Goal: Task Accomplishment & Management: Manage account settings

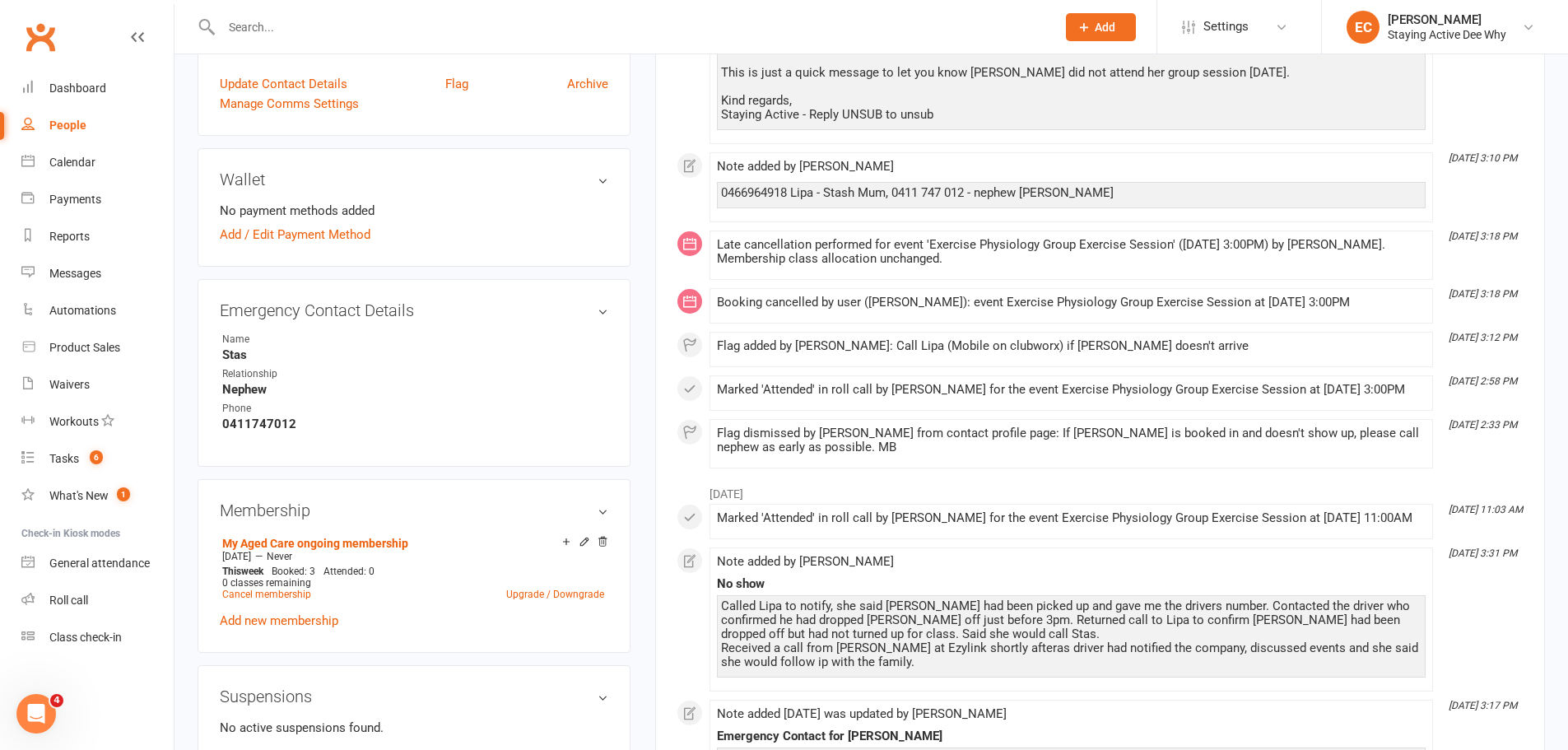
scroll to position [530, 0]
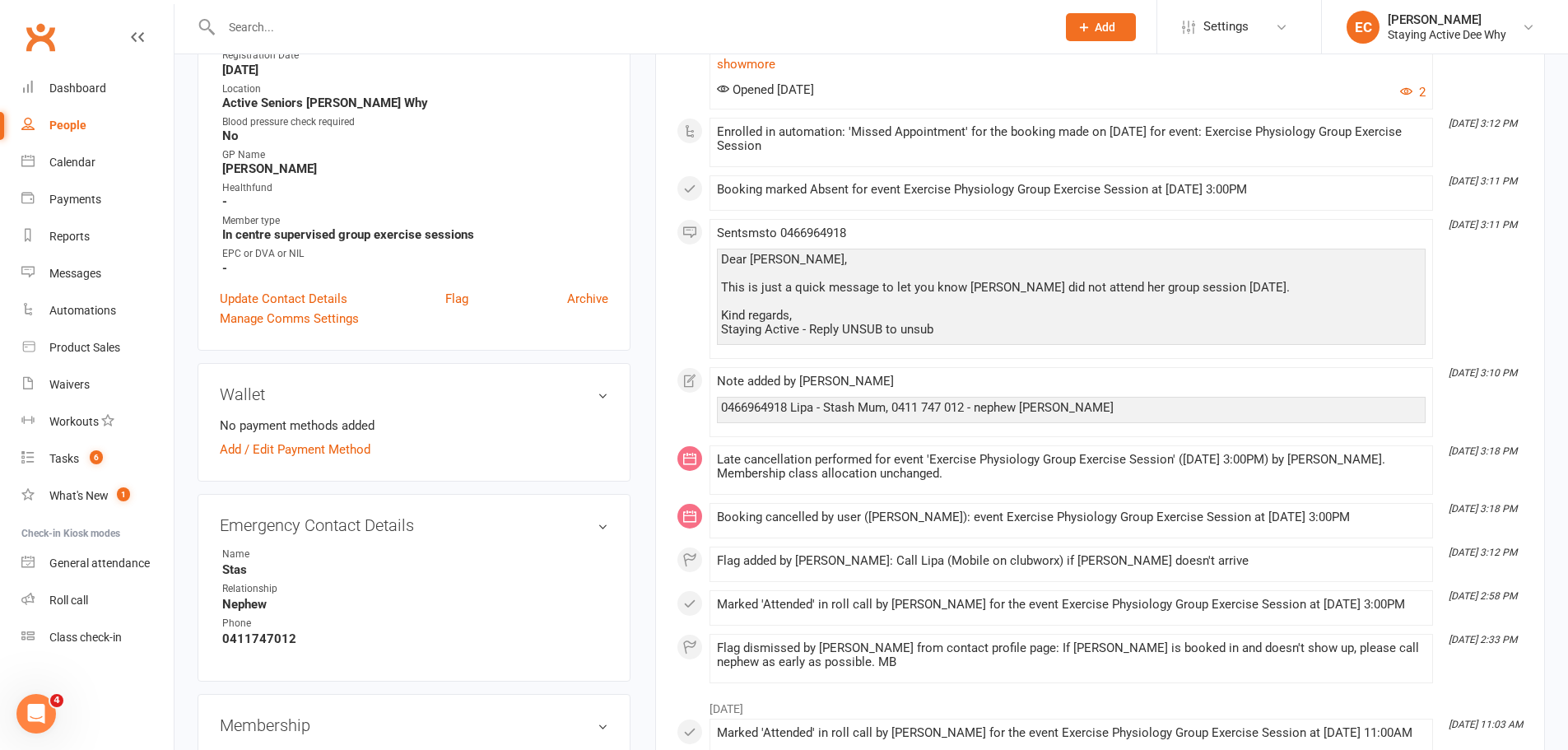
click at [305, 32] on input "text" at bounding box center [631, 27] width 828 height 23
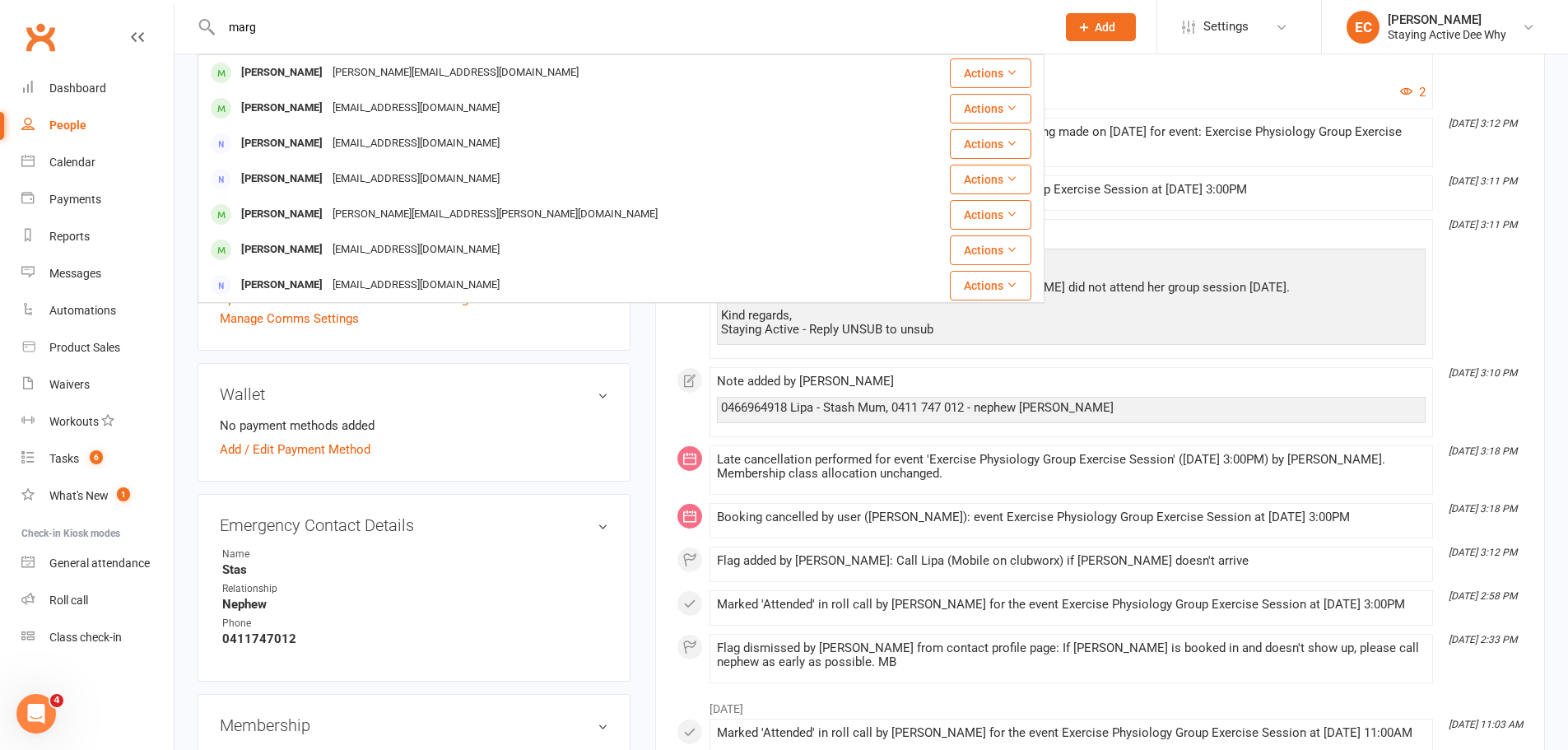
type input "marg"
click at [114, 395] on link "Waivers" at bounding box center [98, 385] width 152 height 37
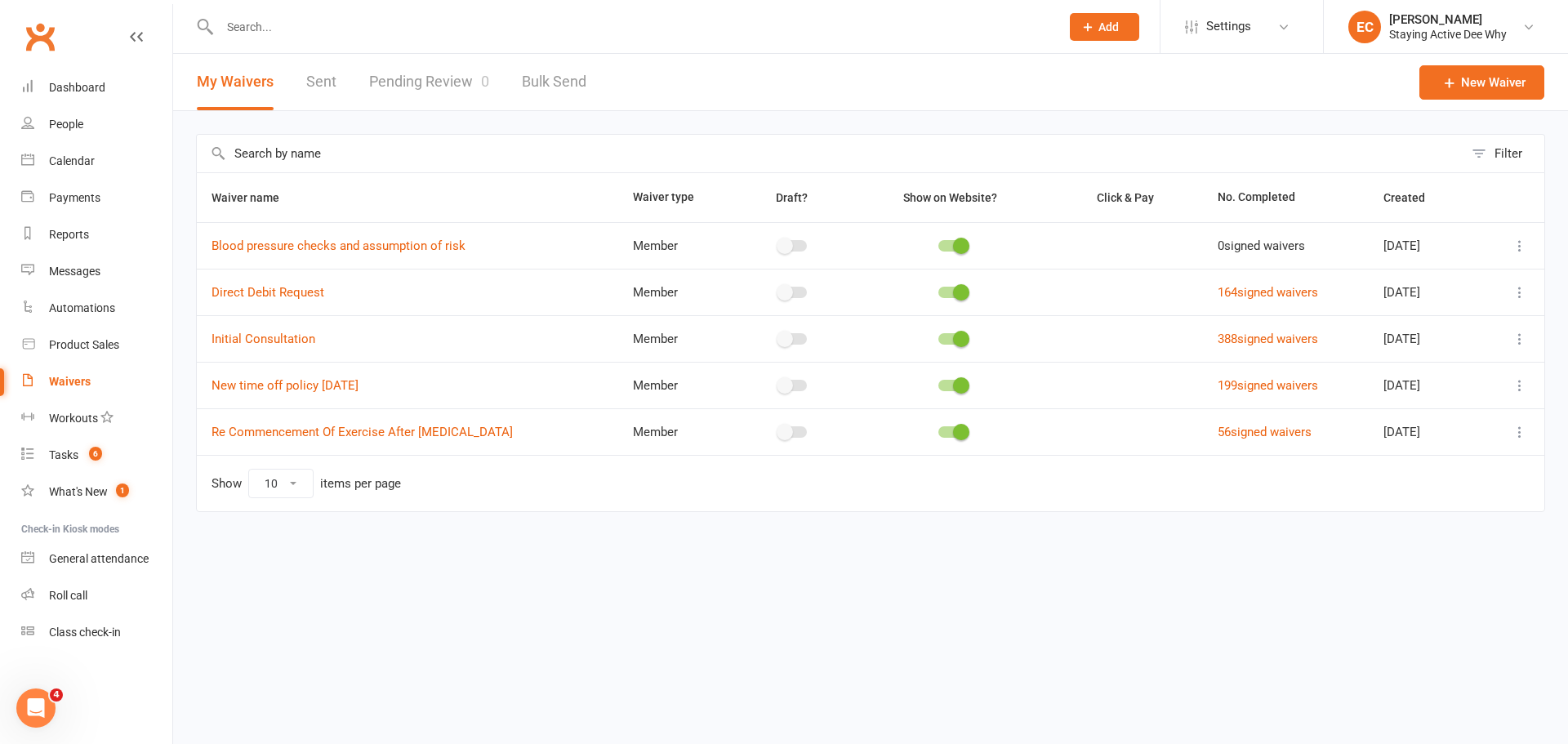
click at [469, 92] on link "Pending Review 0" at bounding box center [430, 82] width 120 height 56
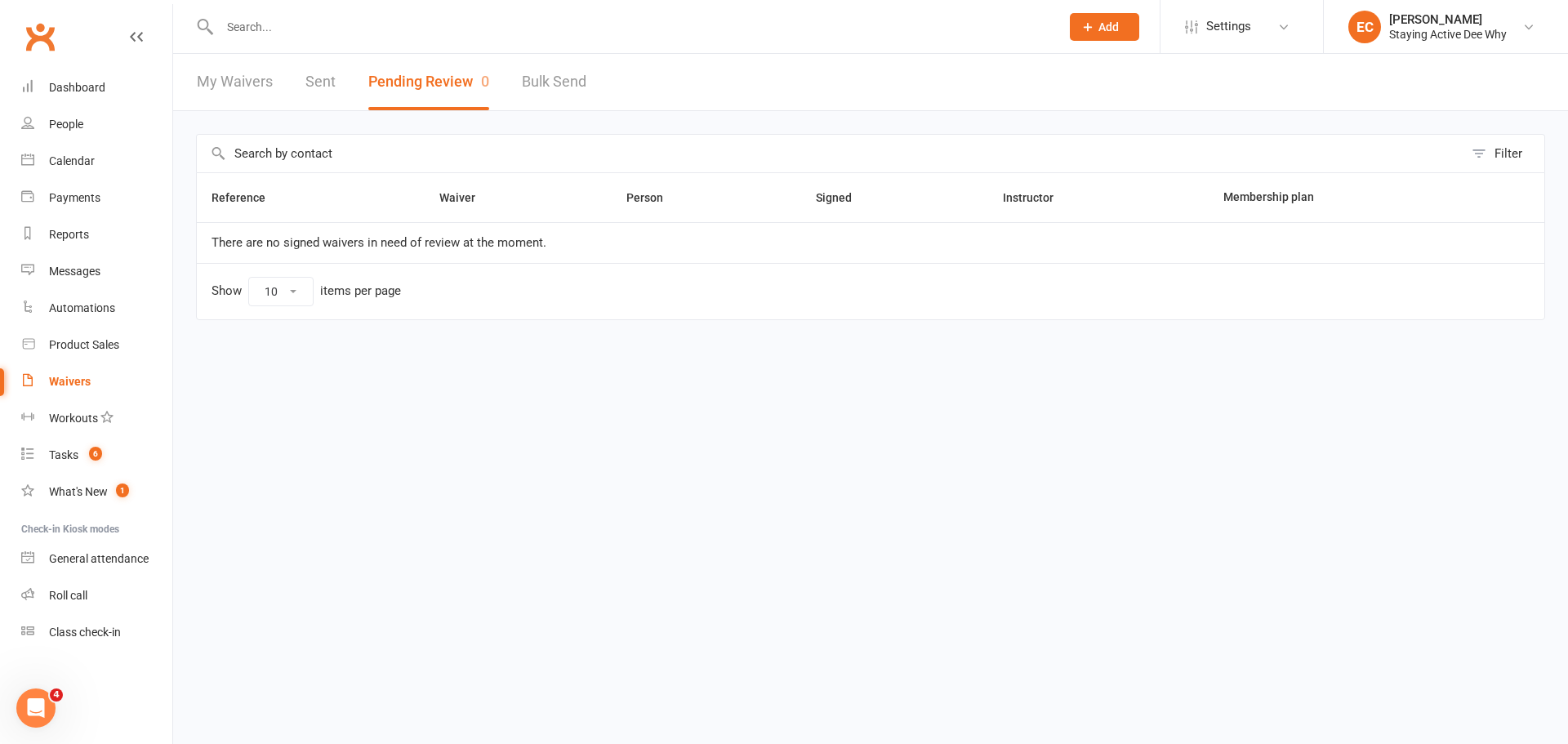
click at [257, 86] on link "My Waivers" at bounding box center [235, 82] width 76 height 56
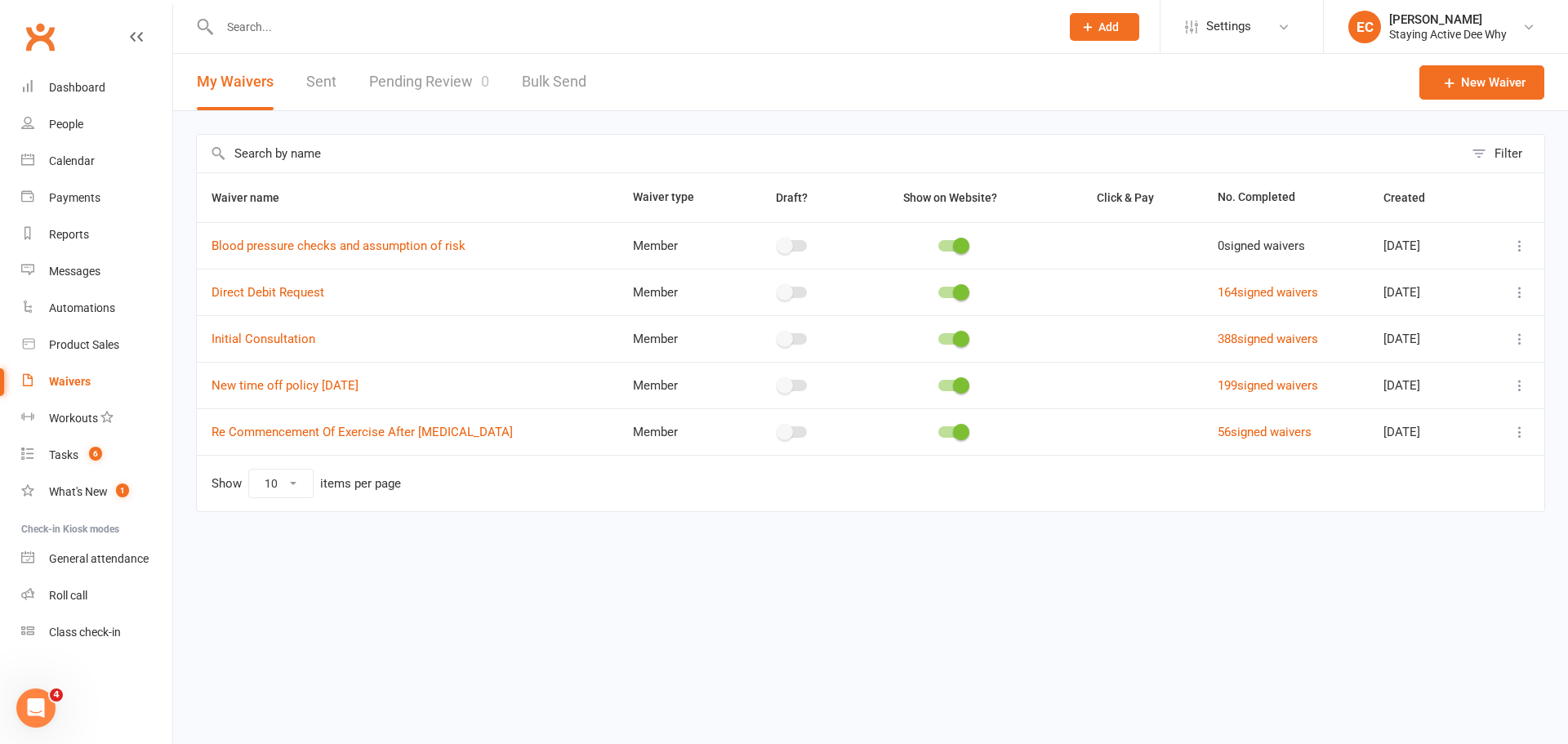
click at [418, 85] on link "Pending Review 0" at bounding box center [430, 82] width 120 height 56
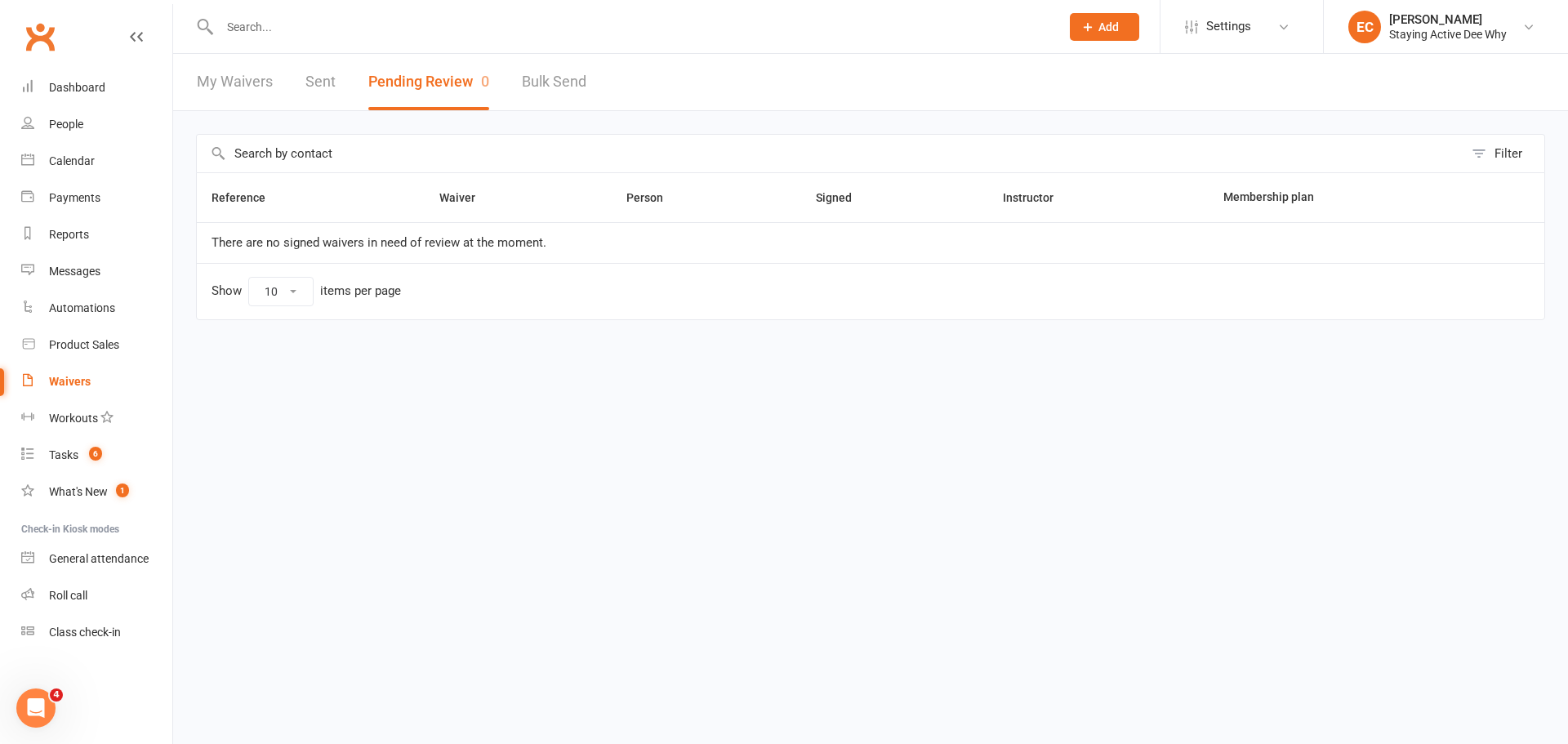
click at [267, 87] on link "My Waivers" at bounding box center [235, 82] width 76 height 56
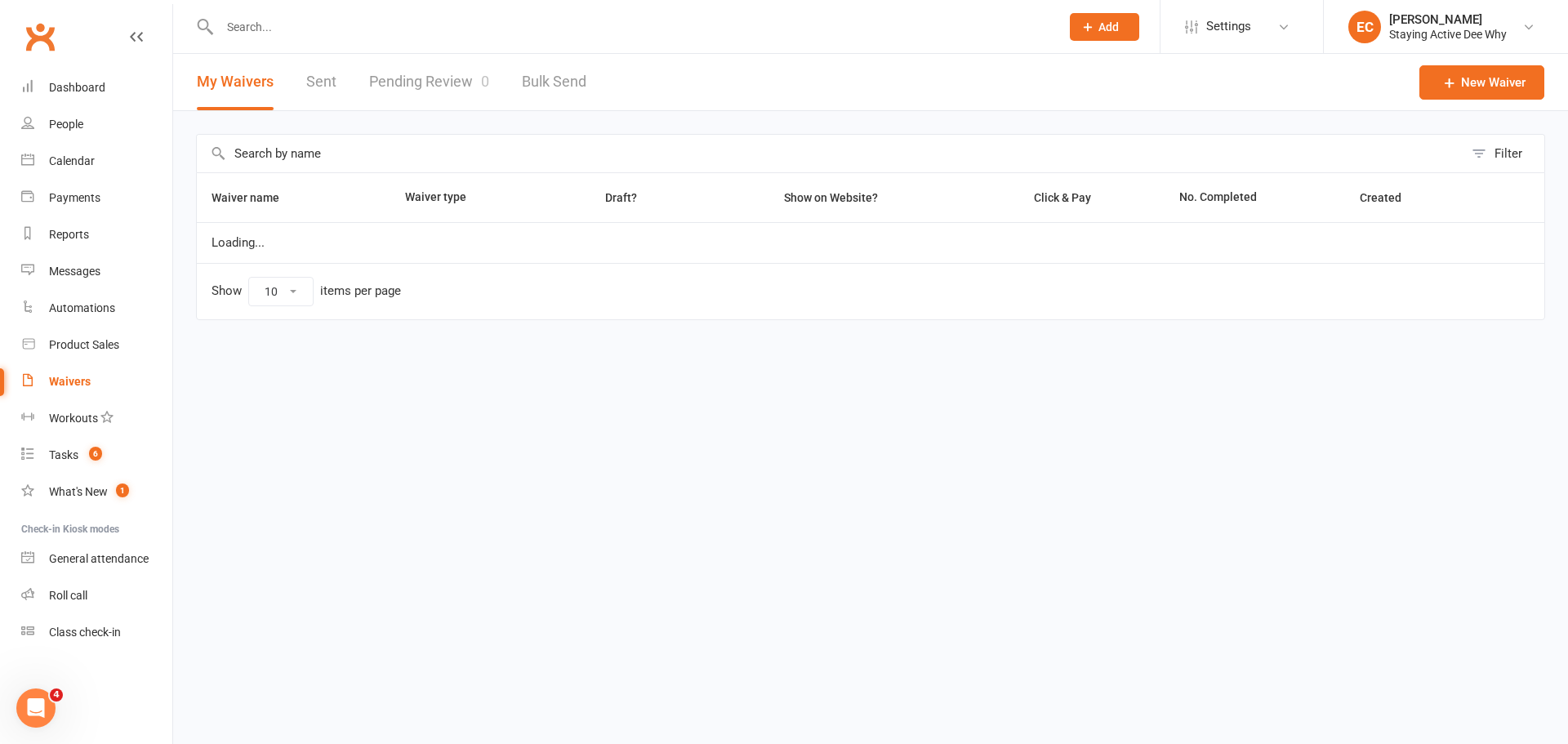
click at [403, 85] on link "Pending Review 0" at bounding box center [430, 82] width 120 height 56
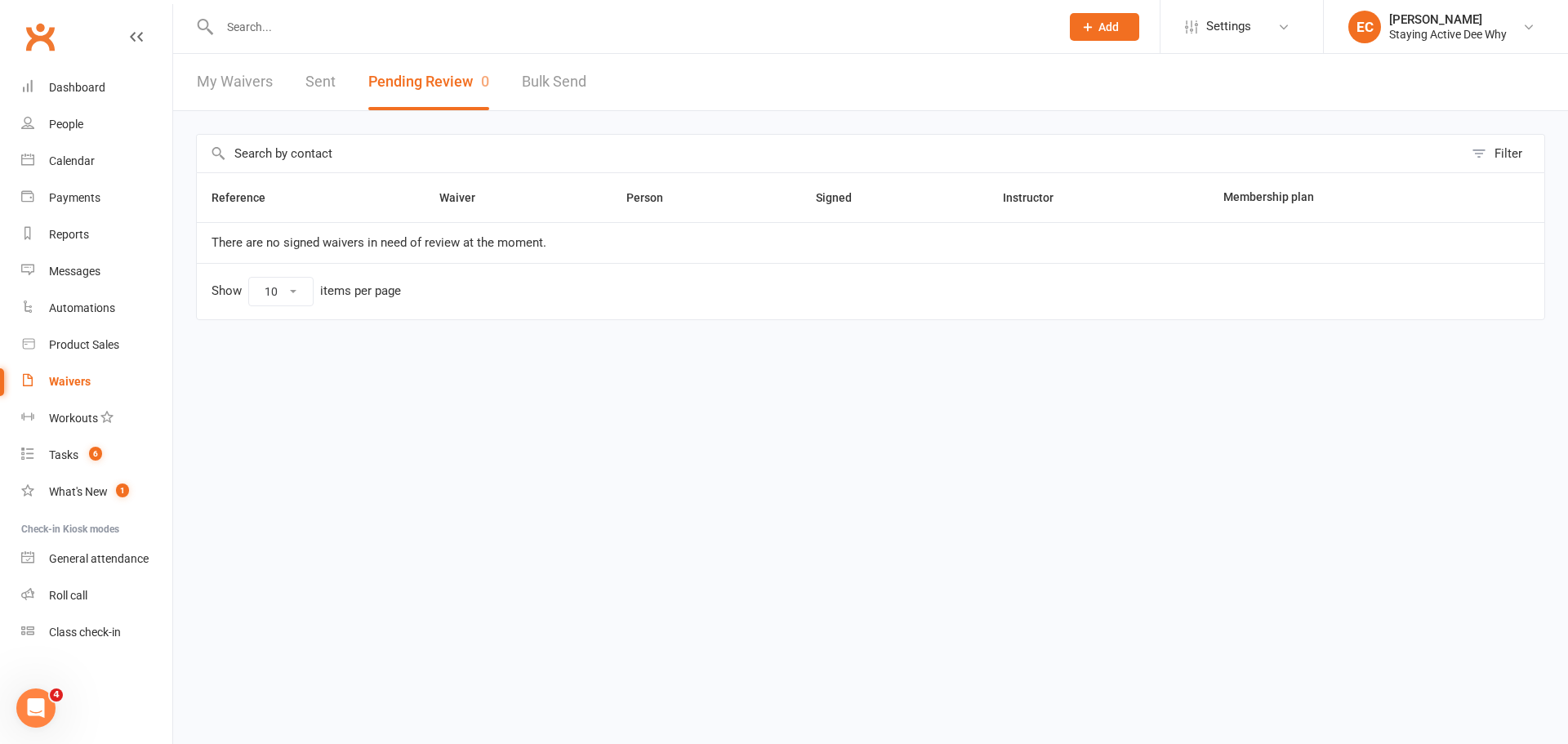
click at [386, 27] on input "text" at bounding box center [632, 27] width 834 height 23
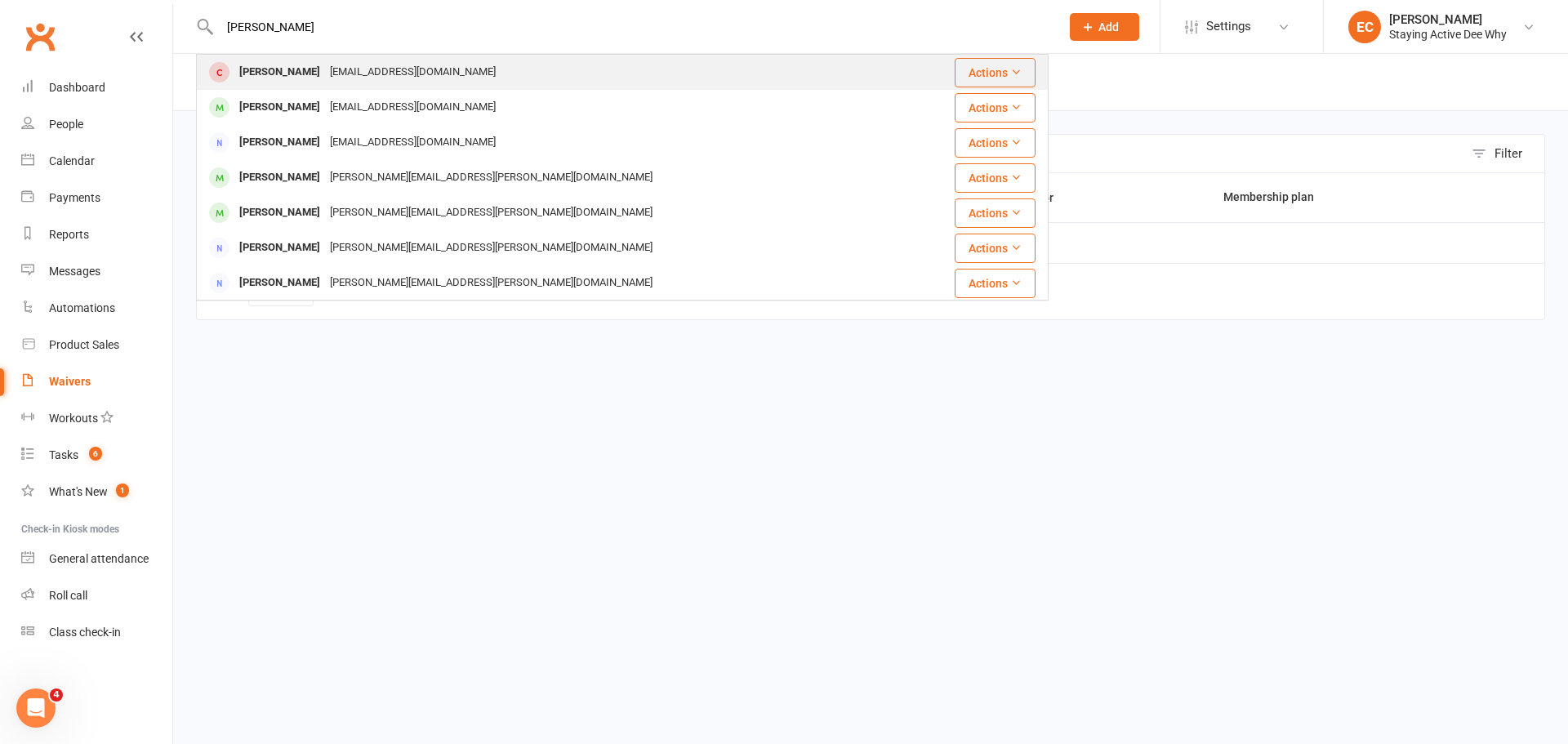
type input "james young"
click at [282, 75] on div "James Young" at bounding box center [279, 72] width 90 height 23
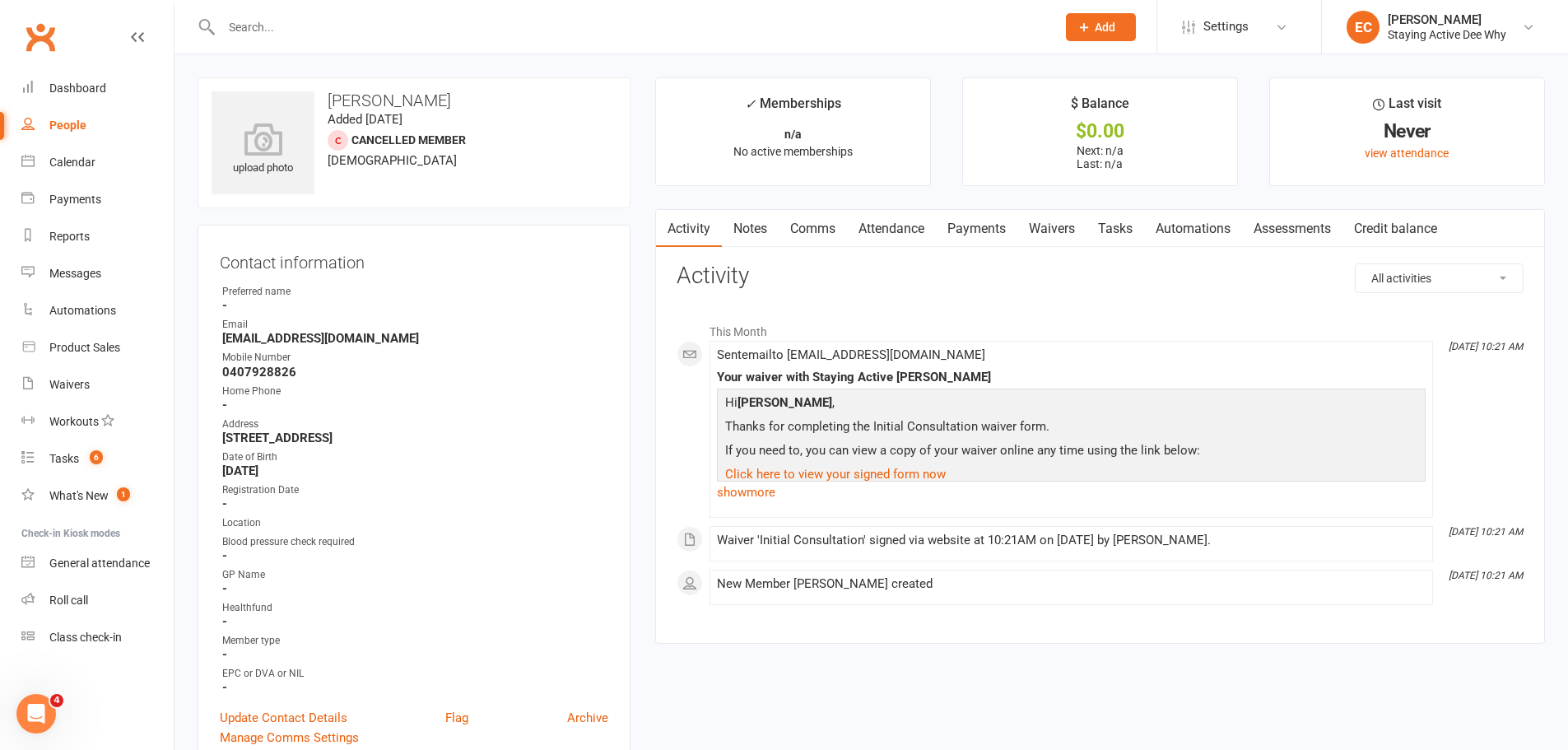
click at [1062, 228] on link "Waivers" at bounding box center [1052, 229] width 69 height 38
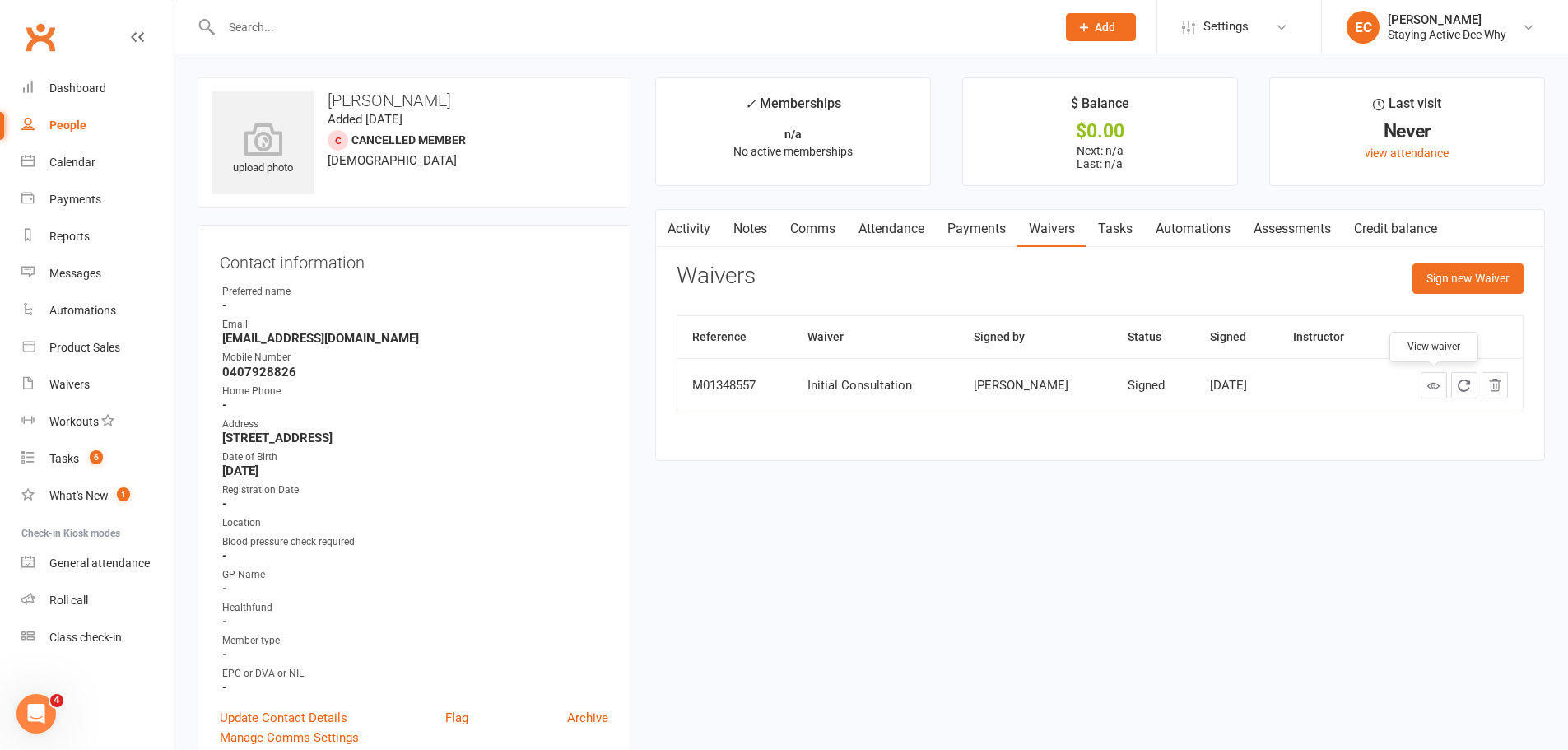
click at [1432, 383] on icon at bounding box center [1433, 385] width 13 height 13
click at [332, 3] on div at bounding box center [621, 26] width 848 height 54
drag, startPoint x: 336, startPoint y: 13, endPoint x: 340, endPoint y: 28, distance: 15.5
click at [336, 15] on div at bounding box center [621, 26] width 848 height 54
click at [340, 28] on input "text" at bounding box center [631, 27] width 828 height 23
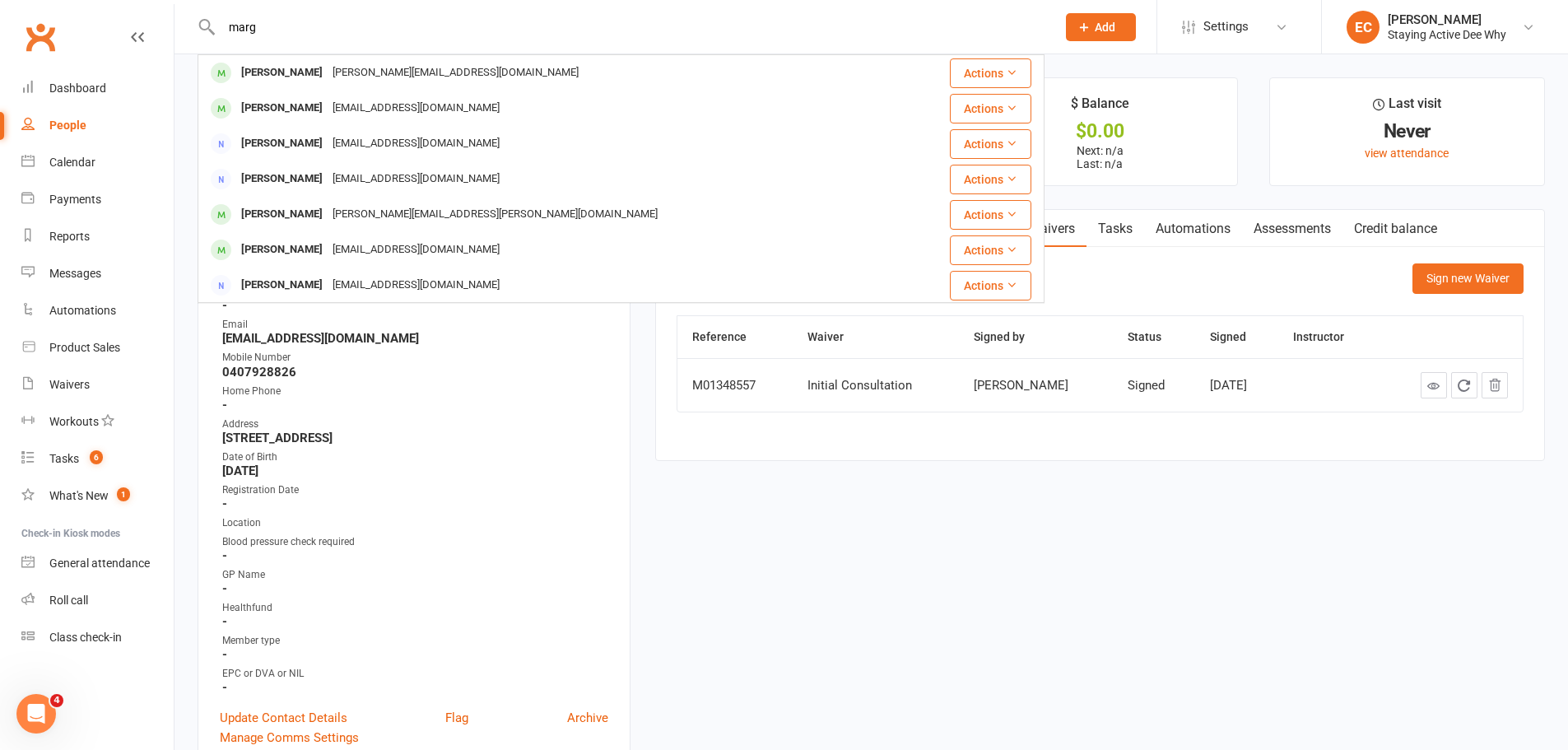
click at [251, 23] on input "marg" at bounding box center [631, 27] width 828 height 23
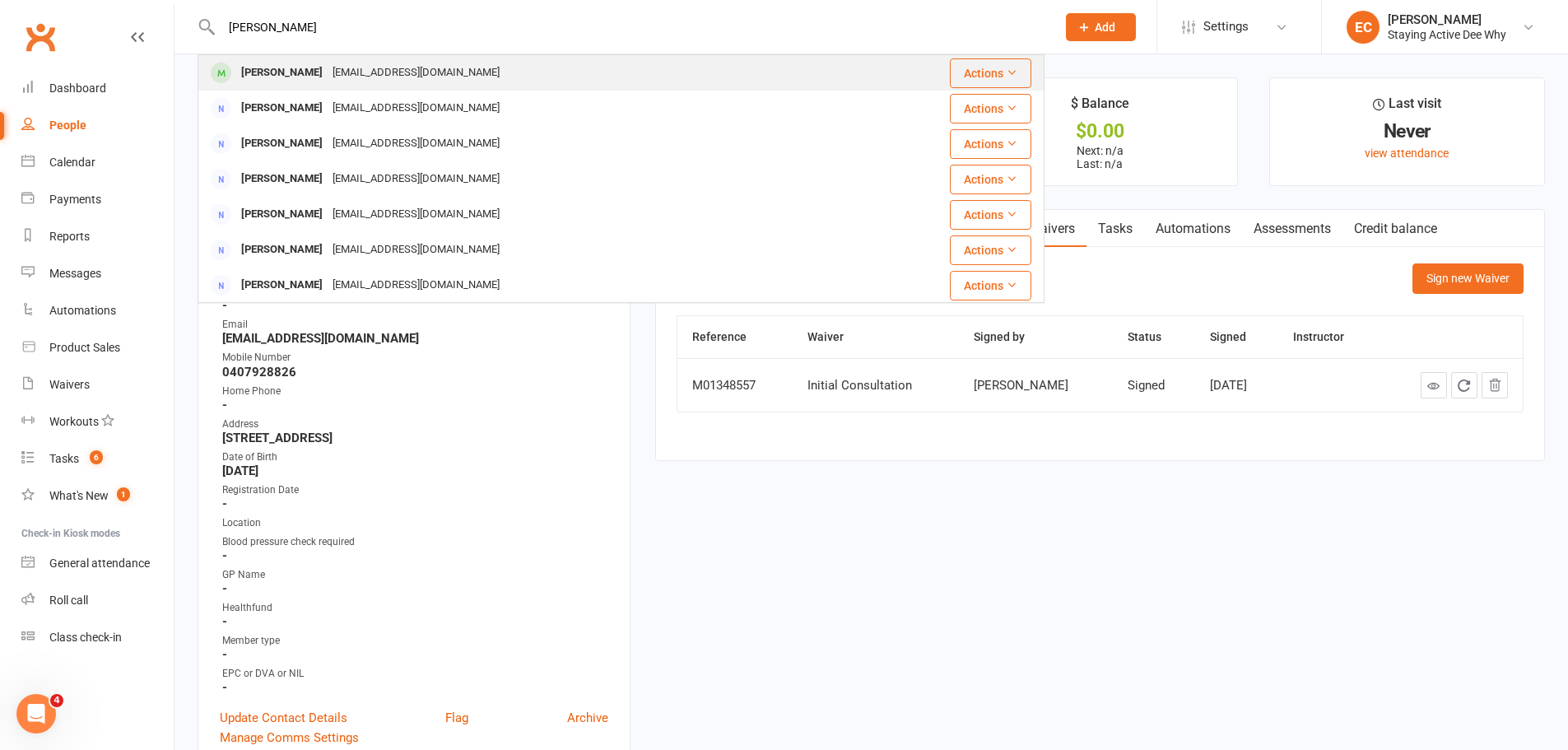
type input "lou mur"
click at [240, 66] on div "Louise Murphy" at bounding box center [282, 72] width 91 height 23
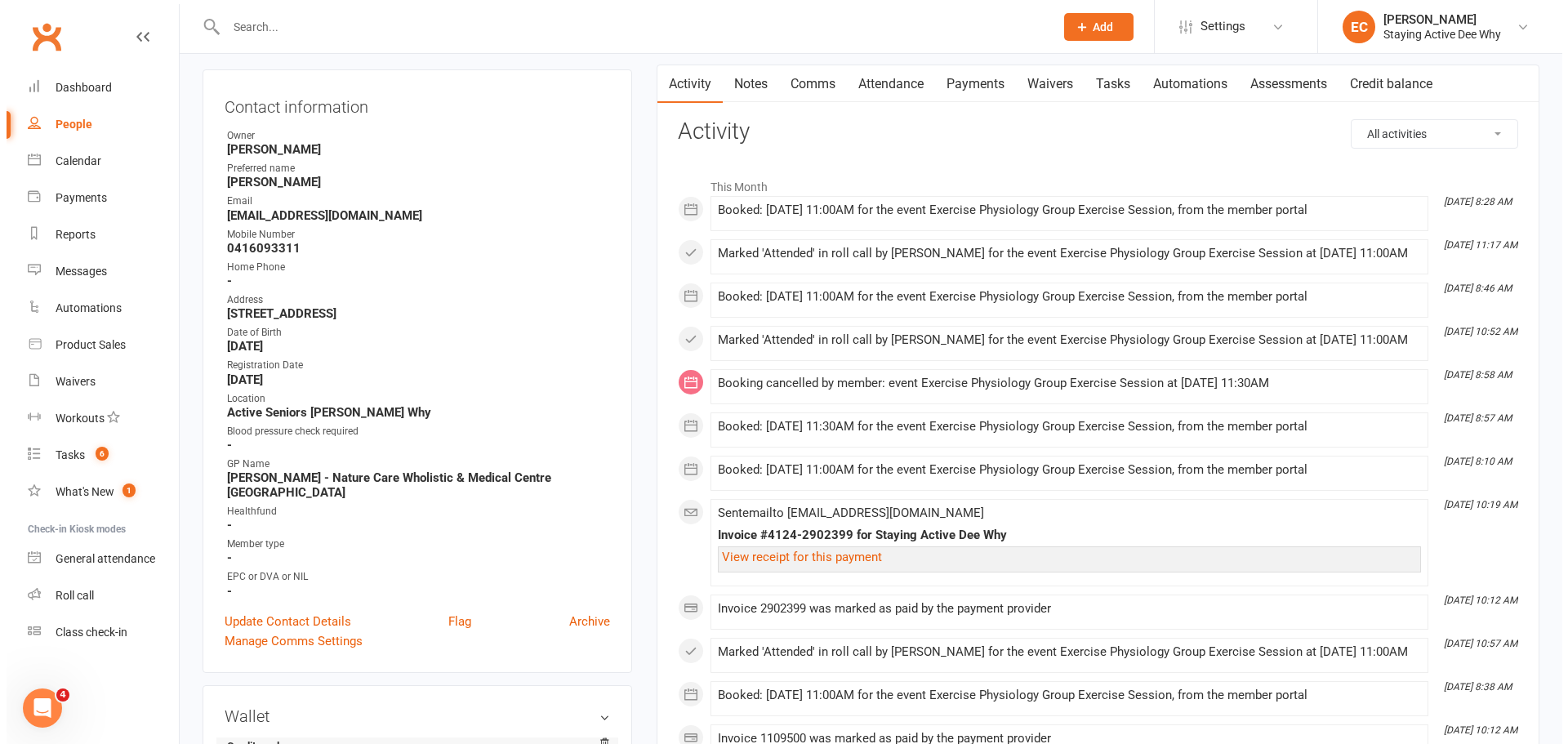
scroll to position [408, 0]
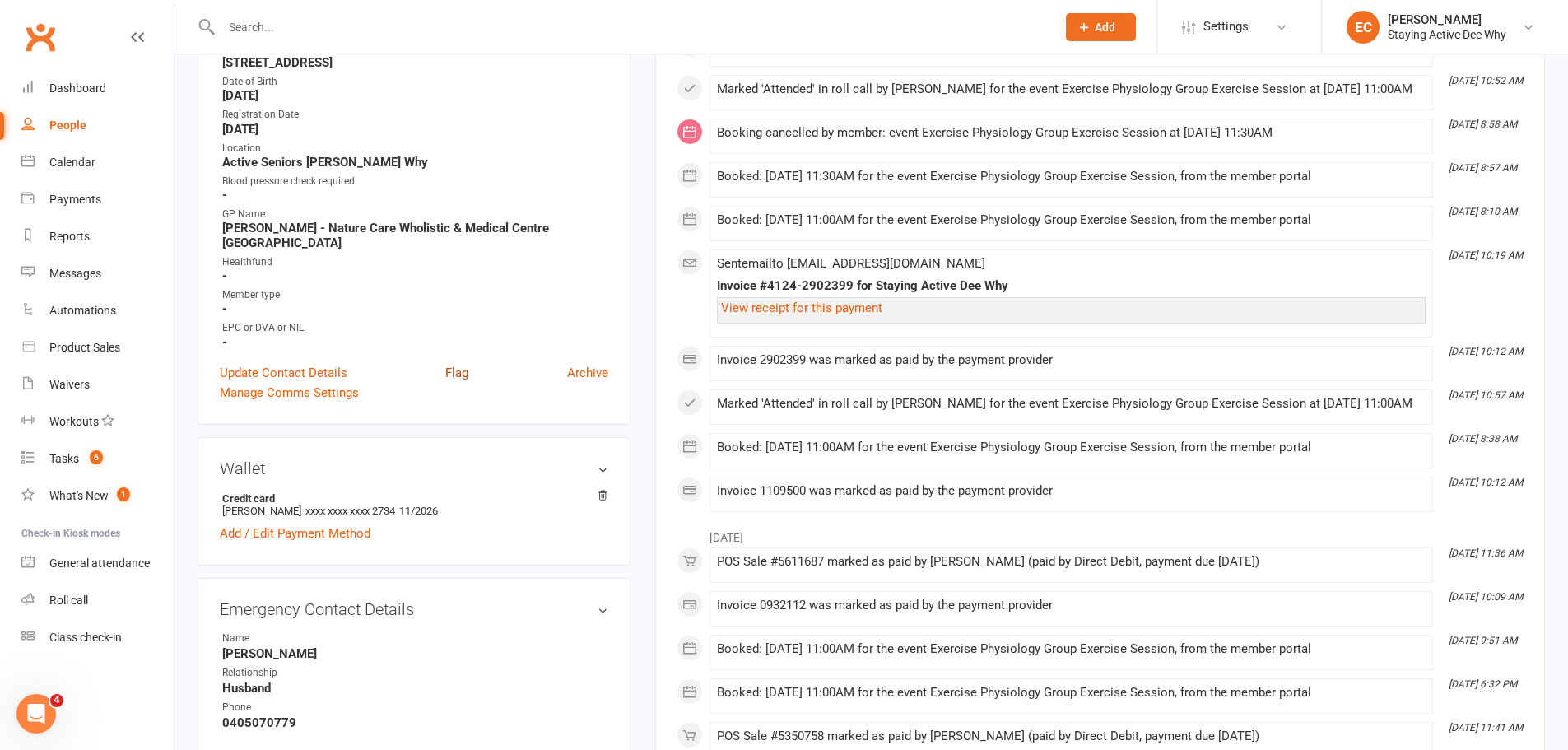
click at [461, 370] on link "Flag" at bounding box center [457, 373] width 23 height 20
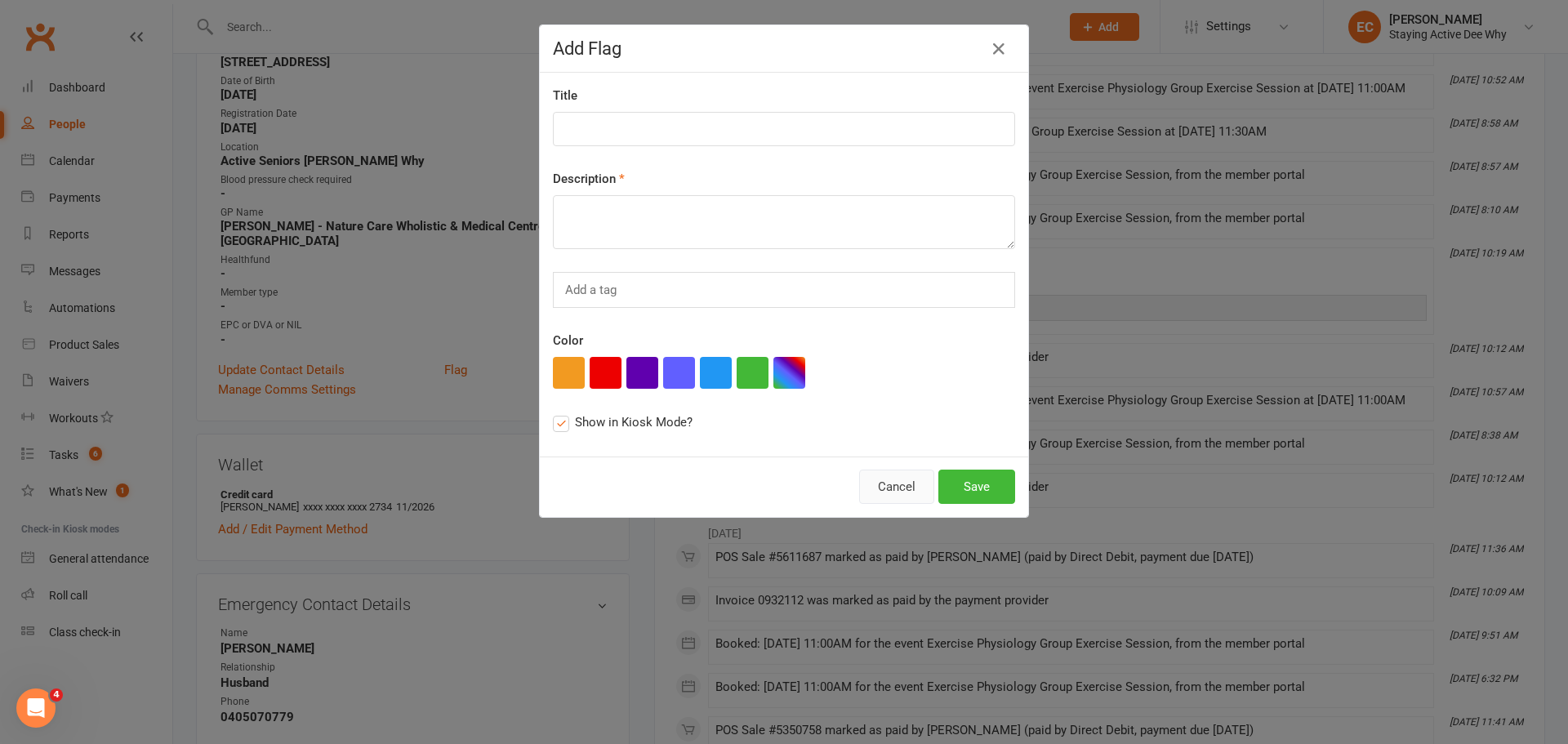
click at [904, 489] on button "Cancel" at bounding box center [896, 486] width 75 height 34
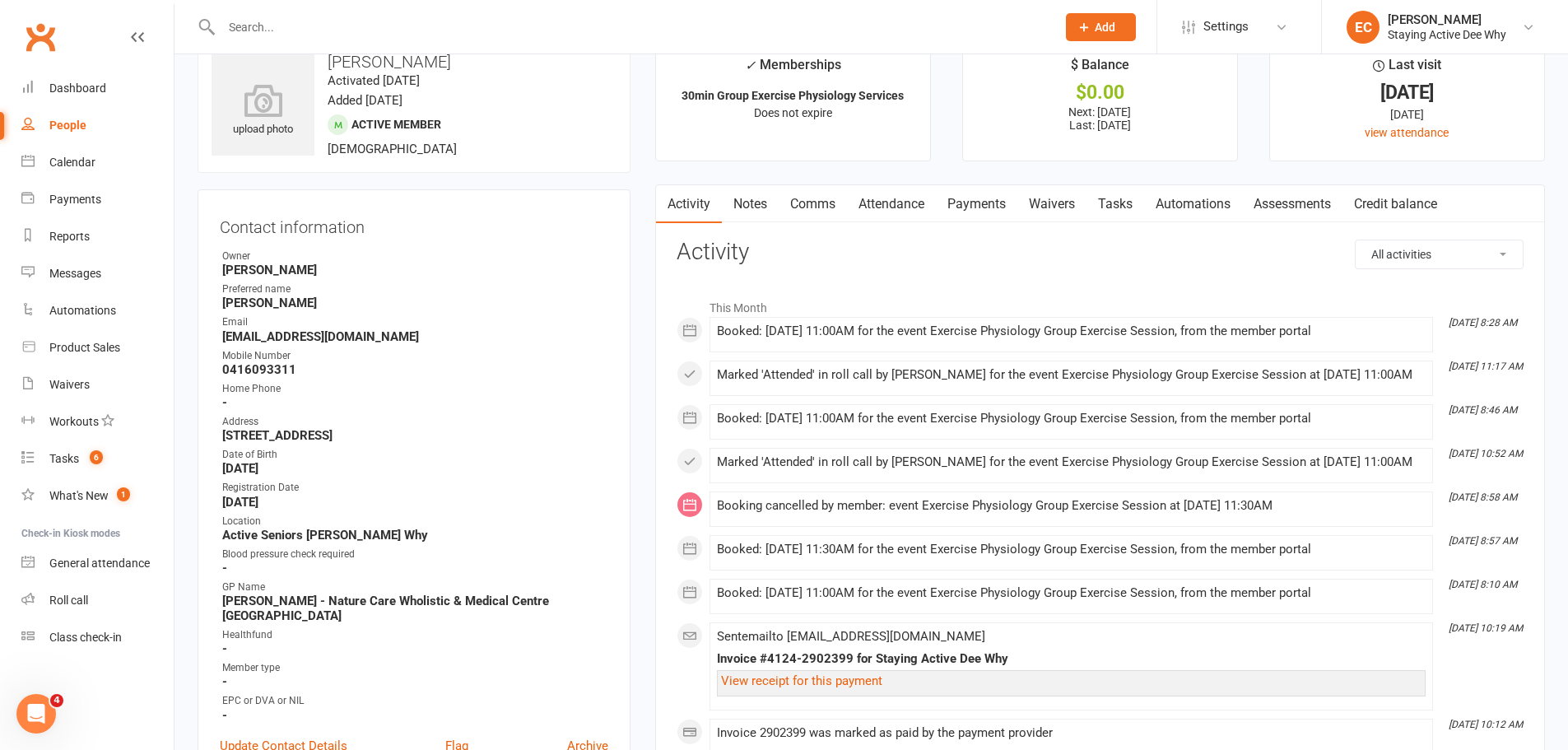
scroll to position [0, 0]
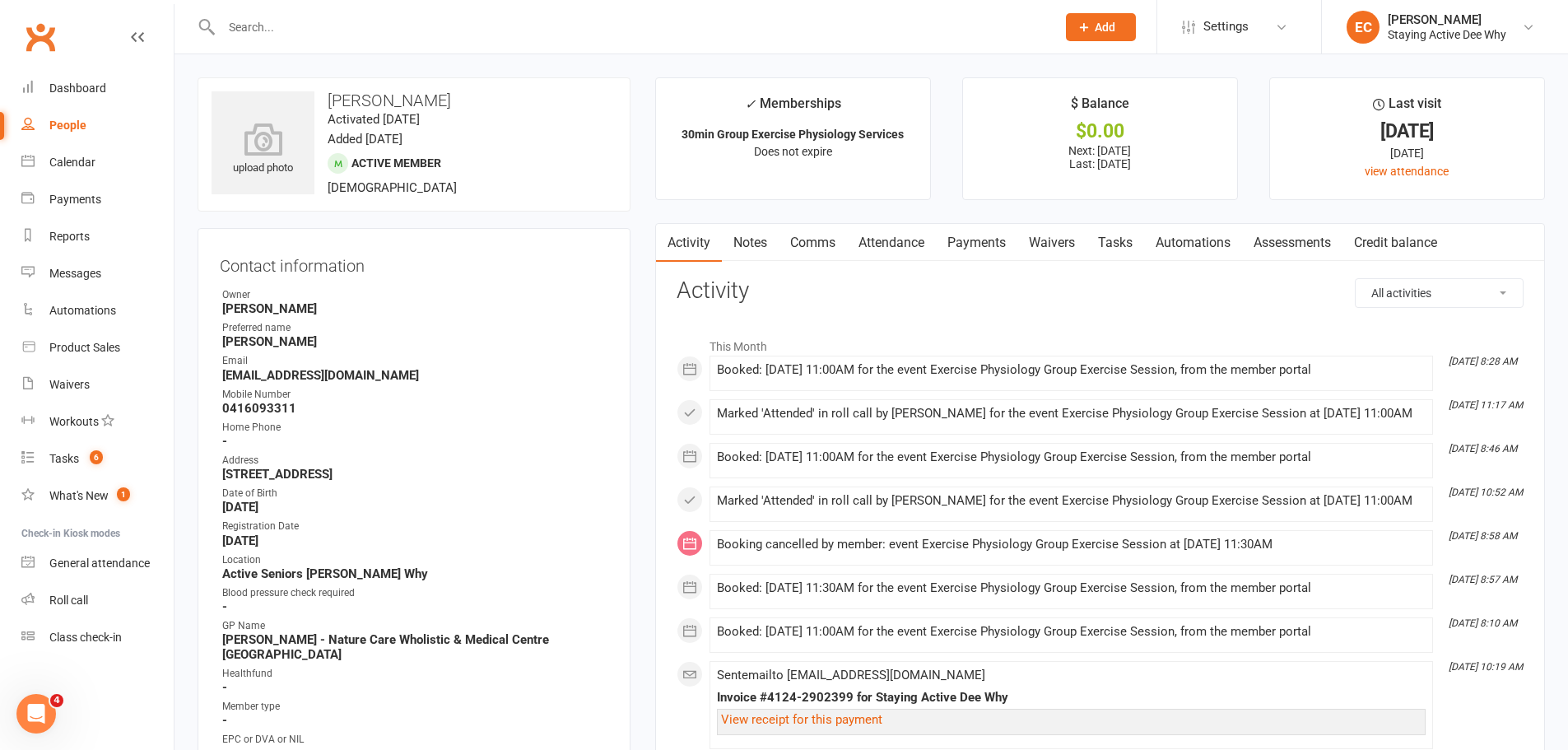
click at [891, 241] on link "Attendance" at bounding box center [892, 243] width 89 height 38
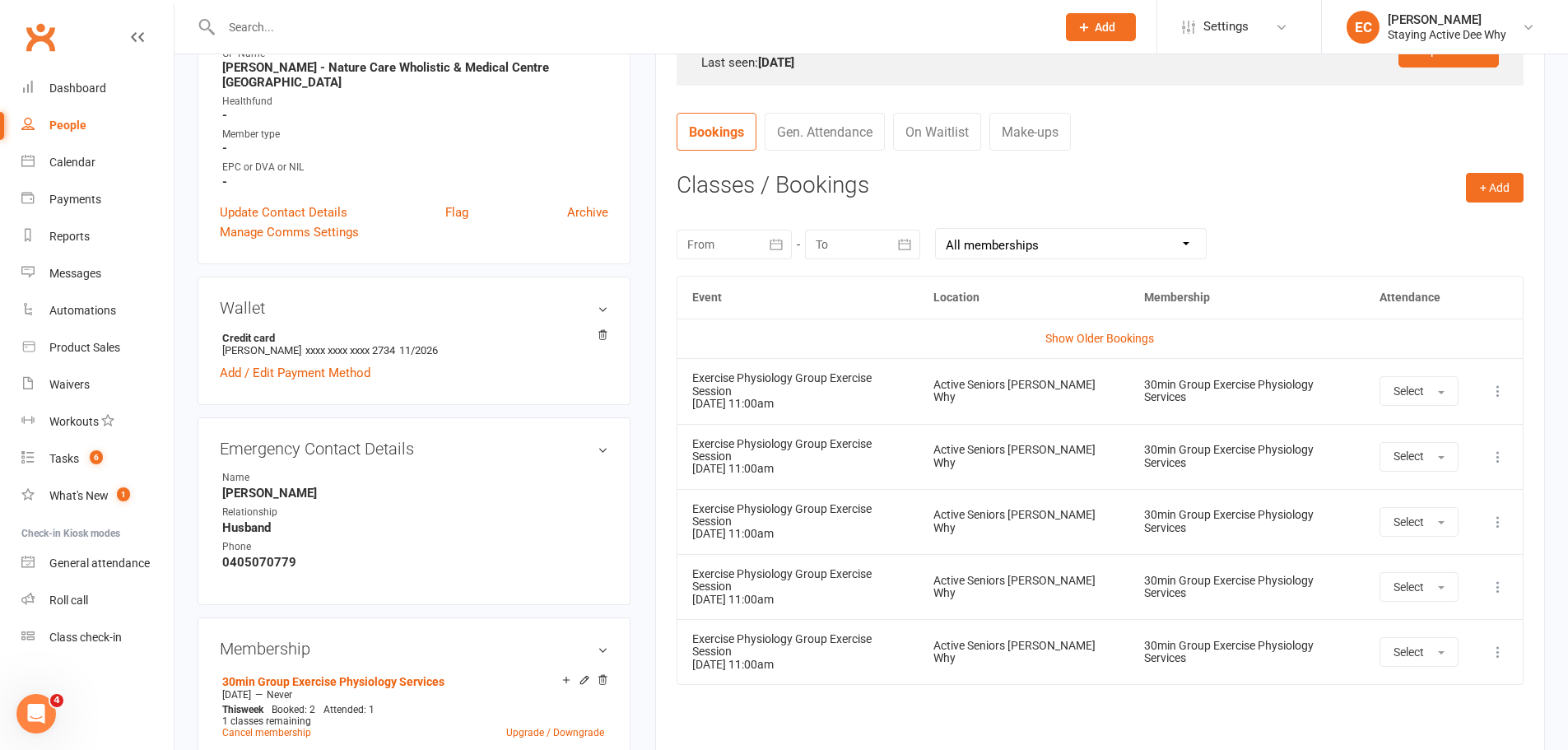
scroll to position [577, 0]
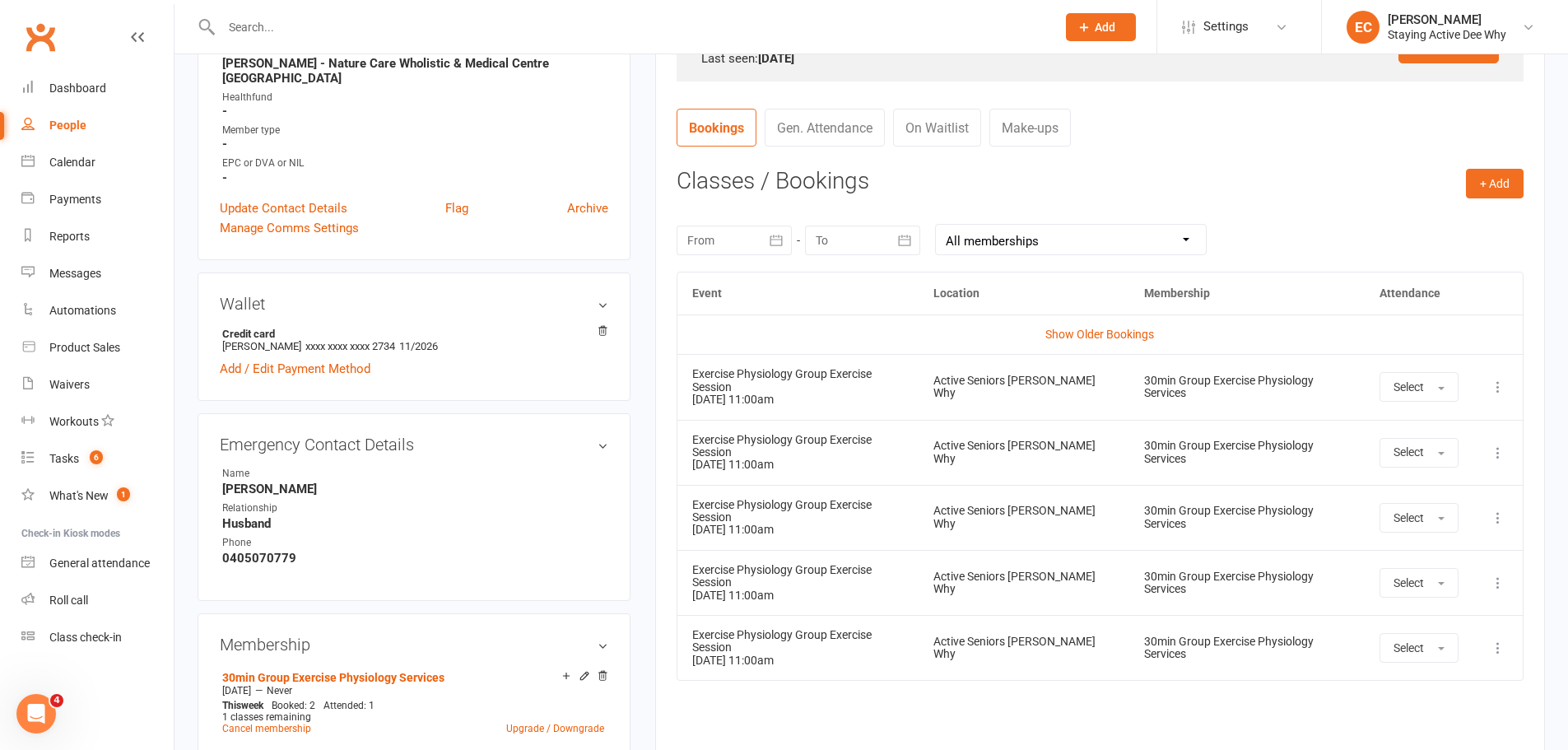
click at [1498, 381] on icon at bounding box center [1498, 386] width 17 height 17
click at [1428, 472] on link "Remove booking" at bounding box center [1425, 485] width 163 height 33
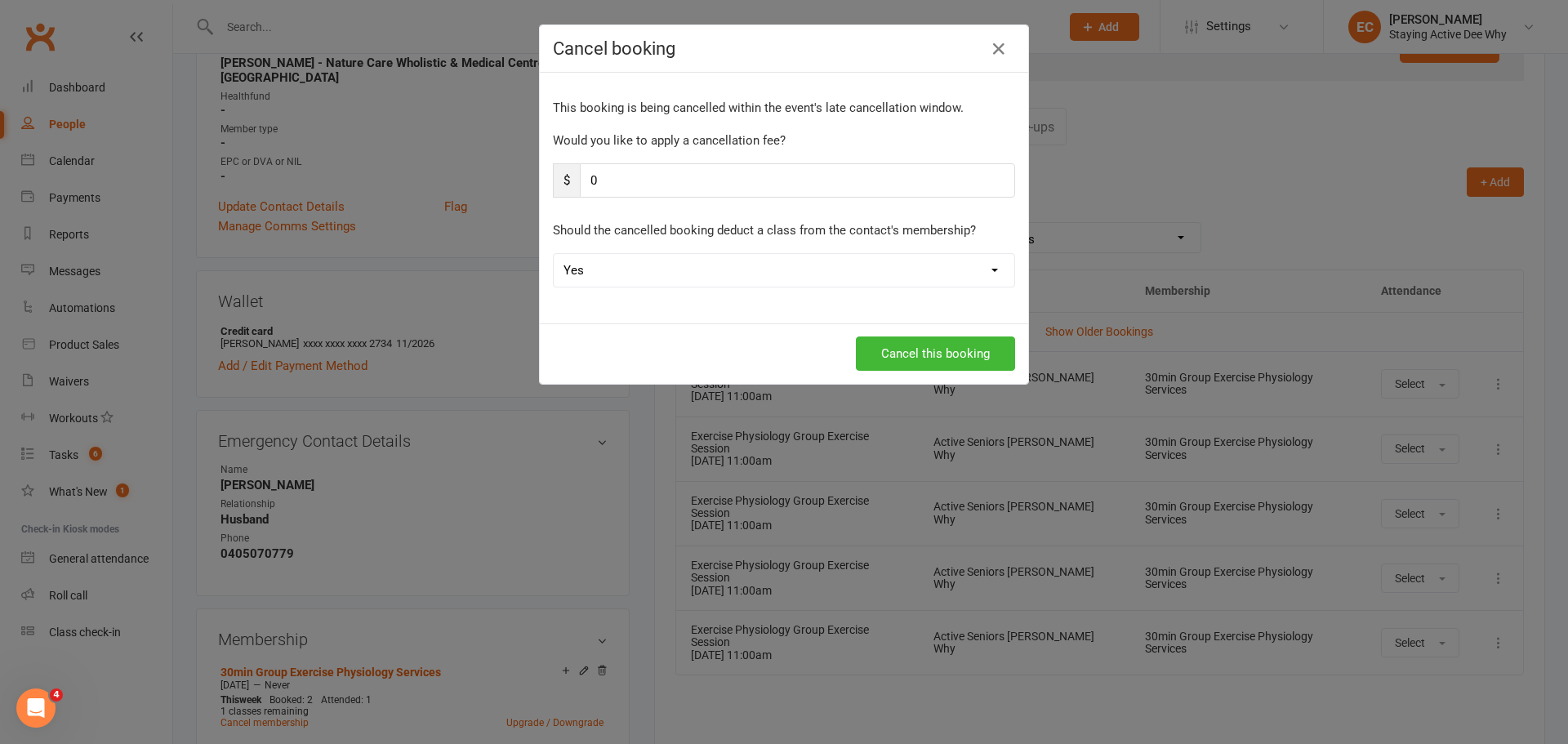
click at [812, 265] on select "Yes No" at bounding box center [784, 271] width 461 height 33
select select "1"
click at [554, 254] on select "Yes No" at bounding box center [784, 271] width 461 height 33
click at [899, 355] on button "Cancel this booking" at bounding box center [936, 353] width 159 height 34
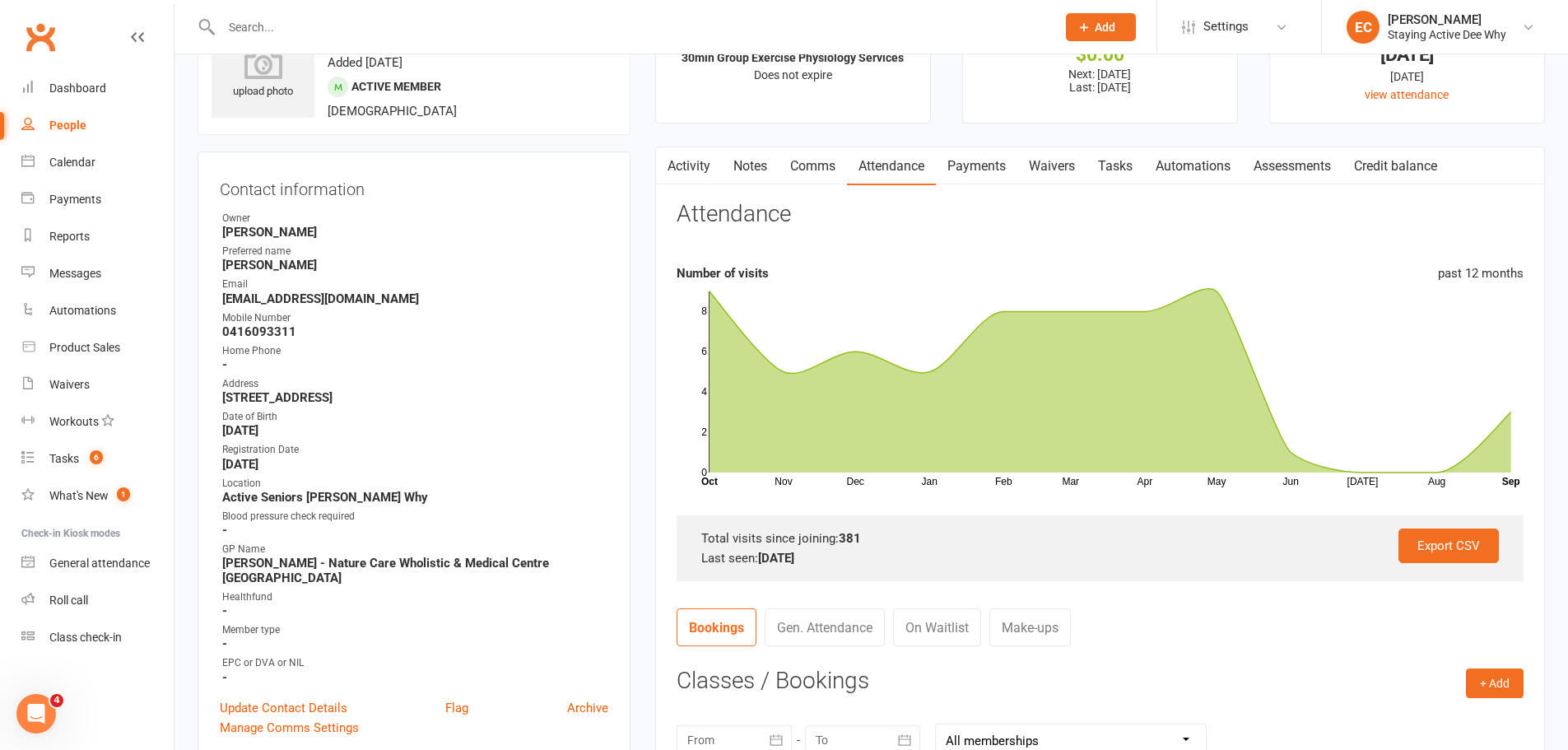
scroll to position [0, 0]
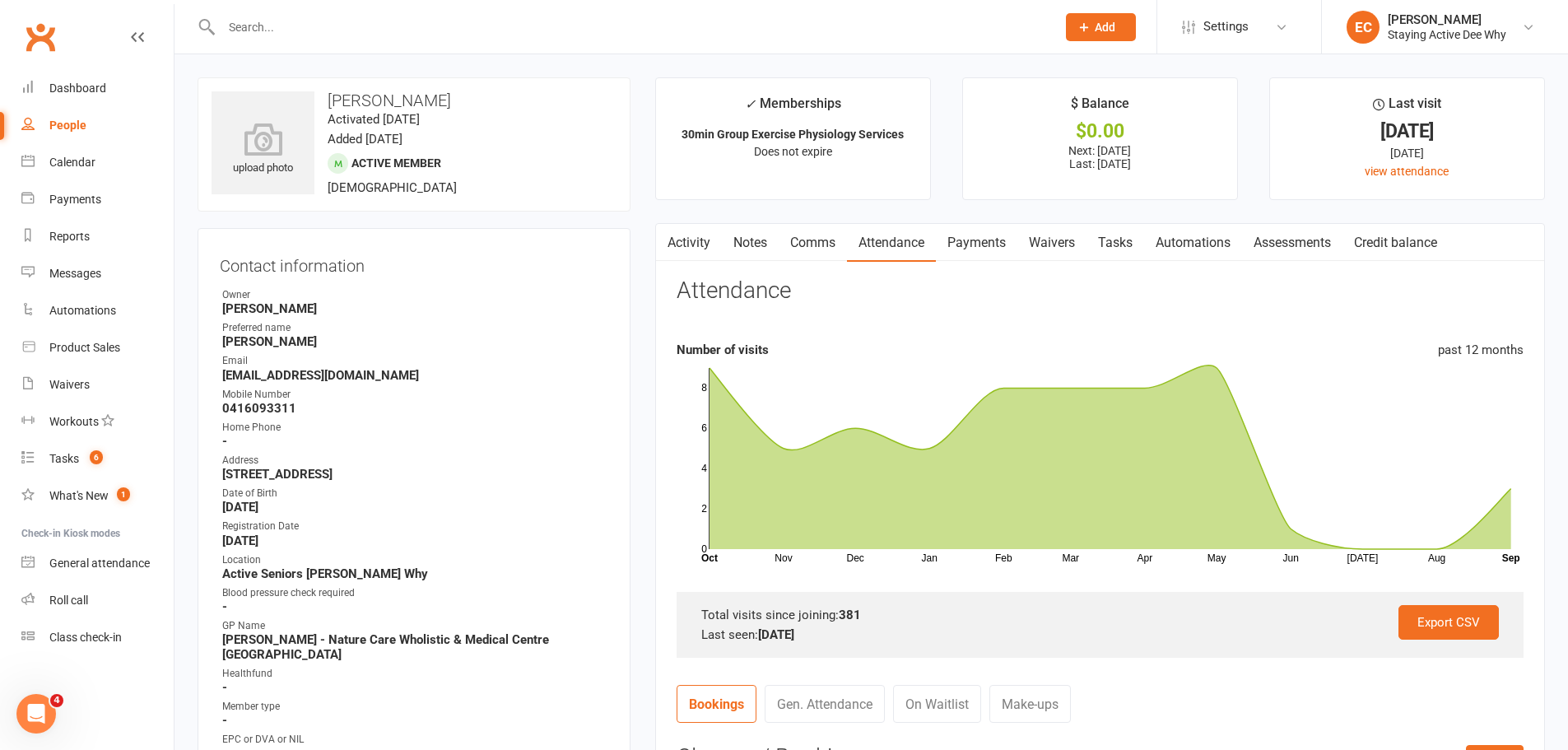
click at [763, 235] on link "Notes" at bounding box center [751, 243] width 57 height 38
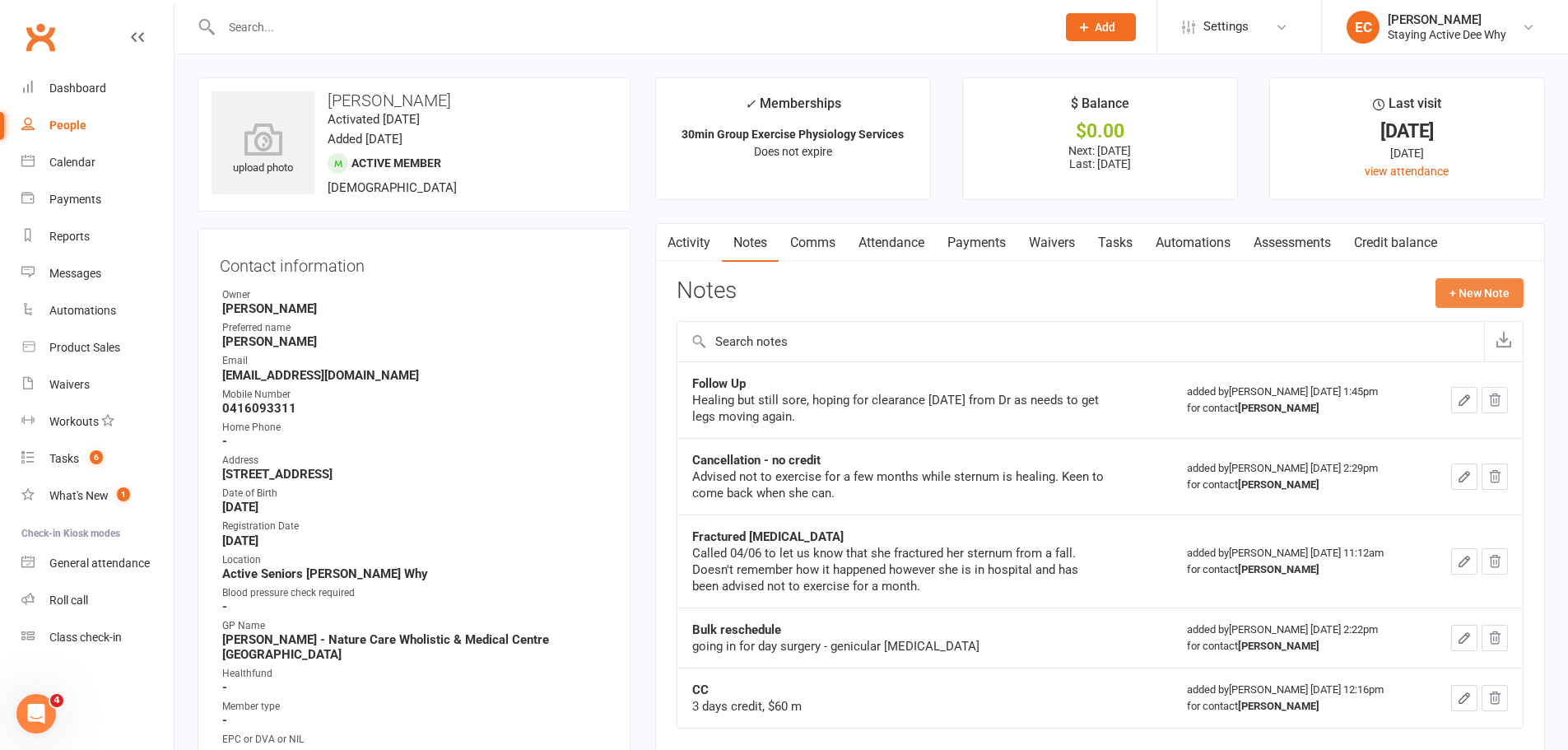
click at [1513, 301] on button "+ New Note" at bounding box center [1480, 293] width 88 height 29
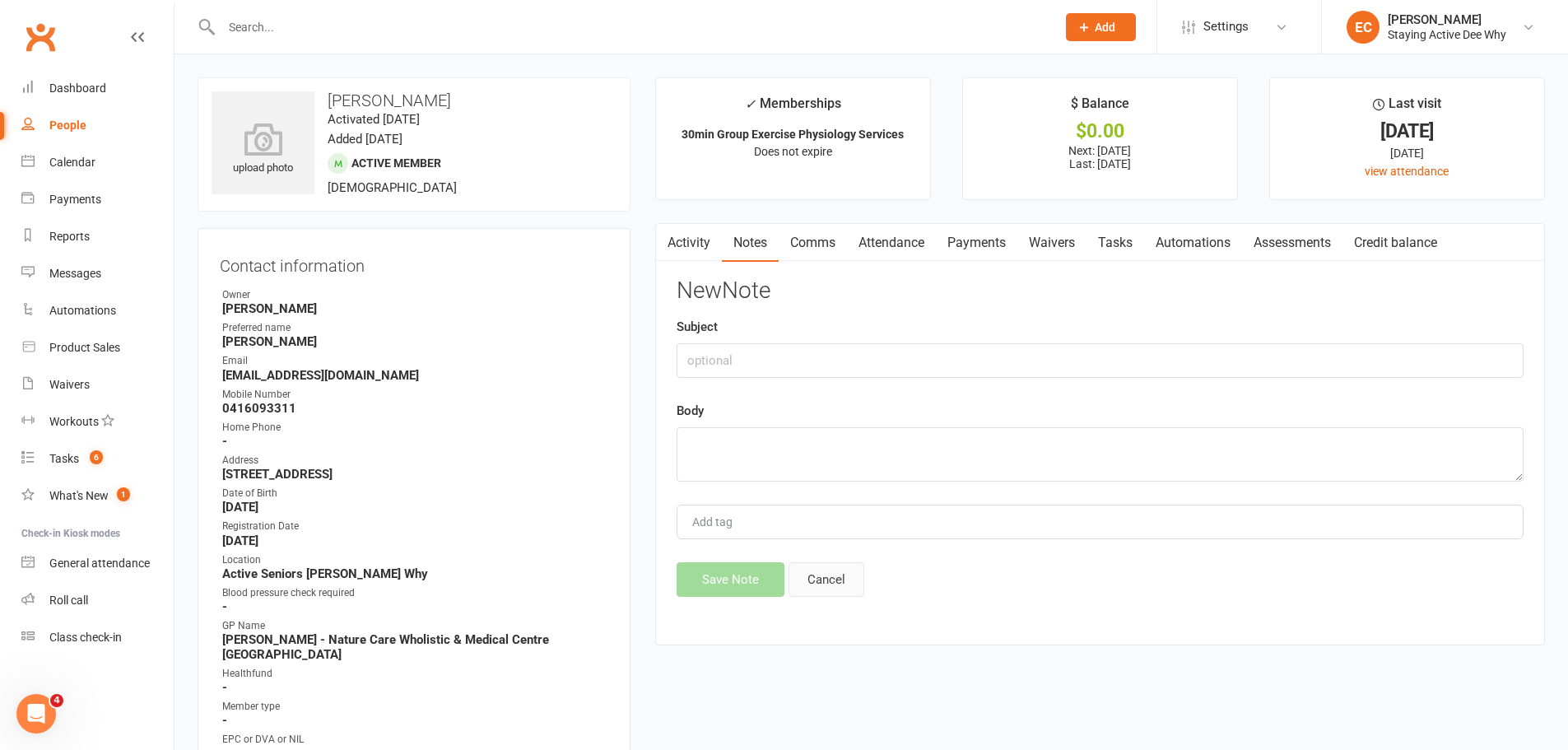
drag, startPoint x: 815, startPoint y: 608, endPoint x: 827, endPoint y: 592, distance: 20.0
click at [818, 602] on div "Activity Notes Comms Attendance Payments Waivers Tasks Automations Assessments …" at bounding box center [1100, 434] width 890 height 422
click at [827, 592] on button "Cancel" at bounding box center [826, 579] width 75 height 34
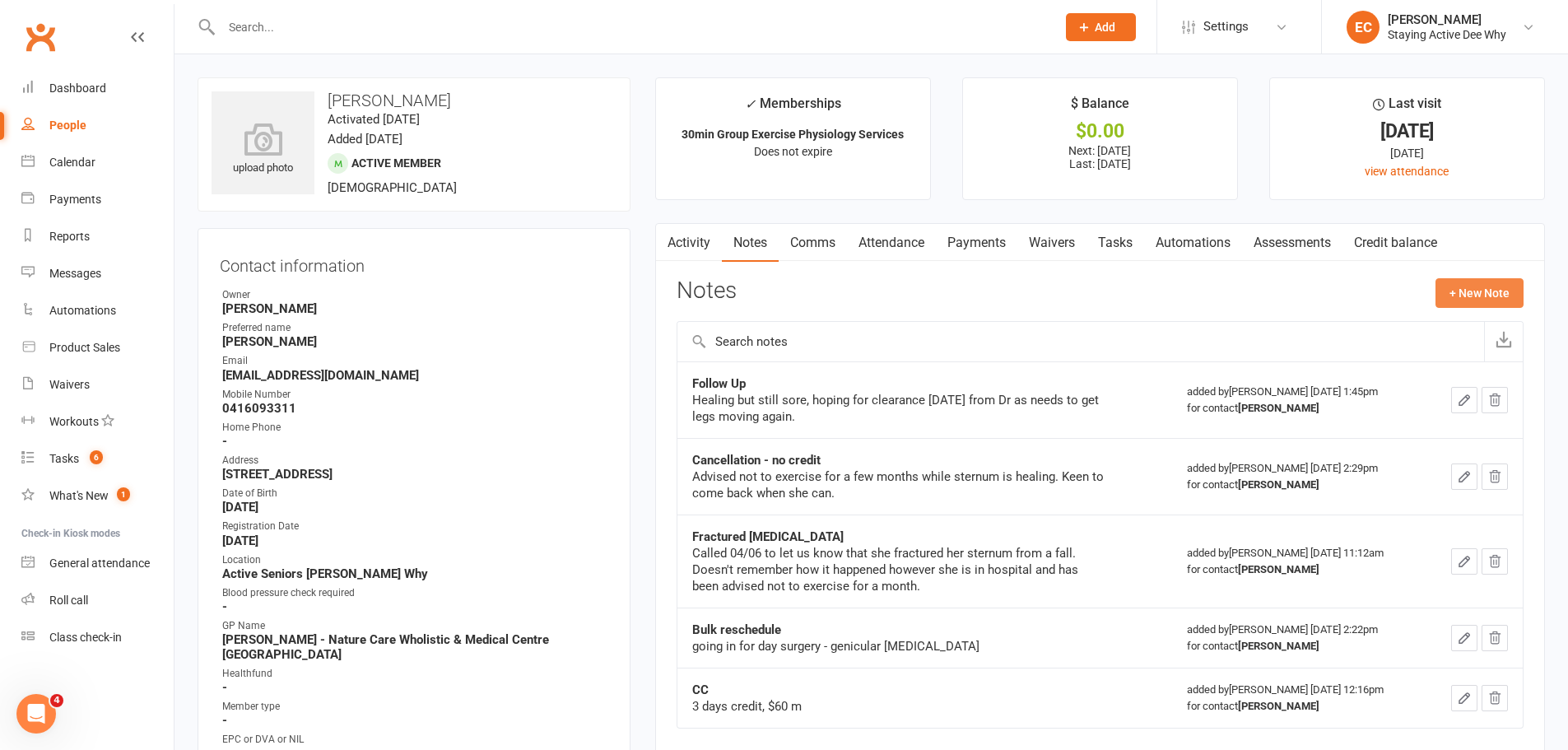
click at [1496, 295] on button "+ New Note" at bounding box center [1480, 293] width 88 height 29
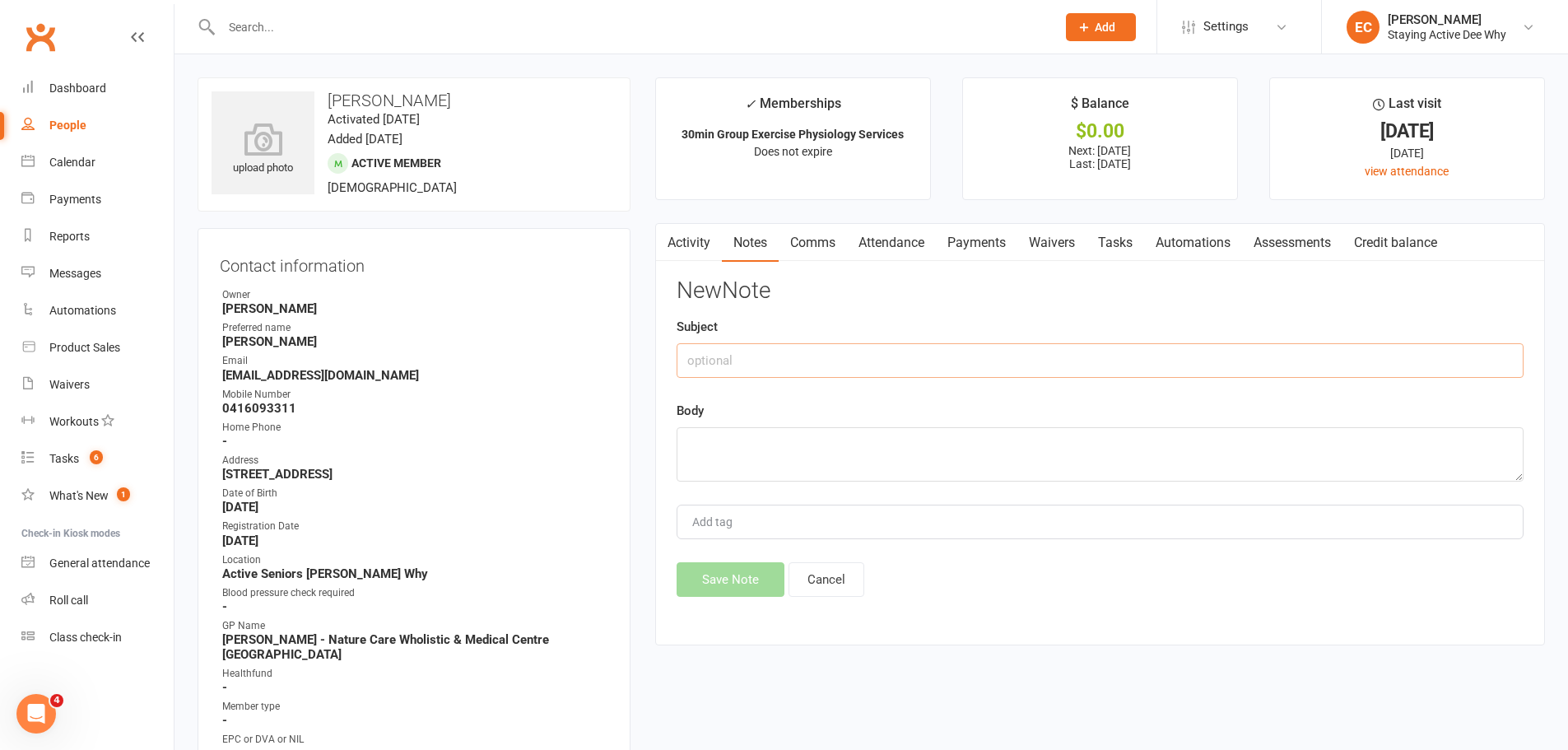
click at [1035, 358] on input "text" at bounding box center [1100, 360] width 848 height 34
type input "Fall"
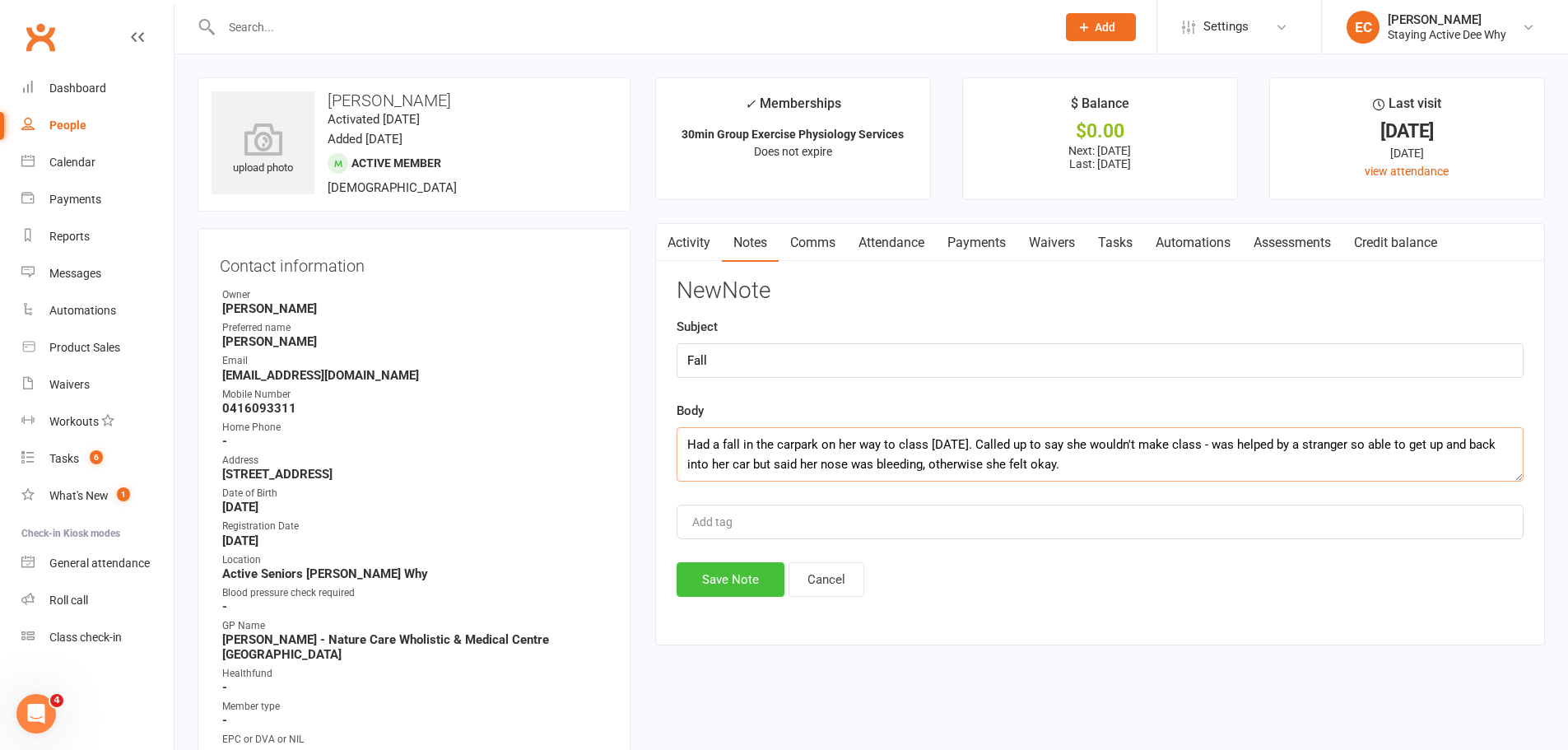
type textarea "Had a fall in the carpark on her way to class today. Called up to say she would…"
click at [727, 582] on button "Save Note" at bounding box center [730, 579] width 108 height 34
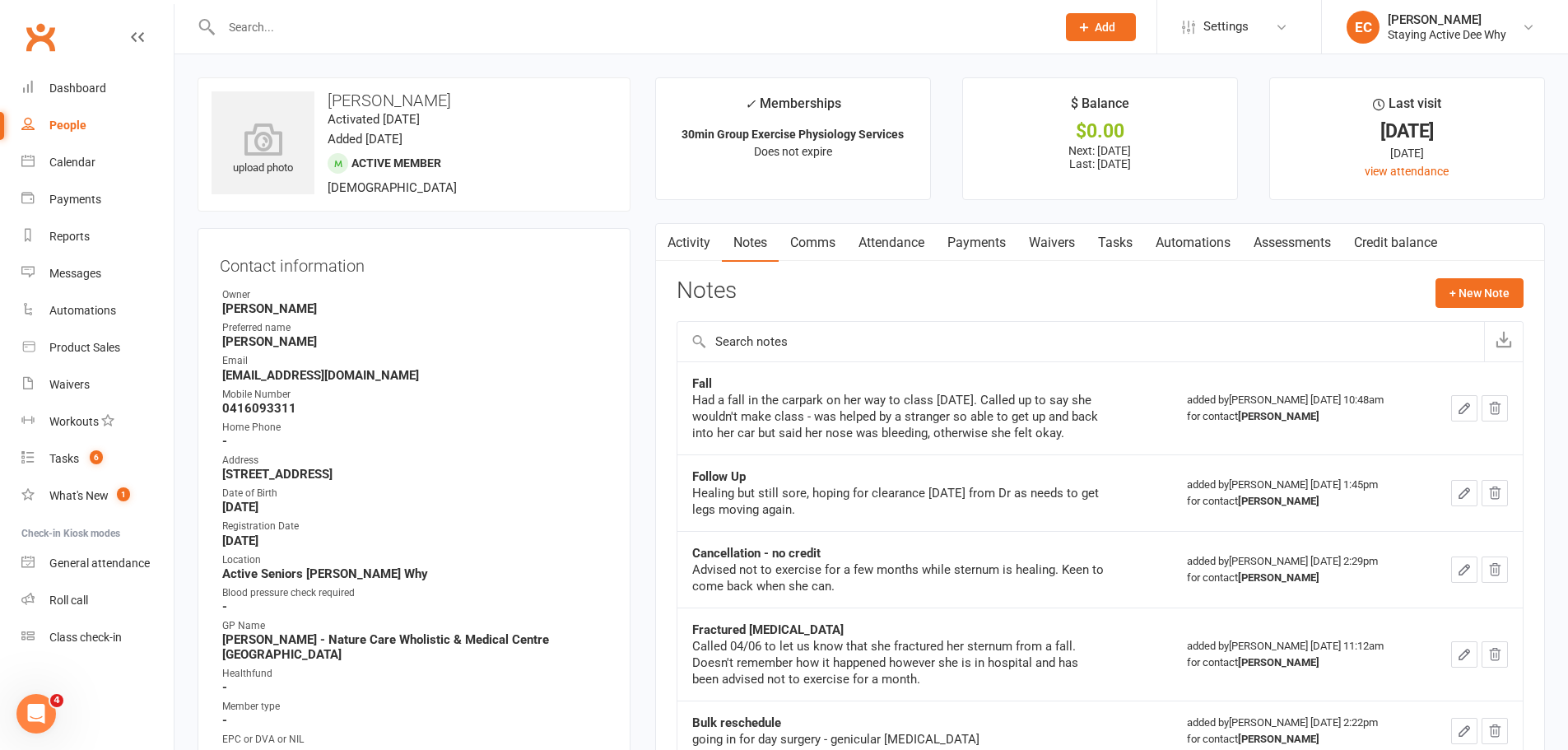
click at [1470, 407] on icon "button" at bounding box center [1464, 408] width 15 height 15
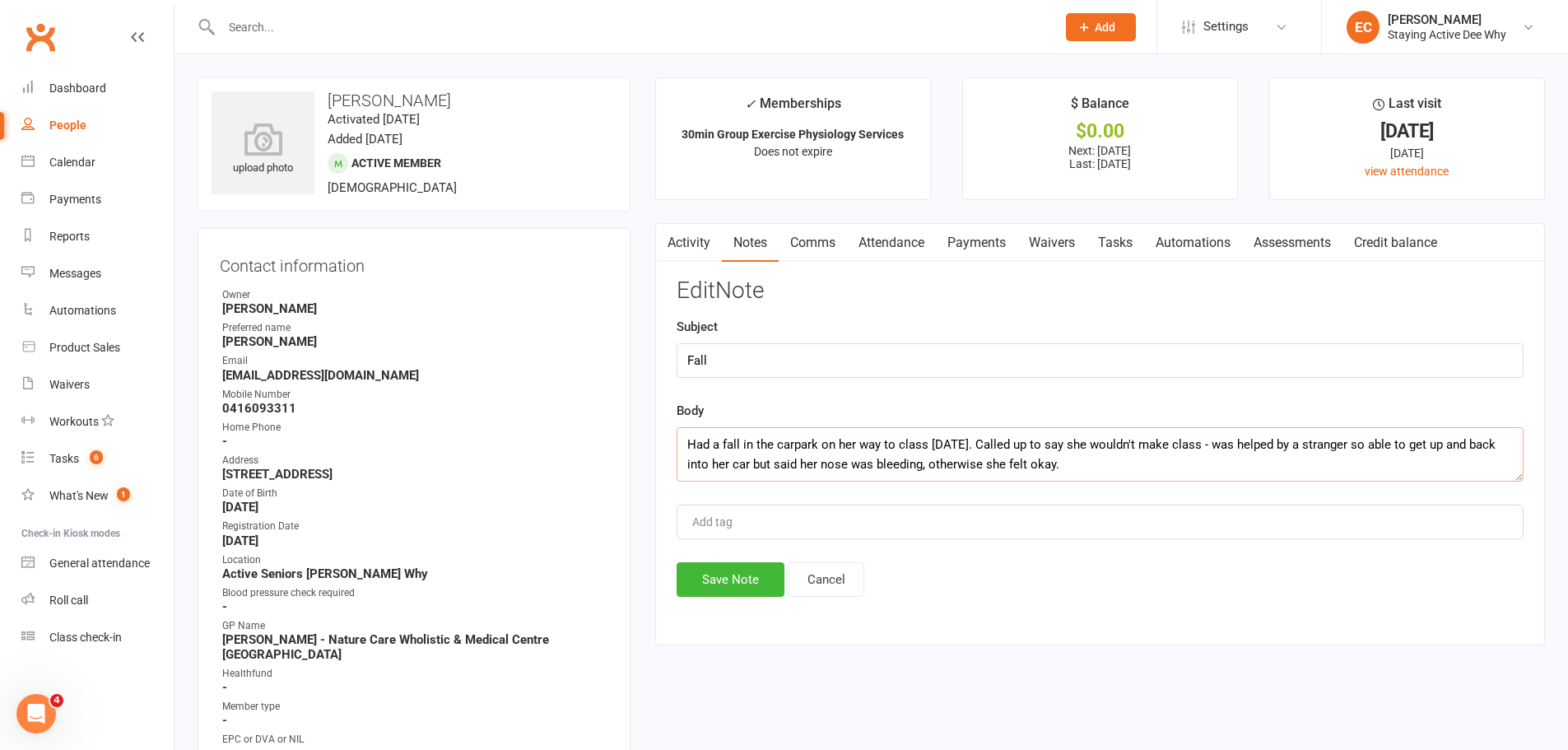
click at [1310, 444] on textarea "Had a fall in the carpark on her way to class today. Called up to say she would…" at bounding box center [1100, 455] width 848 height 55
type textarea "Had a fall in the carpark on her way to class today. Called up to say she would…"
click at [735, 580] on button "Save Note" at bounding box center [730, 579] width 108 height 34
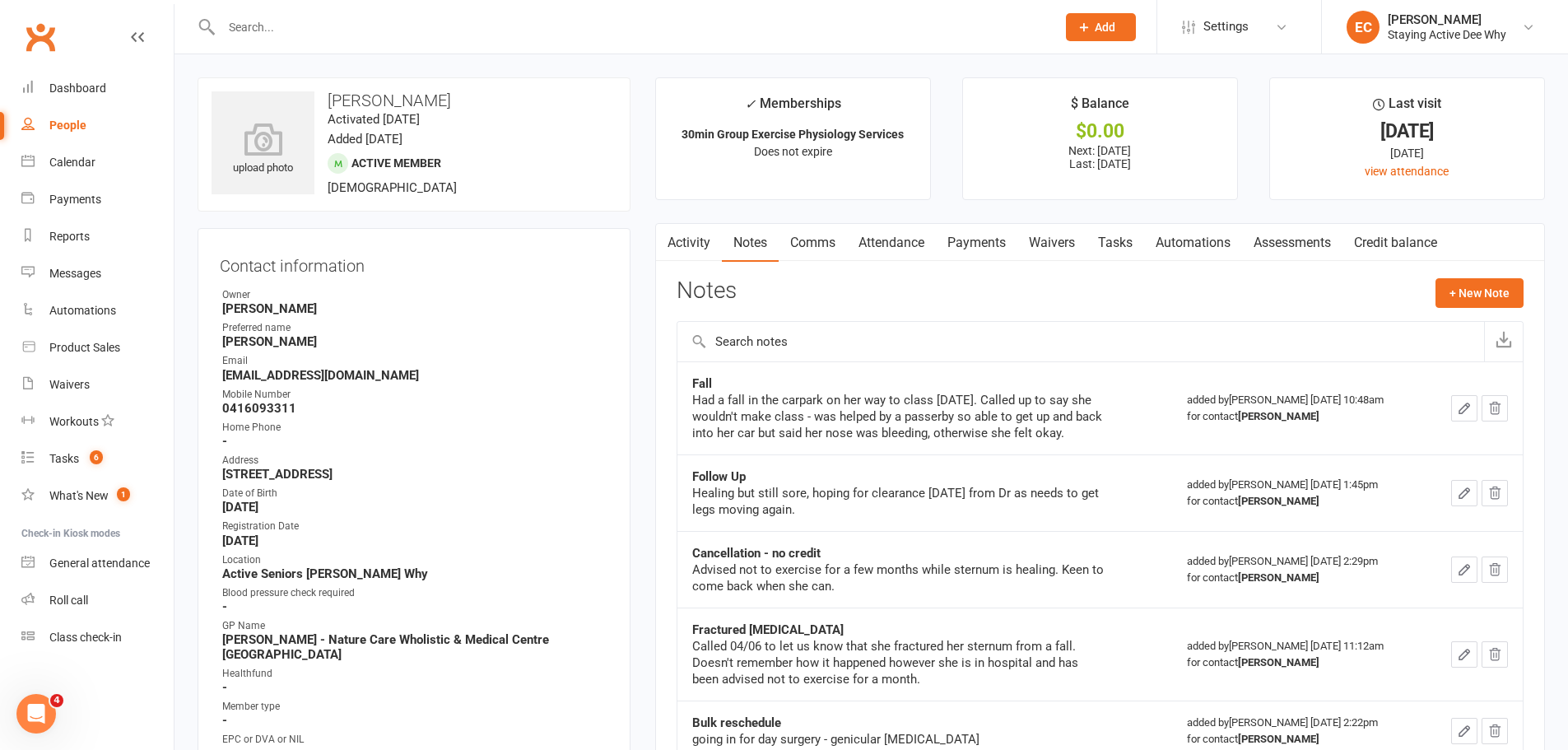
click at [260, 22] on input "text" at bounding box center [631, 27] width 828 height 23
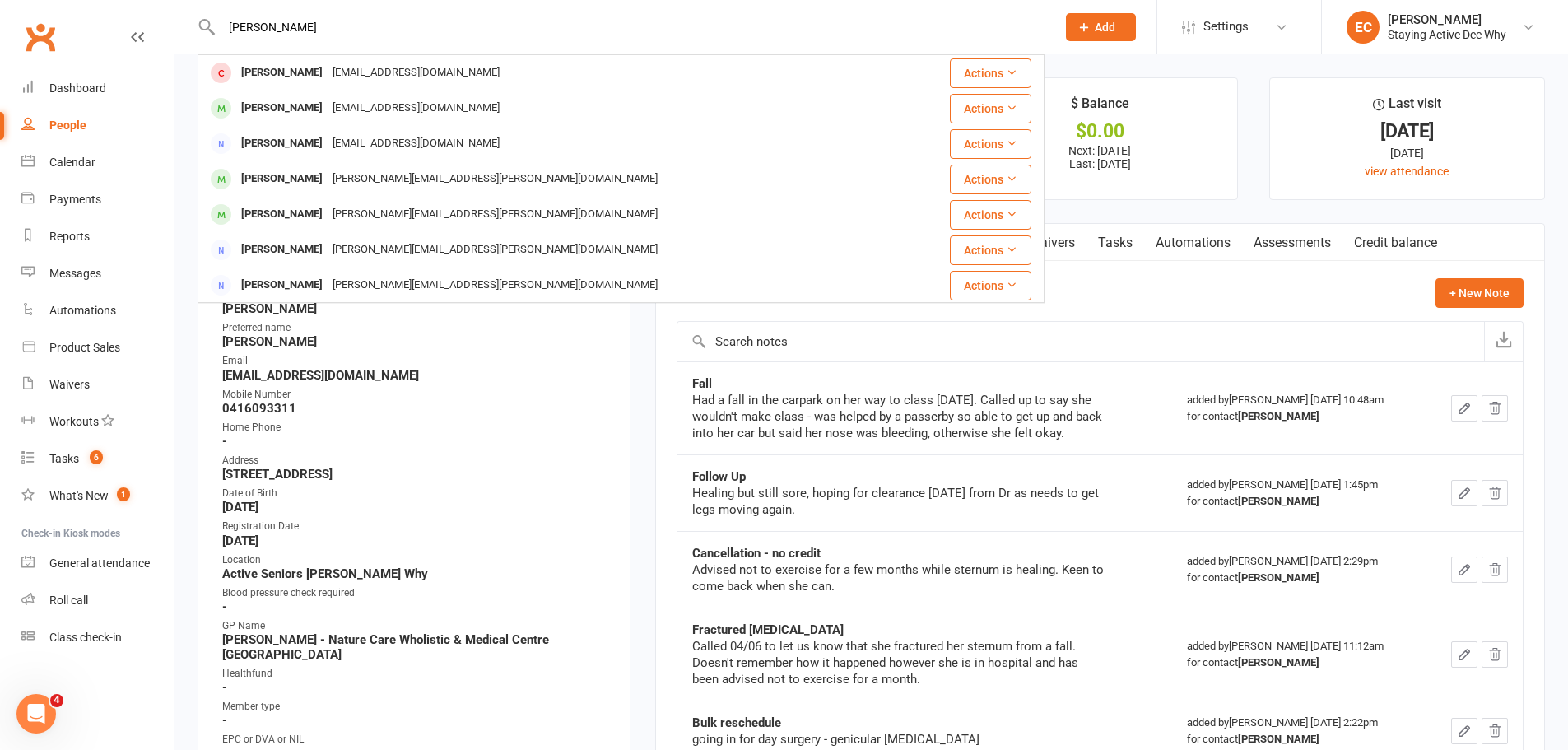
type input "james young"
click at [229, 66] on span at bounding box center [221, 72] width 21 height 21
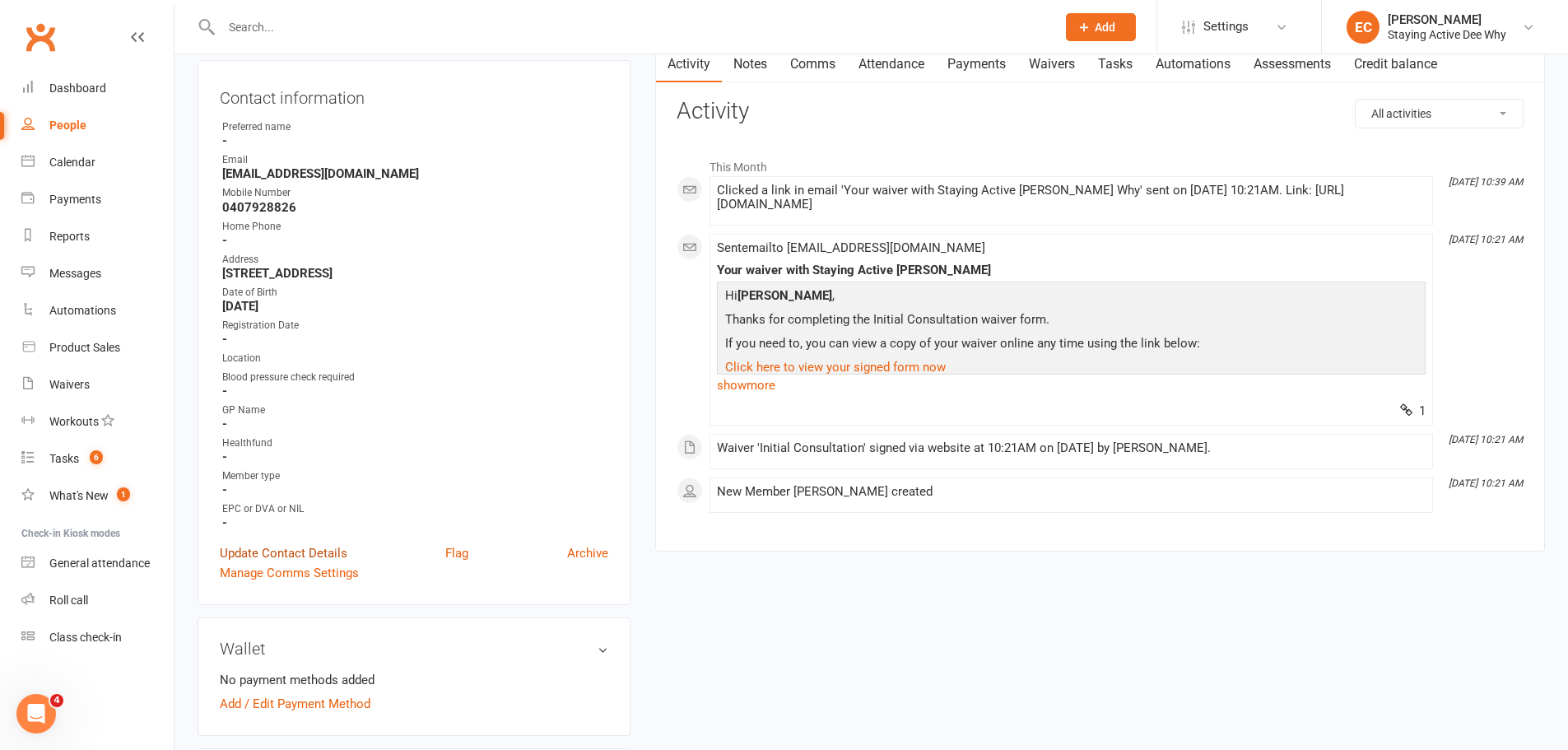
click at [278, 555] on link "Update Contact Details" at bounding box center [283, 553] width 128 height 20
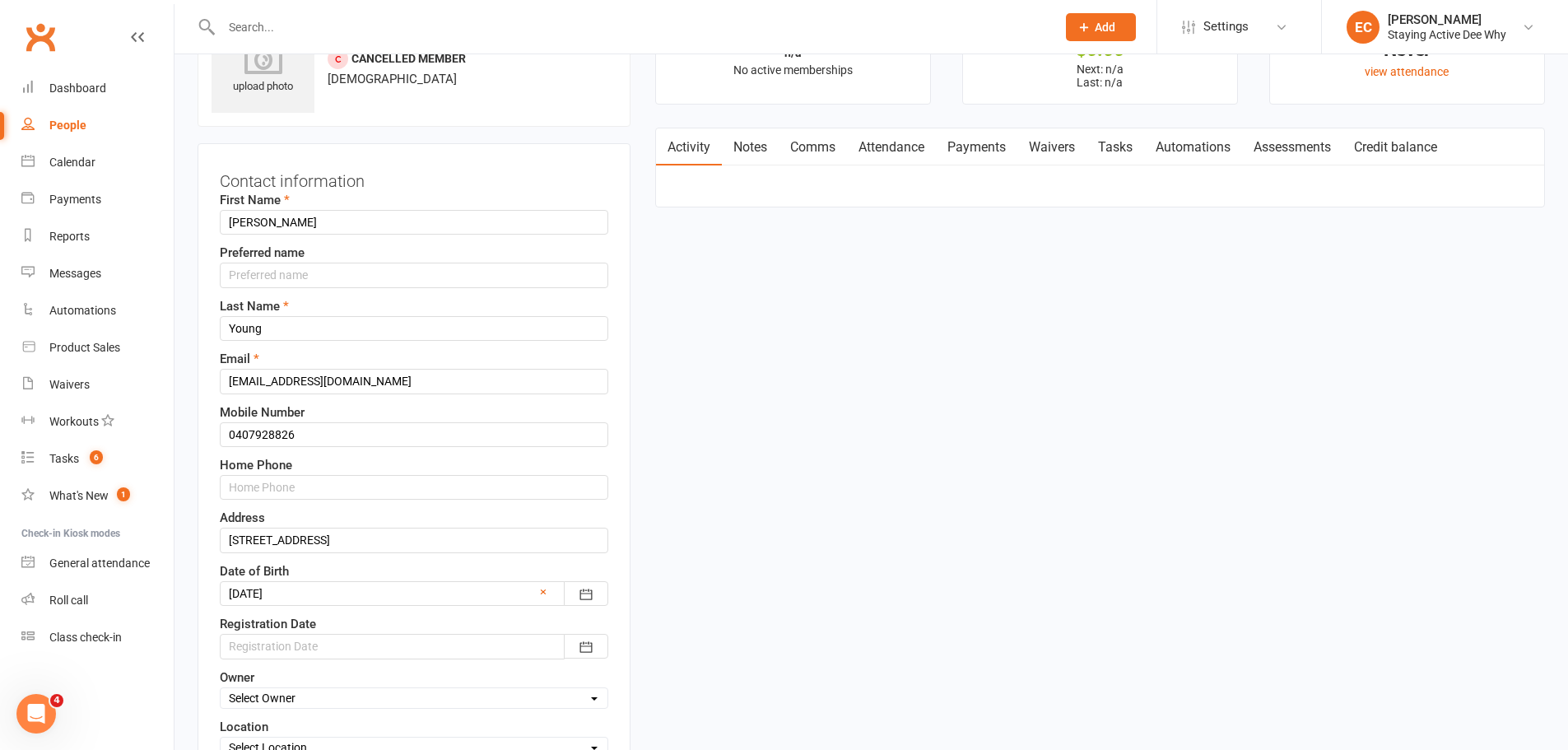
scroll to position [77, 0]
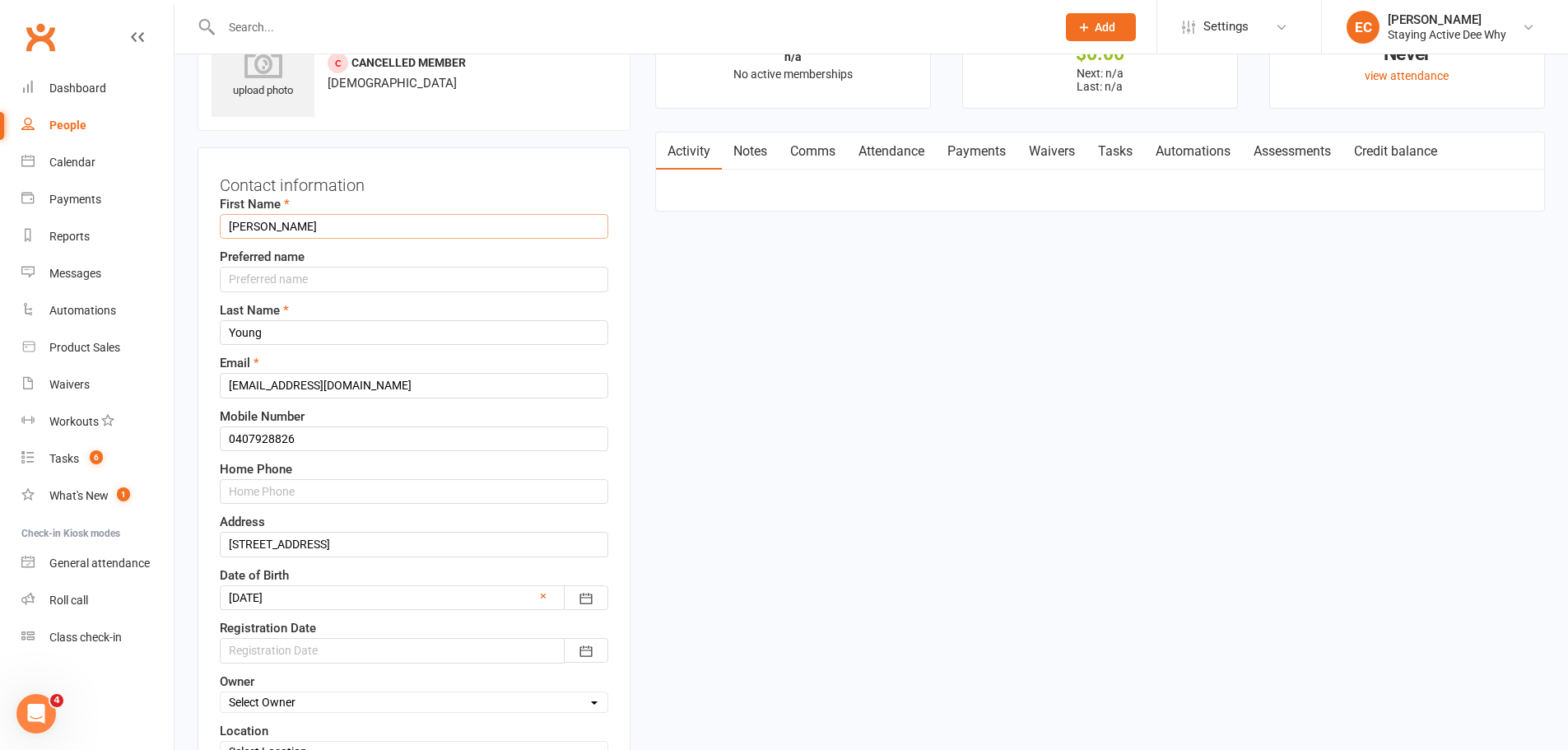
drag, startPoint x: 288, startPoint y: 226, endPoint x: 190, endPoint y: 218, distance: 98.3
type input "Margaret"
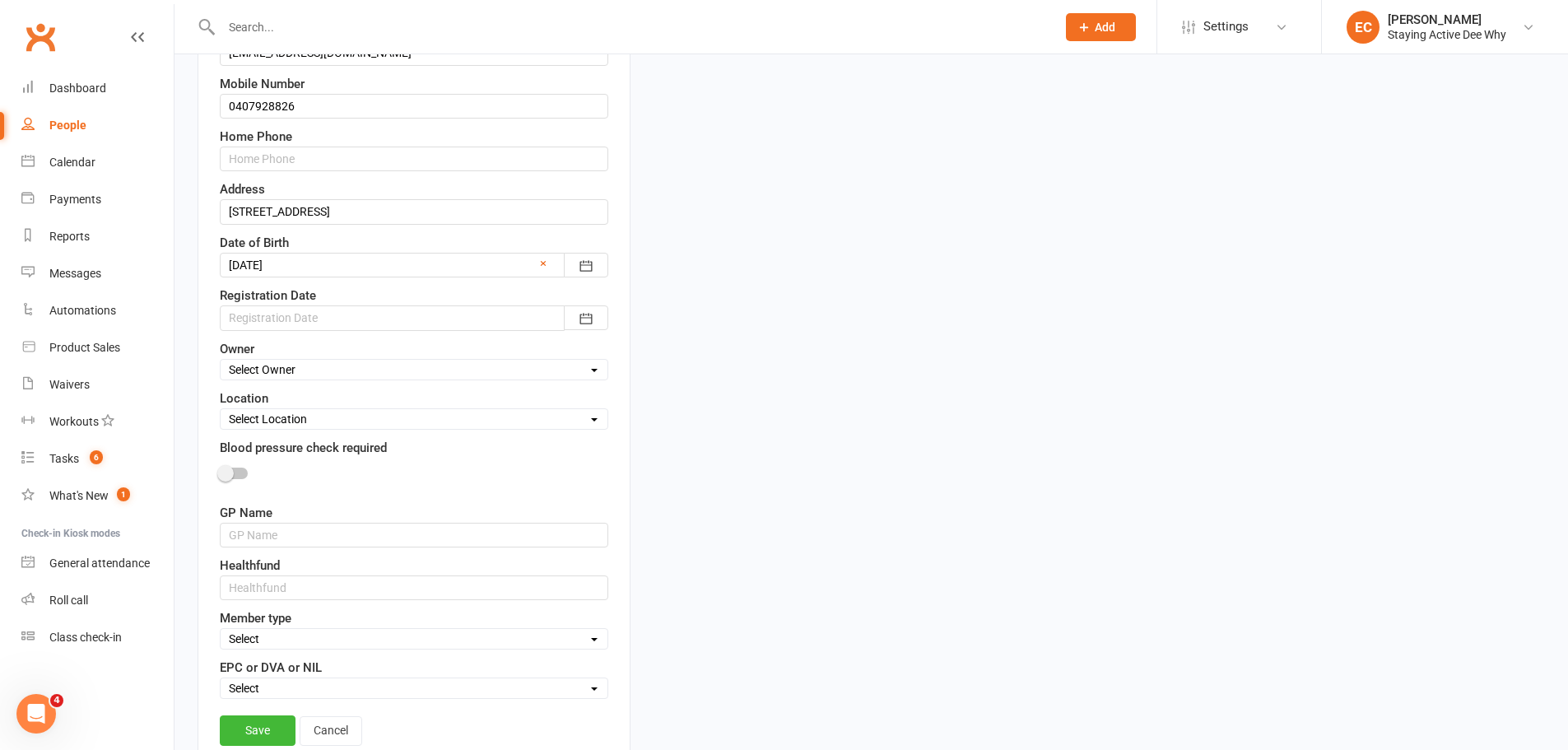
scroll to position [407, 0]
click at [305, 325] on div at bounding box center [414, 321] width 389 height 24
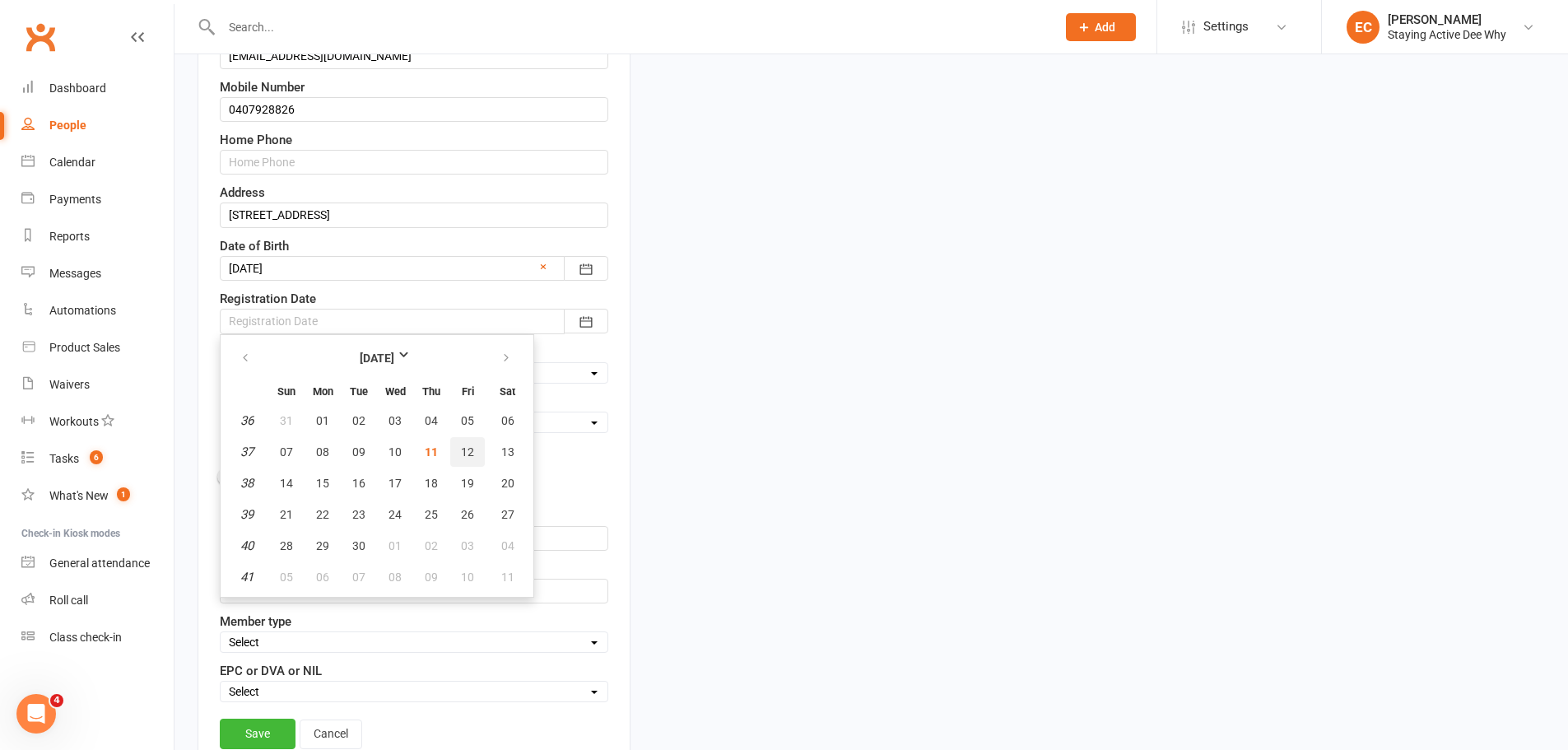
click at [457, 450] on button "12" at bounding box center [467, 452] width 34 height 29
type input "12 Sep 2025"
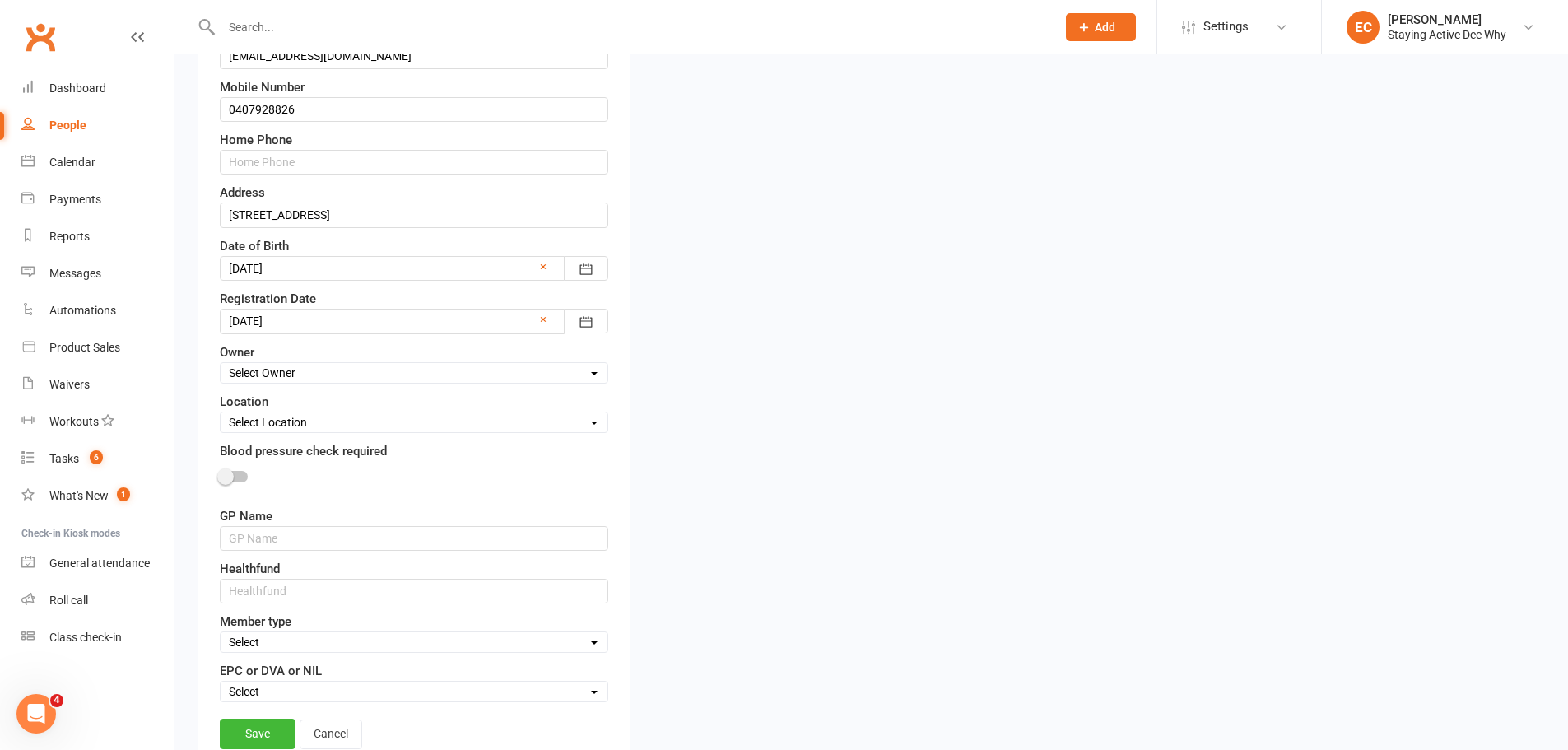
click at [329, 367] on select "Select Owner Dee Why Carla Riccobon Ainsley Bell Sarah Gordon Kay Savage Active…" at bounding box center [414, 373] width 387 height 19
select select "18"
click at [221, 364] on select "Select Owner Dee Why Carla Riccobon Ainsley Bell Sarah Gordon Kay Savage Active…" at bounding box center [414, 373] width 387 height 19
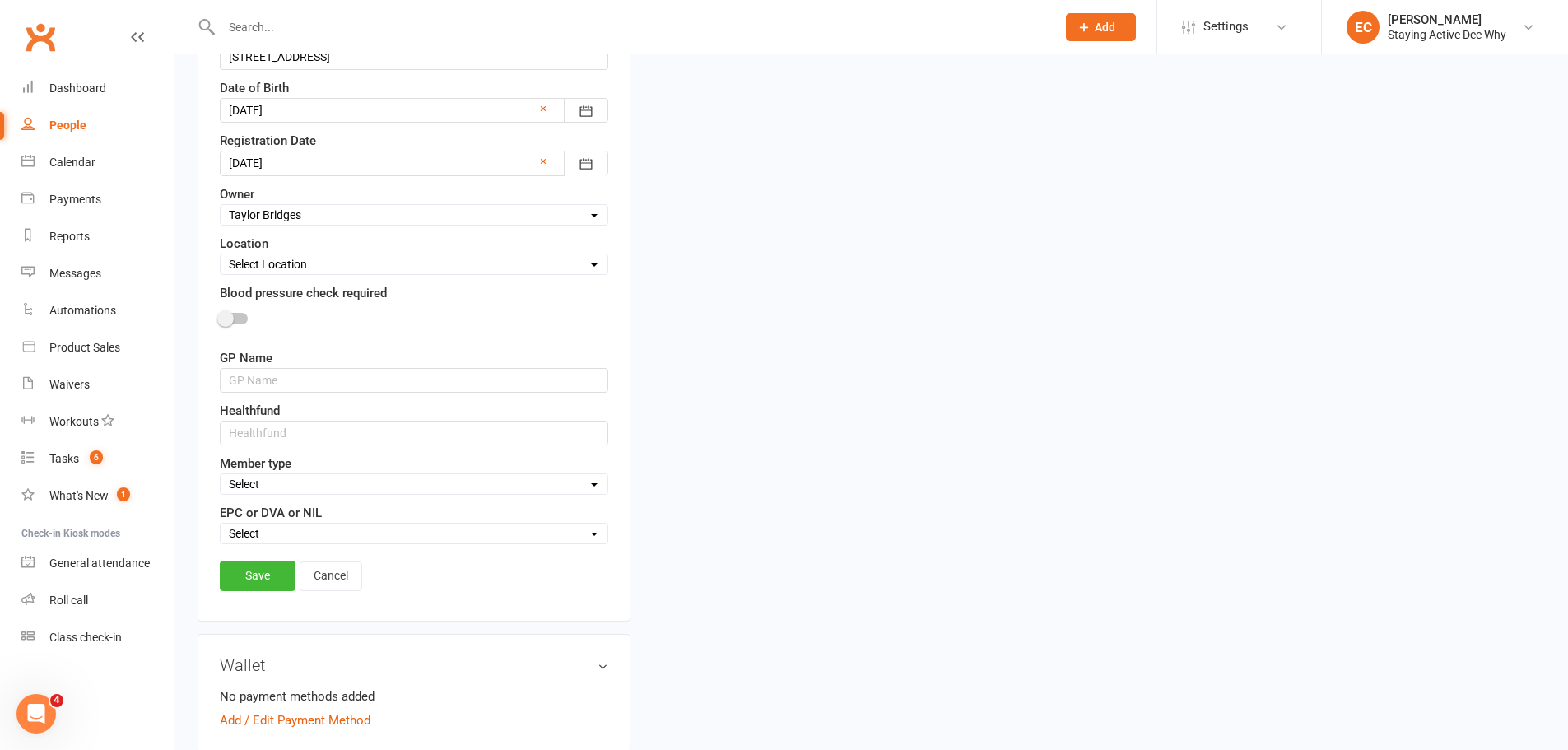
scroll to position [571, 0]
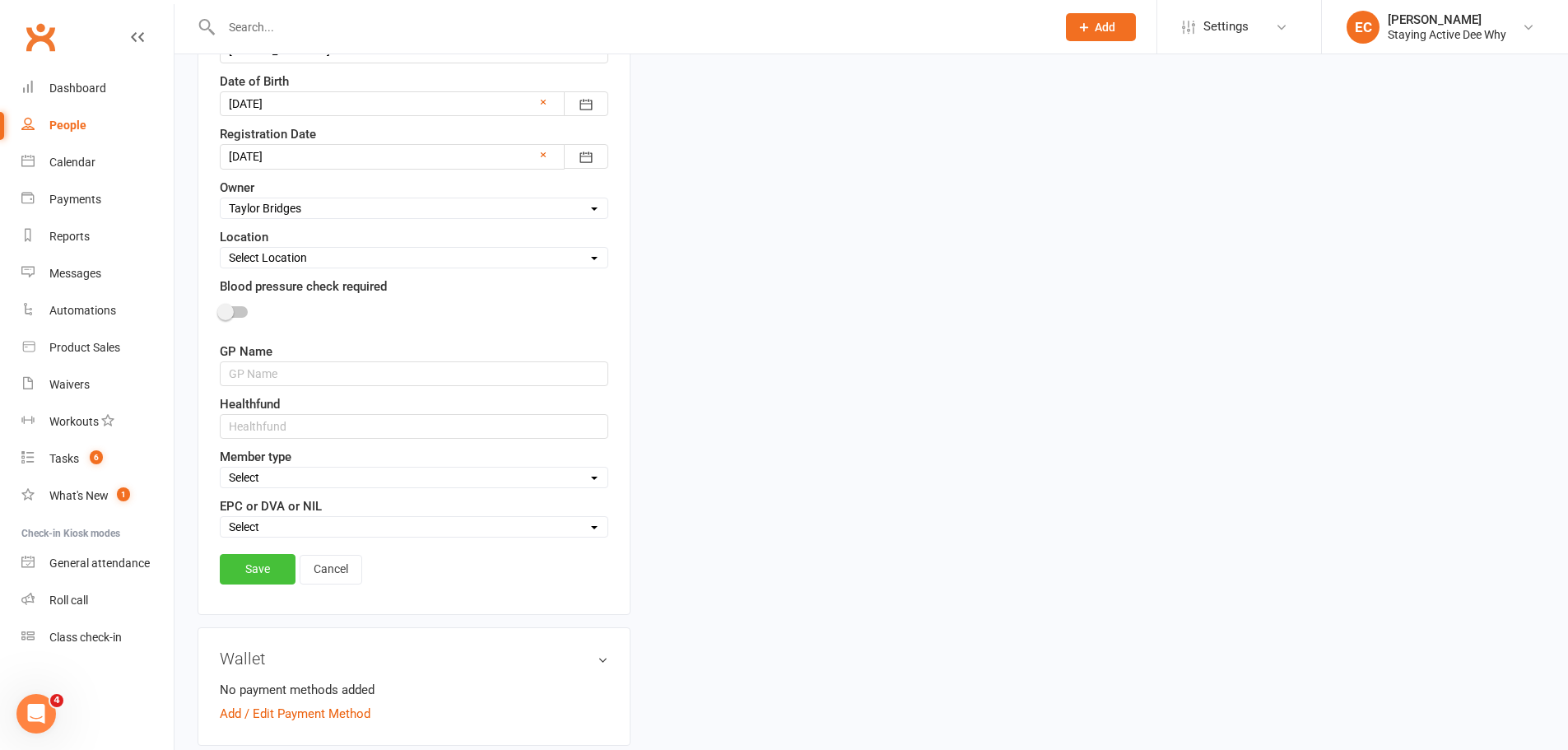
click at [260, 558] on link "Save" at bounding box center [257, 569] width 75 height 29
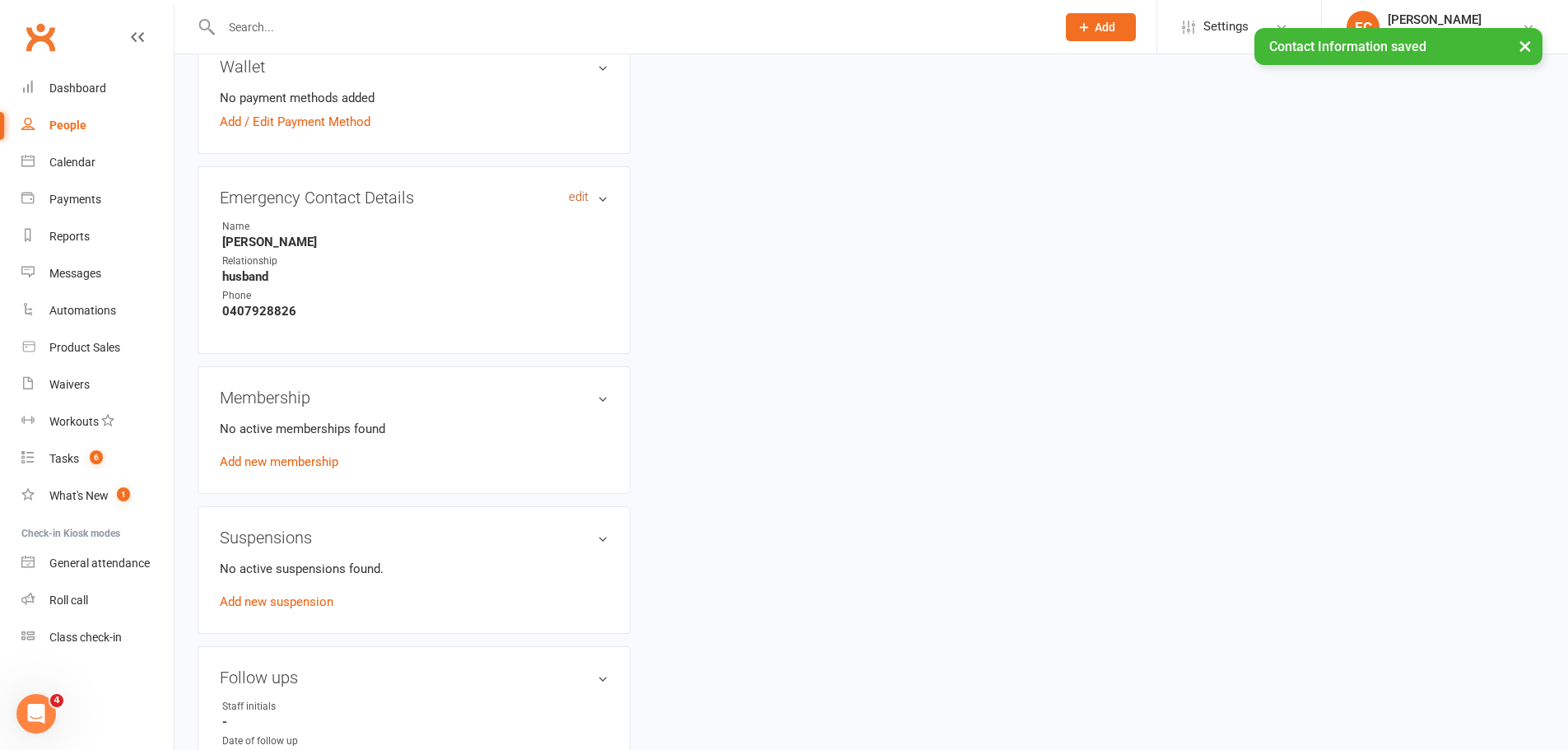
click at [573, 196] on link "edit" at bounding box center [579, 198] width 20 height 14
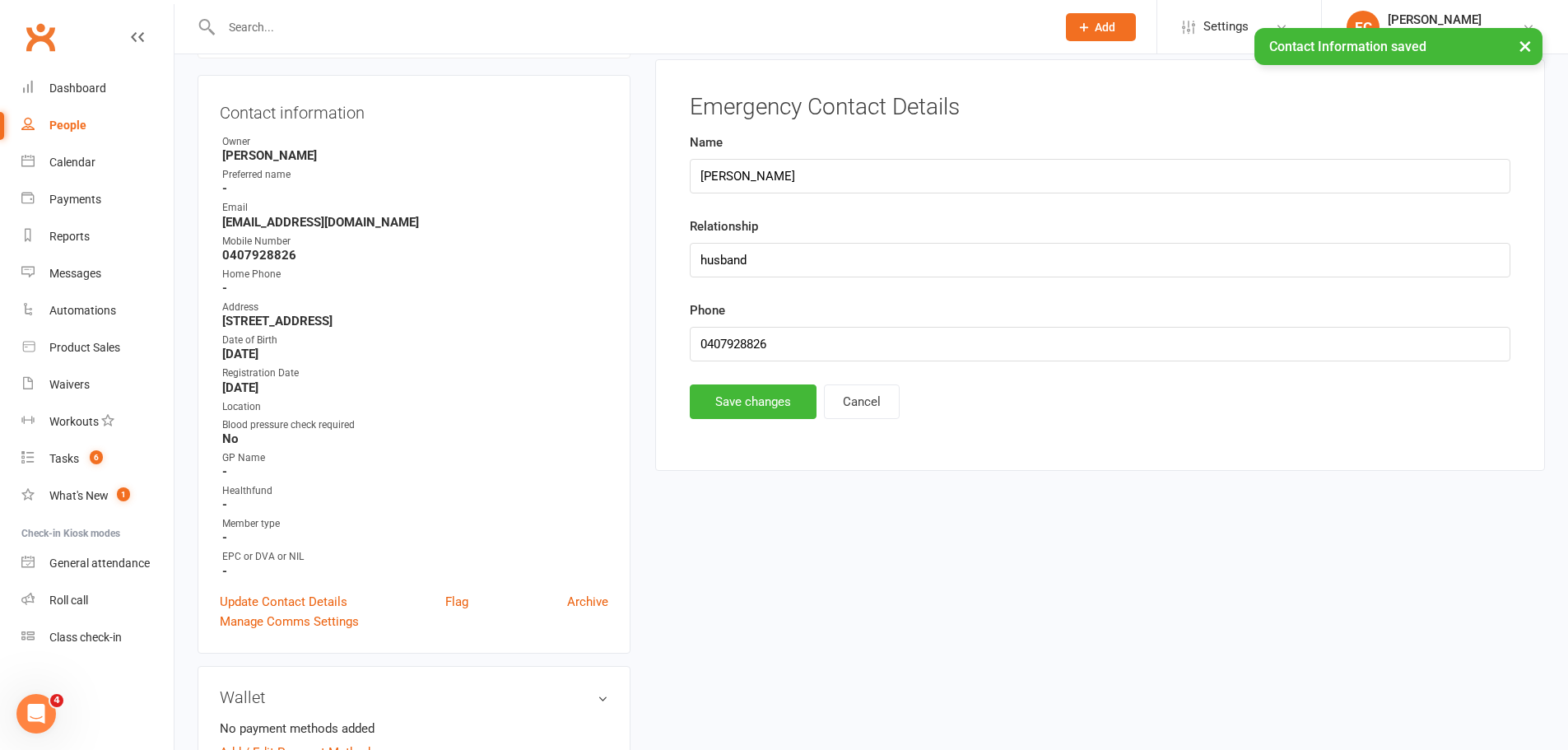
scroll to position [127, 0]
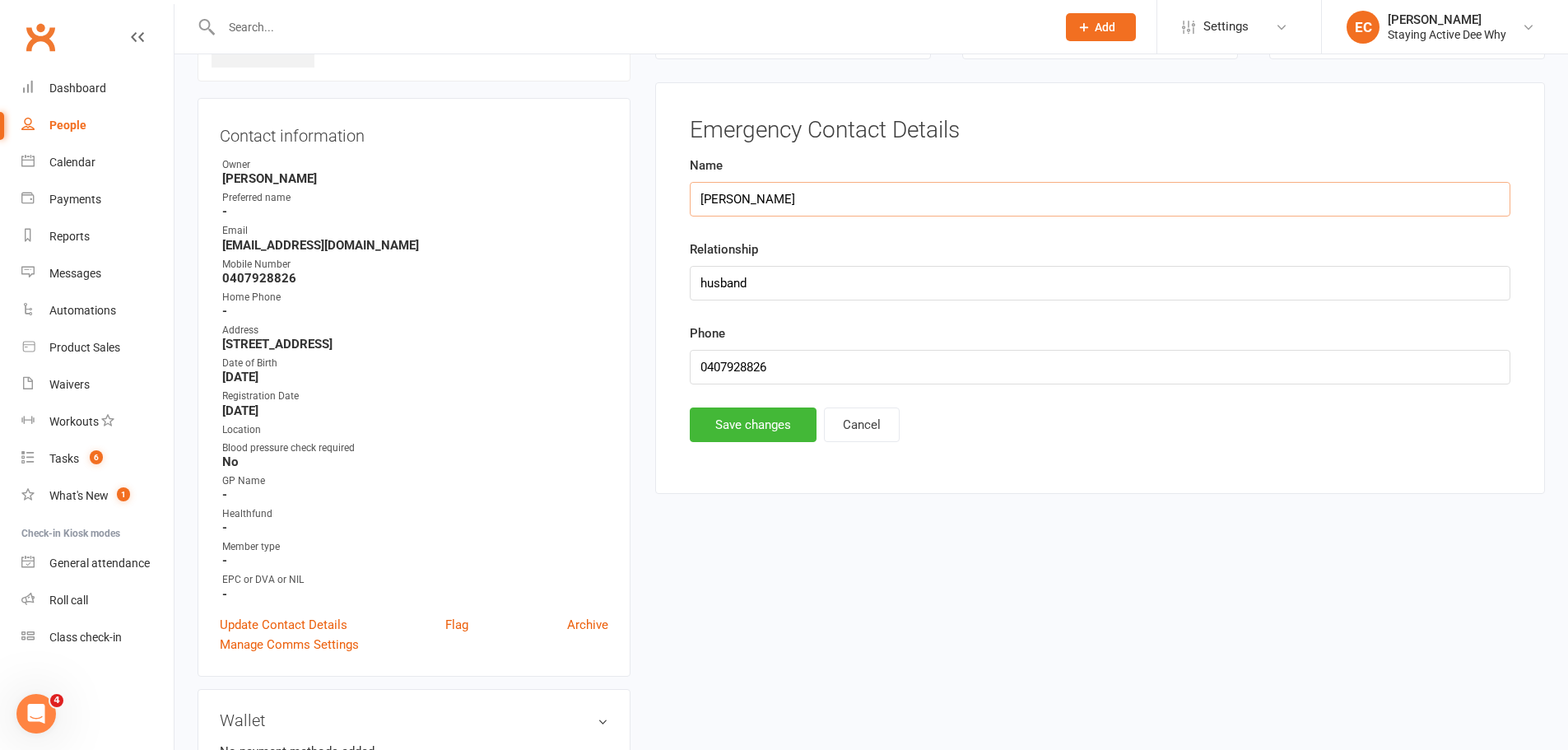
click at [705, 196] on input "Jim Young" at bounding box center [1101, 199] width 821 height 34
type input "Alicia"
type input "daughter"
type input "0432 825 484"
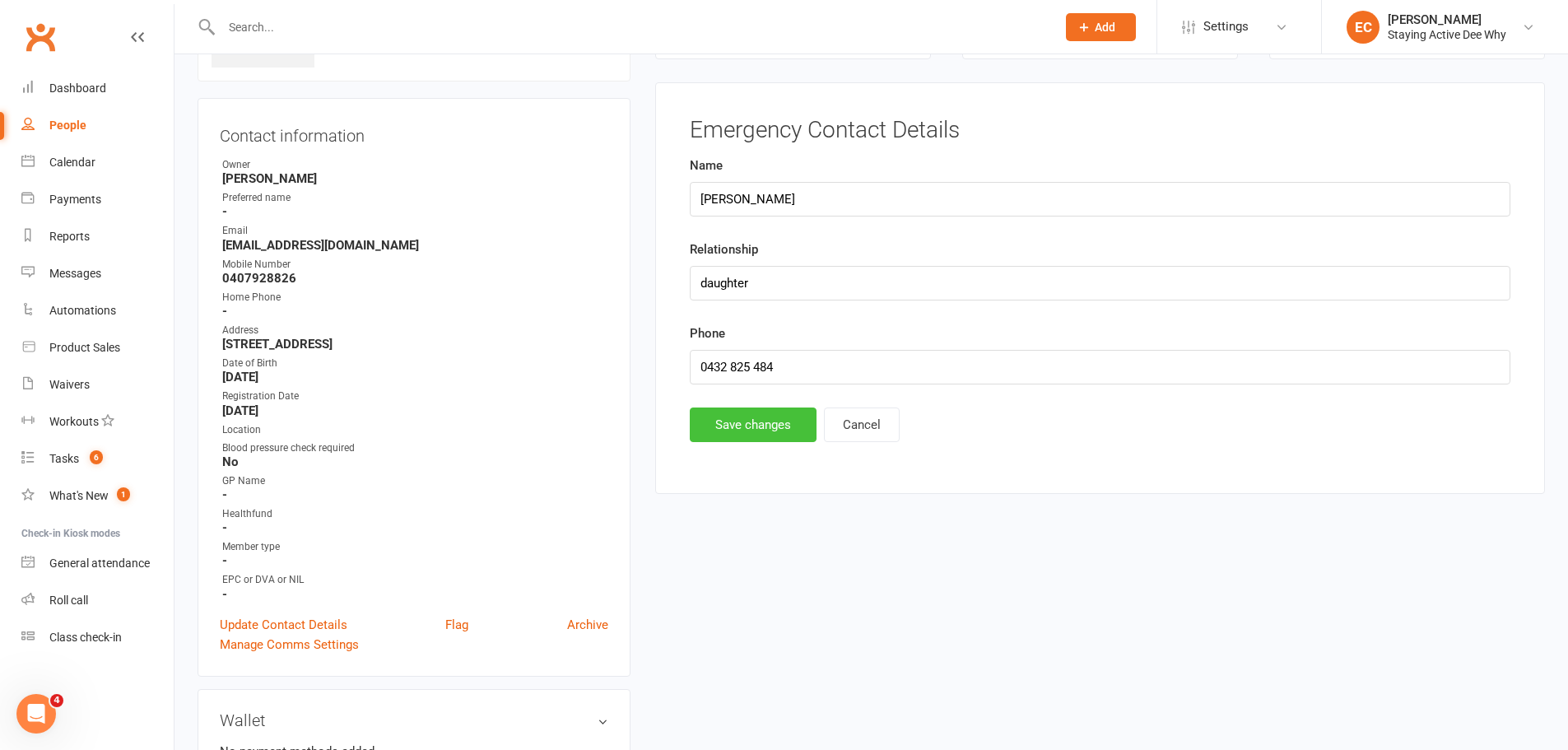
click at [783, 412] on button "Save changes" at bounding box center [754, 424] width 127 height 34
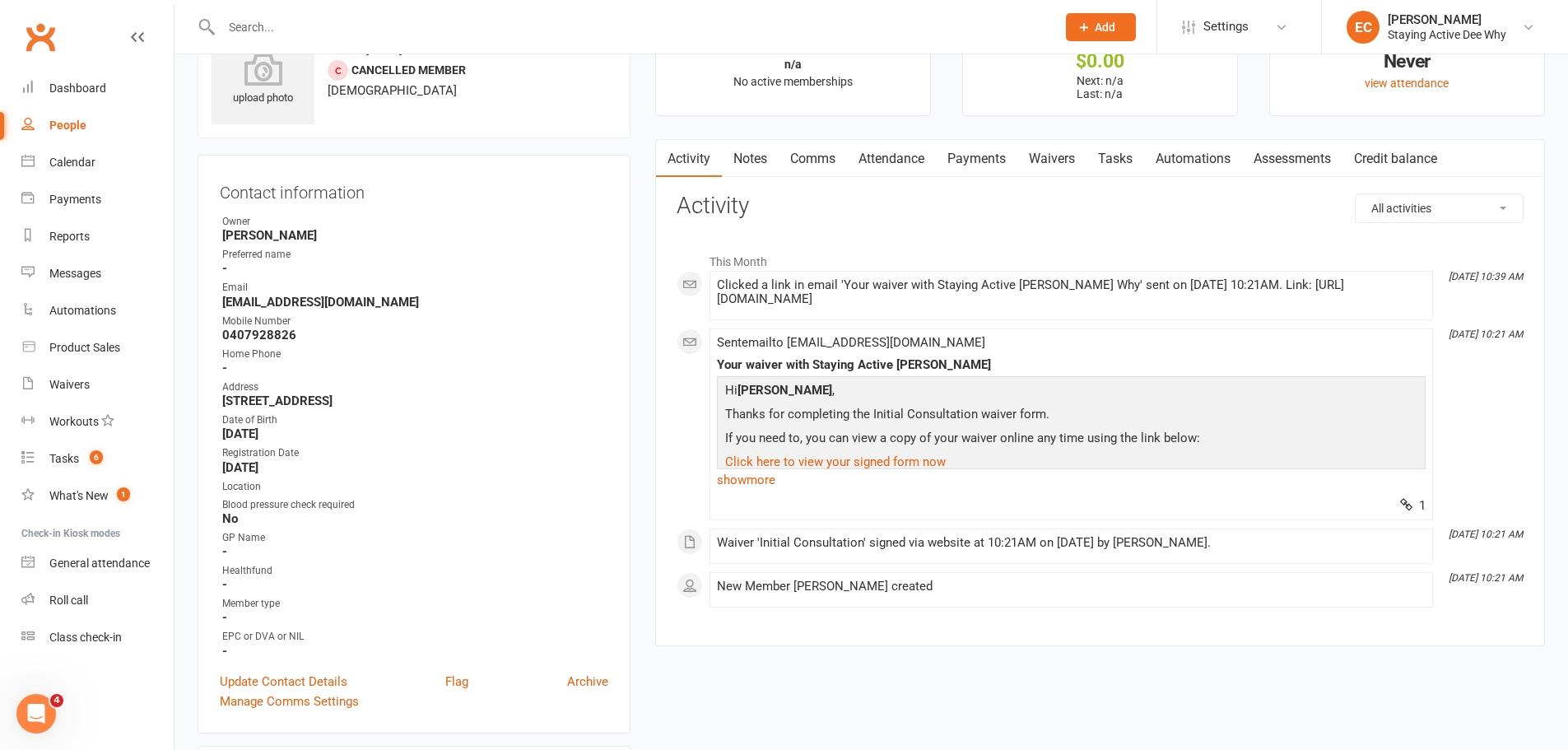
scroll to position [0, 0]
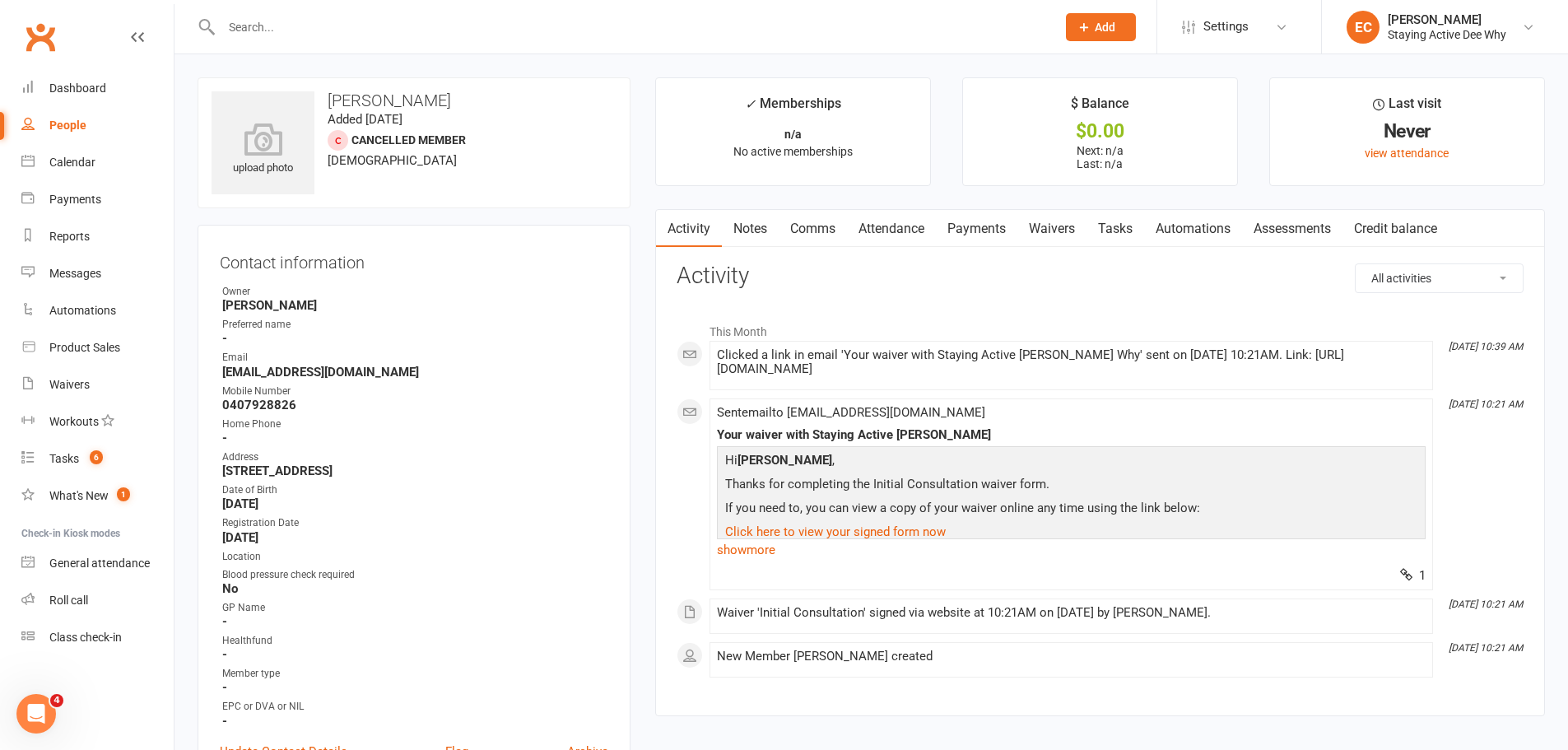
click at [300, 39] on div at bounding box center [621, 26] width 848 height 54
click at [298, 31] on input "text" at bounding box center [631, 27] width 828 height 23
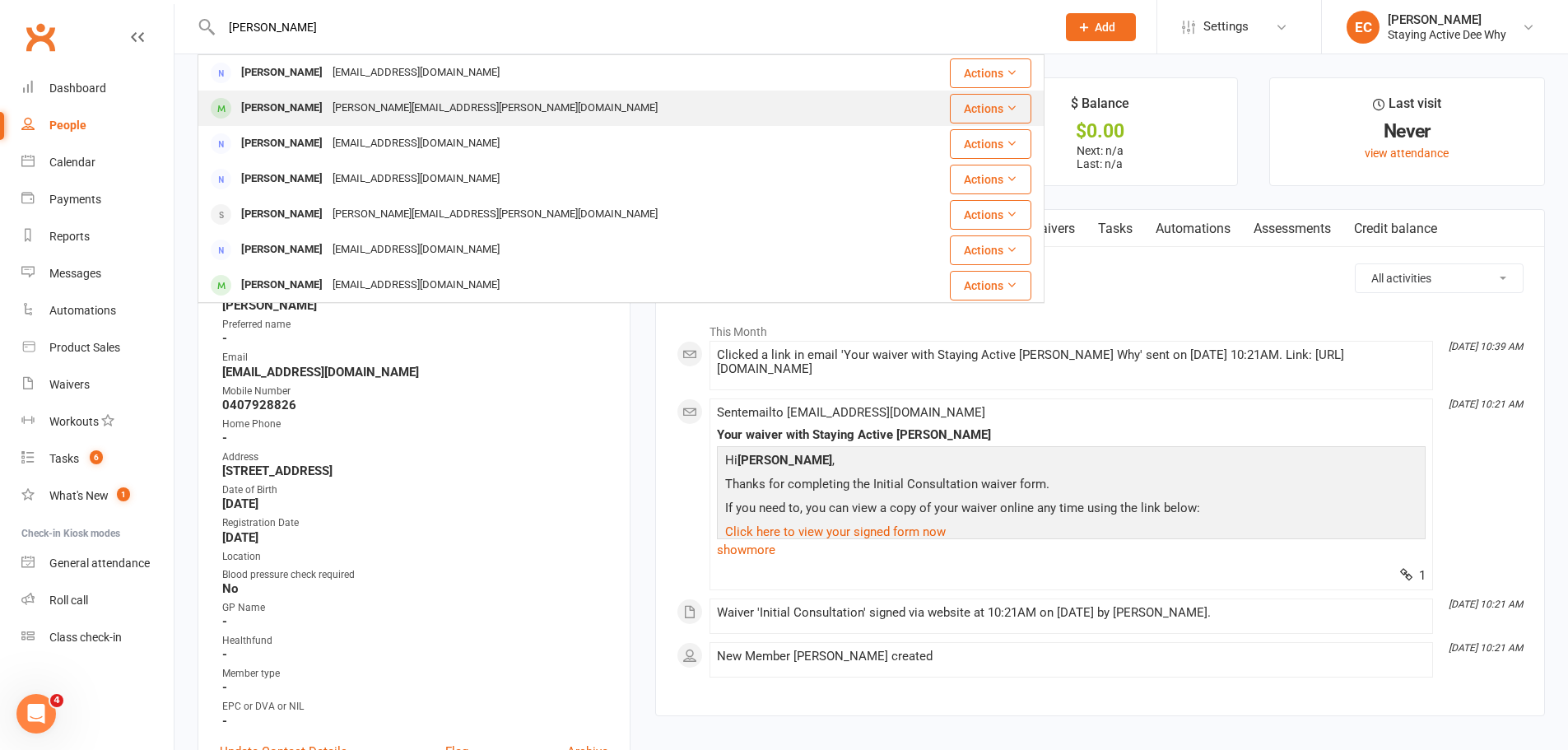
type input "lyn mc"
click at [254, 105] on div "Lynne McGrath" at bounding box center [282, 109] width 91 height 23
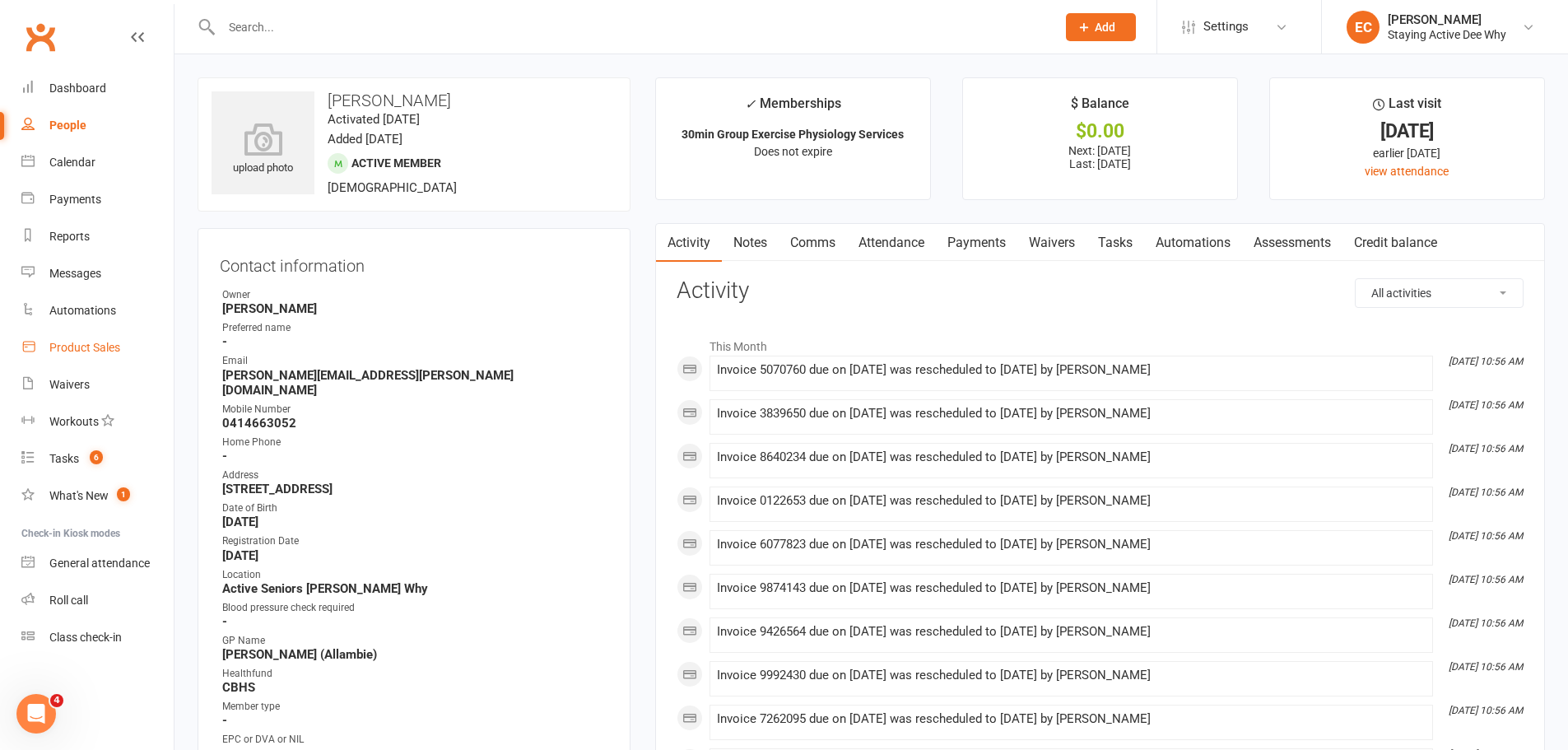
click at [61, 342] on div "Product Sales" at bounding box center [85, 347] width 70 height 13
click at [813, 242] on link "Comms" at bounding box center [813, 243] width 68 height 38
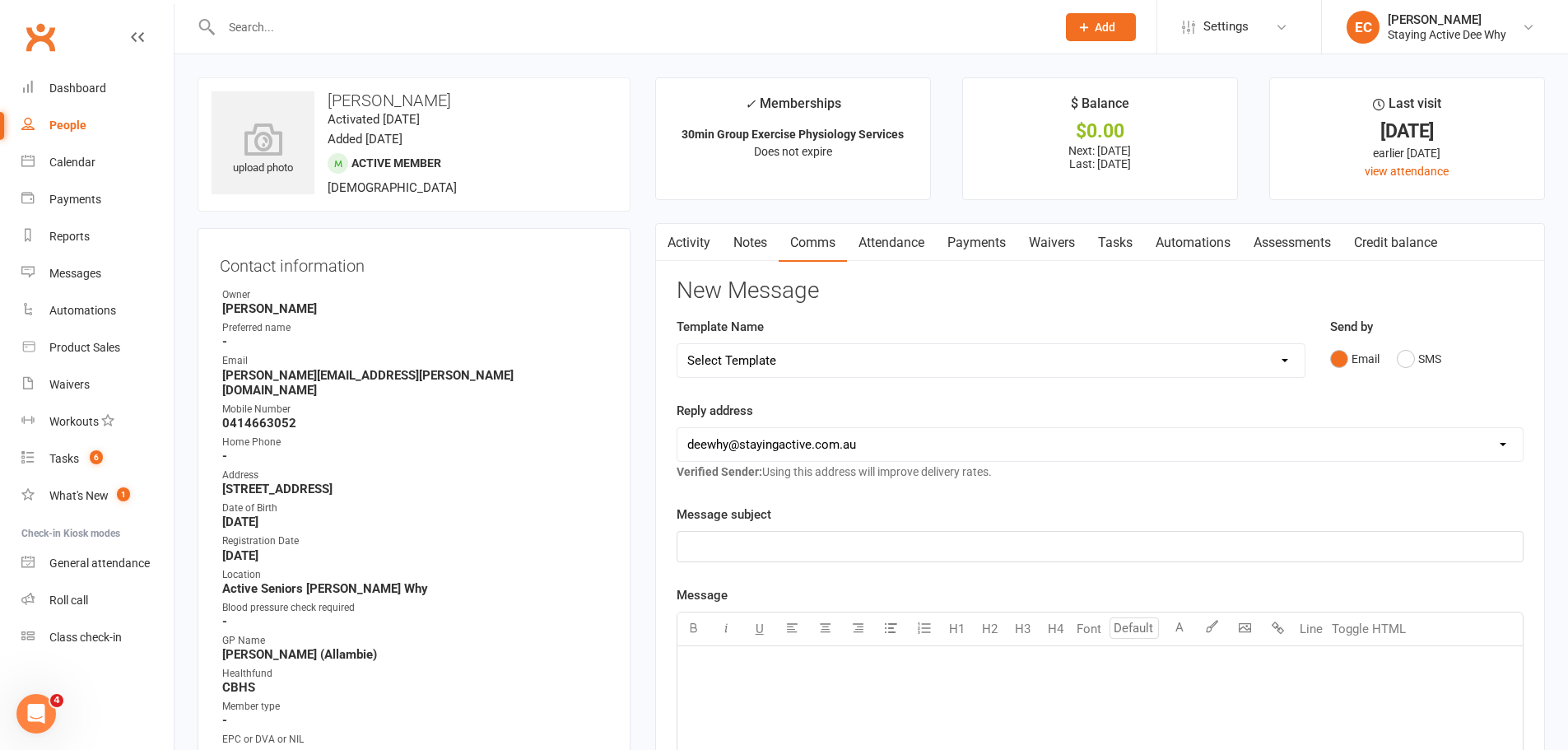
drag, startPoint x: 777, startPoint y: 357, endPoint x: 777, endPoint y: 366, distance: 9.0
click at [777, 357] on select "Select Template [Email] 12 month follow-up [Email] 12 week health challenge [Em…" at bounding box center [991, 361] width 628 height 33
select select "23"
click at [677, 344] on select "Select Template [Email] 12 month follow-up [Email] 12 week health challenge [Em…" at bounding box center [991, 361] width 628 height 33
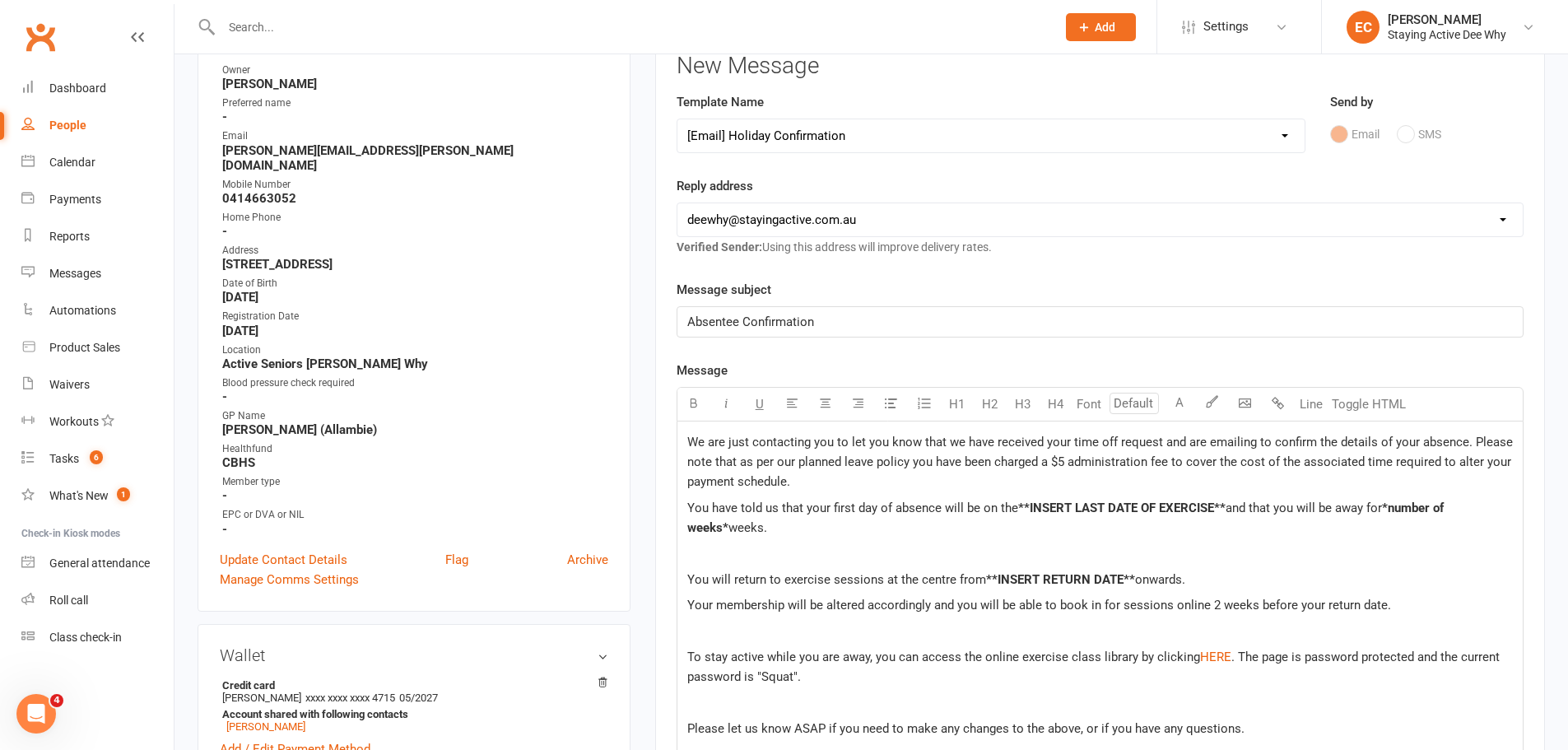
scroll to position [247, 0]
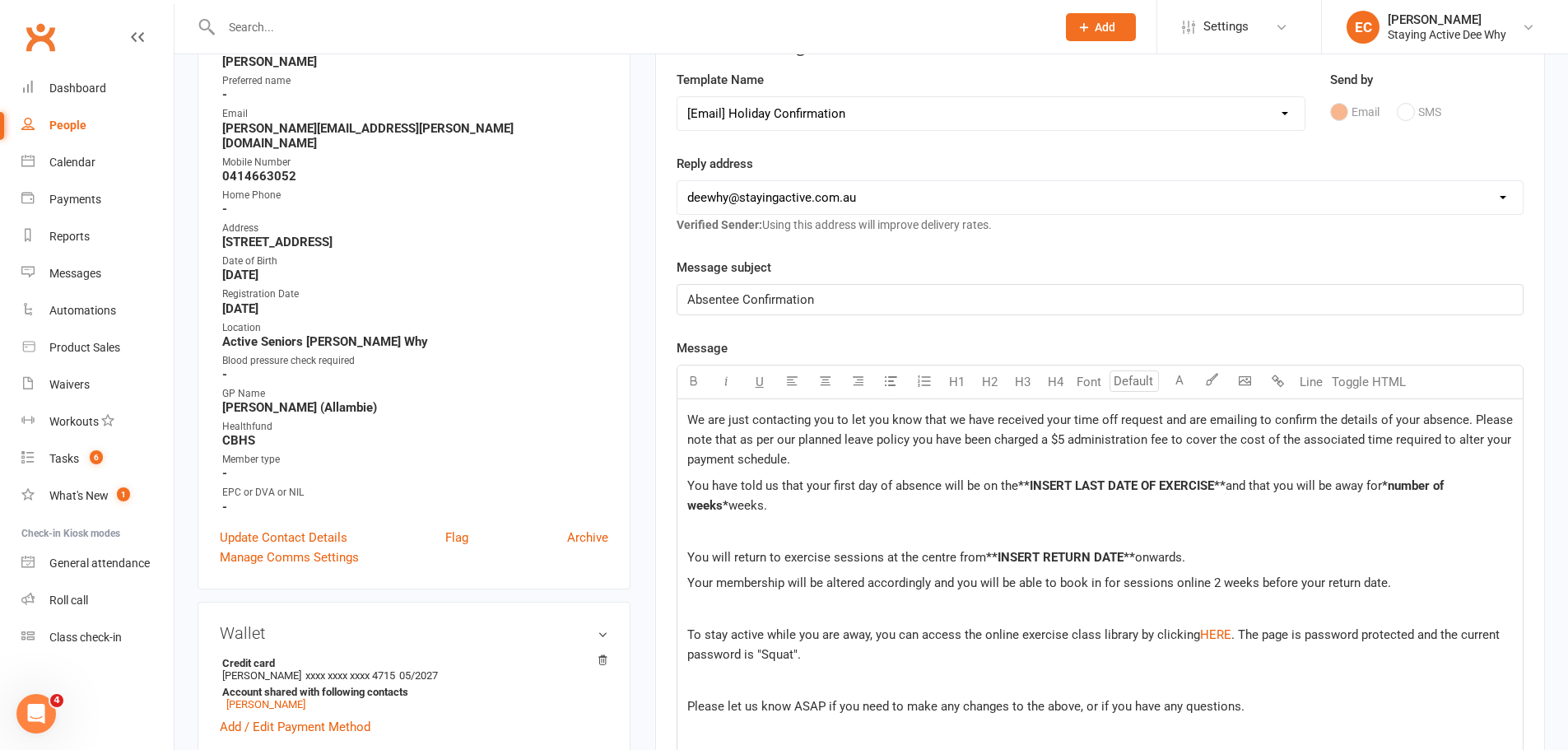
click at [721, 436] on span "We are just contacting you to let you know that we have received your time off …" at bounding box center [1102, 440] width 829 height 55
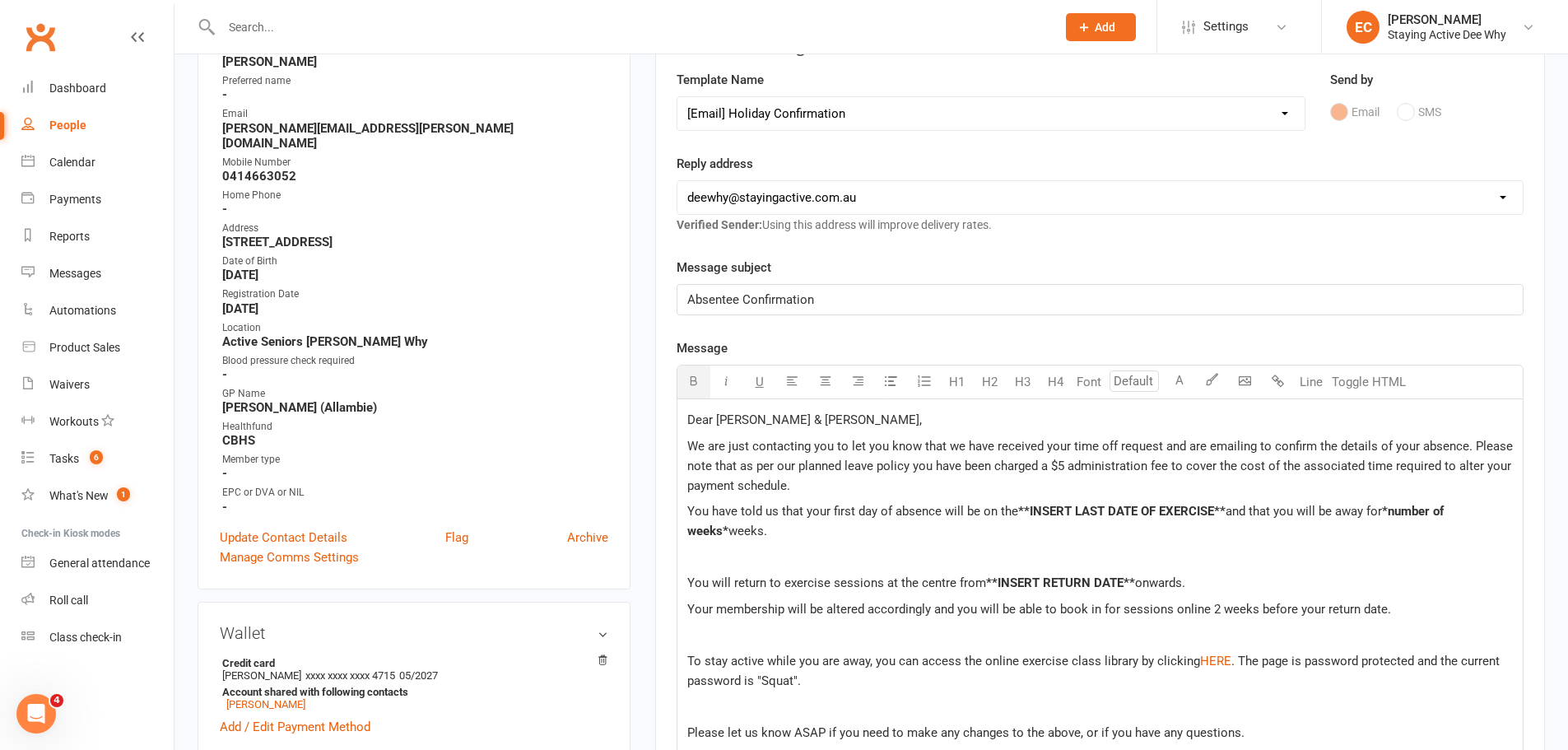
drag, startPoint x: 1020, startPoint y: 511, endPoint x: 1228, endPoint y: 518, distance: 208.1
click at [1226, 518] on span "**INSERT LAST DATE OF EXERCISE**" at bounding box center [1122, 510] width 207 height 15
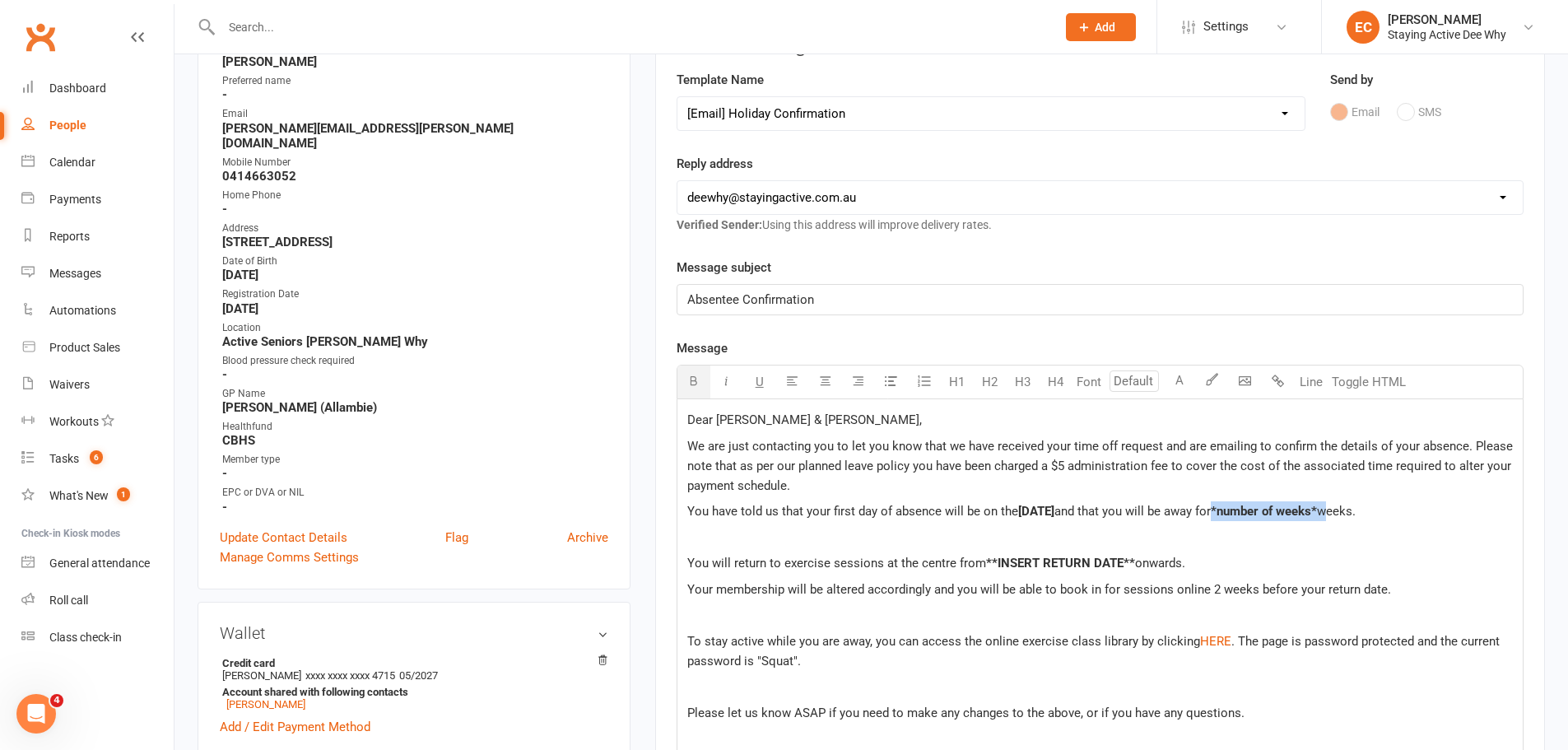
drag, startPoint x: 1271, startPoint y: 515, endPoint x: 1379, endPoint y: 512, distance: 108.0
click at [1379, 512] on p "You have told us that your first day of absence will be on the 15th September a…" at bounding box center [1100, 511] width 826 height 20
drag, startPoint x: 1198, startPoint y: 557, endPoint x: 636, endPoint y: 551, distance: 562.0
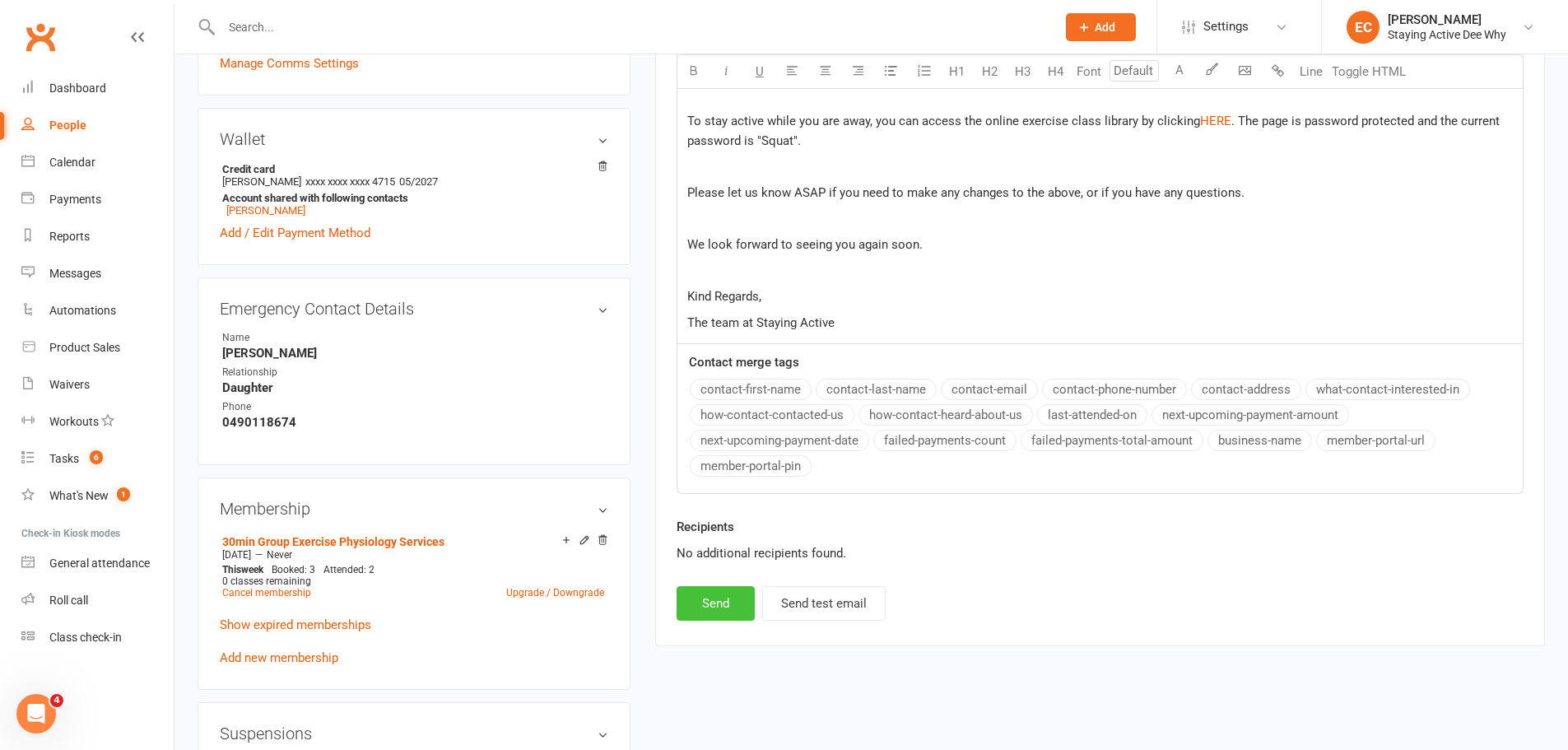
click at [731, 607] on button "Send" at bounding box center [716, 603] width 78 height 34
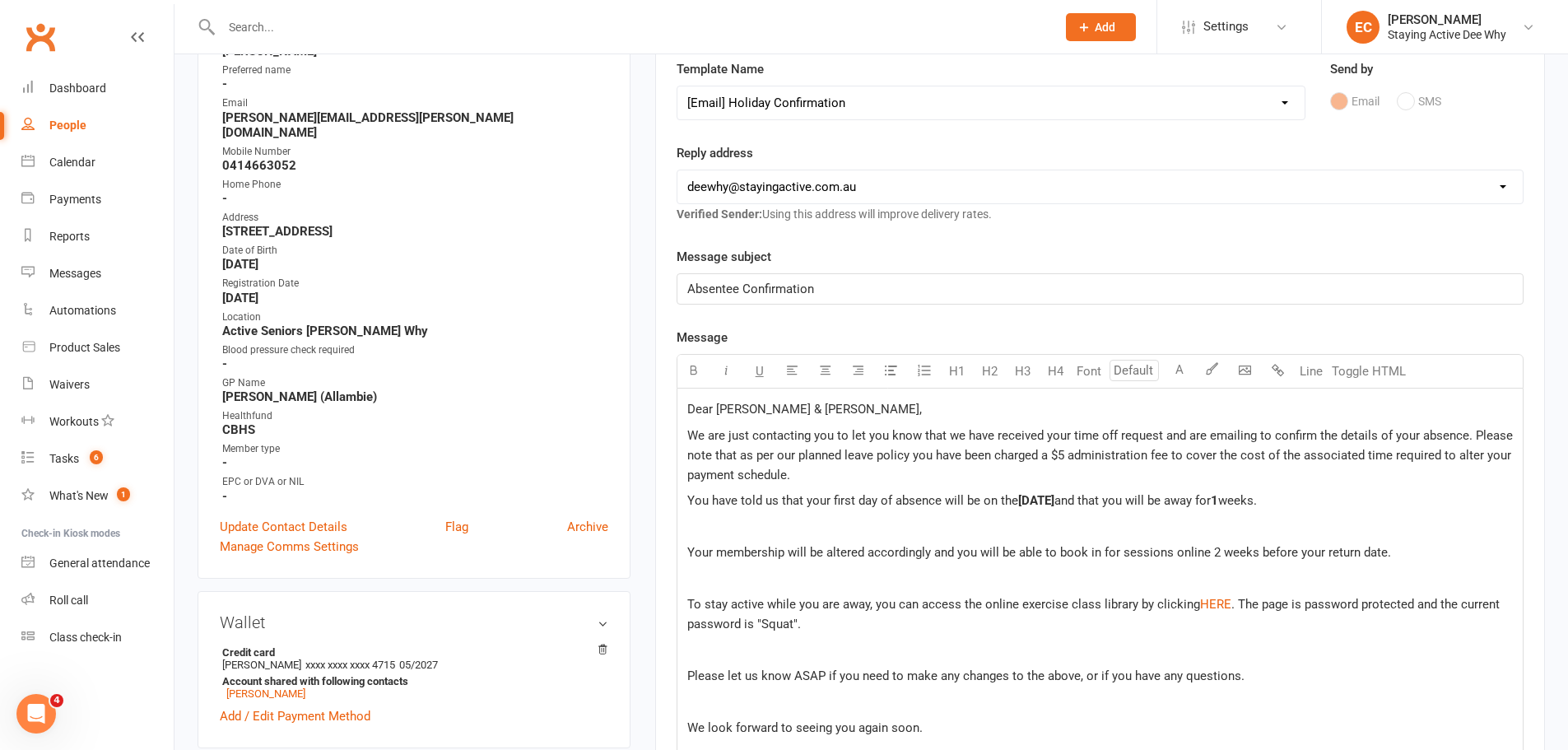
select select
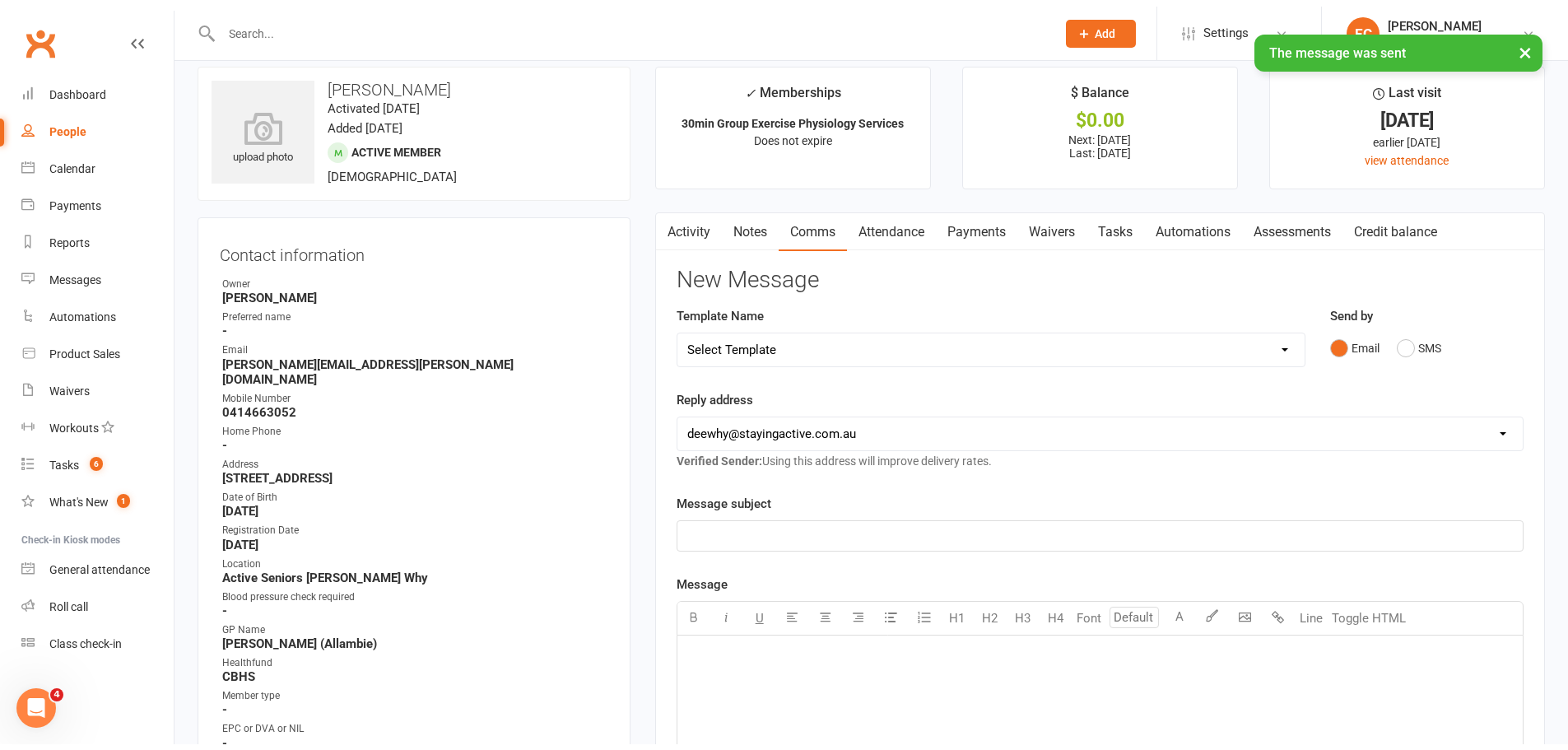
scroll to position [0, 0]
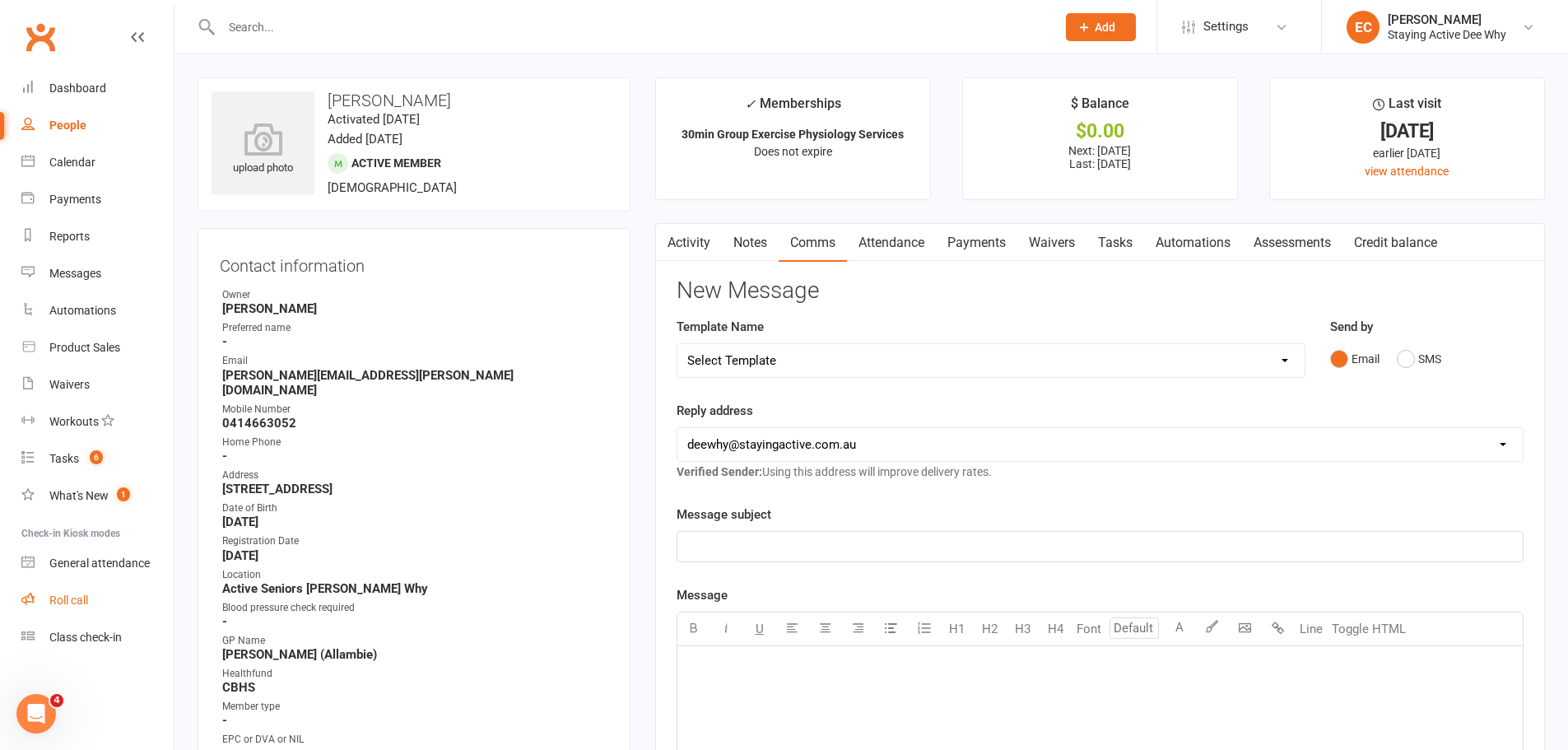
click at [126, 587] on link "Roll call" at bounding box center [98, 600] width 152 height 37
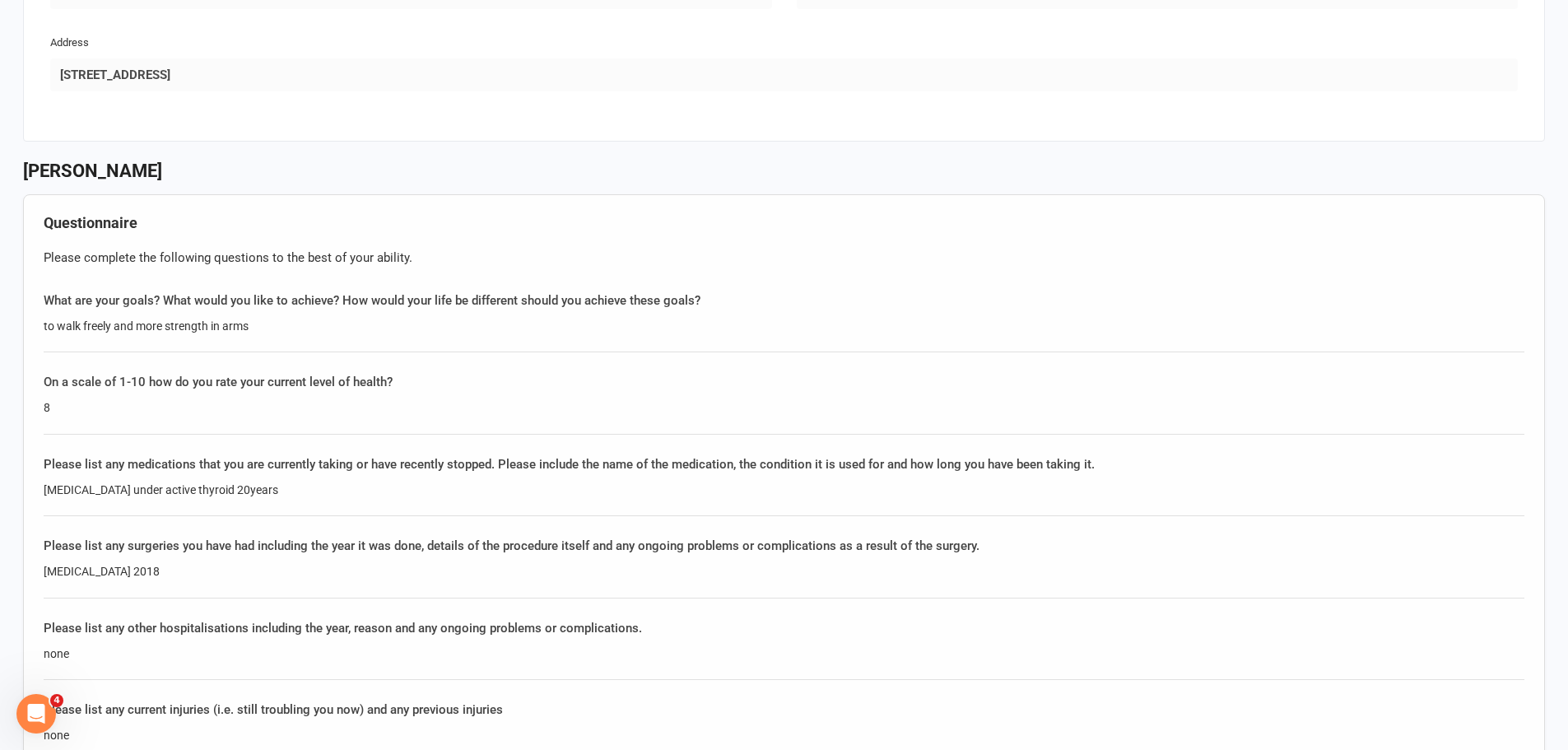
scroll to position [989, 0]
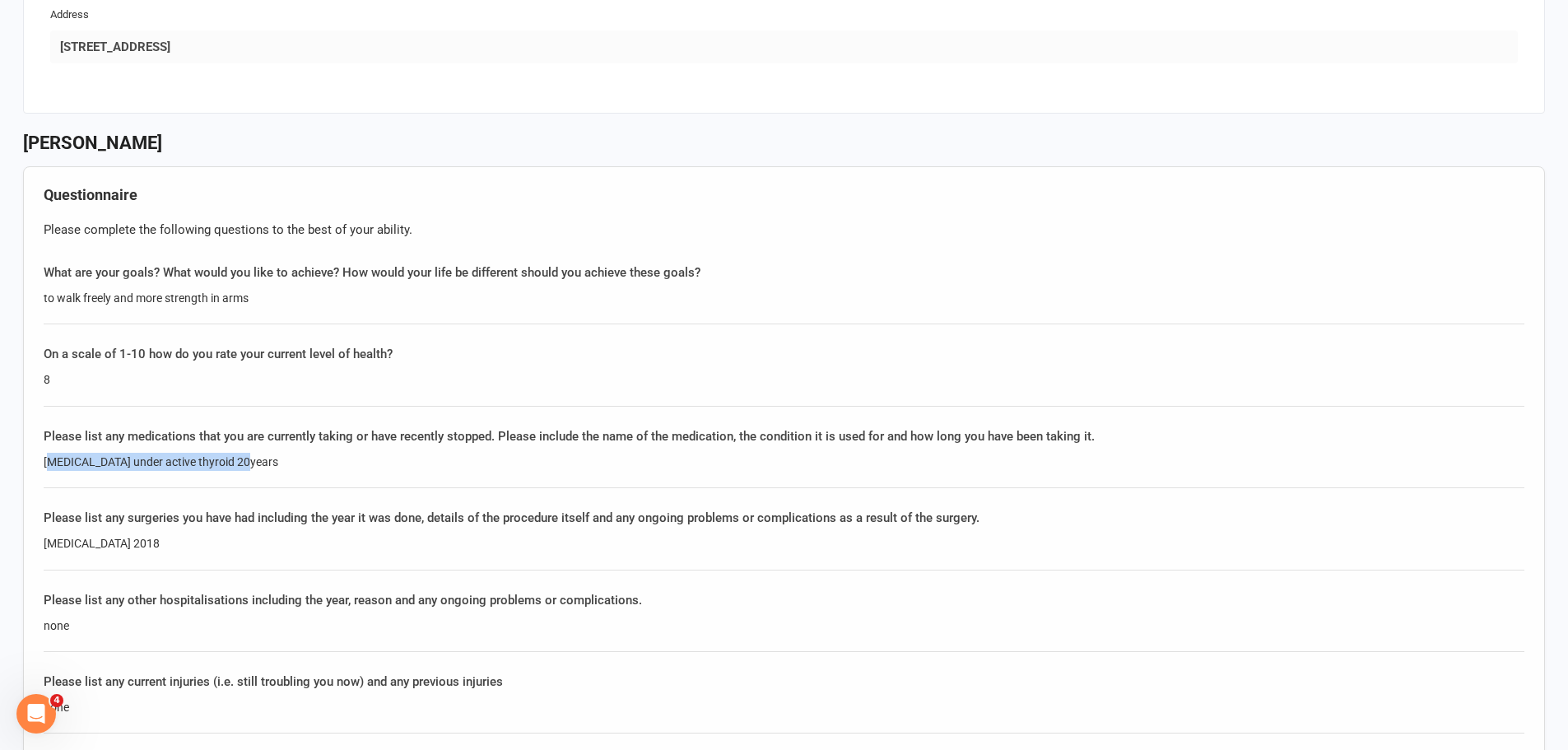
drag, startPoint x: 47, startPoint y: 463, endPoint x: 250, endPoint y: 456, distance: 203.1
click at [250, 456] on div "thyroxine under active thyroid 20years" at bounding box center [784, 462] width 1481 height 19
copy div "hyroxine under active thyroid 20years"
drag, startPoint x: 71, startPoint y: 546, endPoint x: 168, endPoint y: 544, distance: 97.0
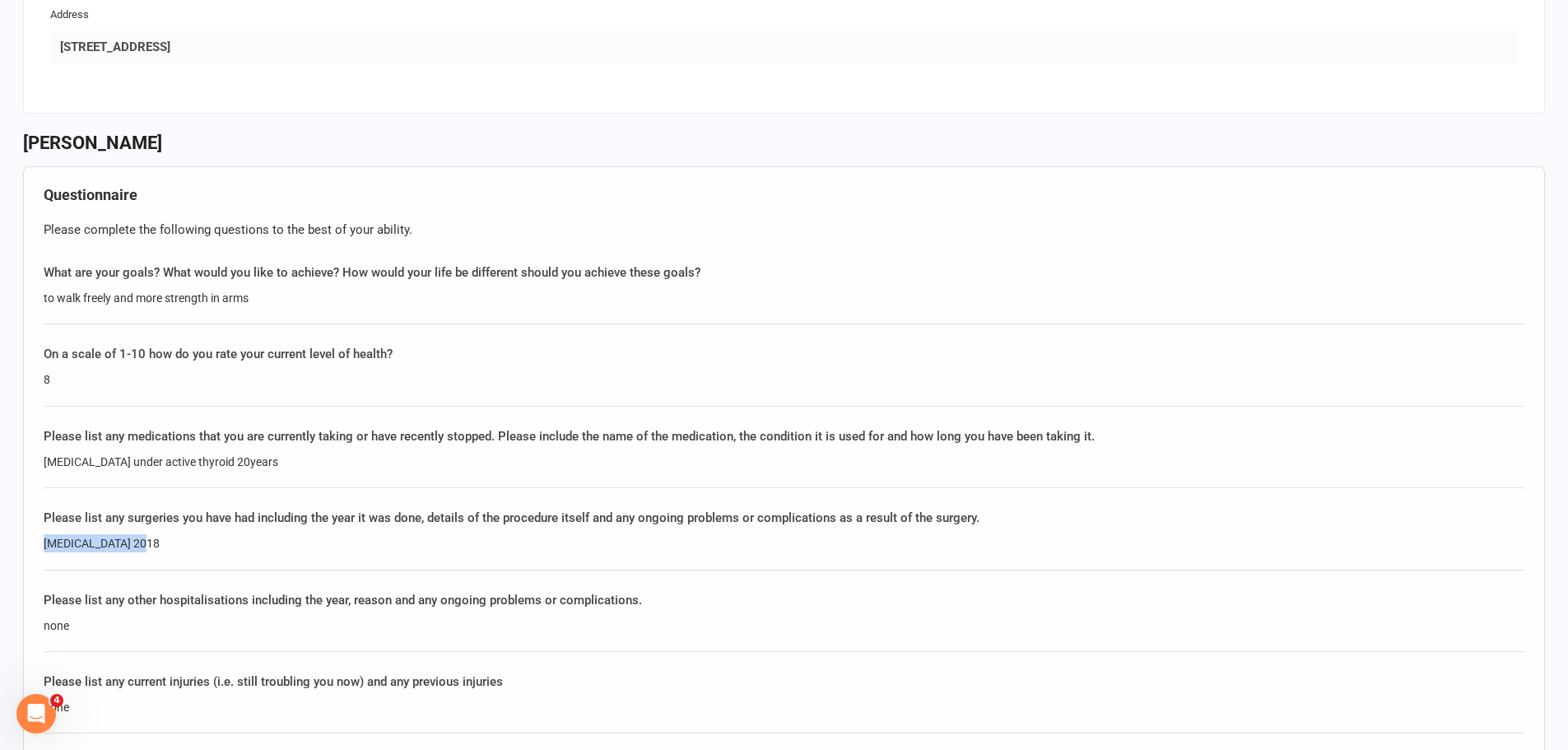
copy div "hysterectomy 2018"
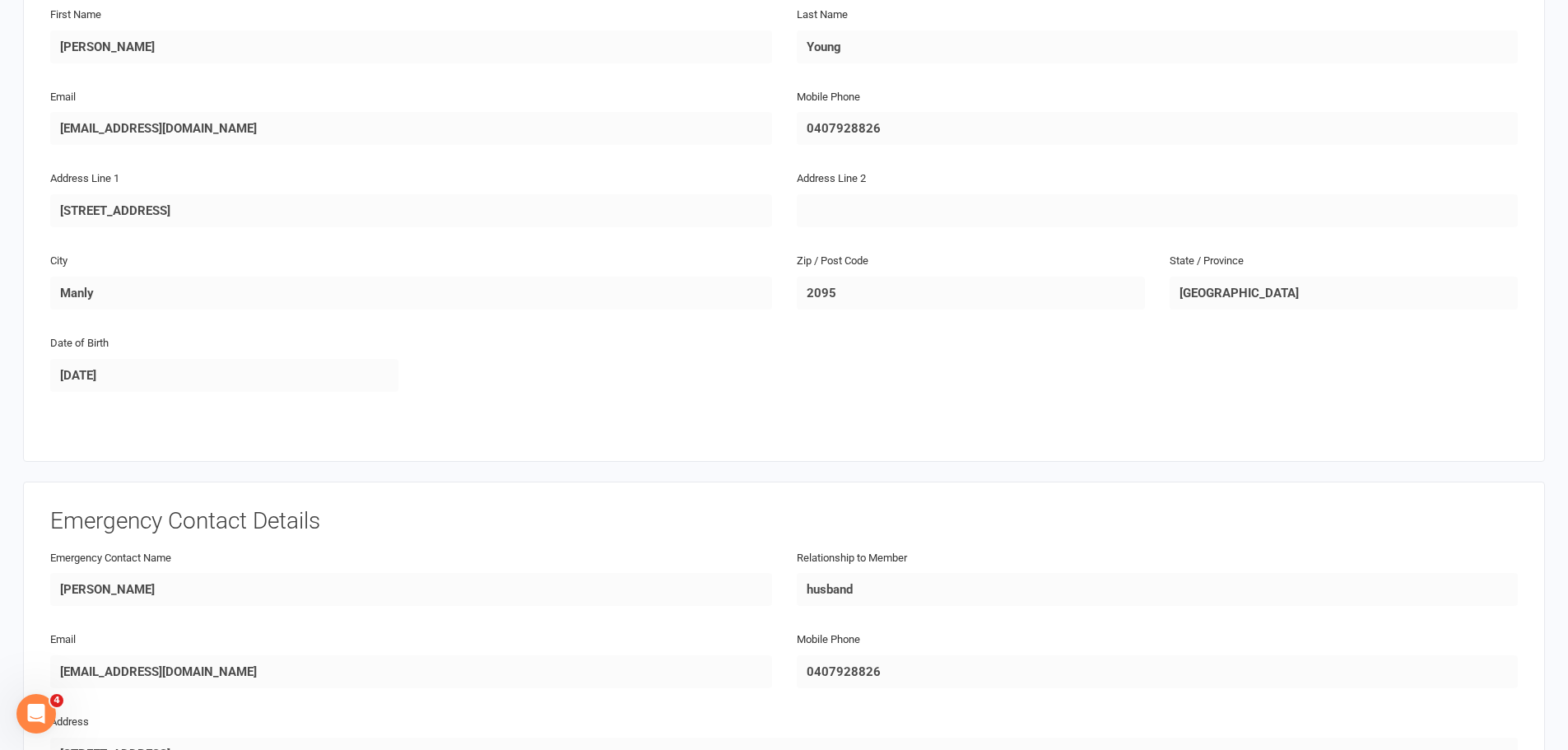
scroll to position [2359, 0]
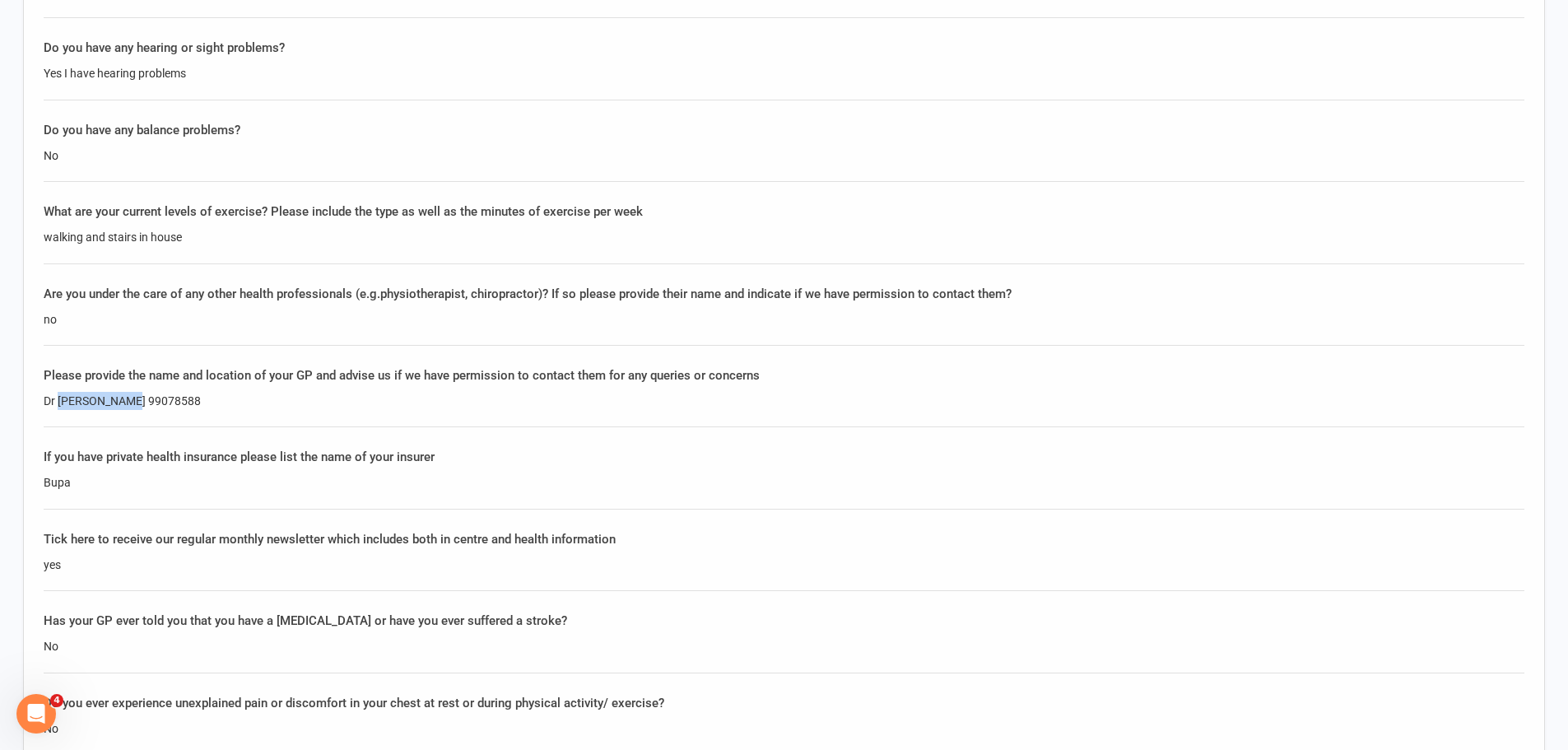
drag, startPoint x: 132, startPoint y: 400, endPoint x: 61, endPoint y: 404, distance: 71.1
click at [61, 404] on div "Dr John Carmody 99078588" at bounding box center [784, 401] width 1481 height 19
click at [228, 408] on div "Dr John Carmody 99078588" at bounding box center [784, 401] width 1481 height 19
drag, startPoint x: 40, startPoint y: 403, endPoint x: 134, endPoint y: 401, distance: 94.0
click at [134, 401] on div "Questionnaire Please complete the following questions to the best of your abili…" at bounding box center [784, 42] width 1522 height 2493
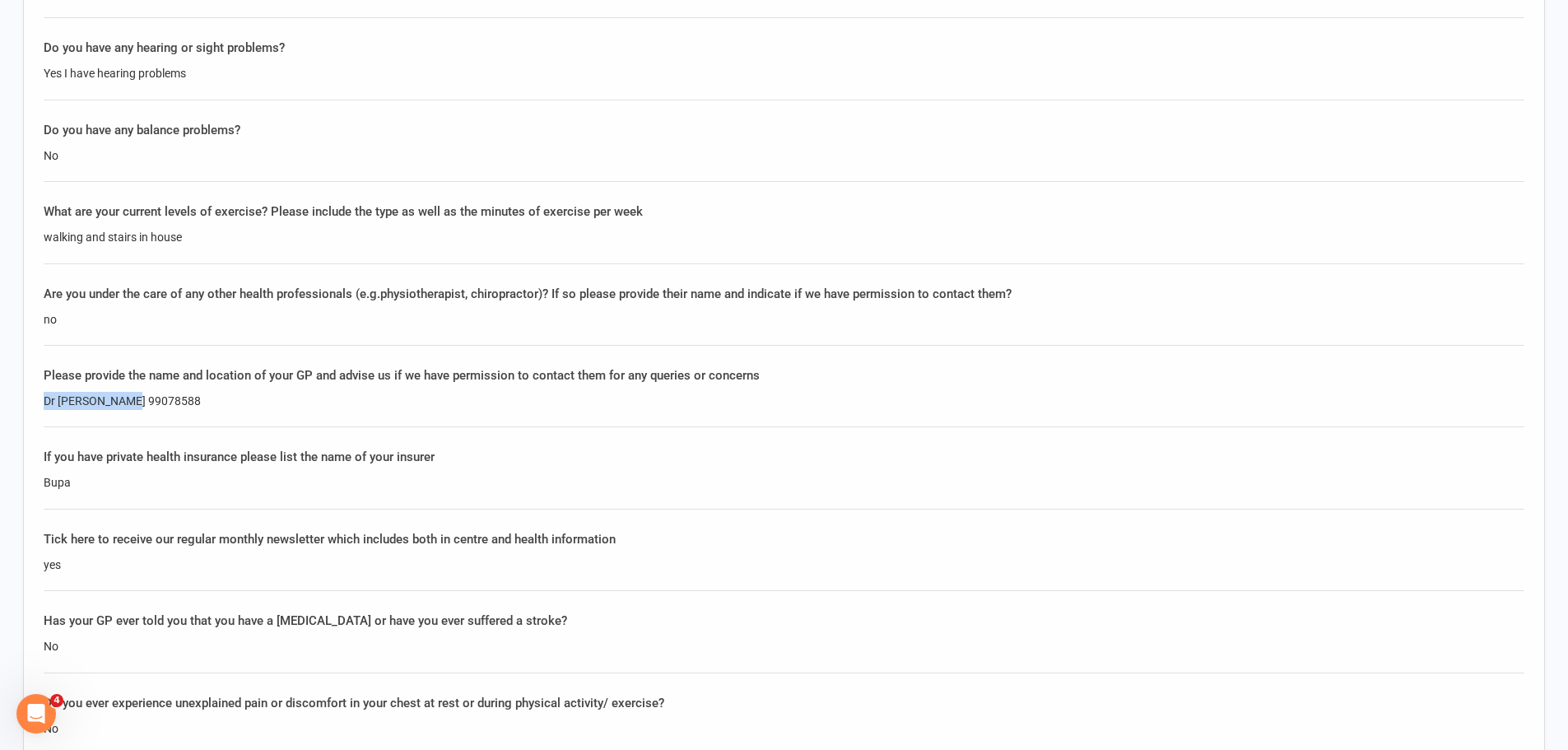
copy div "Dr John Carmody"
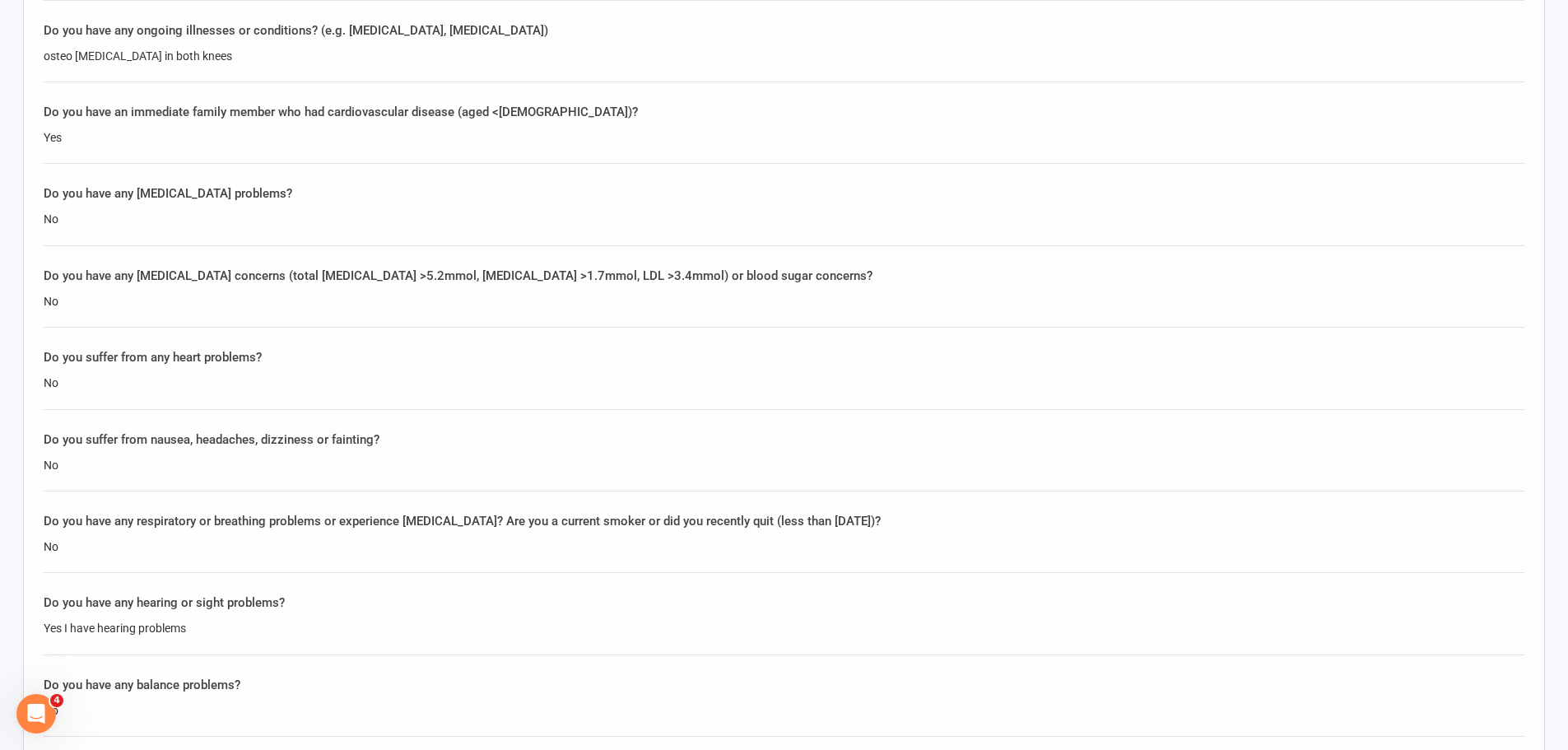
scroll to position [1699, 0]
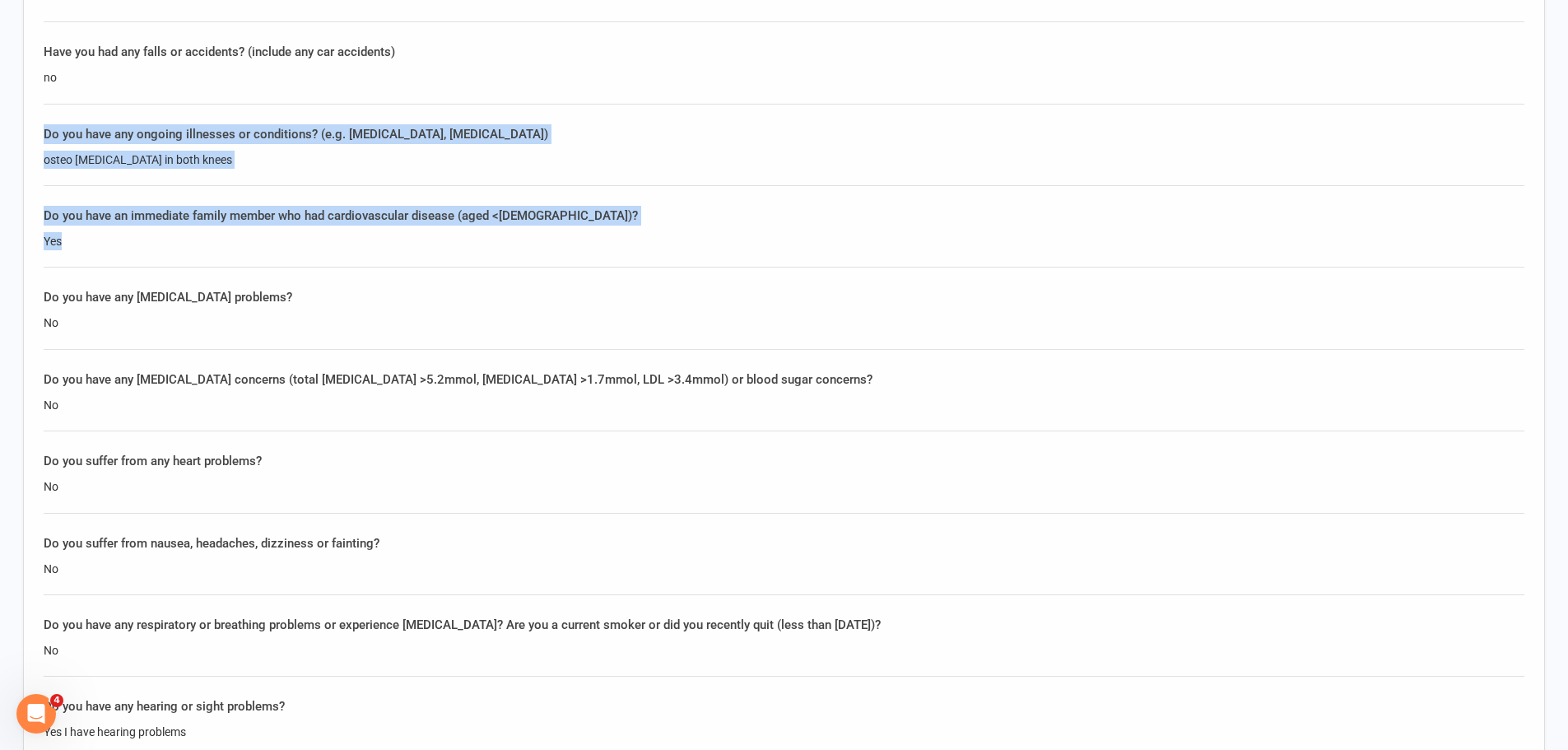
drag, startPoint x: 69, startPoint y: 237, endPoint x: 38, endPoint y: 124, distance: 117.2
click at [38, 124] on div "Questionnaire Please complete the following questions to the best of your abili…" at bounding box center [784, 700] width 1522 height 2493
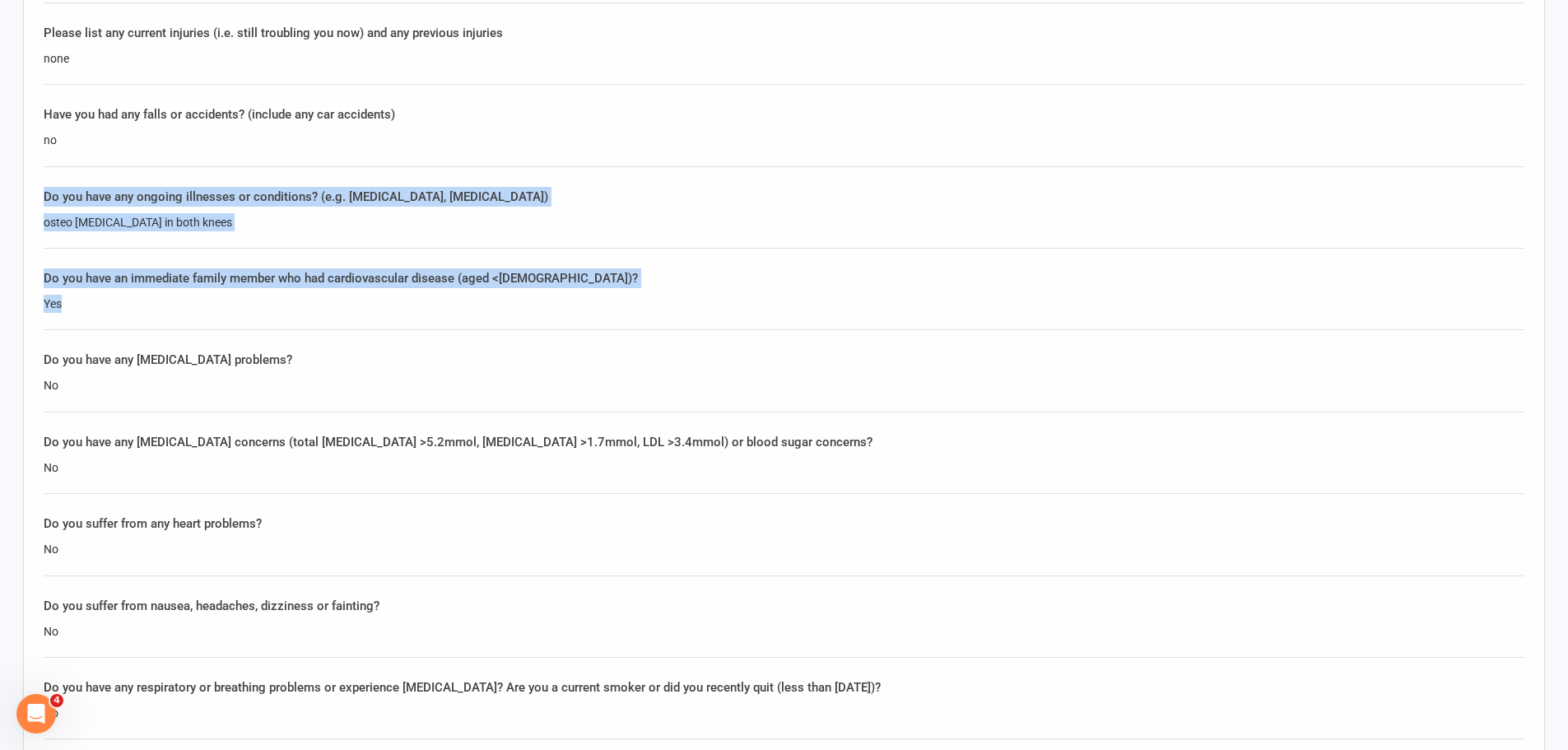
scroll to position [1453, 0]
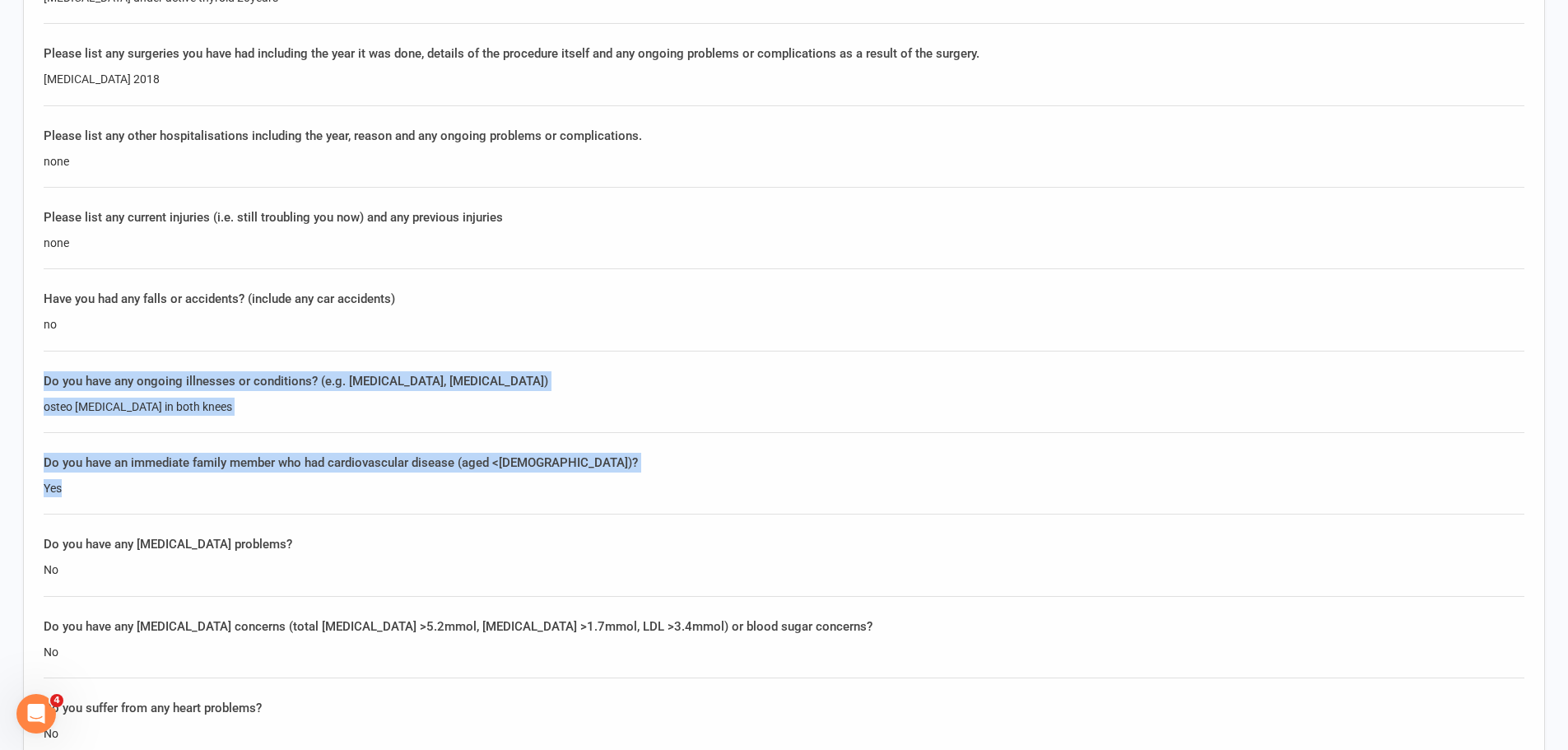
copy div "Do you have any ongoing illnesses or conditions? (e.g. diabetes, osteoporosis) …"
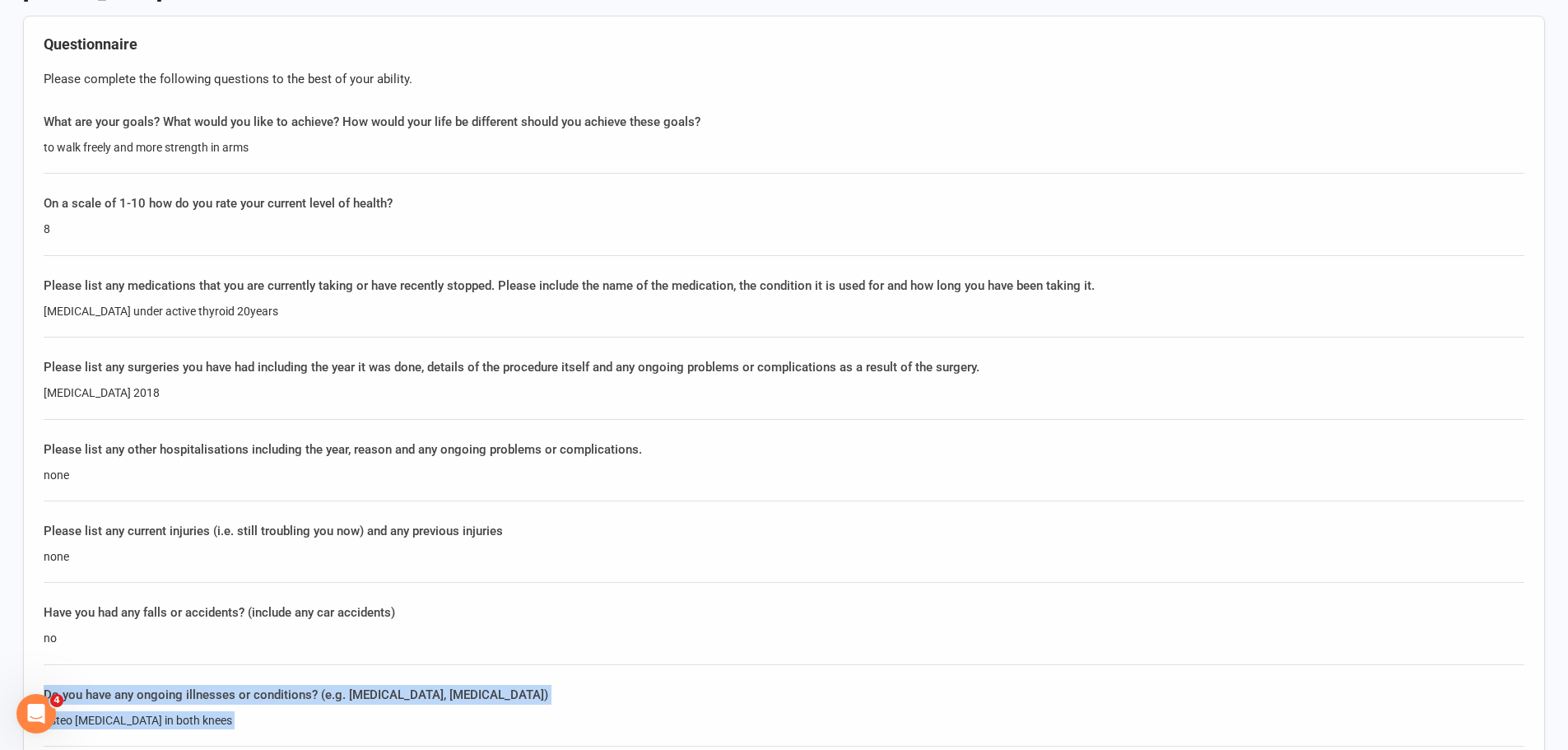
scroll to position [1124, 0]
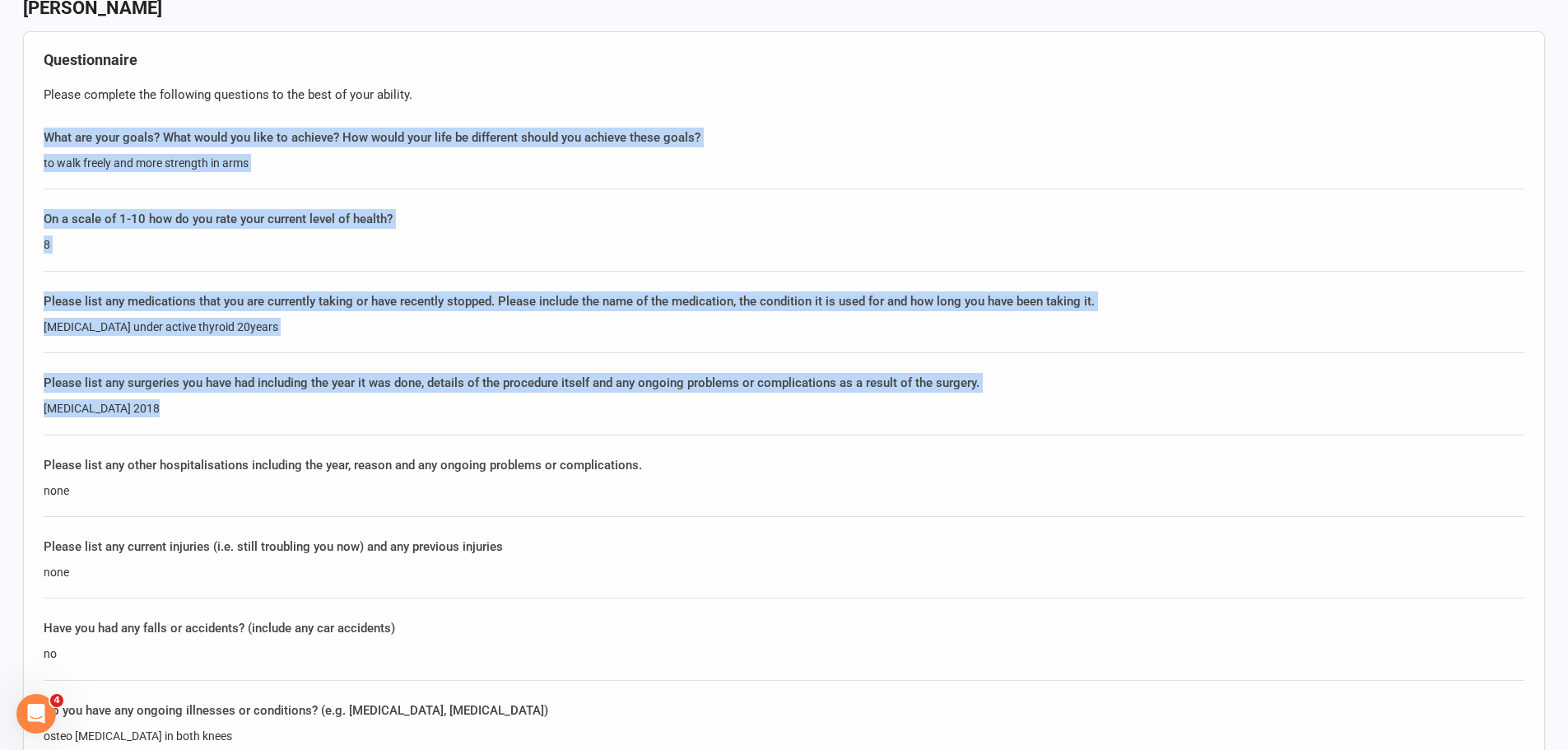
drag, startPoint x: 167, startPoint y: 425, endPoint x: 27, endPoint y: 141, distance: 316.6
copy div "What are your goals? What would you like to achieve? How would your life be dif…"
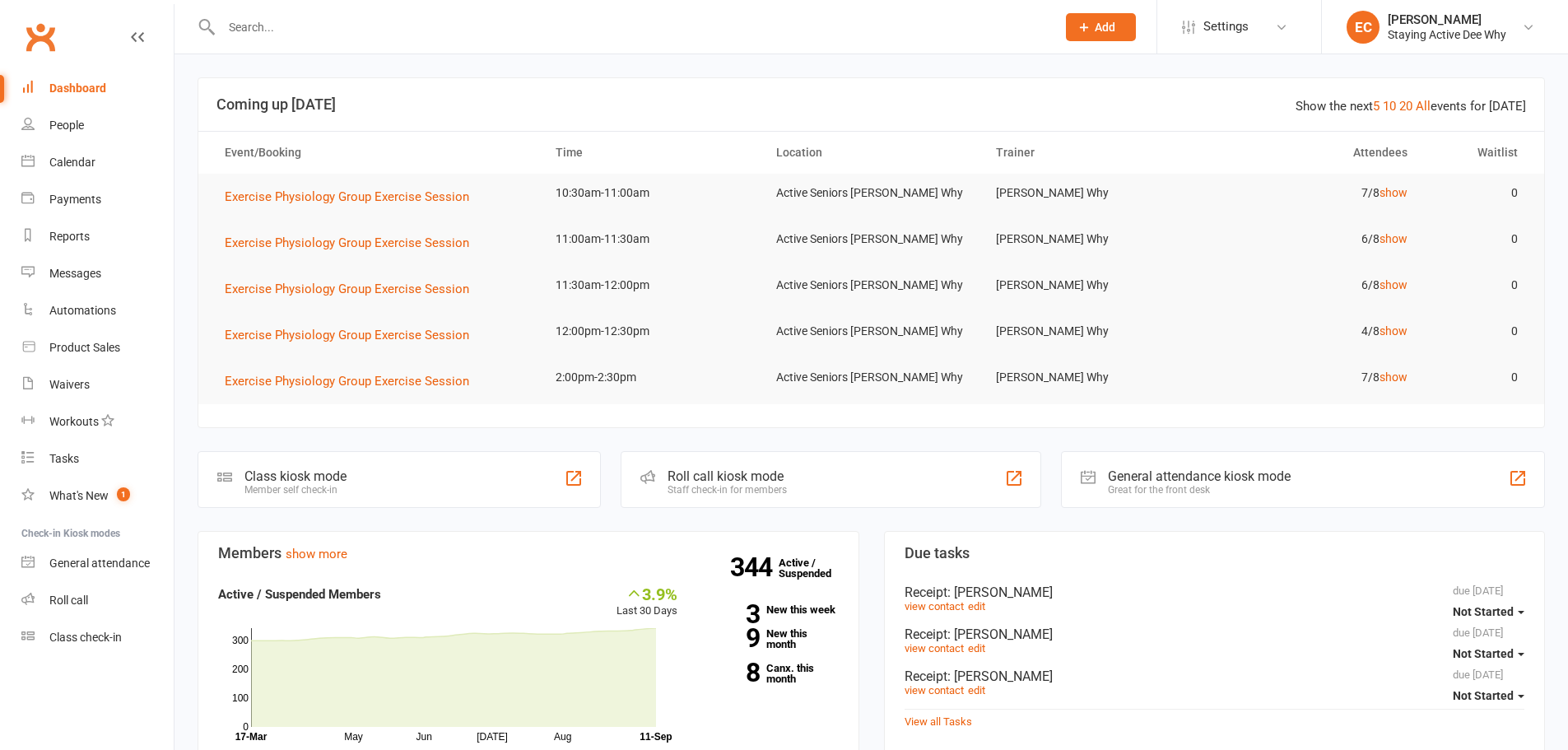
click at [392, 31] on input "text" at bounding box center [631, 27] width 828 height 23
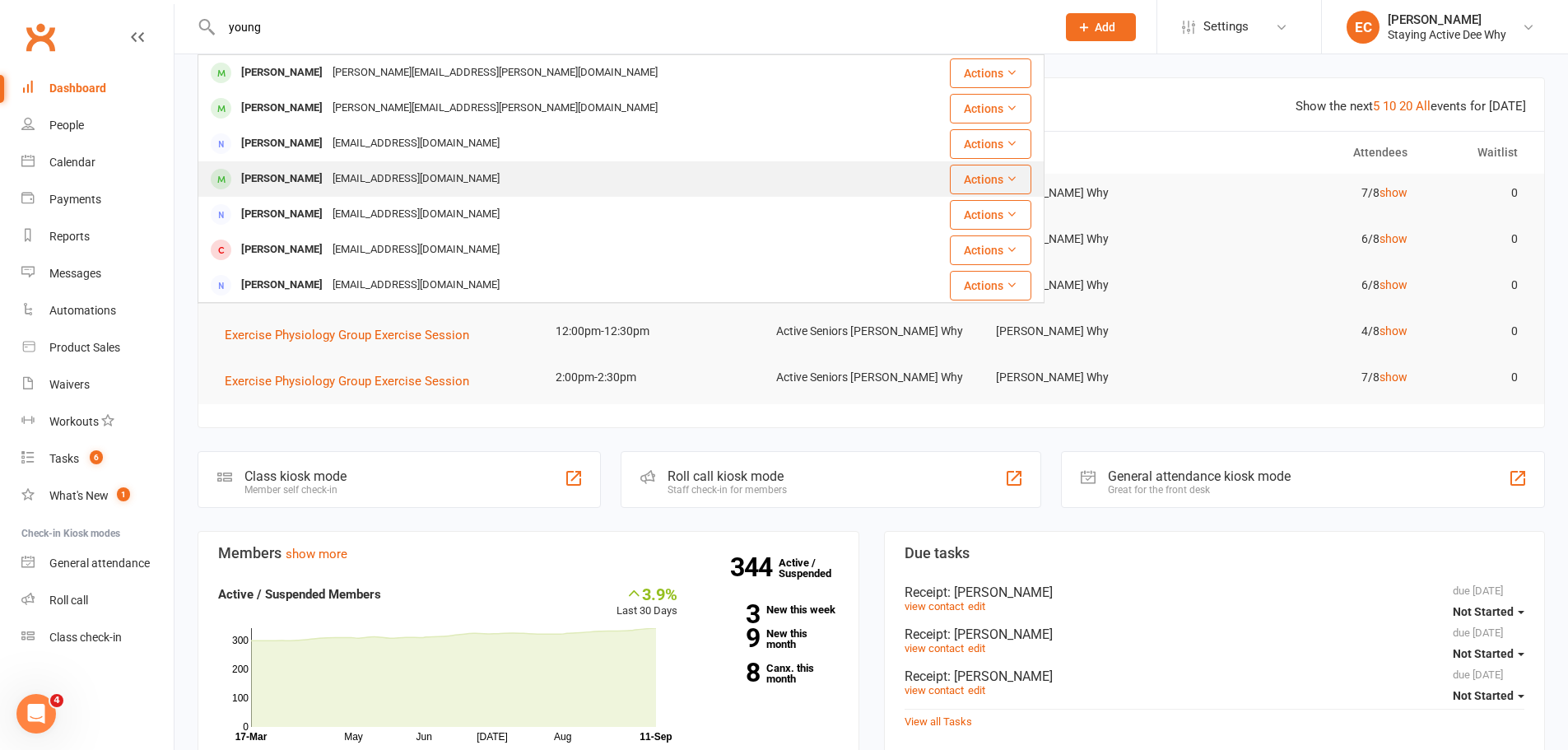
type input "young"
click at [252, 180] on div "James Young" at bounding box center [282, 179] width 91 height 23
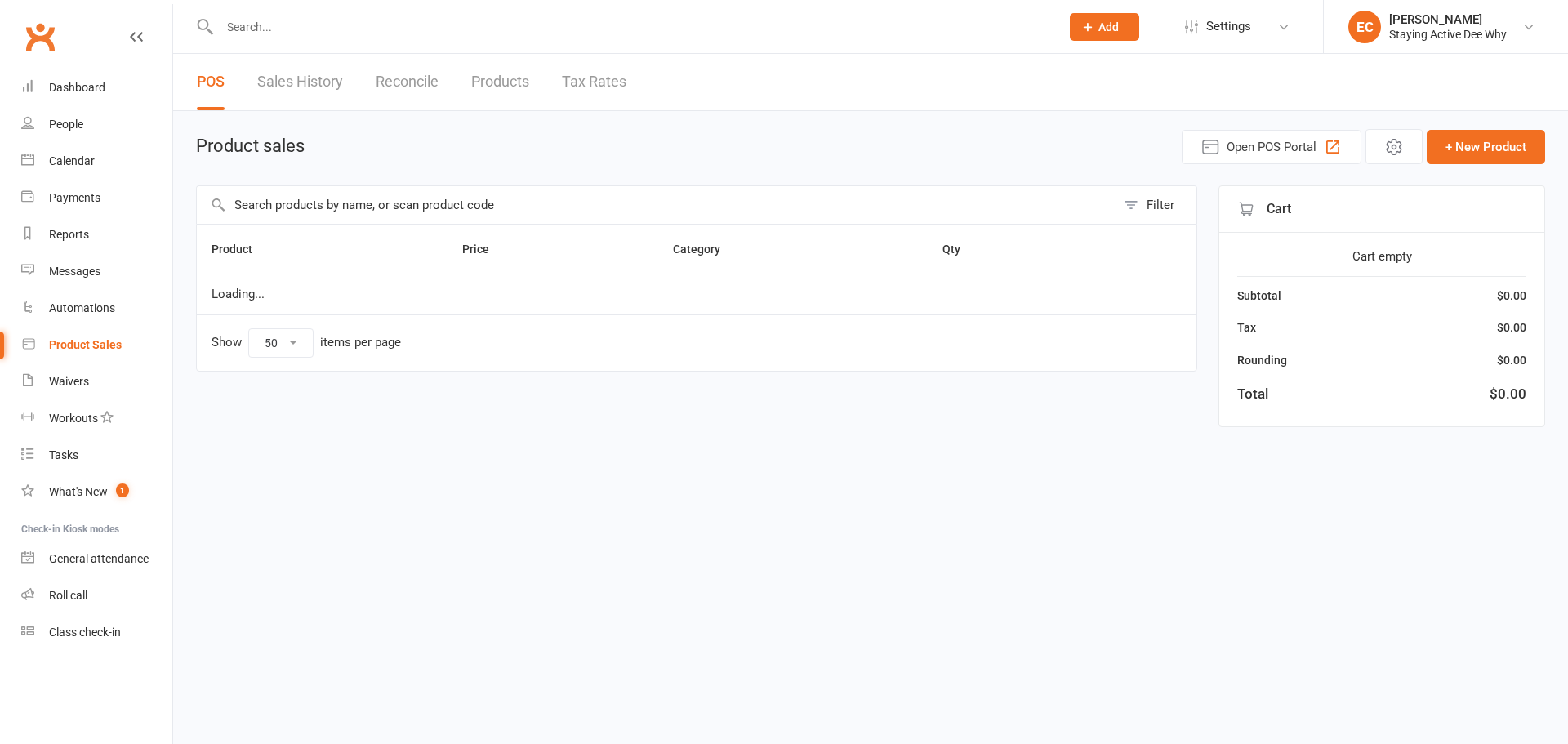
select select "50"
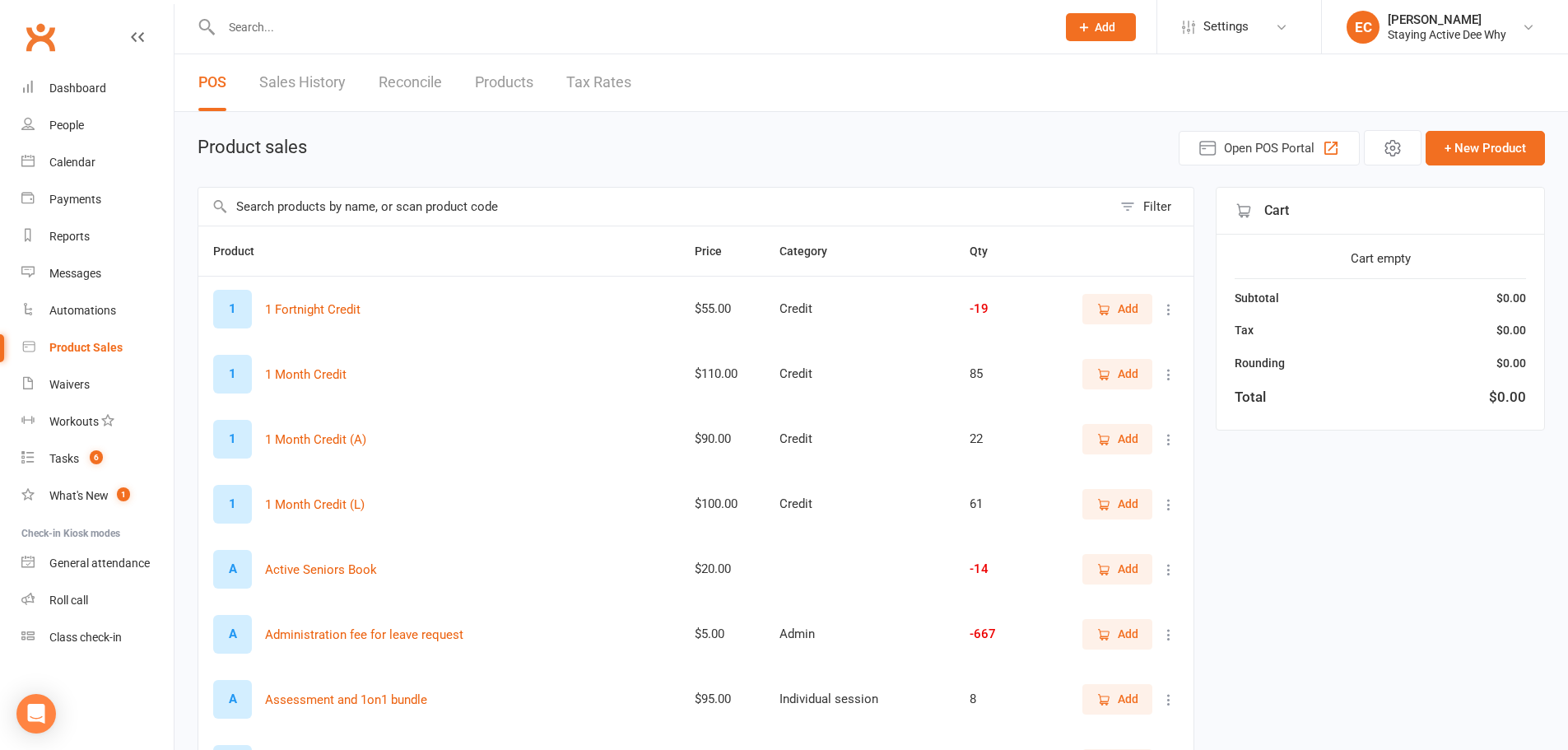
click at [314, 210] on input "text" at bounding box center [655, 206] width 914 height 38
type input "admin"
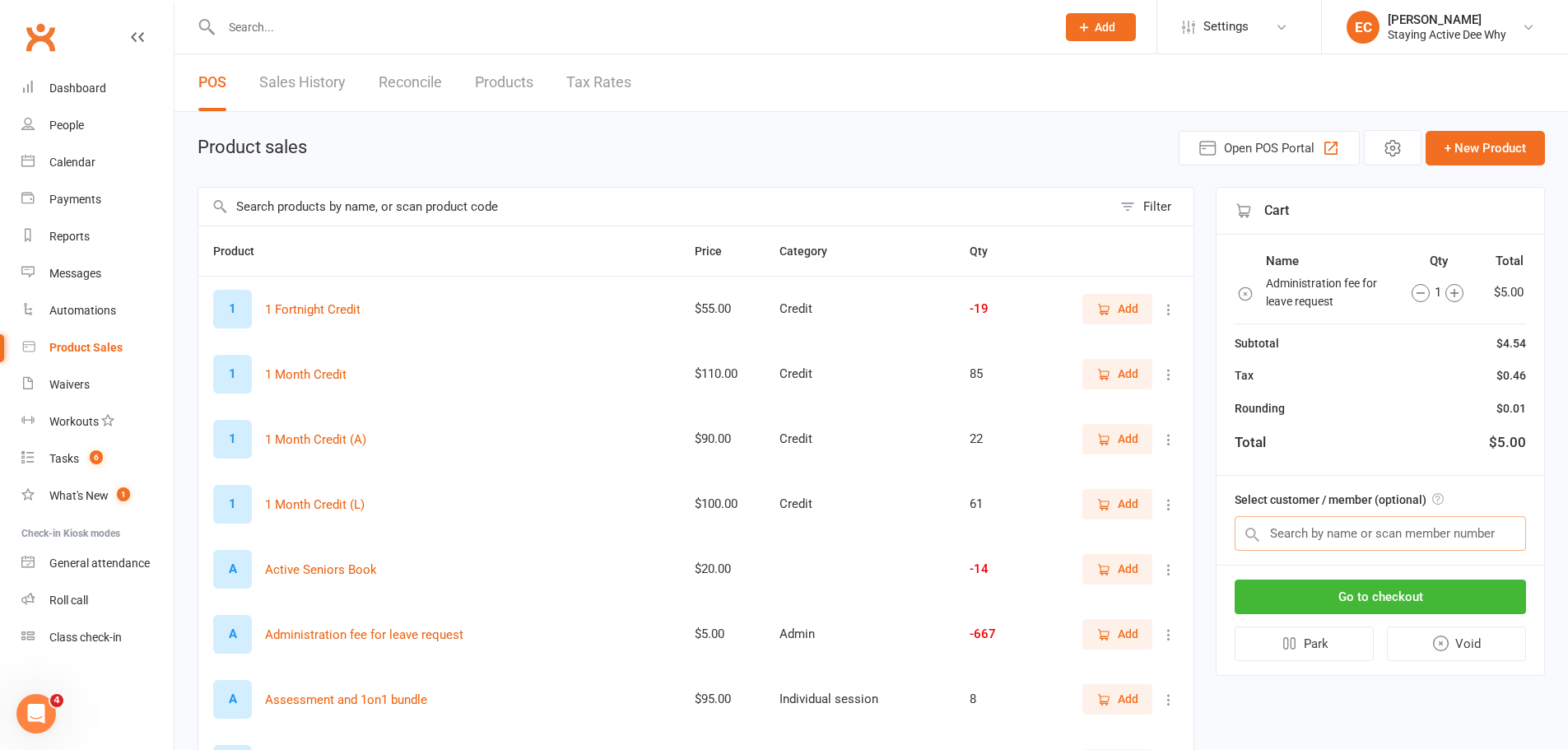
click at [1389, 533] on input "text" at bounding box center [1380, 533] width 291 height 34
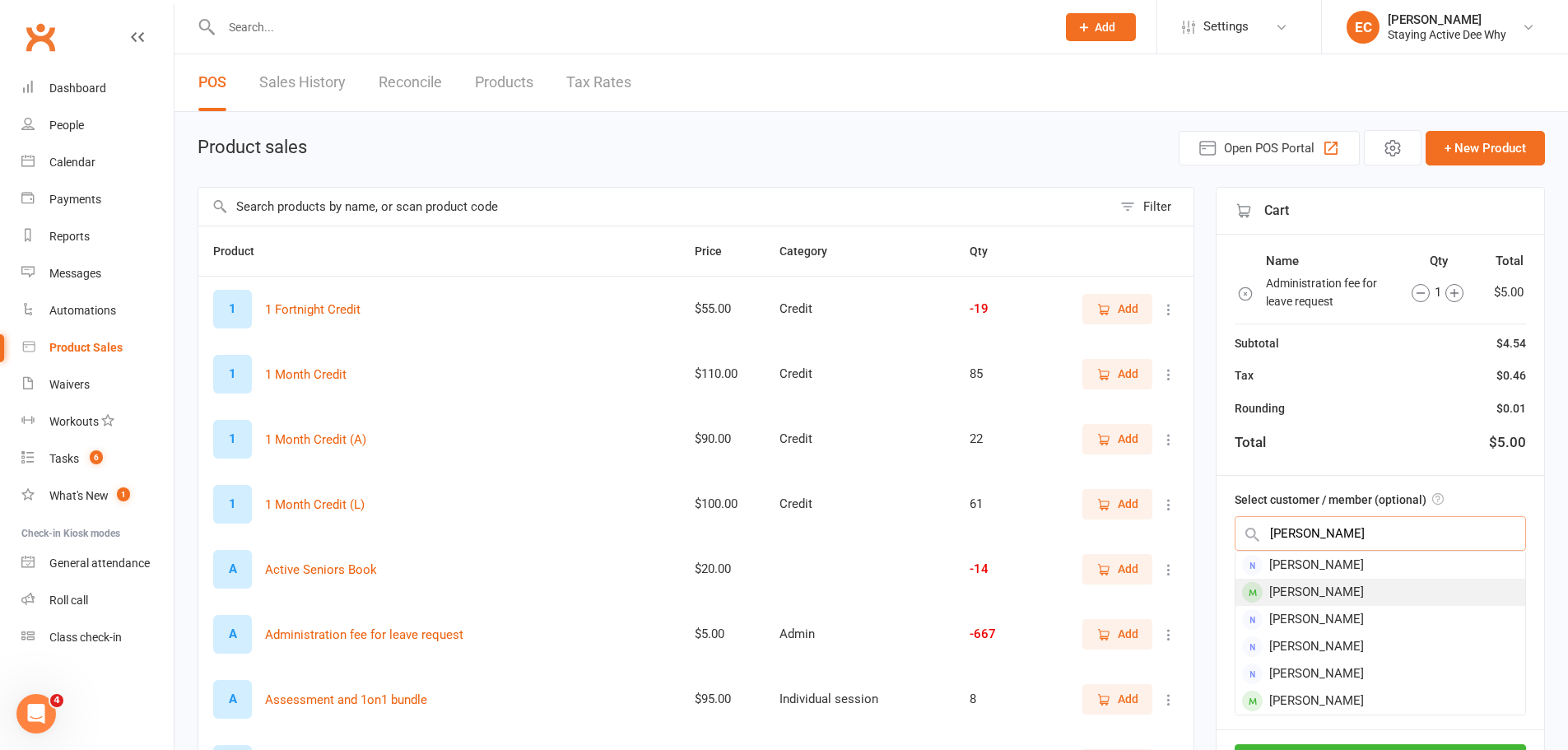
type input "lyn mcg"
click at [1283, 587] on div "Lynne McGrath" at bounding box center [1380, 593] width 289 height 27
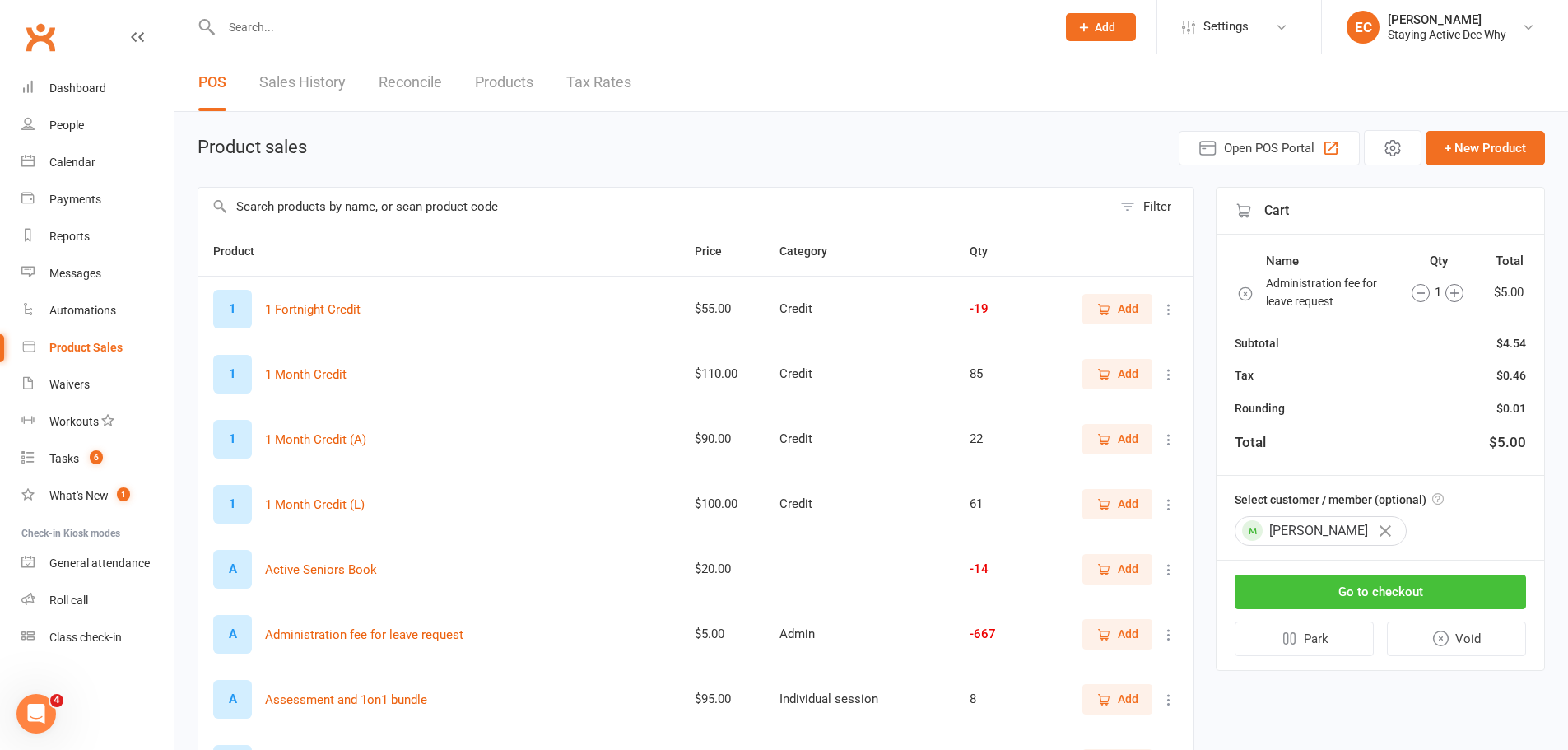
click at [1401, 583] on button "Go to checkout" at bounding box center [1380, 592] width 291 height 34
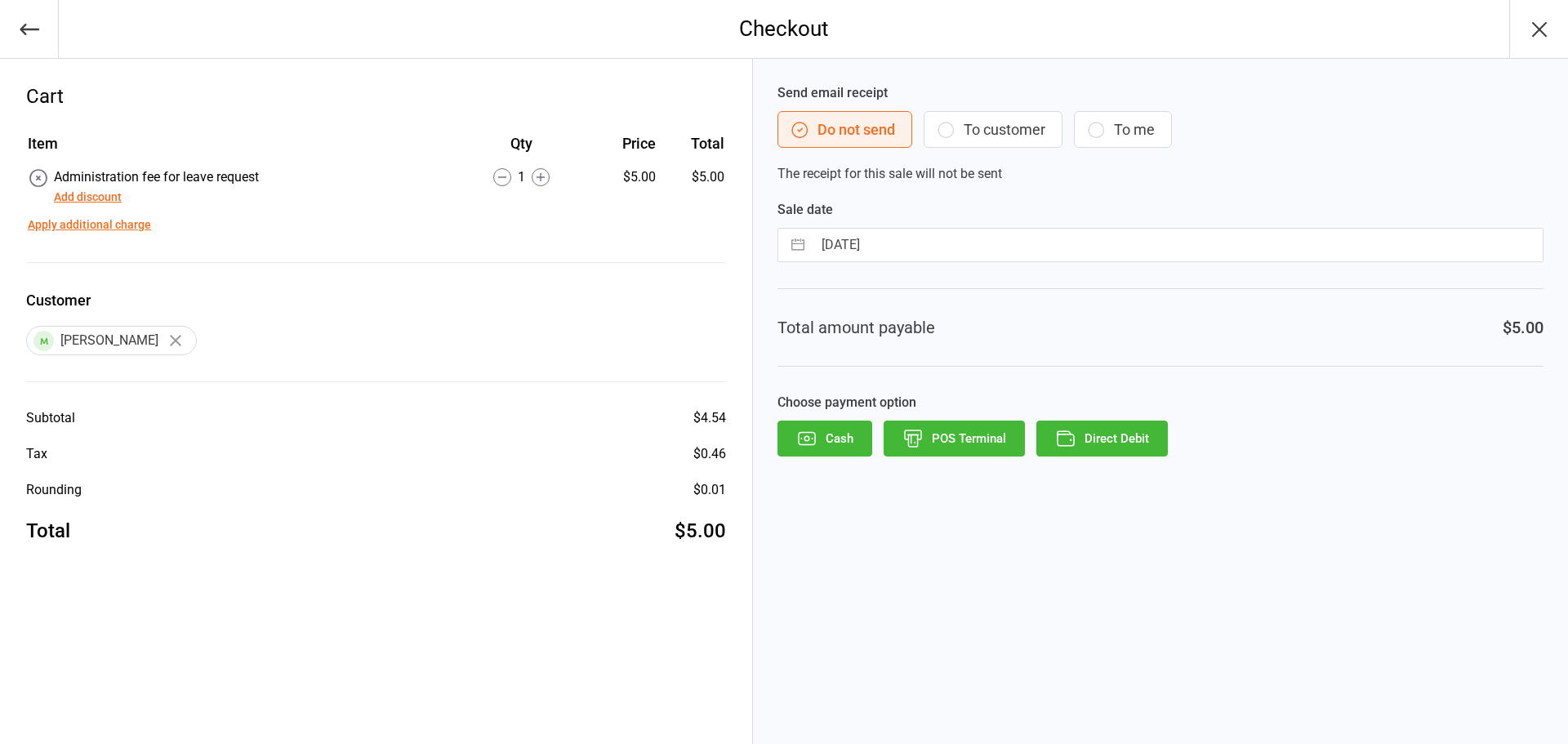
click at [1136, 449] on button "Direct Debit" at bounding box center [1103, 438] width 132 height 36
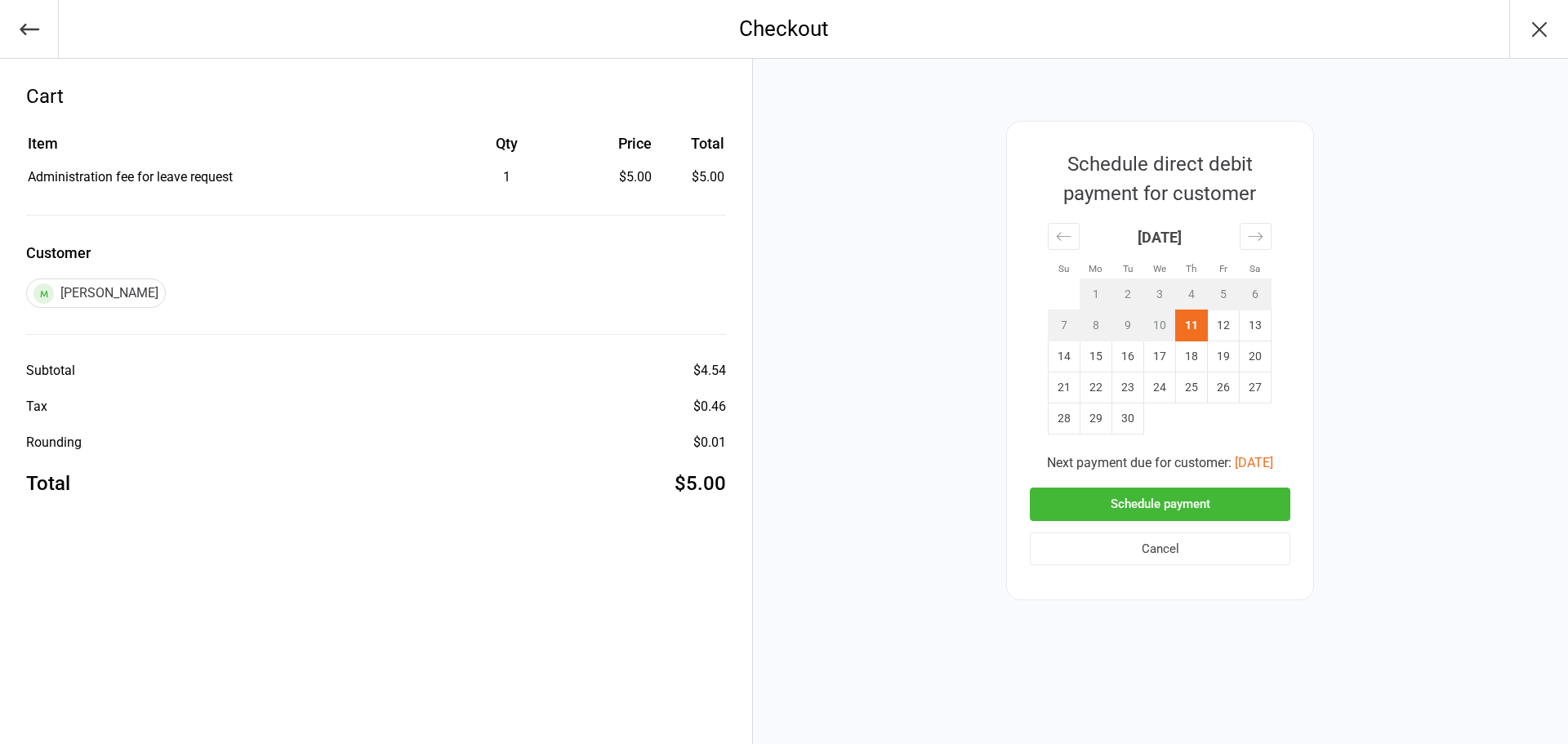
click at [1222, 497] on button "Schedule payment" at bounding box center [1160, 504] width 261 height 34
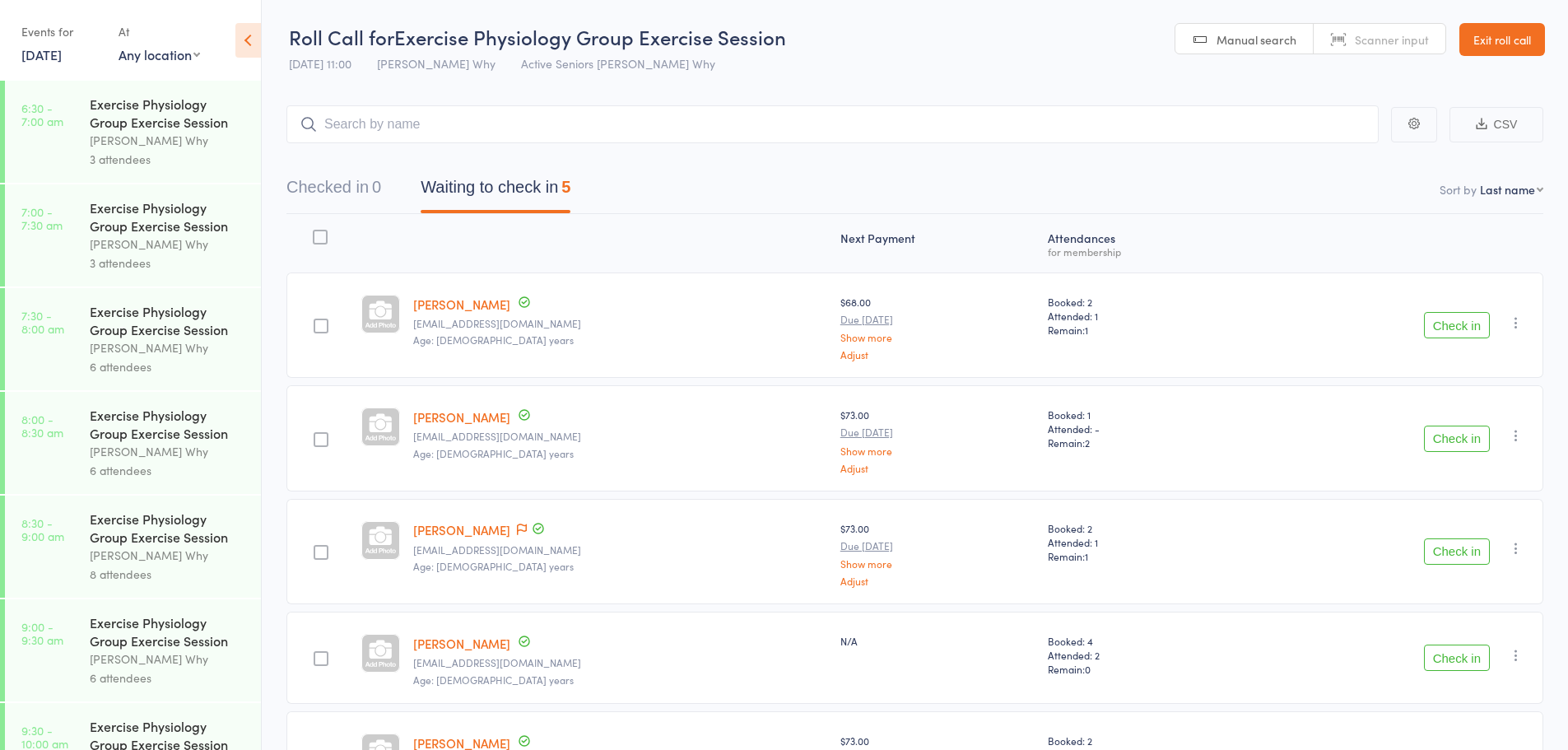
click at [1458, 314] on button "Check in" at bounding box center [1457, 325] width 65 height 26
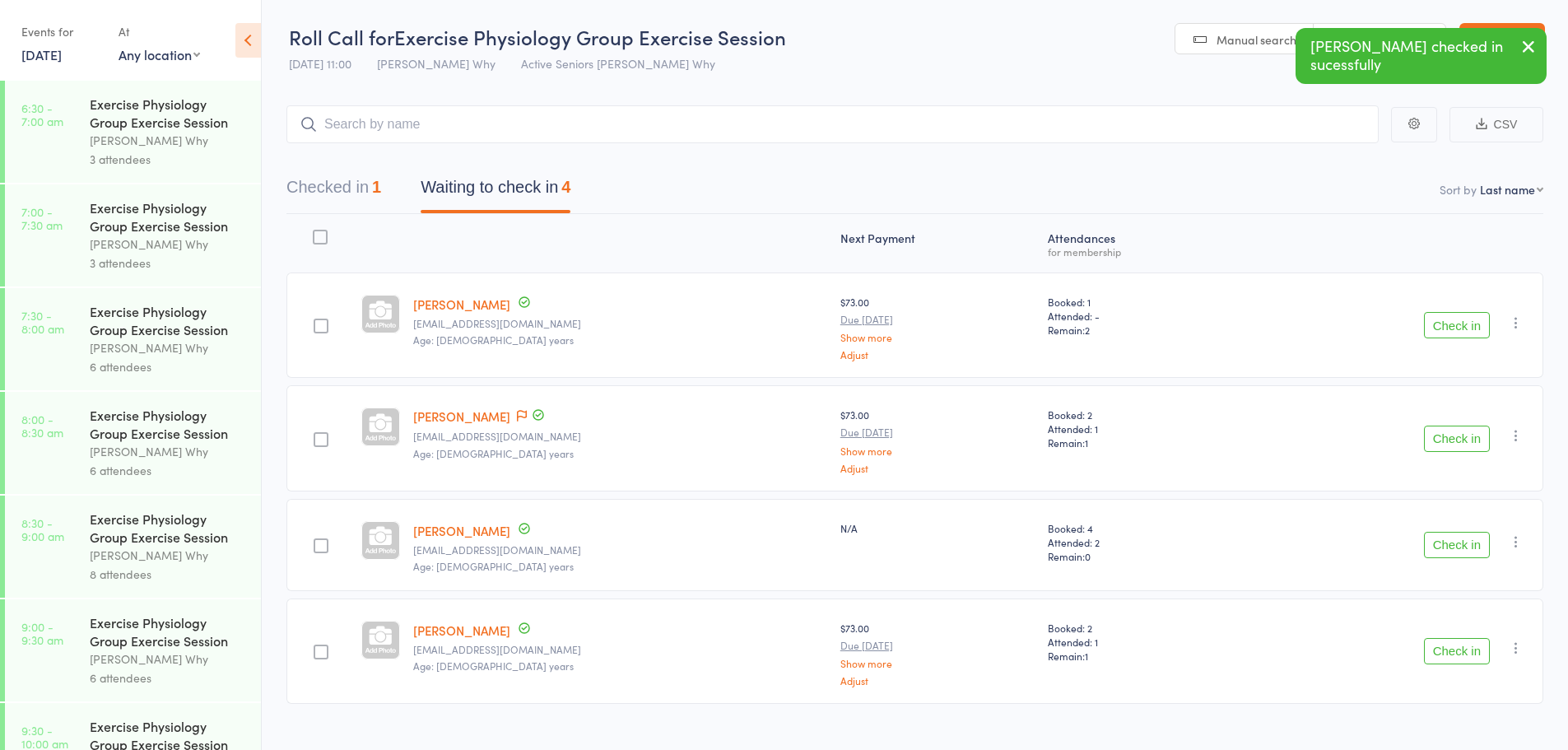
click at [1438, 651] on button "Check in" at bounding box center [1457, 651] width 65 height 26
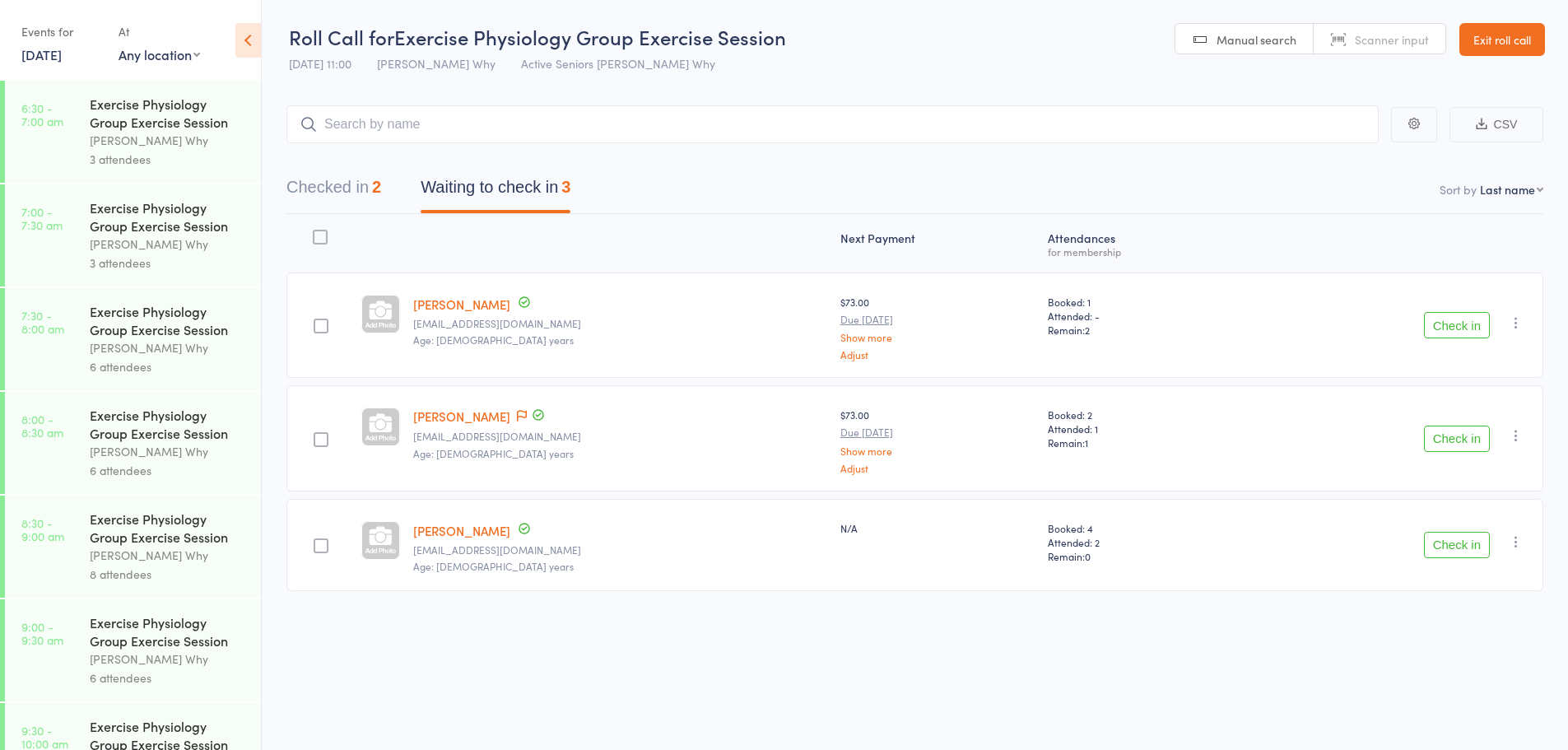
click at [1454, 430] on button "Check in" at bounding box center [1457, 438] width 65 height 26
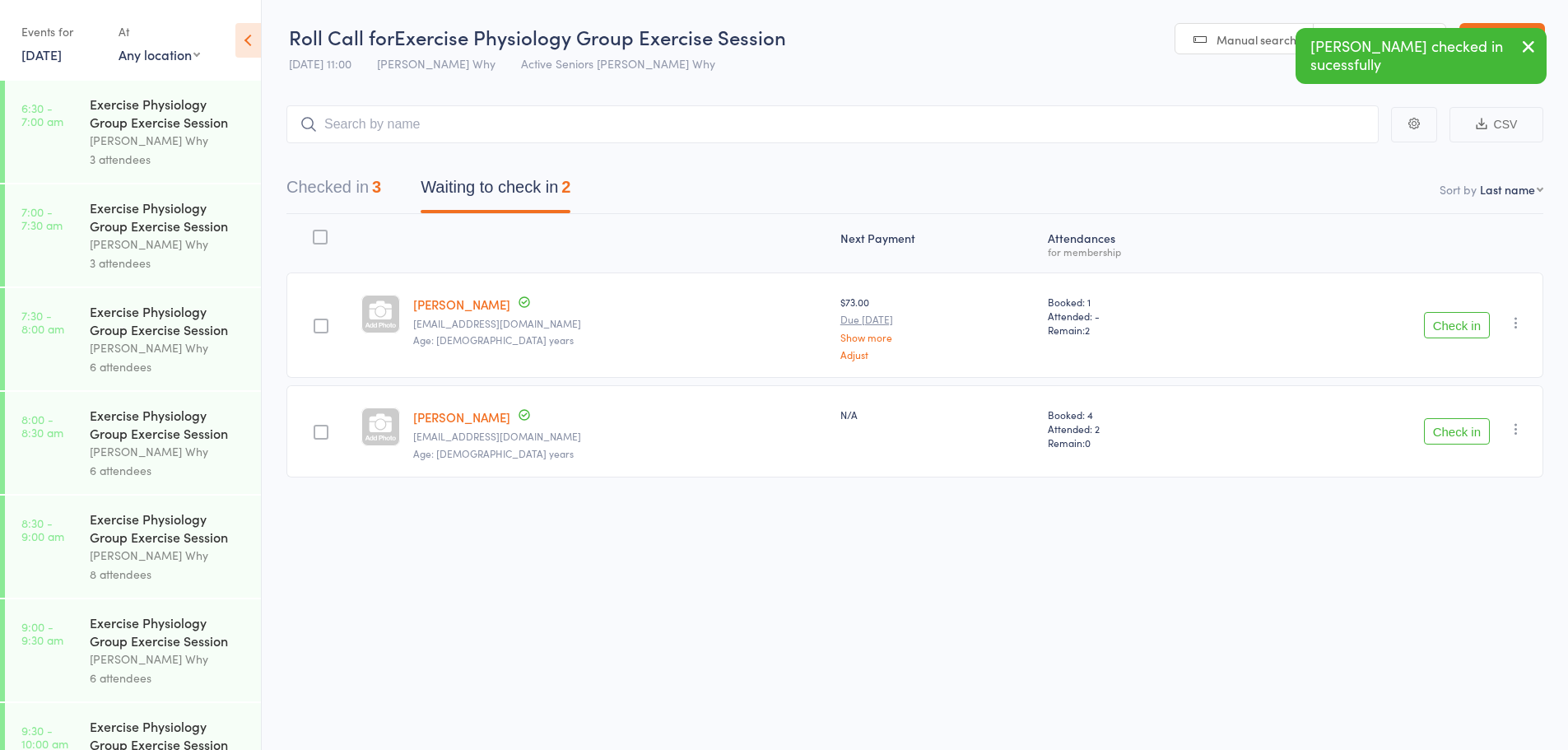
click at [358, 184] on button "Checked in 3" at bounding box center [333, 191] width 95 height 44
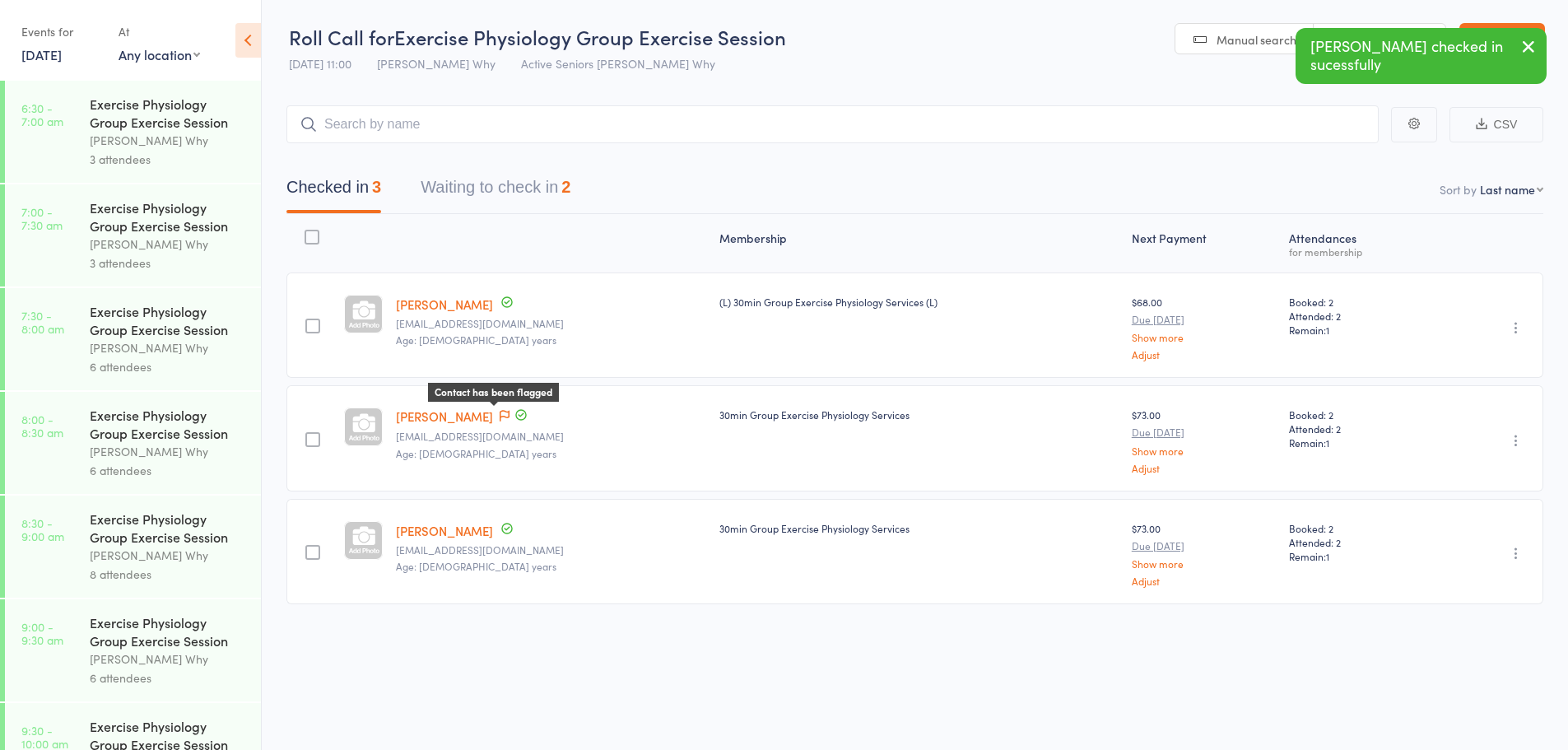
click at [500, 417] on icon at bounding box center [504, 416] width 10 height 12
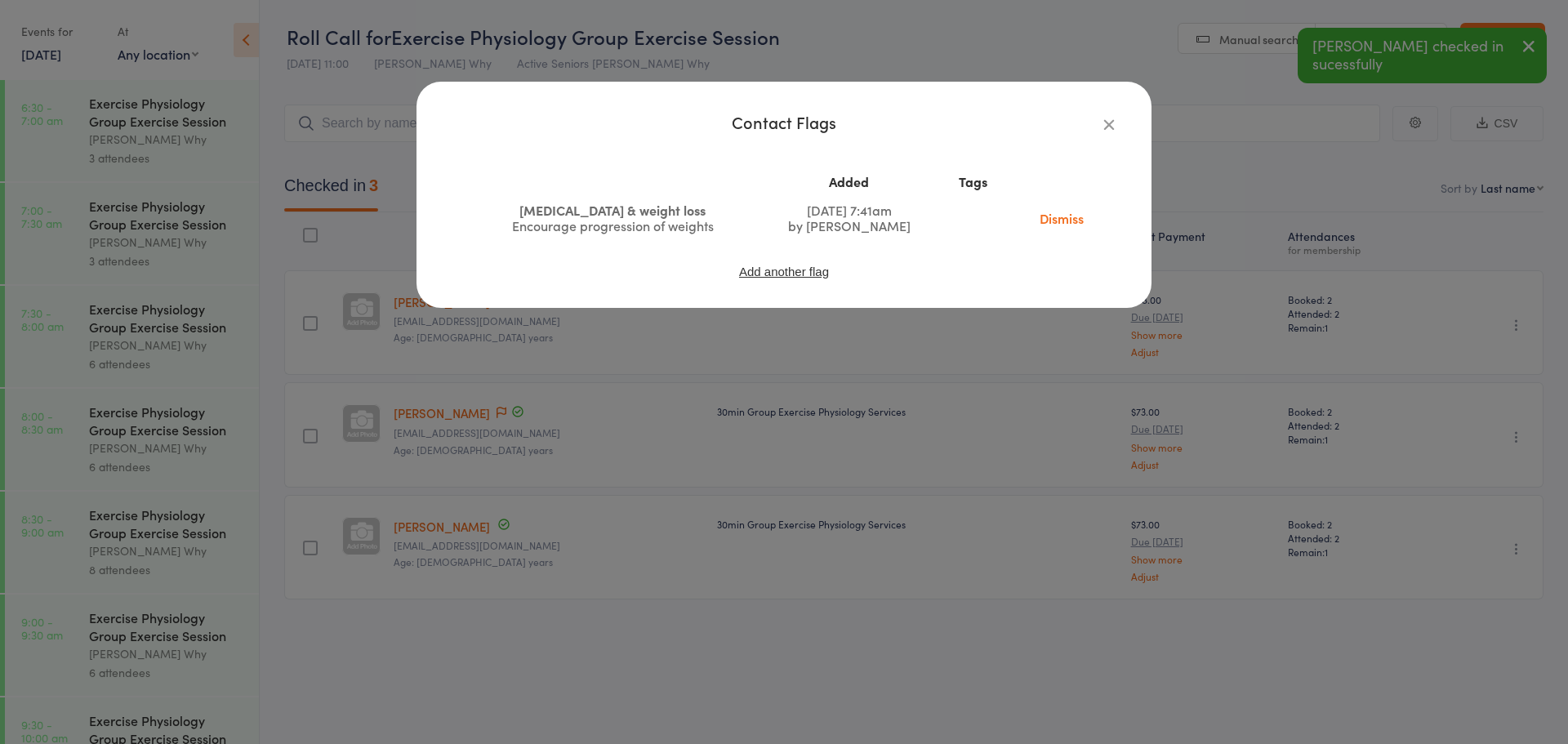
click at [1093, 126] on div "Contact Flags" at bounding box center [784, 122] width 670 height 16
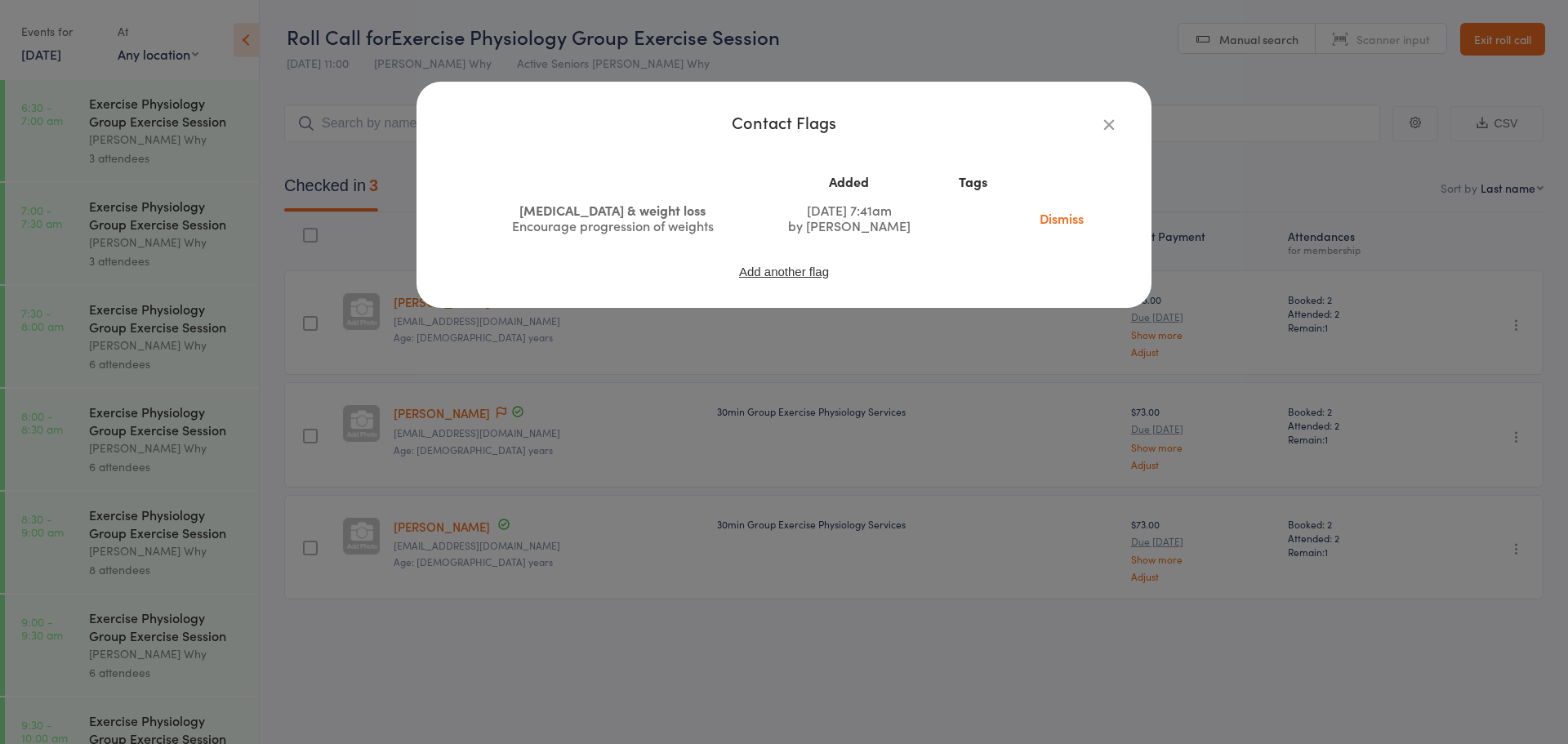
click at [1115, 129] on icon "button" at bounding box center [1108, 124] width 18 height 18
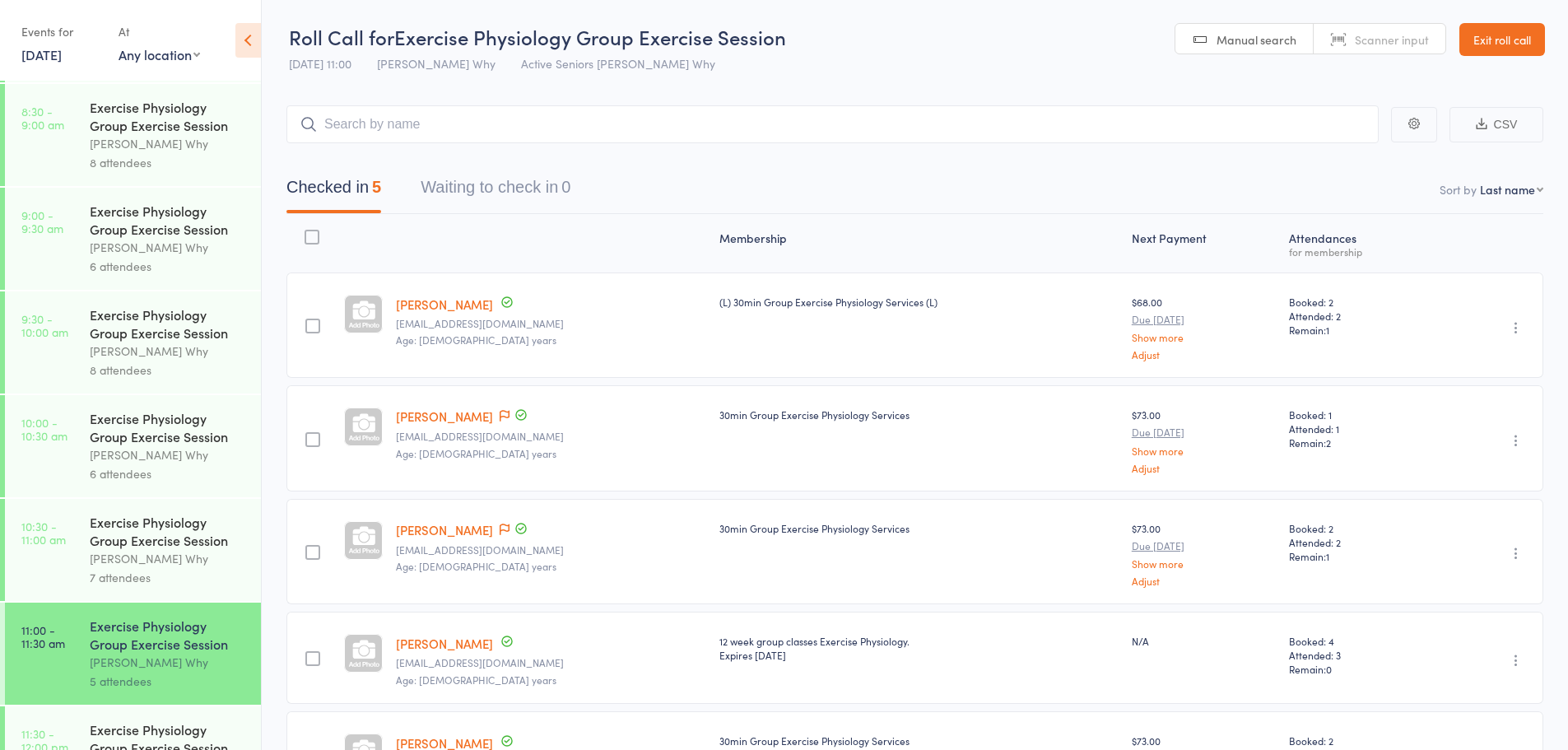
scroll to position [494, 0]
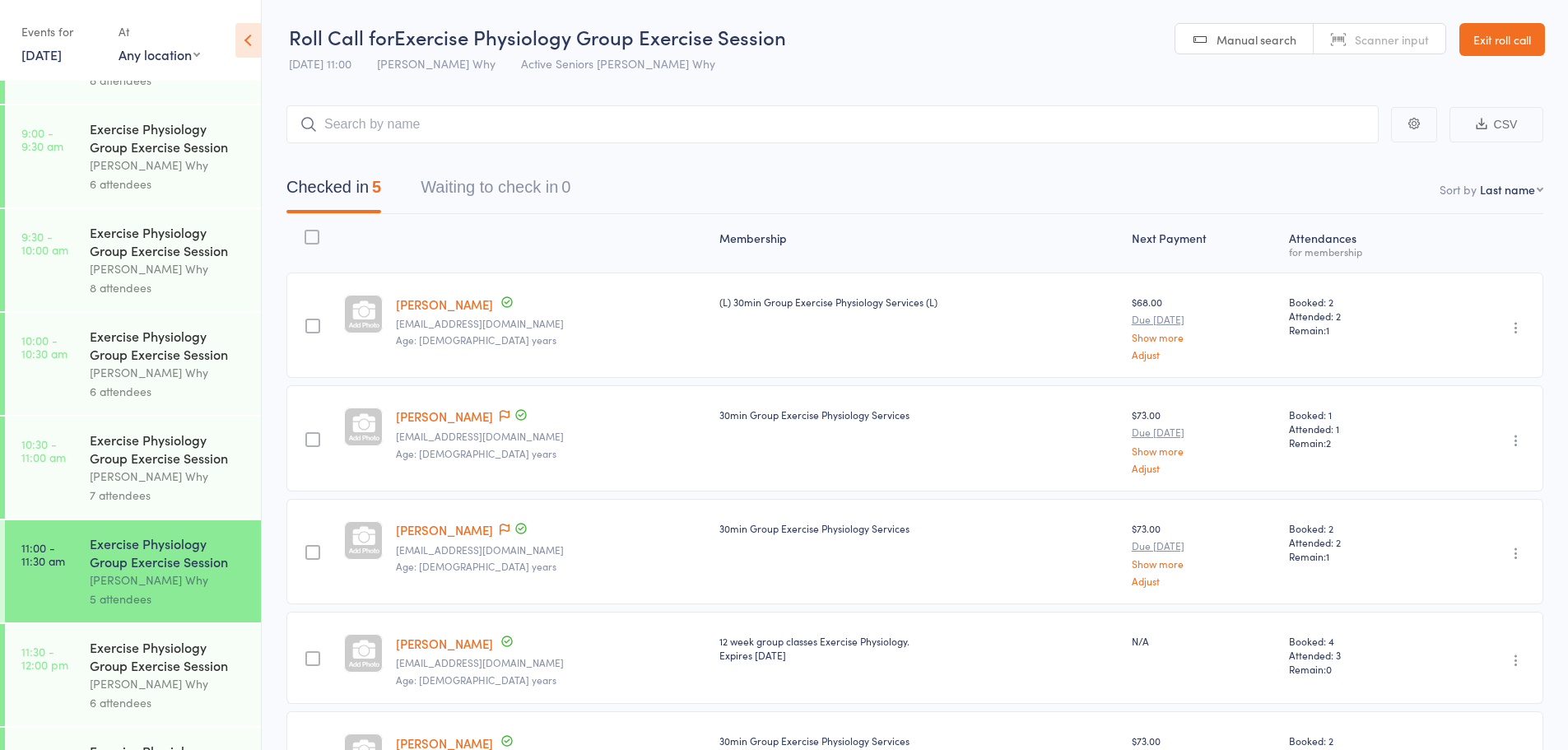
click at [196, 645] on div "Exercise Physiology Group Exercise Session" at bounding box center [168, 656] width 157 height 36
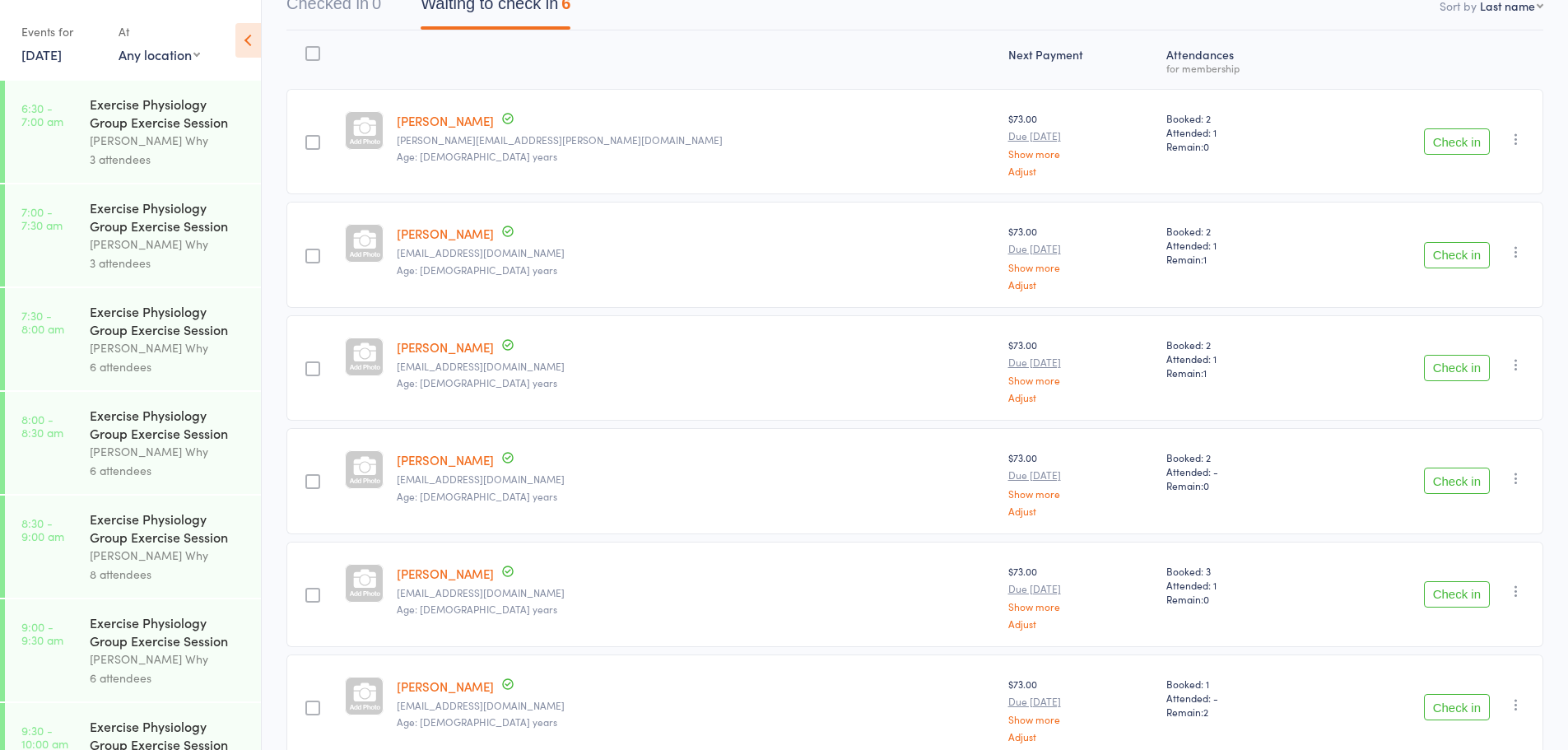
scroll to position [164, 0]
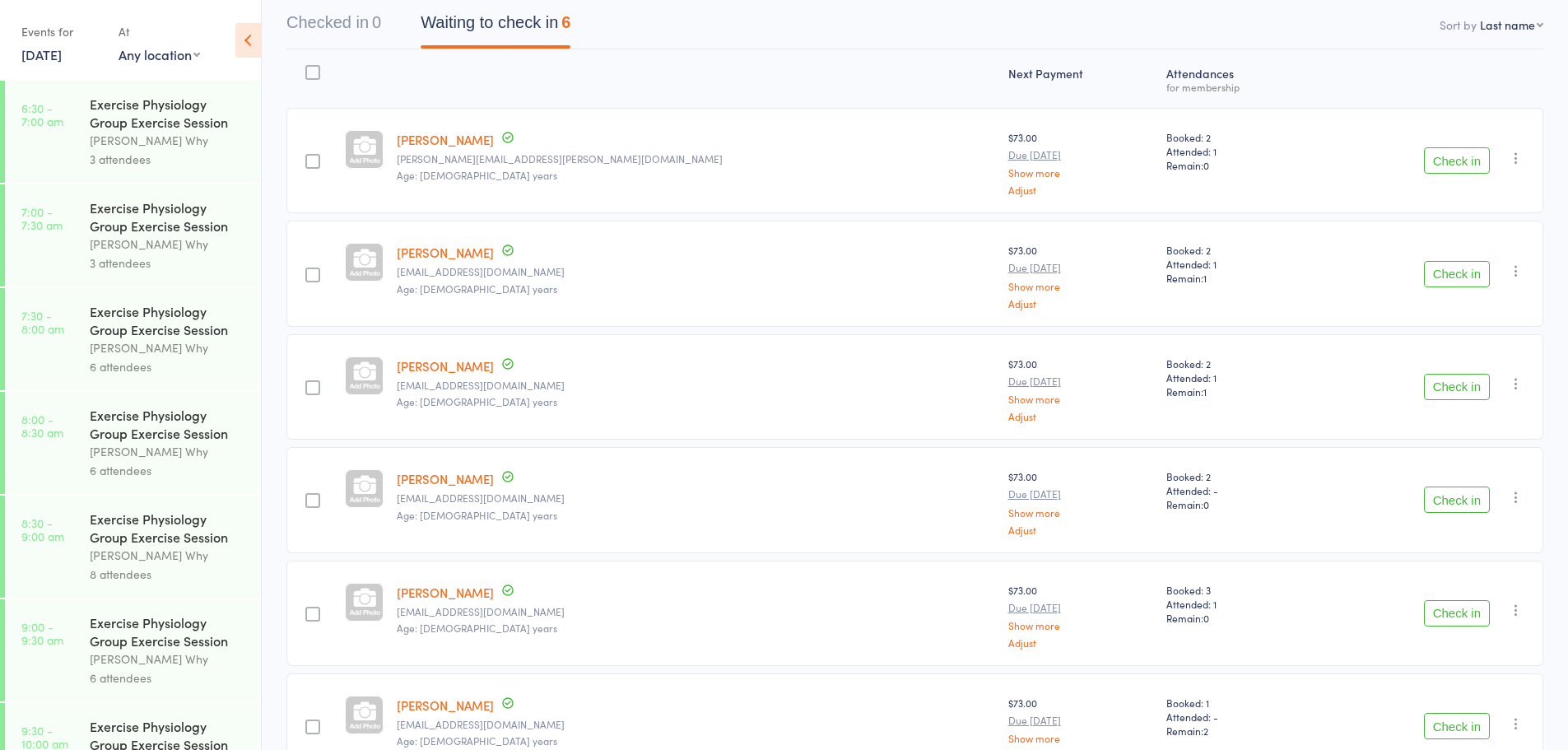
click at [1479, 491] on button "Check in" at bounding box center [1457, 500] width 65 height 26
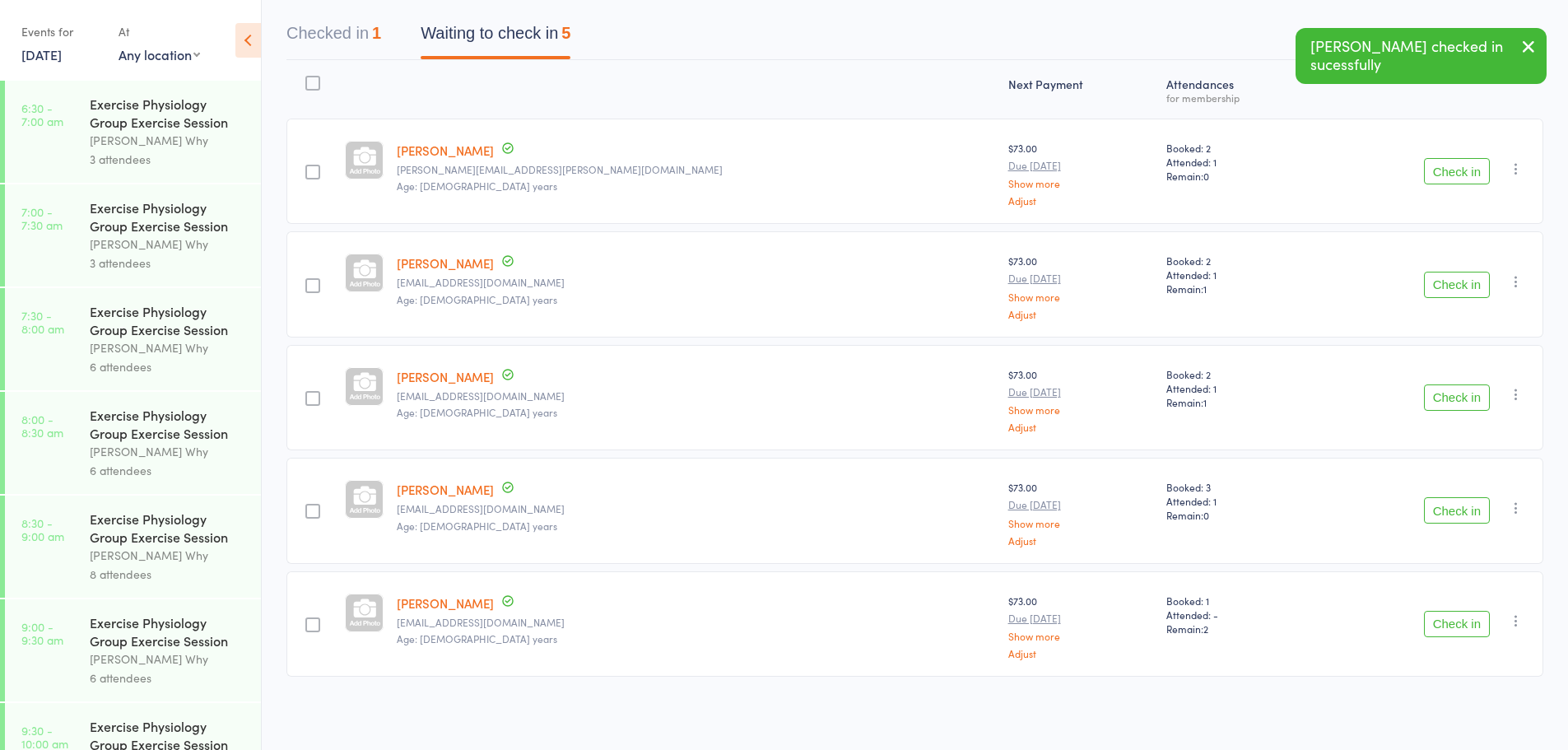
click at [1475, 397] on button "Check in" at bounding box center [1457, 397] width 65 height 26
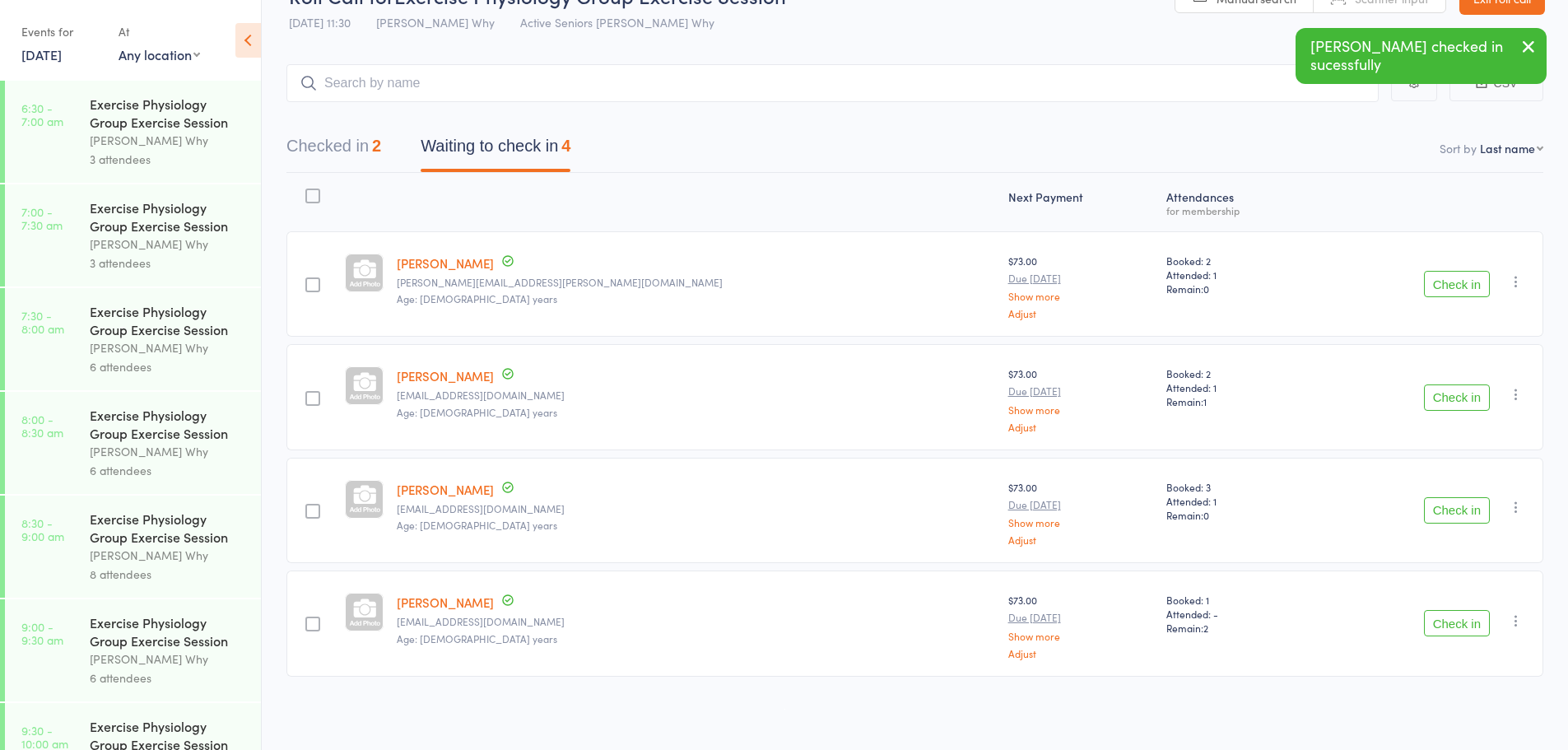
click at [1474, 506] on button "Check in" at bounding box center [1457, 510] width 65 height 26
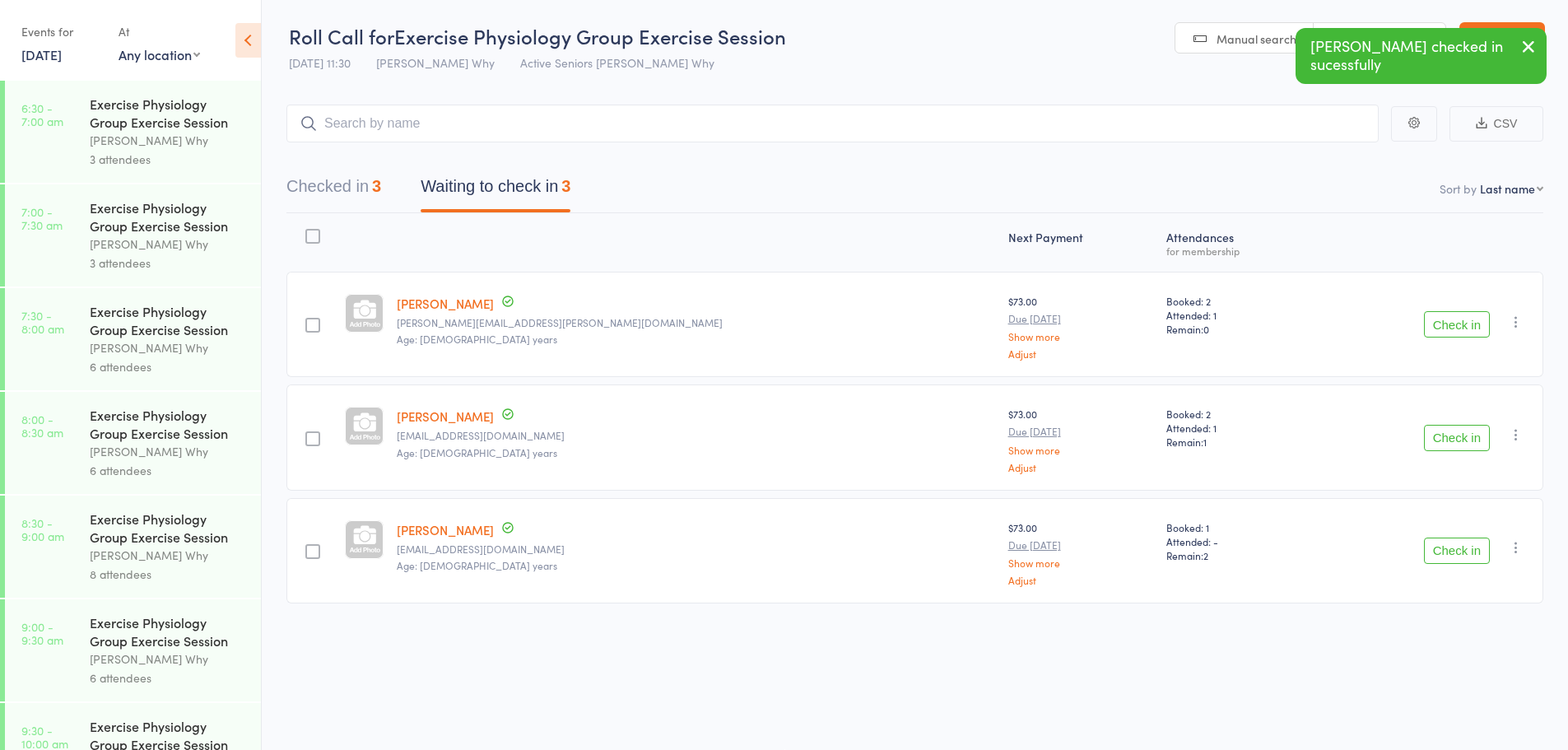
click at [1465, 556] on button "Check in" at bounding box center [1457, 551] width 65 height 26
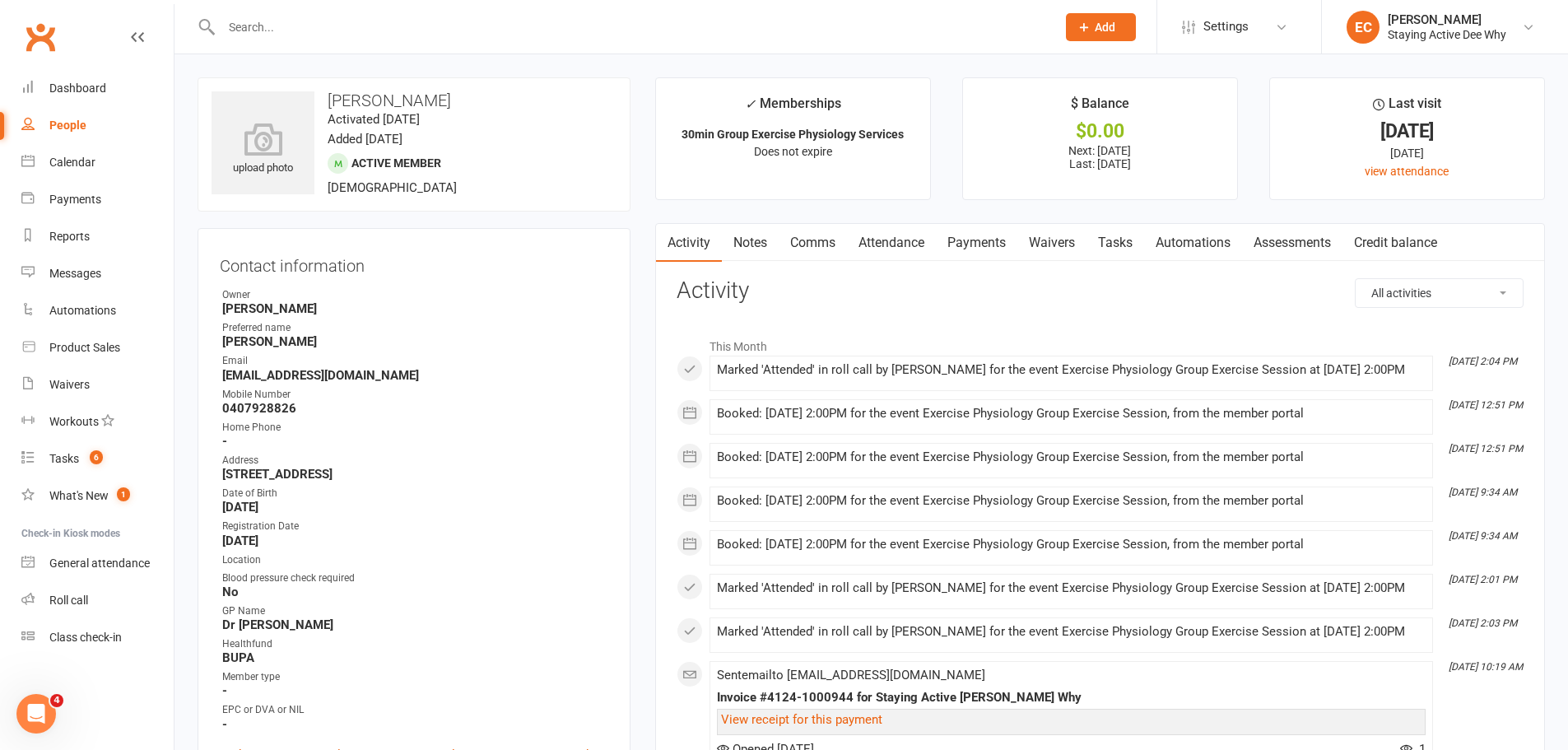
click at [526, 8] on div at bounding box center [621, 26] width 848 height 54
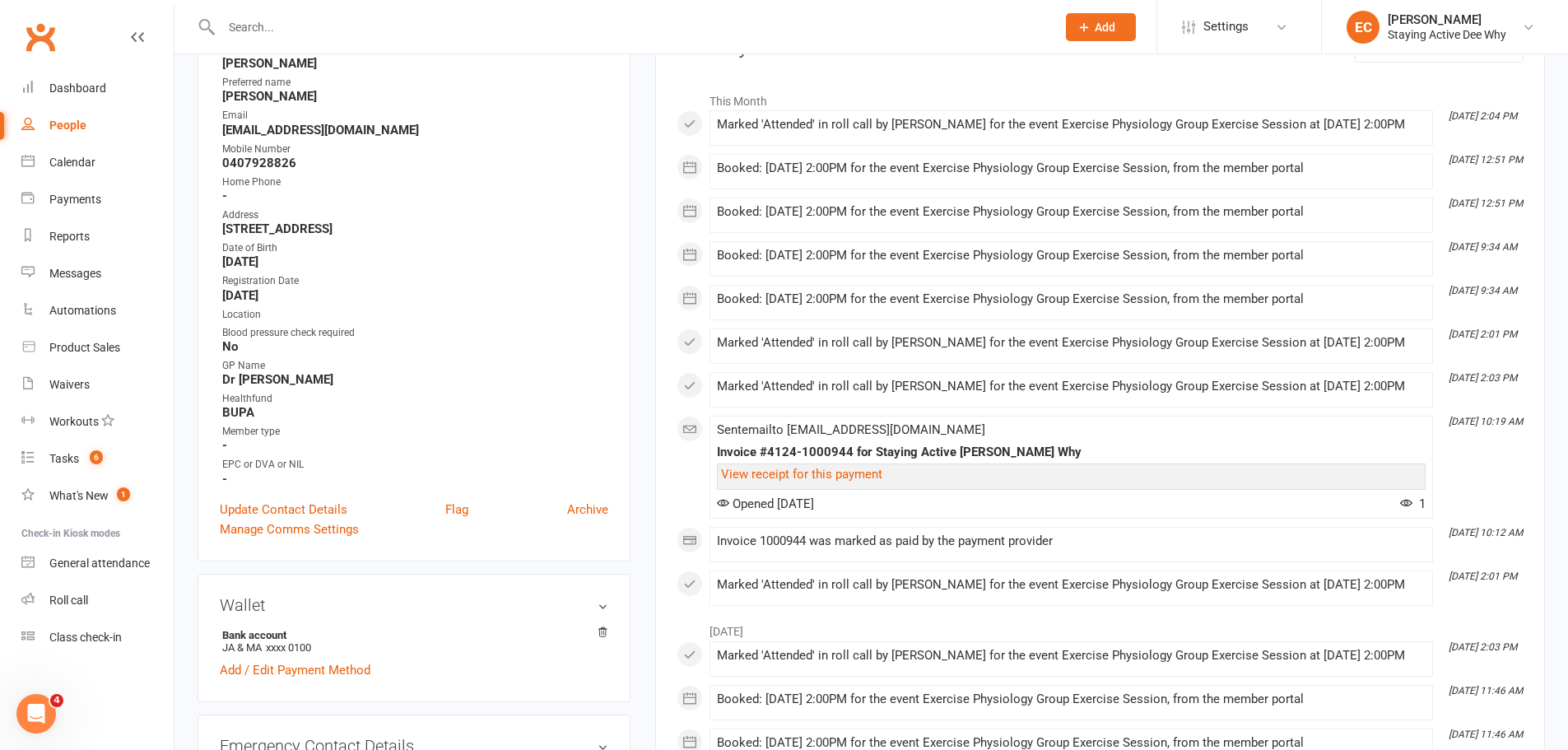
scroll to position [247, 0]
click at [305, 514] on link "Update Contact Details" at bounding box center [283, 508] width 128 height 20
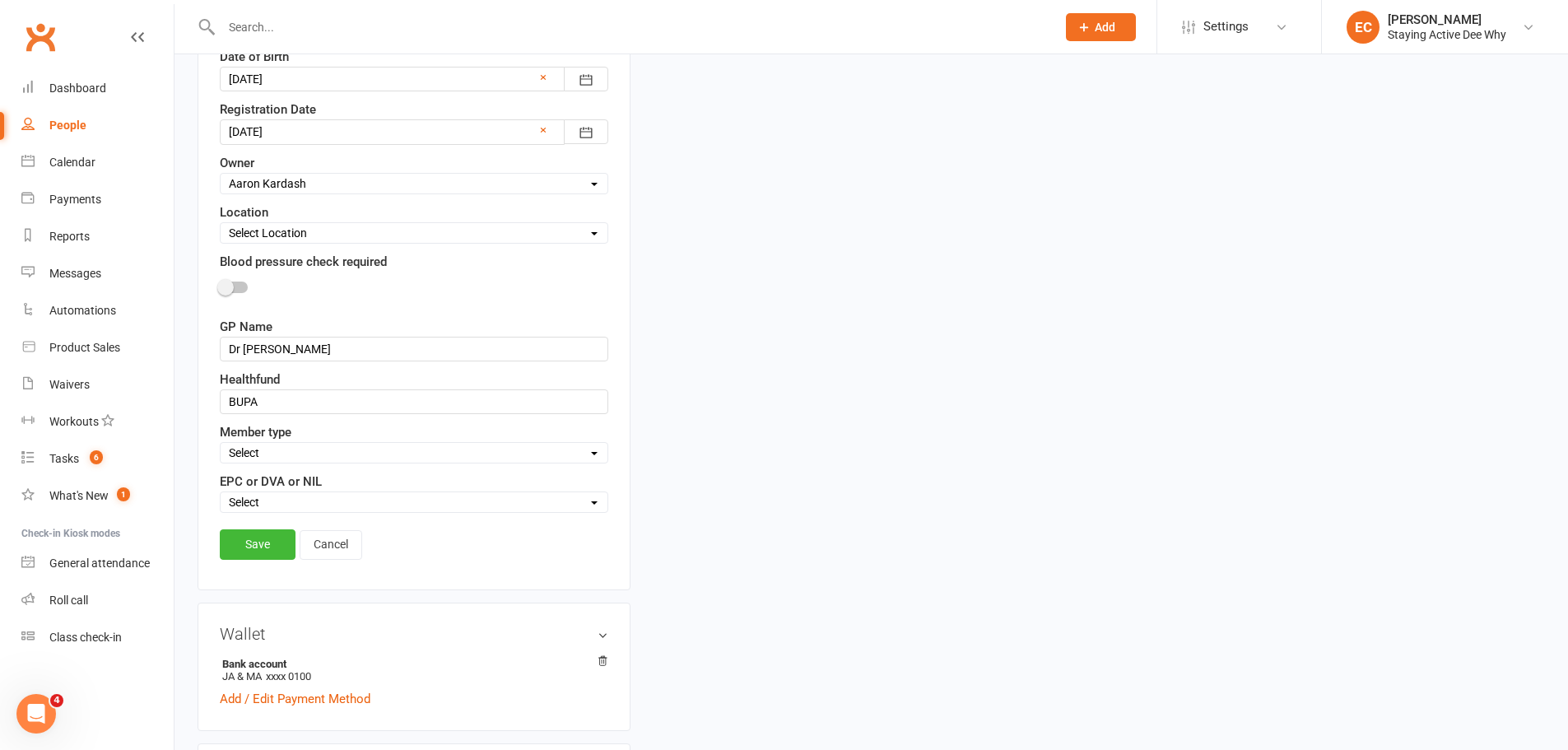
scroll to position [901, 0]
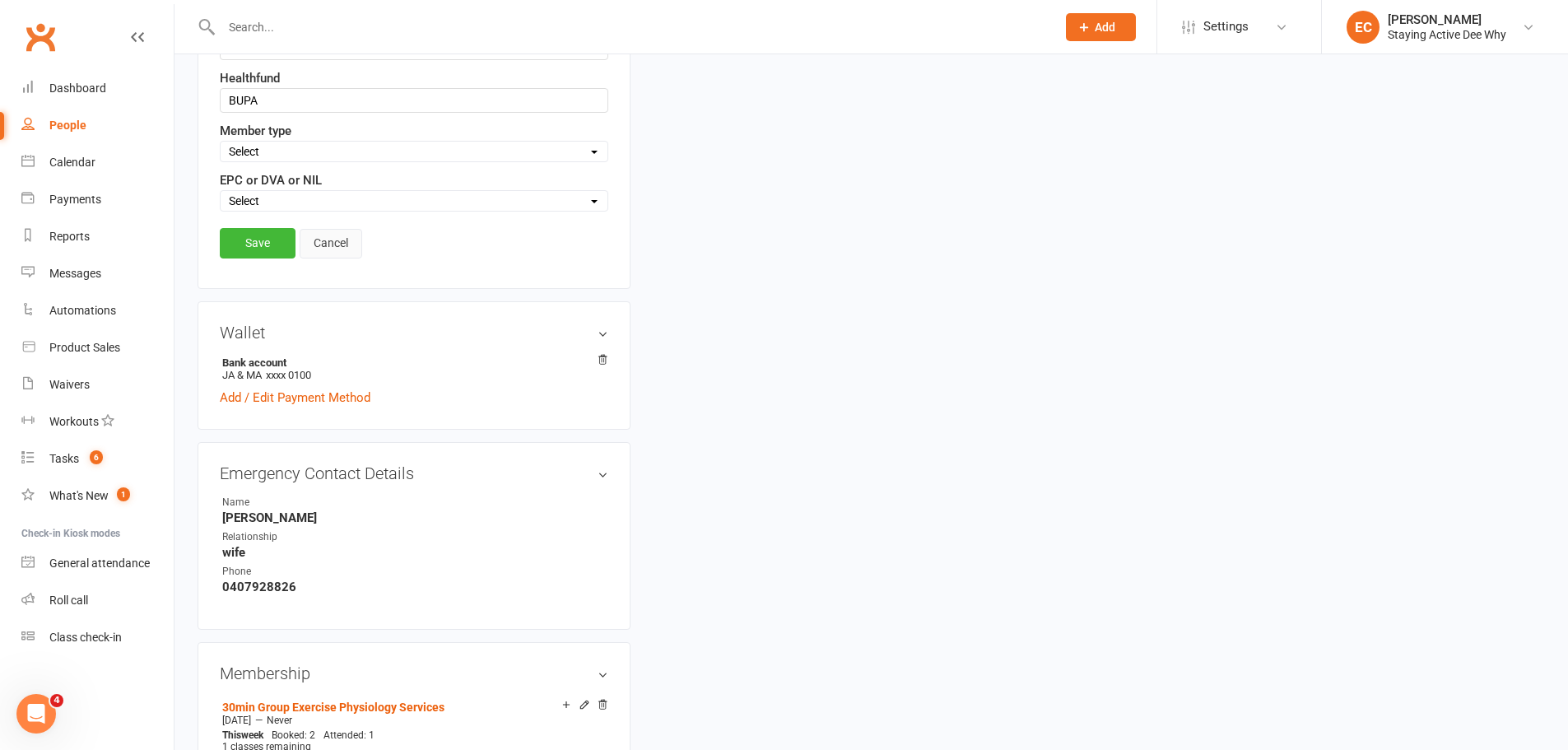
click at [339, 248] on link "Cancel" at bounding box center [331, 243] width 63 height 29
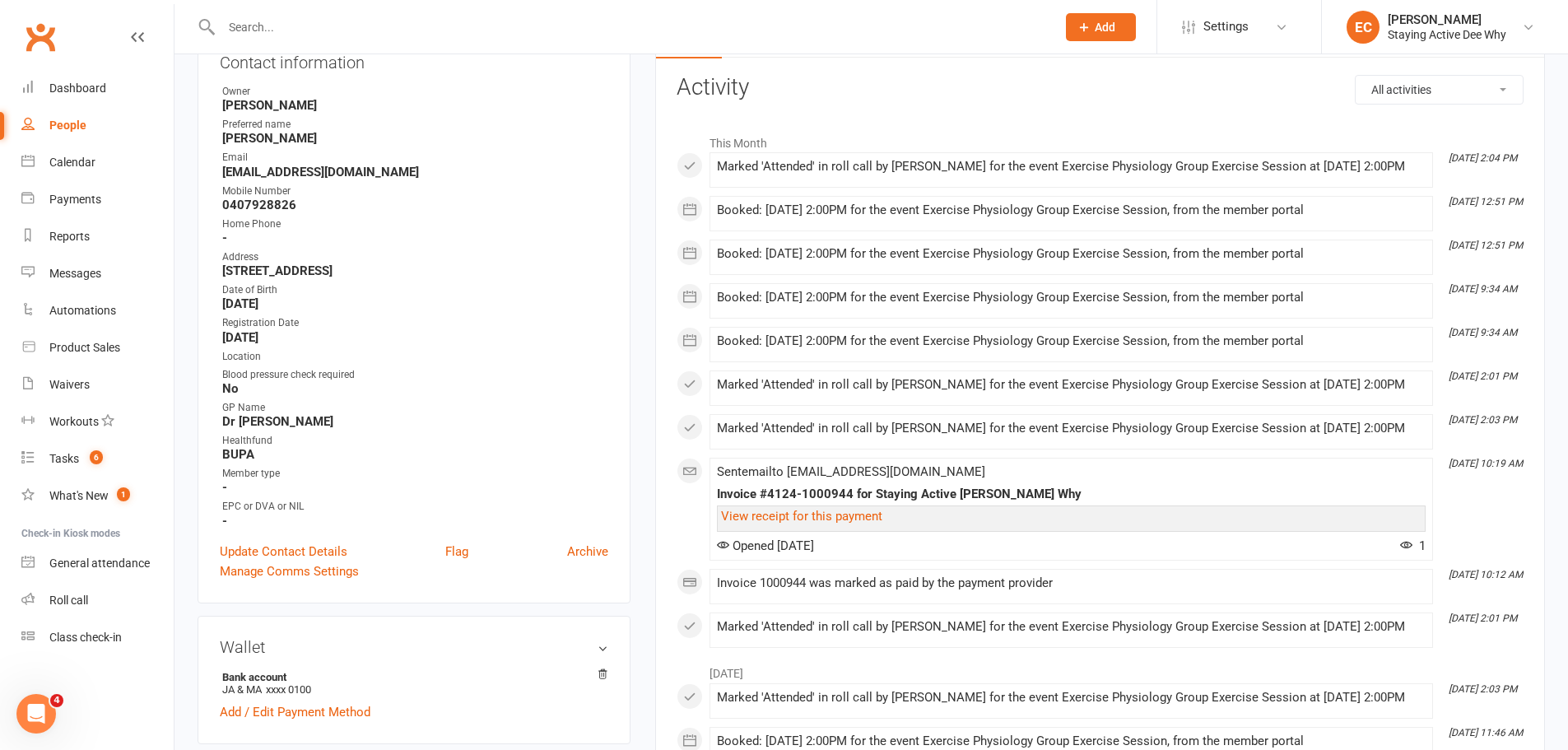
scroll to position [247, 0]
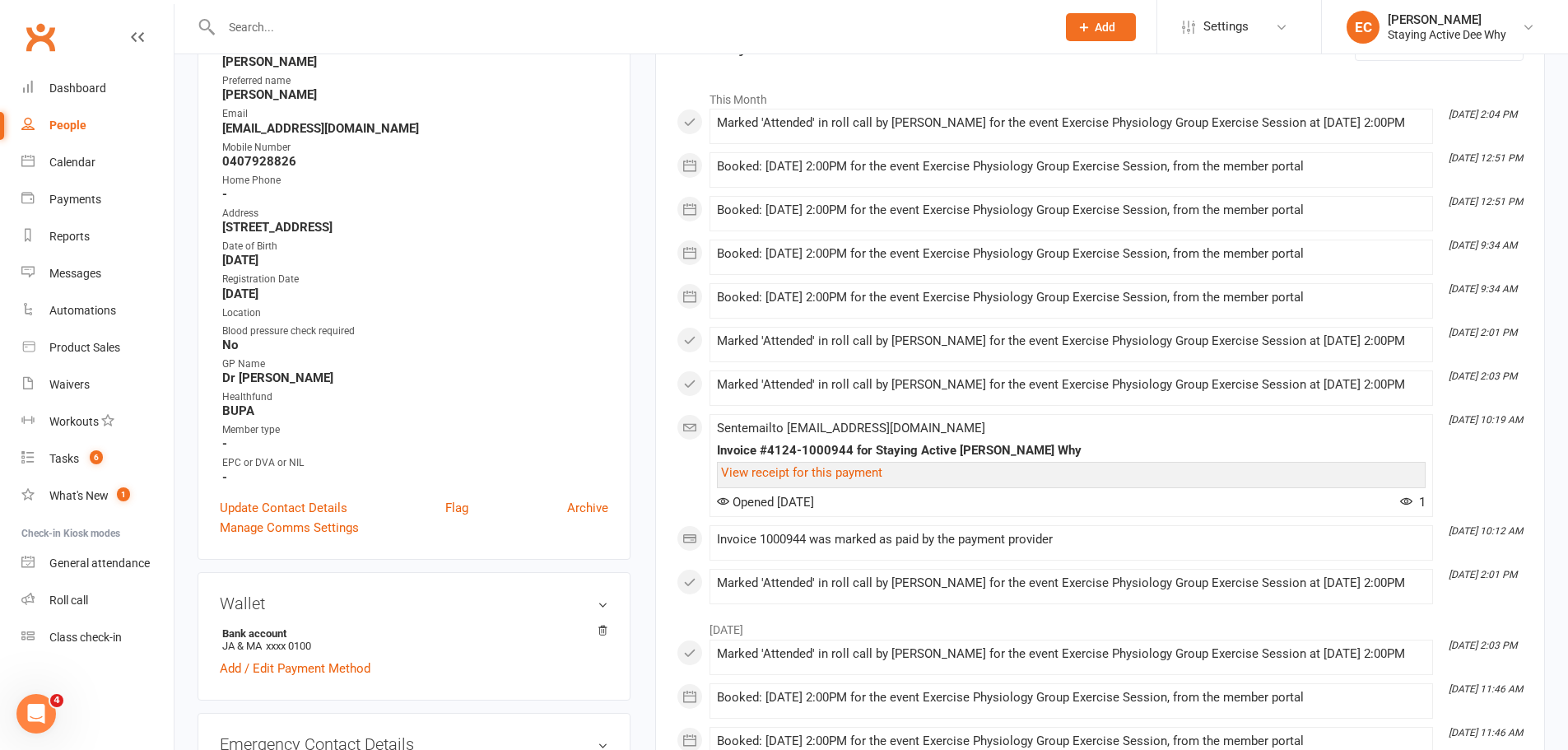
click at [348, 29] on input "text" at bounding box center [631, 27] width 828 height 23
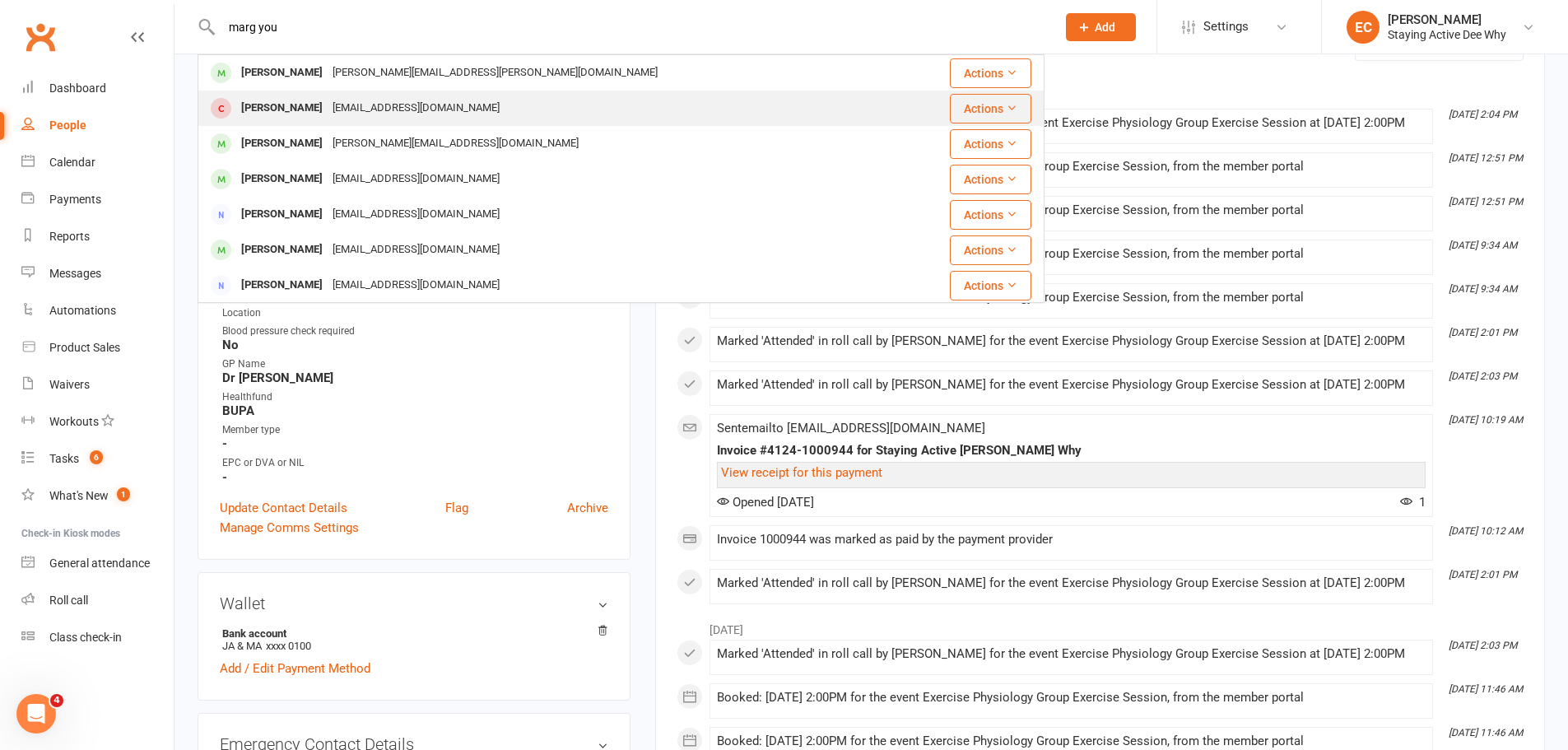
type input "marg you"
click at [265, 111] on div "Margaret Young" at bounding box center [282, 109] width 91 height 23
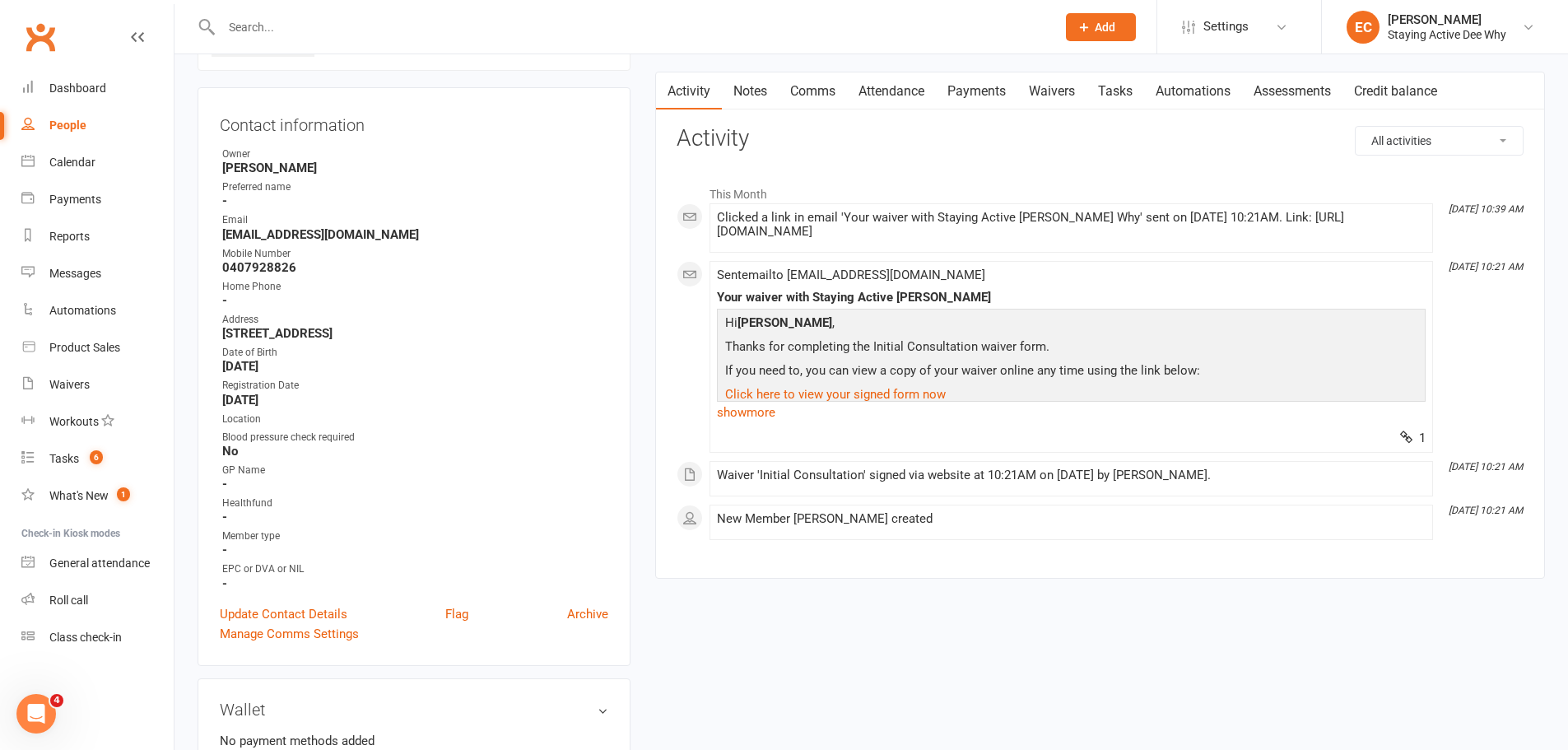
scroll to position [164, 0]
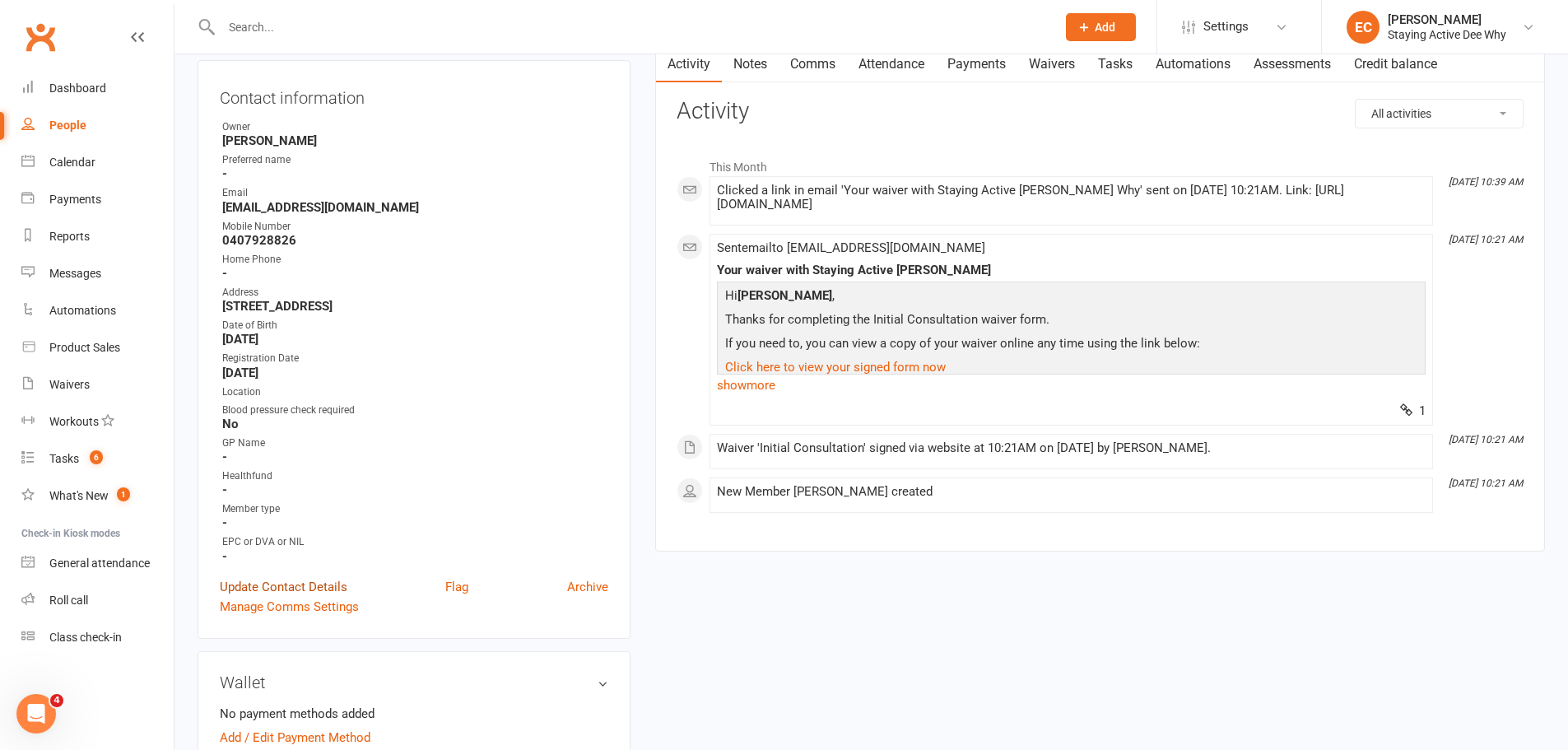
click at [316, 582] on link "Update Contact Details" at bounding box center [283, 587] width 128 height 20
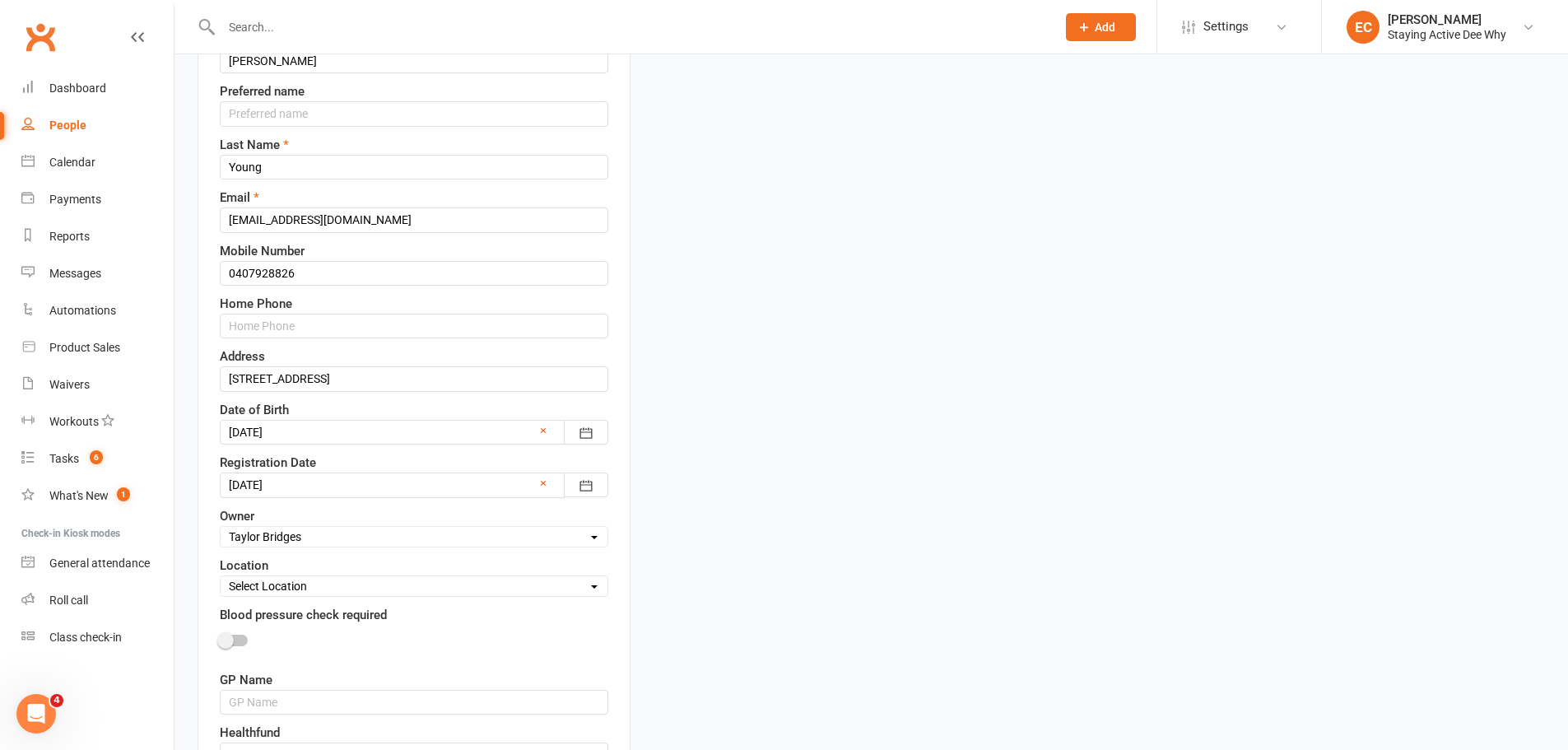
scroll to position [407, 0]
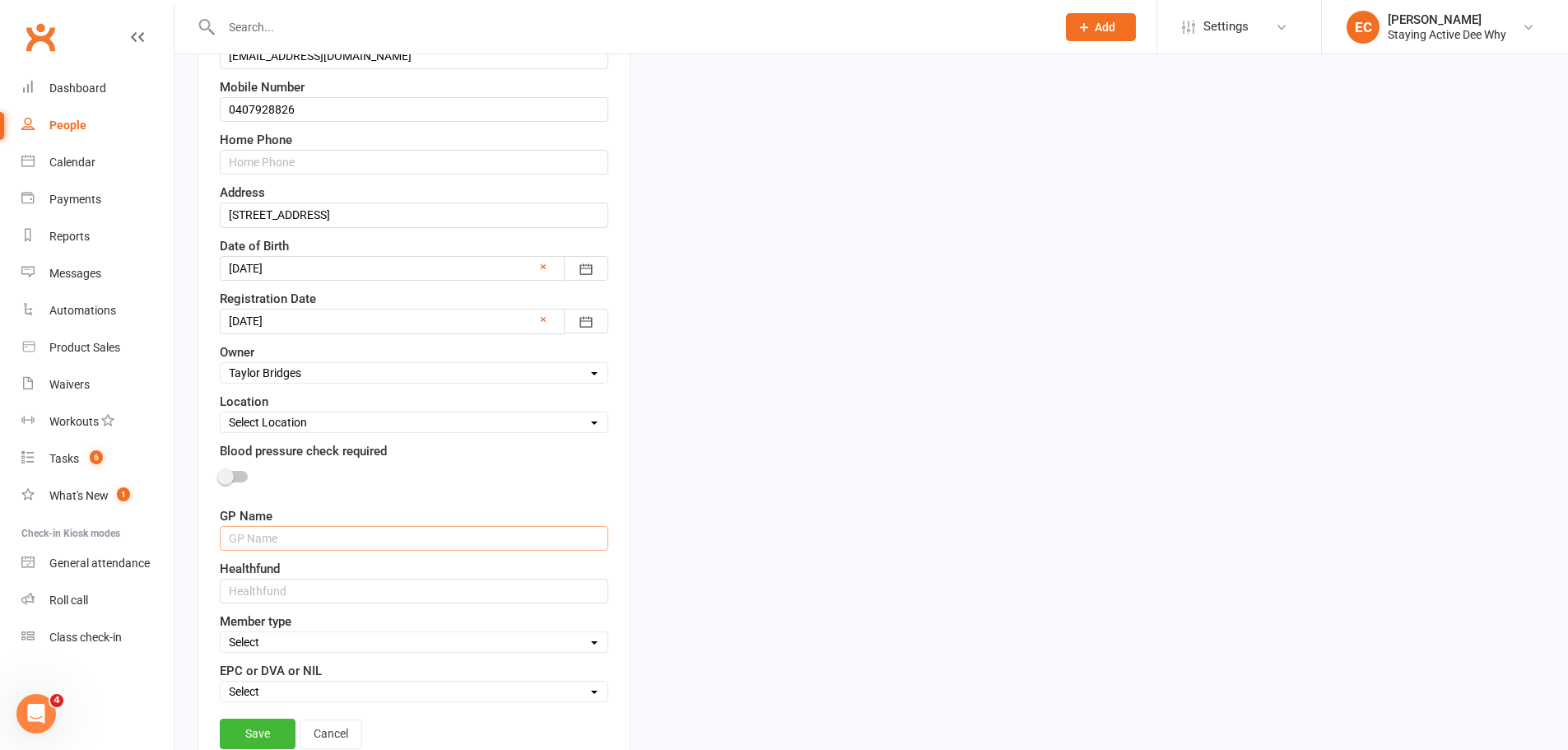
click at [300, 540] on input "text" at bounding box center [414, 538] width 389 height 24
paste input "Dr John Carmody"
type input "Dr John Carmody"
click at [324, 493] on div at bounding box center [414, 480] width 389 height 37
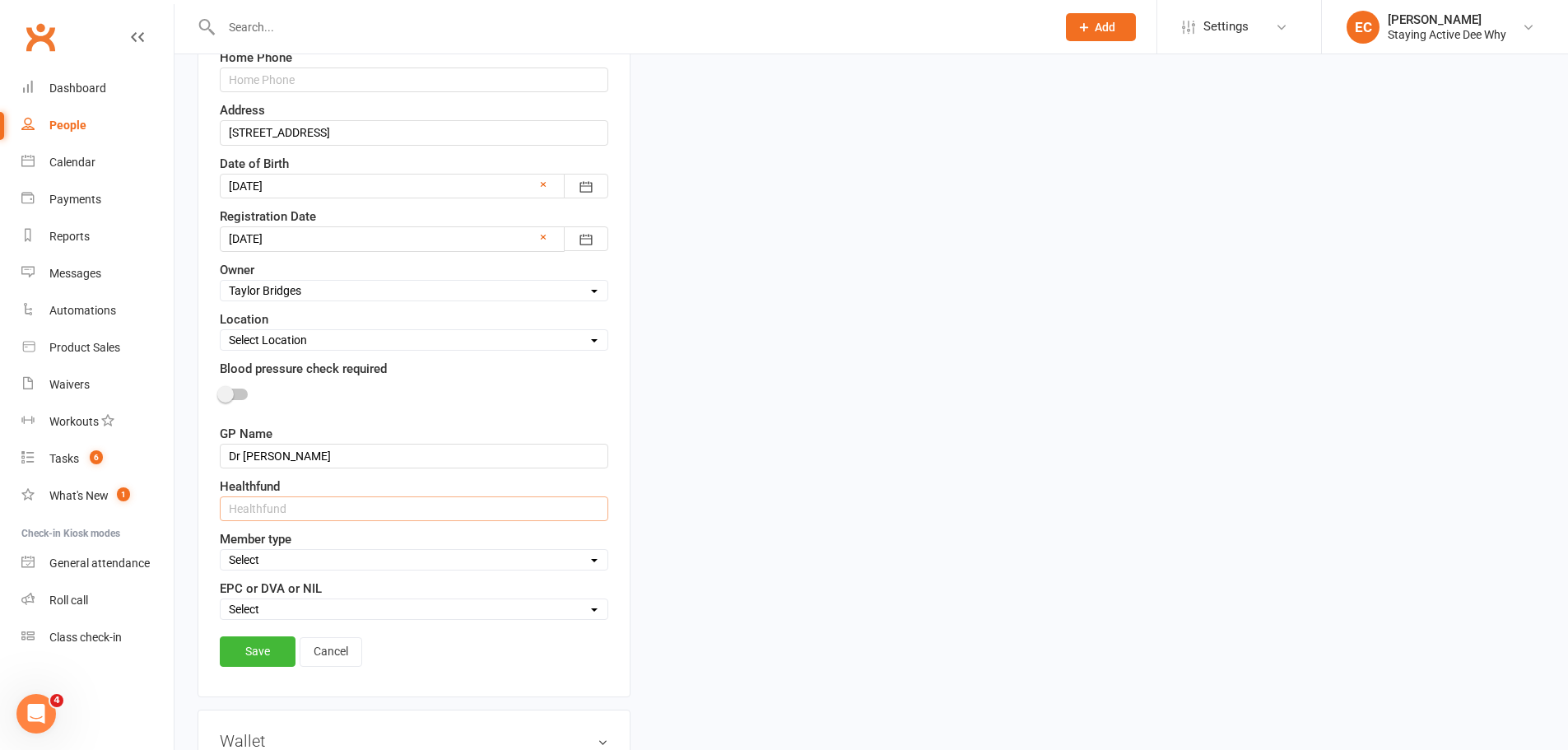
click at [284, 507] on input "text" at bounding box center [414, 508] width 389 height 24
type input "BUPA"
click at [267, 651] on link "Save" at bounding box center [257, 651] width 75 height 29
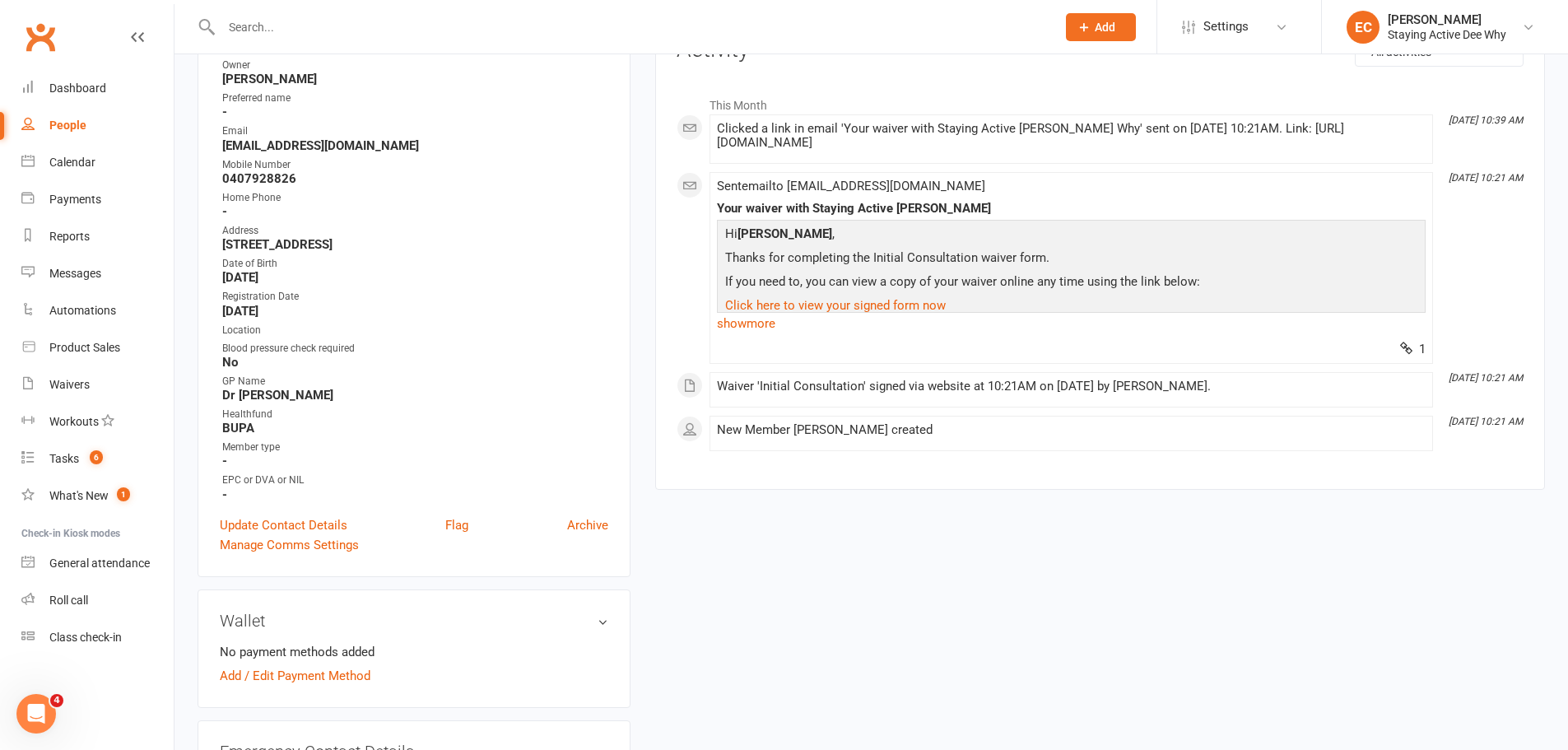
scroll to position [0, 0]
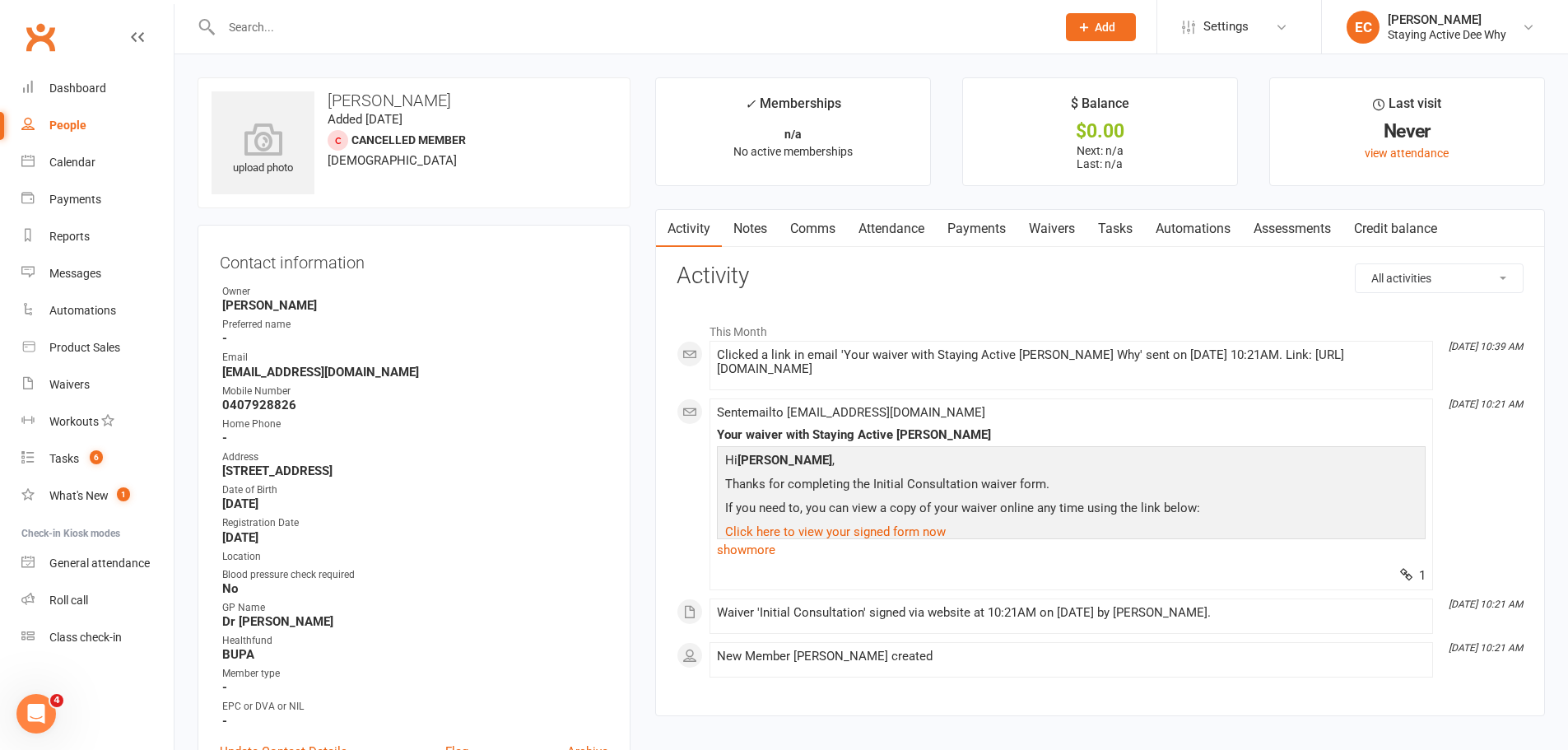
click at [489, 23] on input "text" at bounding box center [631, 27] width 828 height 23
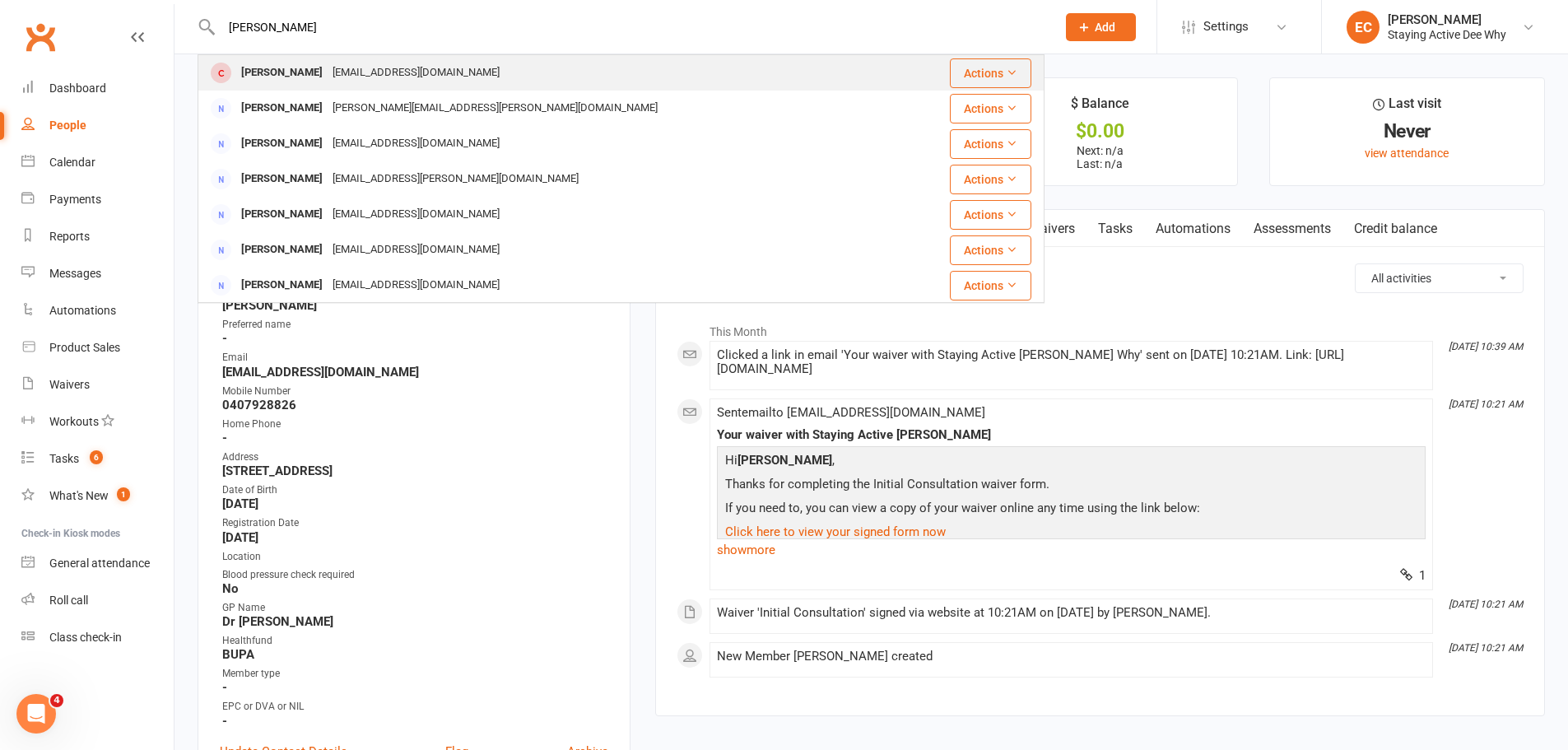
type input "derek moor"
click at [262, 70] on div "William Moore" at bounding box center [282, 72] width 91 height 23
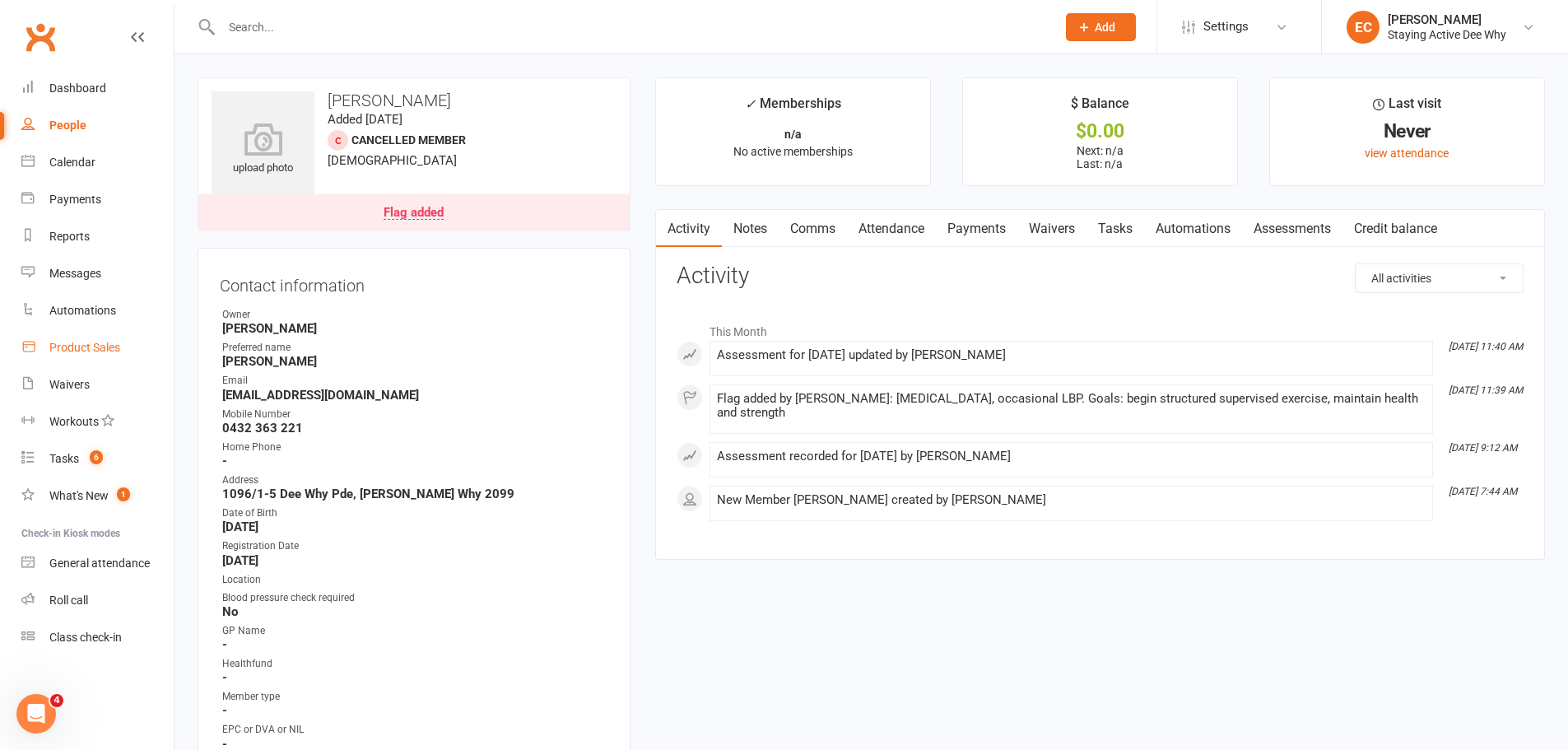
click at [95, 339] on link "Product Sales" at bounding box center [98, 348] width 152 height 37
click at [361, 37] on input "text" at bounding box center [631, 27] width 828 height 23
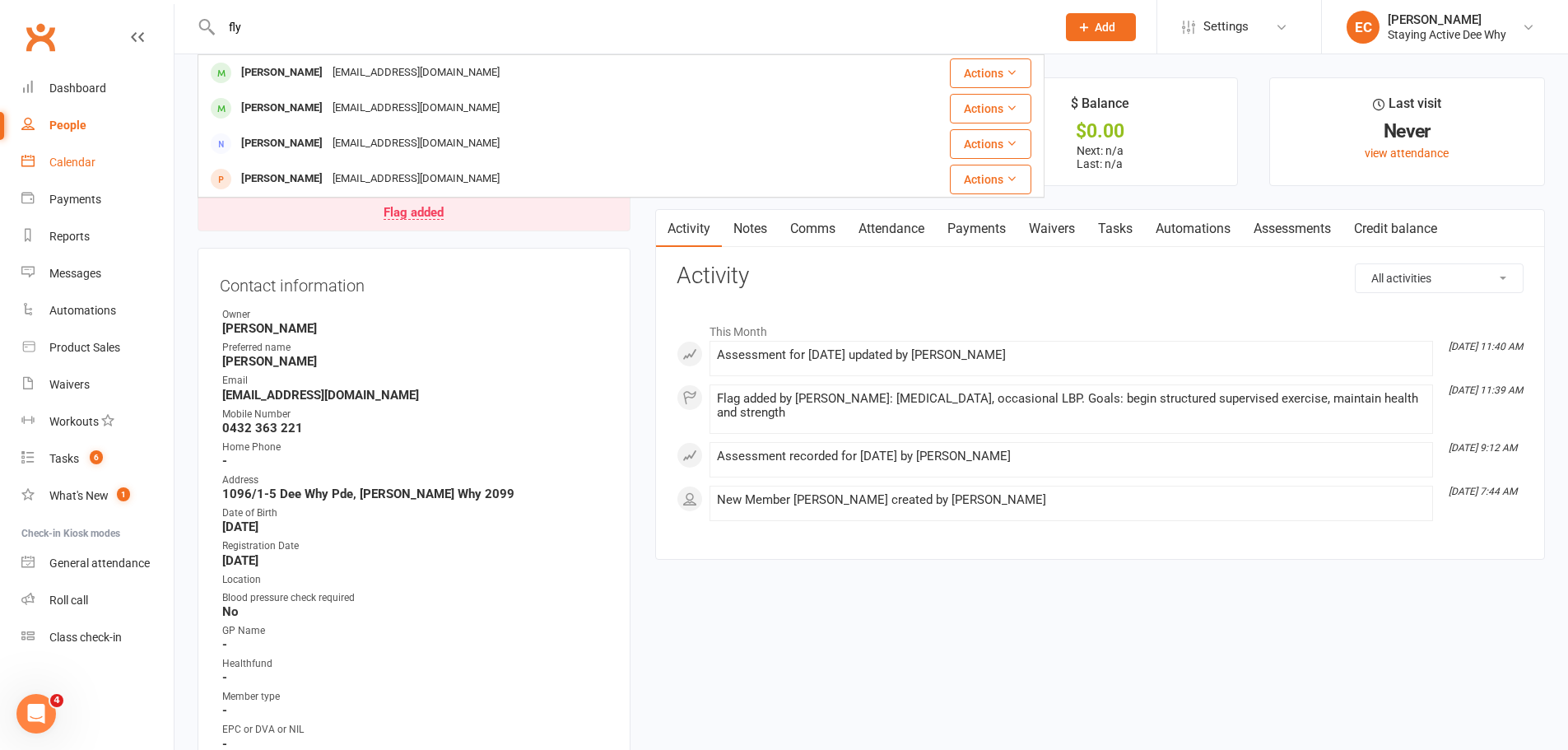
type input "fly"
click at [85, 172] on link "Calendar" at bounding box center [98, 162] width 152 height 37
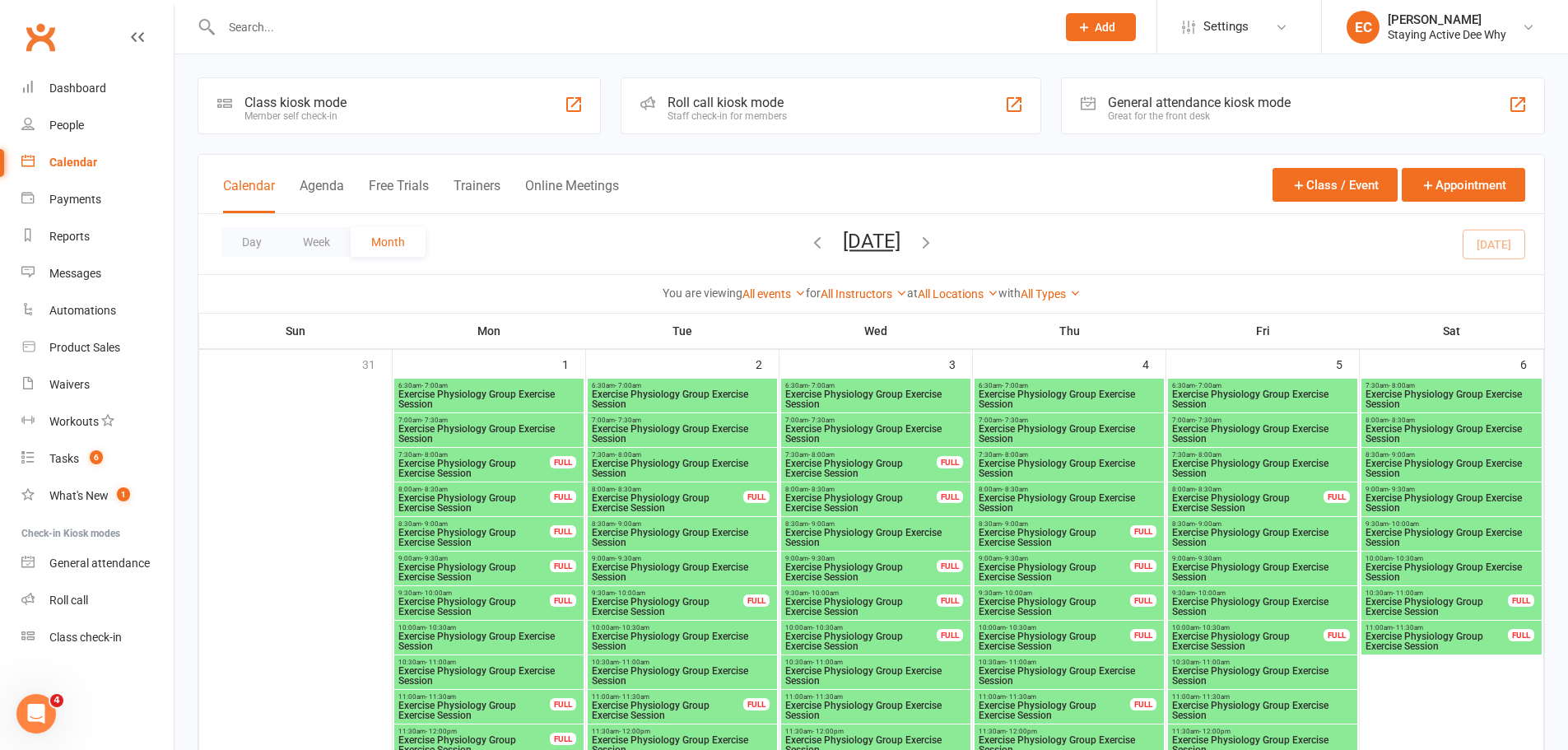
click at [936, 241] on icon "button" at bounding box center [926, 242] width 19 height 19
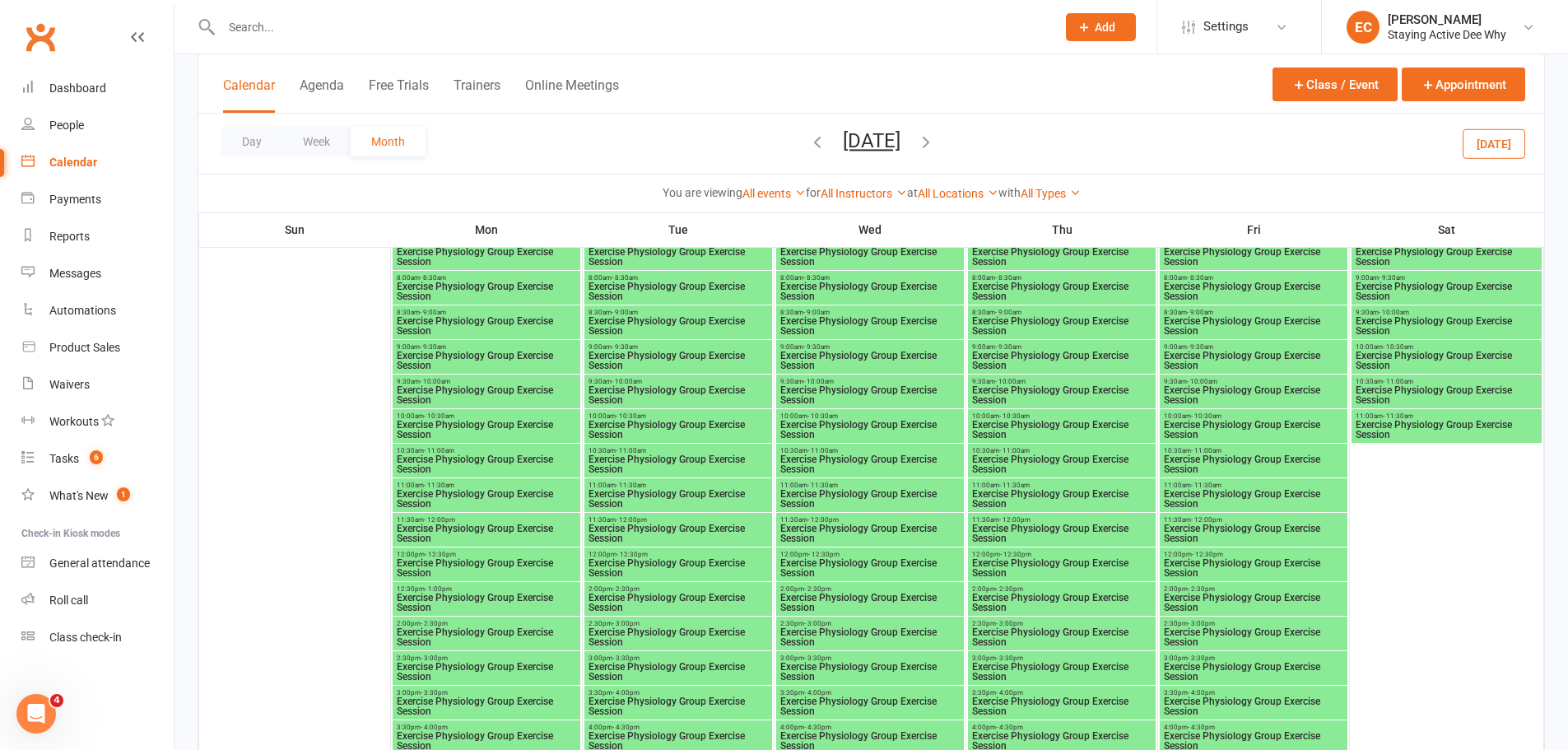
scroll to position [2825, 0]
click at [464, 317] on span "Exercise Physiology Group Exercise Session" at bounding box center [486, 326] width 181 height 20
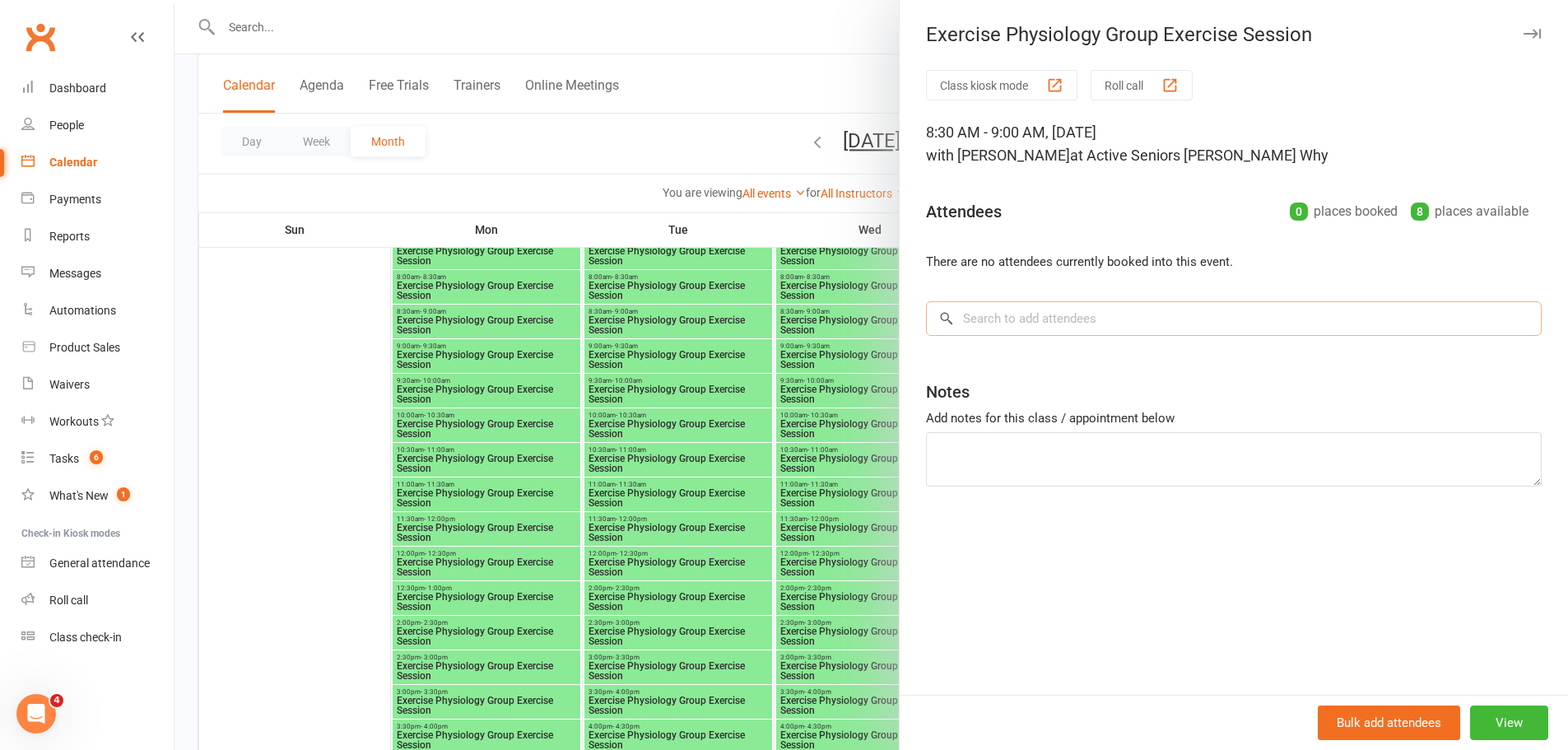
click at [1031, 318] on input "search" at bounding box center [1234, 318] width 616 height 34
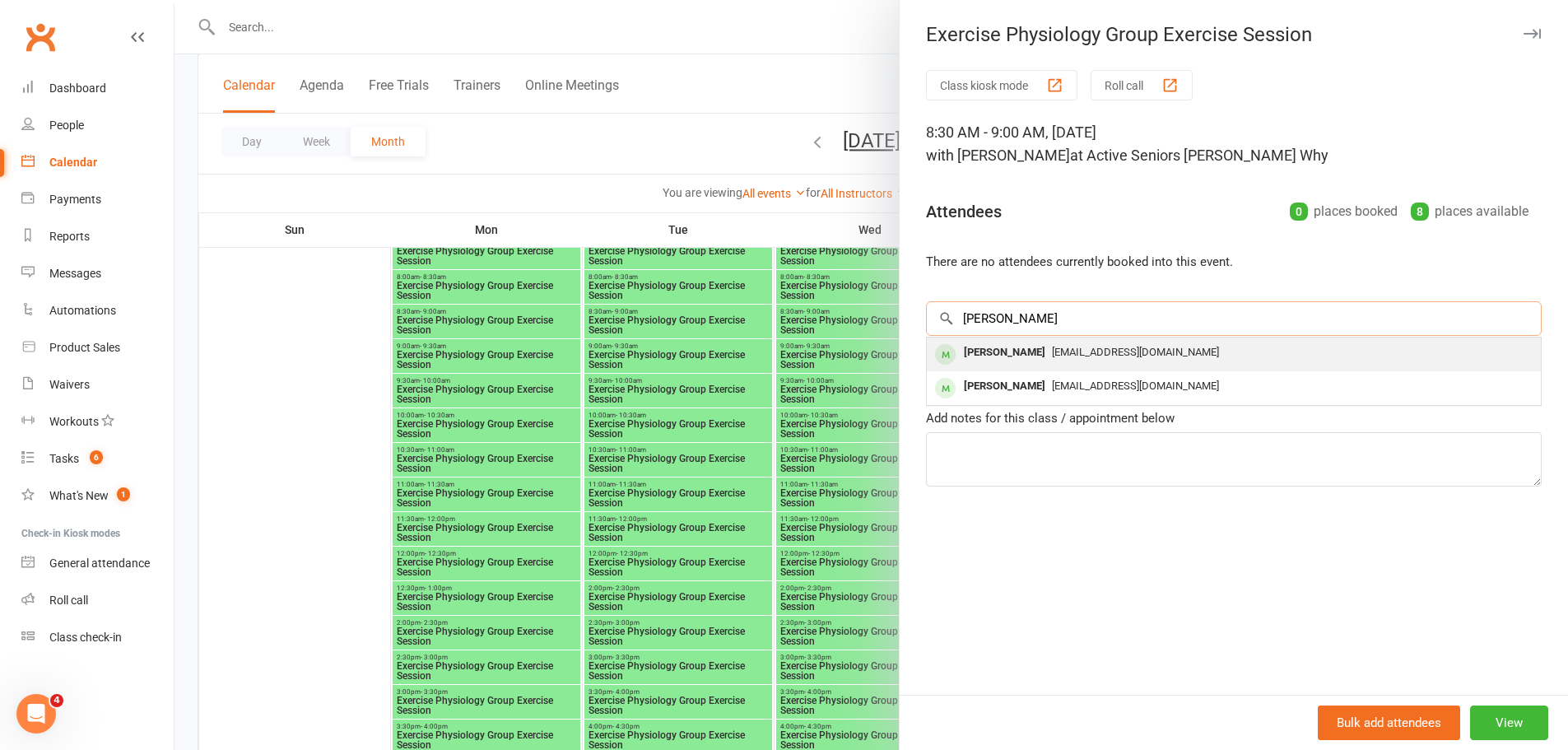
type input "[PERSON_NAME]"
click at [1052, 353] on span "[EMAIL_ADDRESS][DOMAIN_NAME]" at bounding box center [1135, 352] width 167 height 13
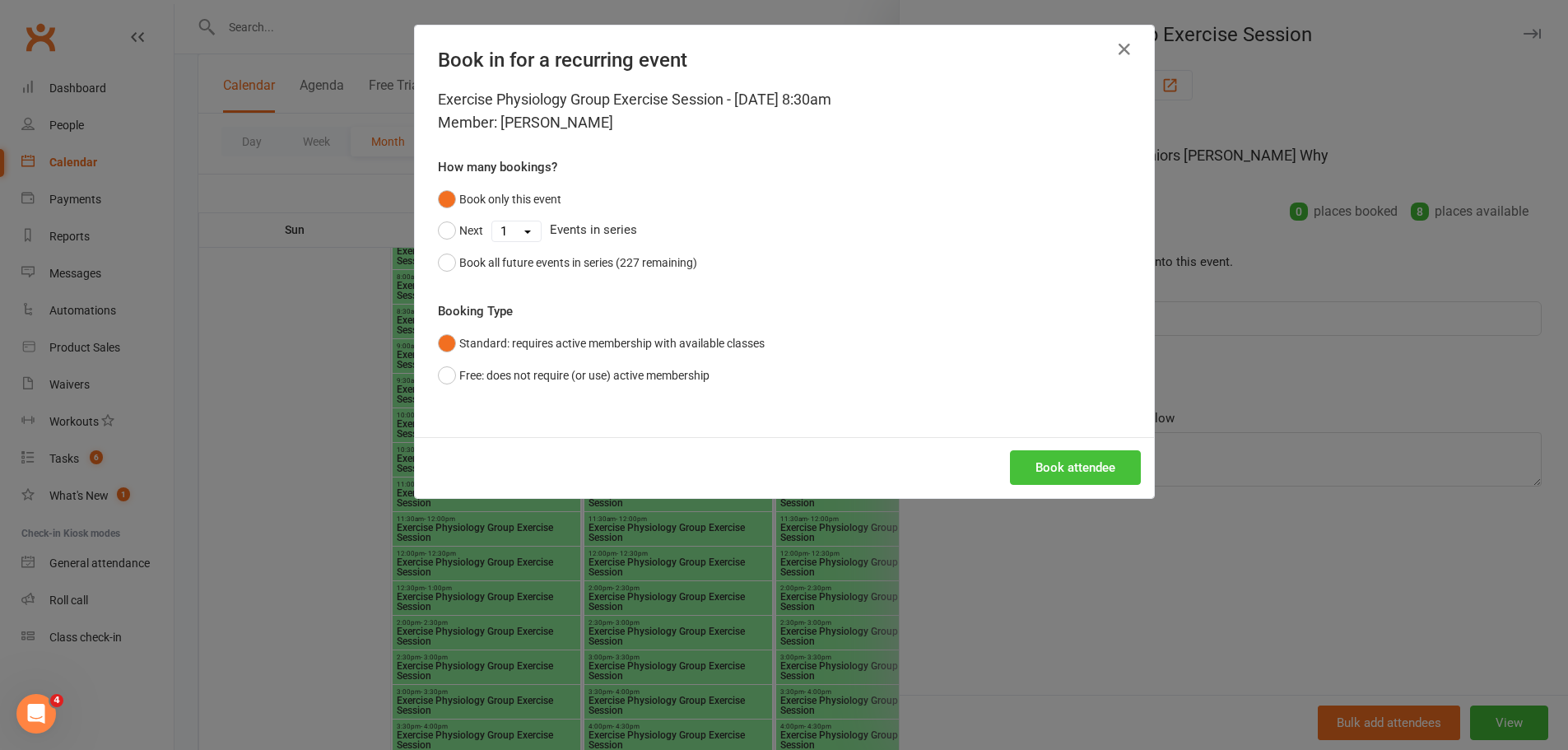
click at [1041, 481] on button "Book attendee" at bounding box center [1075, 467] width 131 height 34
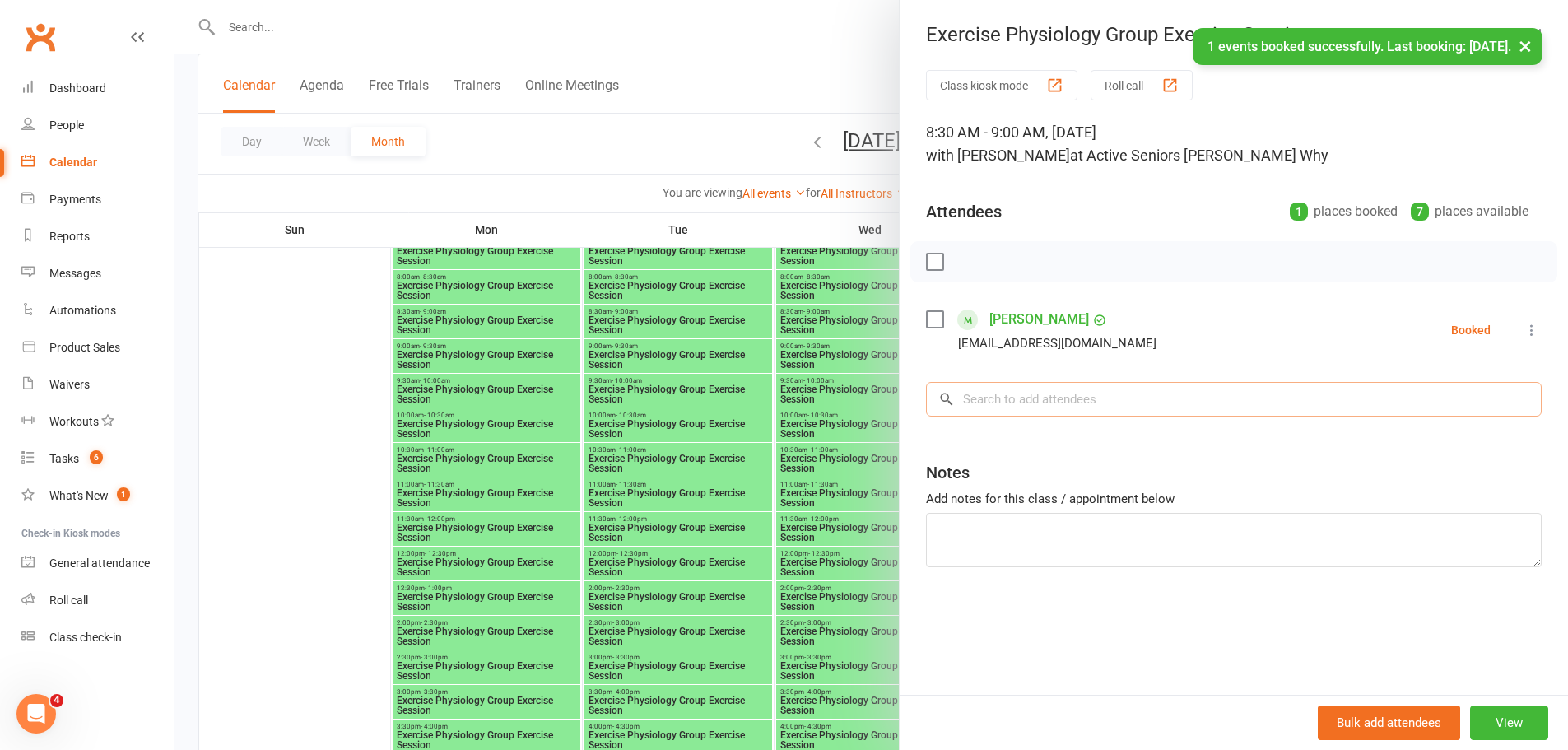
click at [1011, 400] on input "search" at bounding box center [1234, 399] width 616 height 34
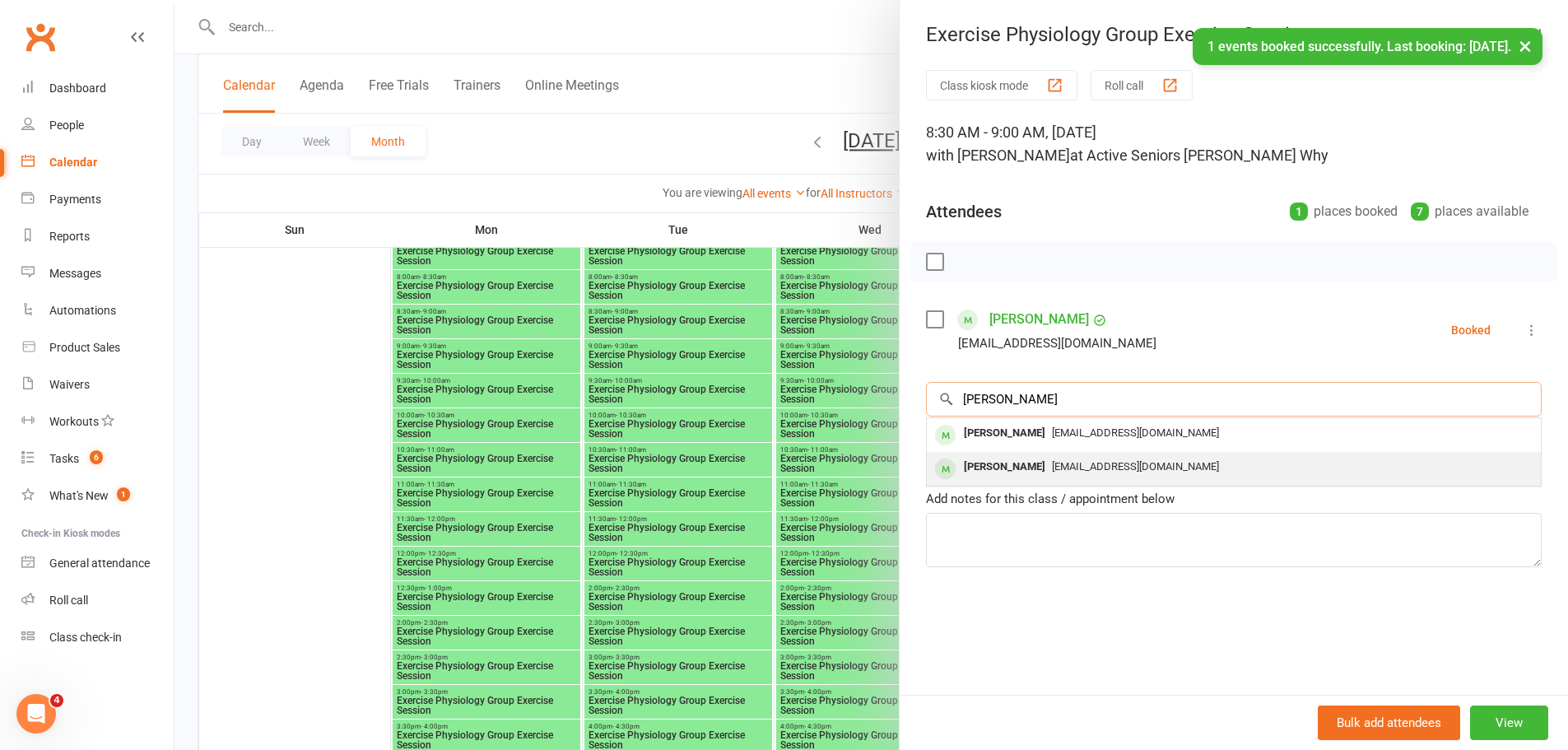
type input "[PERSON_NAME]"
click at [993, 463] on div "[PERSON_NAME]" at bounding box center [1004, 467] width 95 height 23
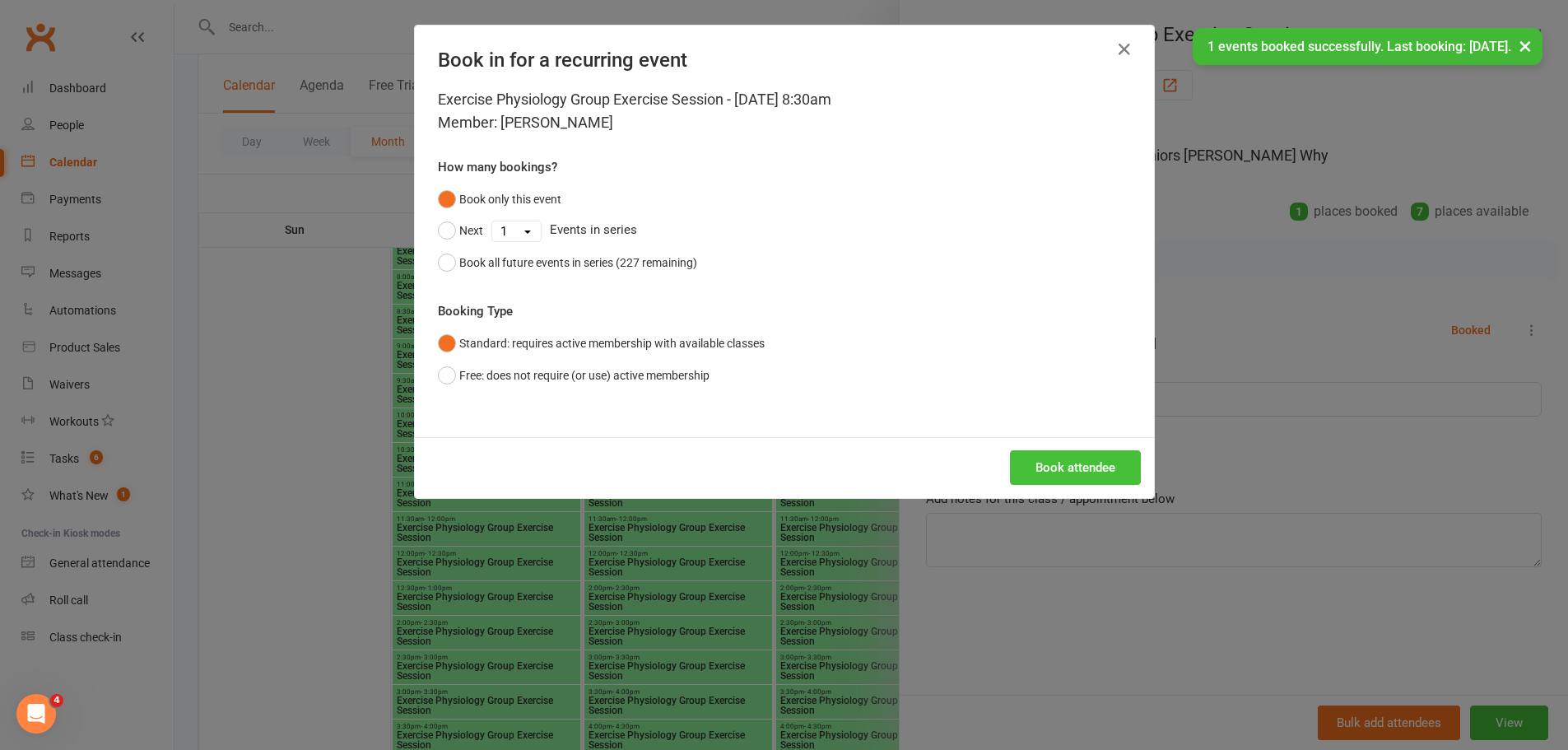
click at [1064, 455] on button "Book attendee" at bounding box center [1075, 467] width 131 height 34
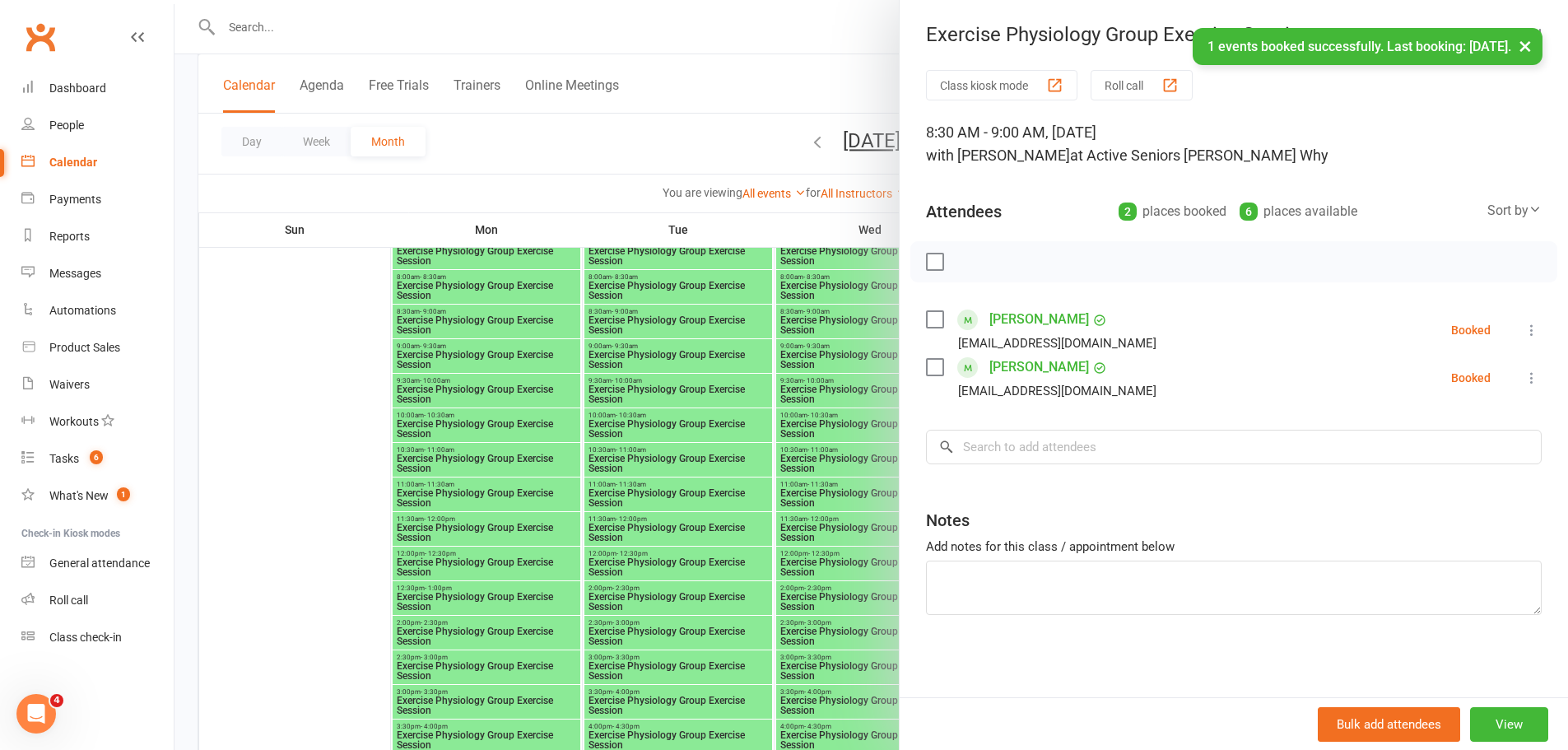
click at [649, 349] on div at bounding box center [872, 375] width 1394 height 750
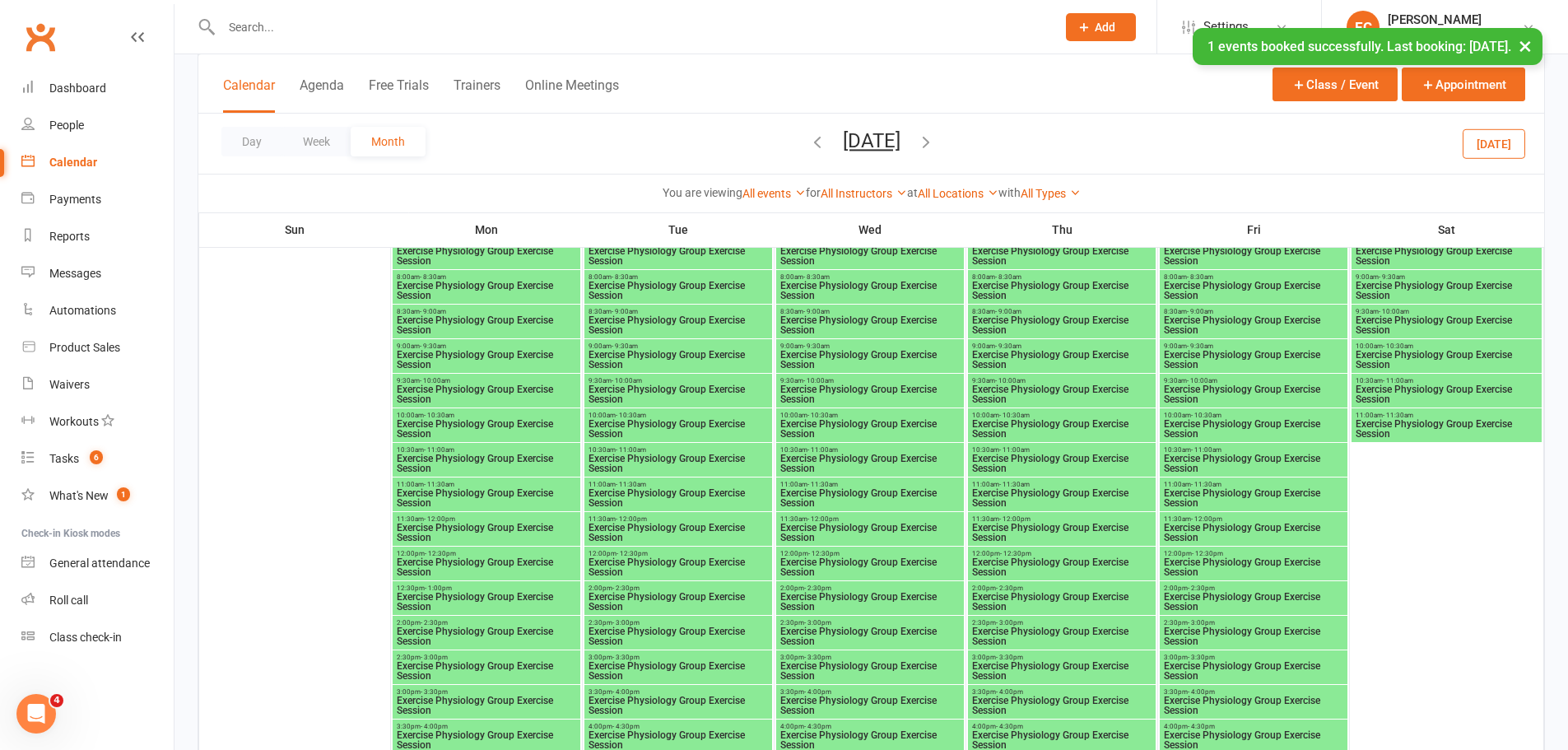
click at [641, 317] on span "Exercise Physiology Group Exercise Session" at bounding box center [677, 326] width 181 height 20
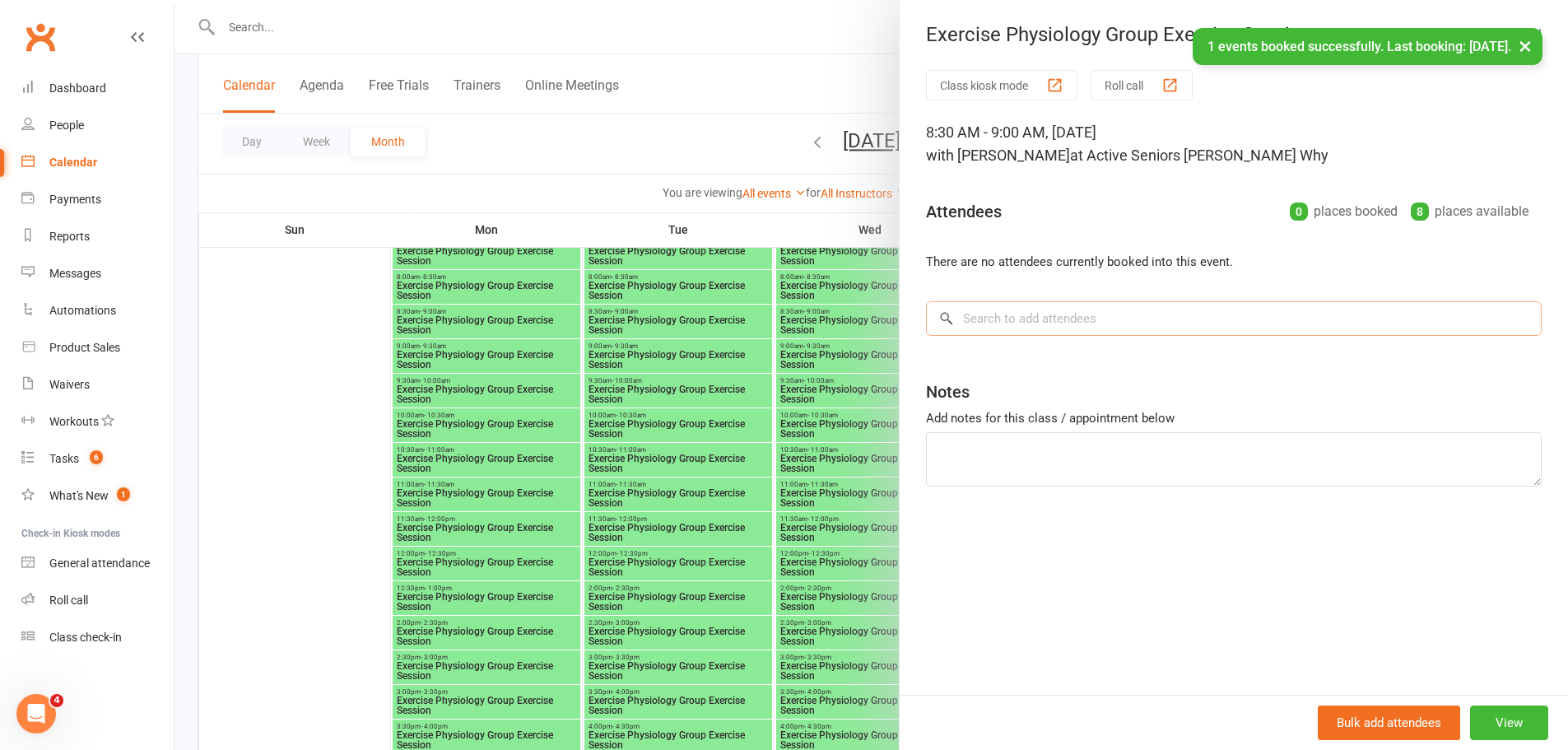
click at [1102, 318] on input "search" at bounding box center [1234, 318] width 616 height 34
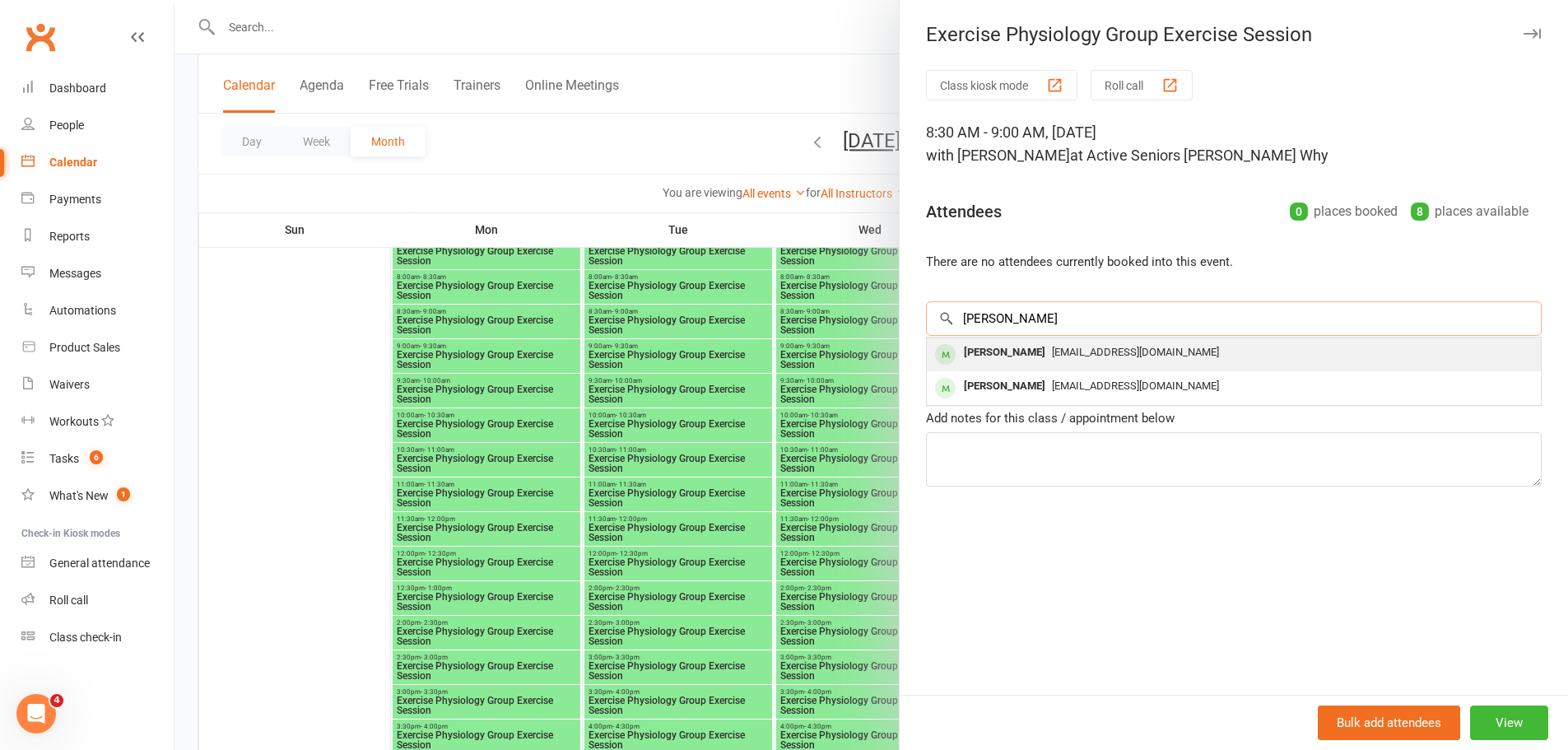
type input "[PERSON_NAME]"
click at [1031, 344] on div "[EMAIL_ADDRESS][DOMAIN_NAME]" at bounding box center [1234, 353] width 601 height 23
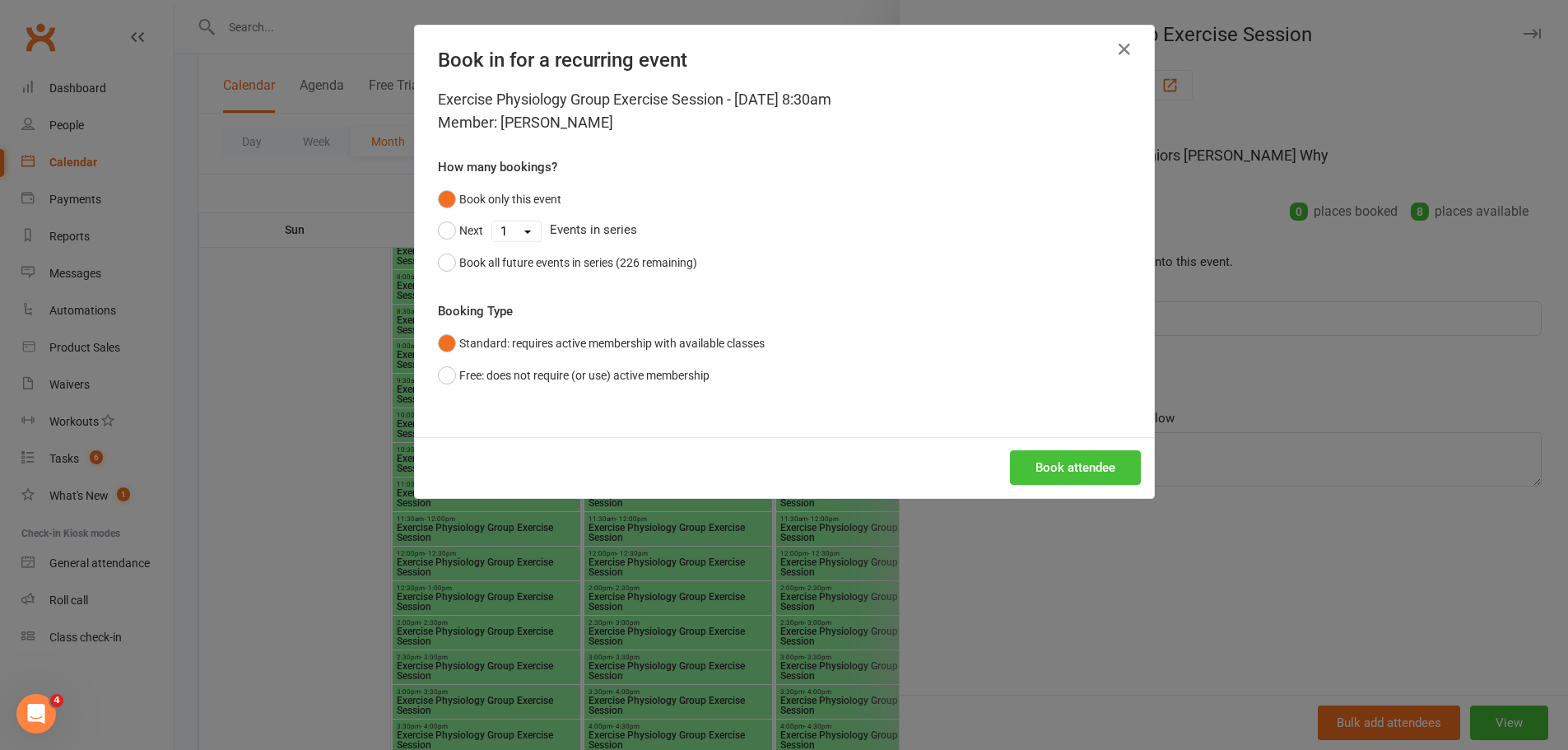
click at [1019, 471] on button "Book attendee" at bounding box center [1075, 467] width 131 height 34
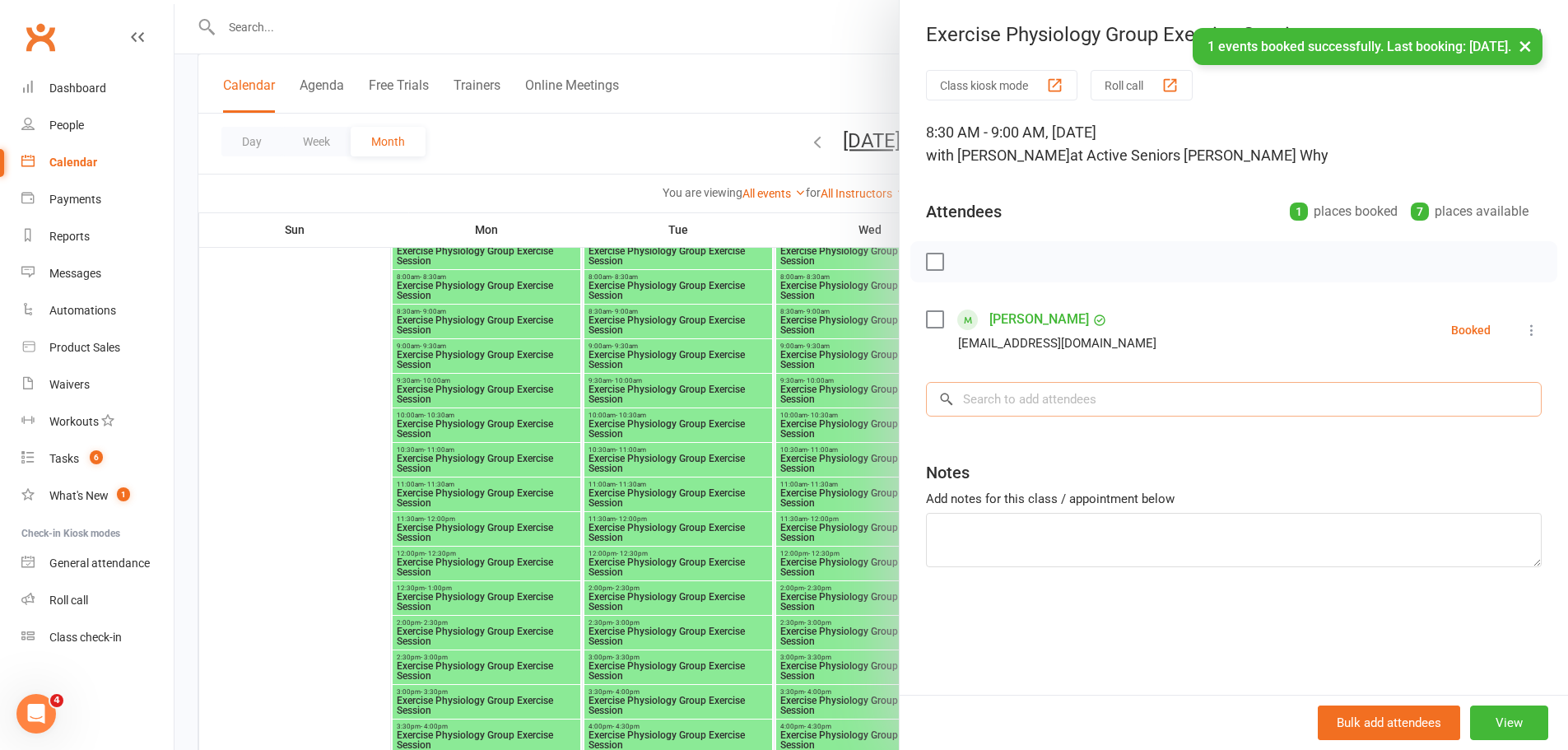
click at [967, 396] on input "search" at bounding box center [1234, 399] width 616 height 34
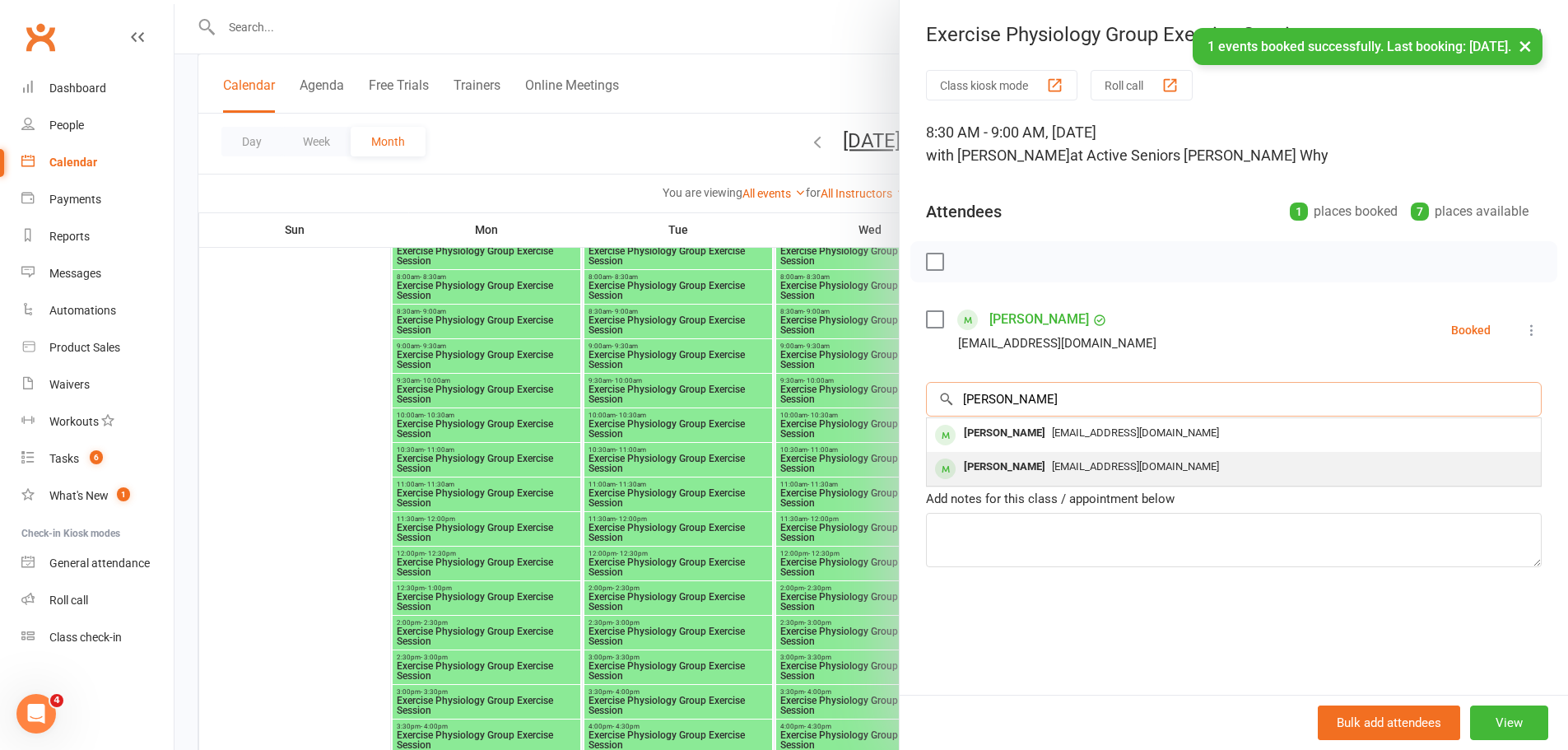
type input "[PERSON_NAME]"
click at [973, 465] on div "[PERSON_NAME]" at bounding box center [1004, 467] width 95 height 23
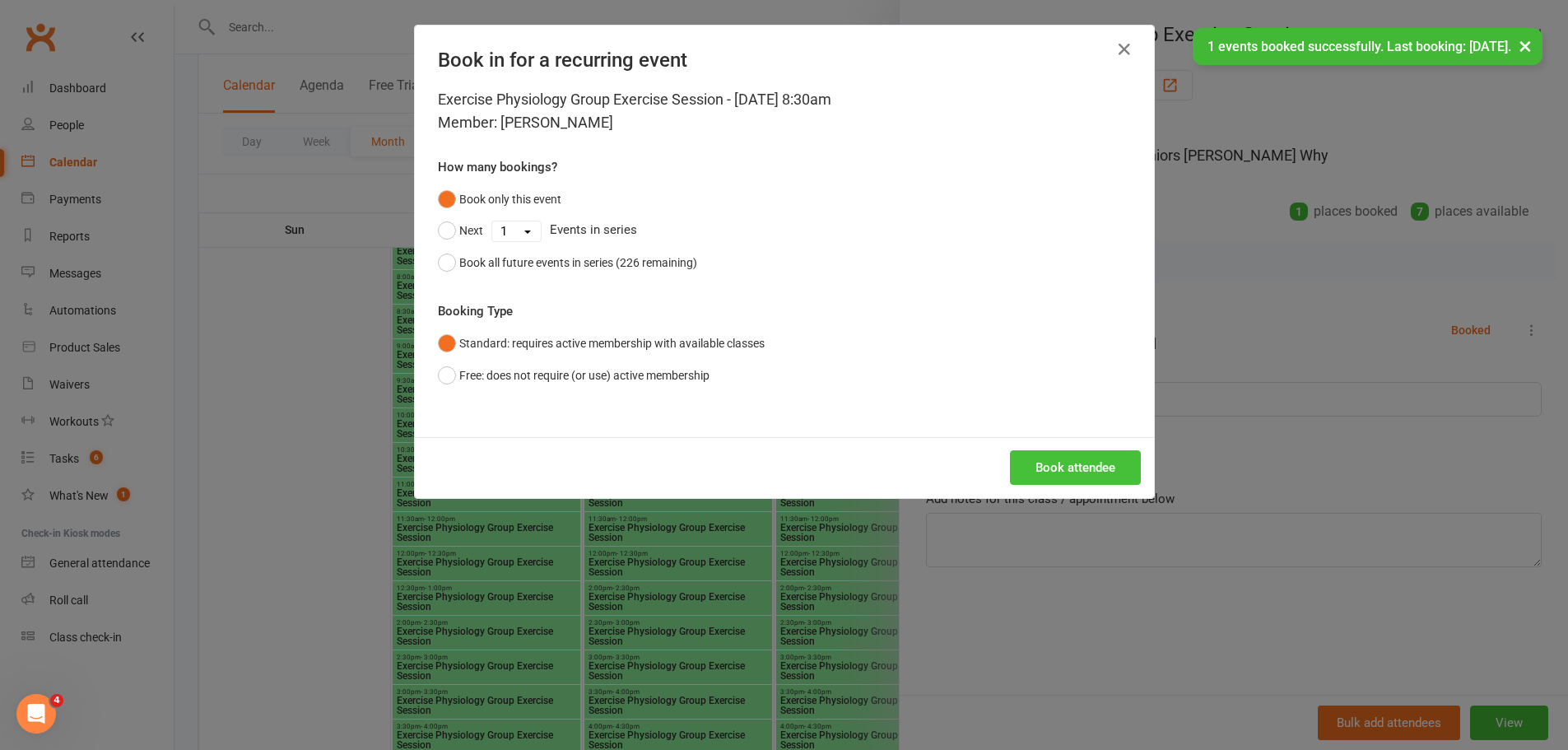
click at [1057, 469] on button "Book attendee" at bounding box center [1075, 467] width 131 height 34
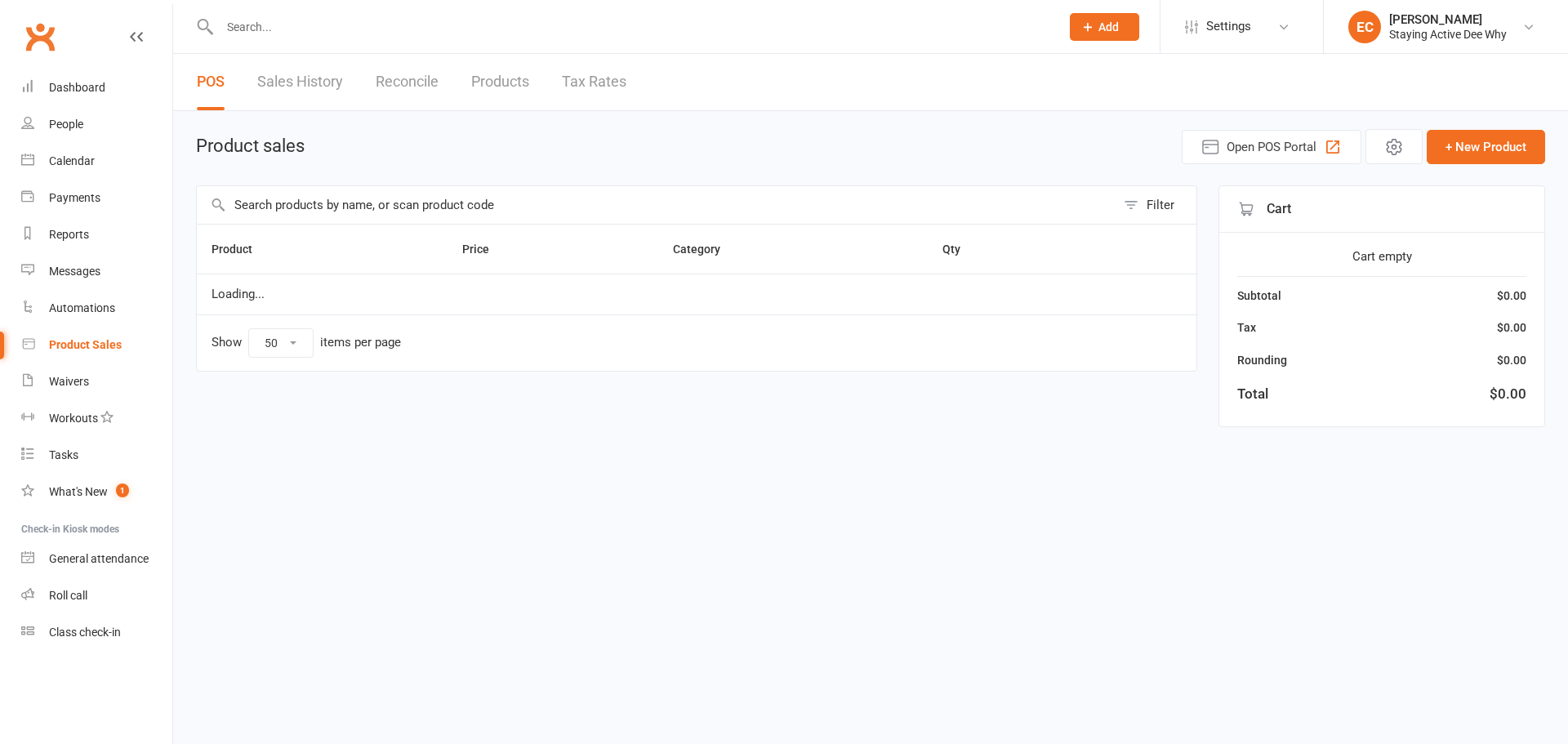
select select "50"
click at [388, 221] on input "text" at bounding box center [656, 205] width 918 height 38
click at [387, 218] on input "text" at bounding box center [656, 205] width 918 height 38
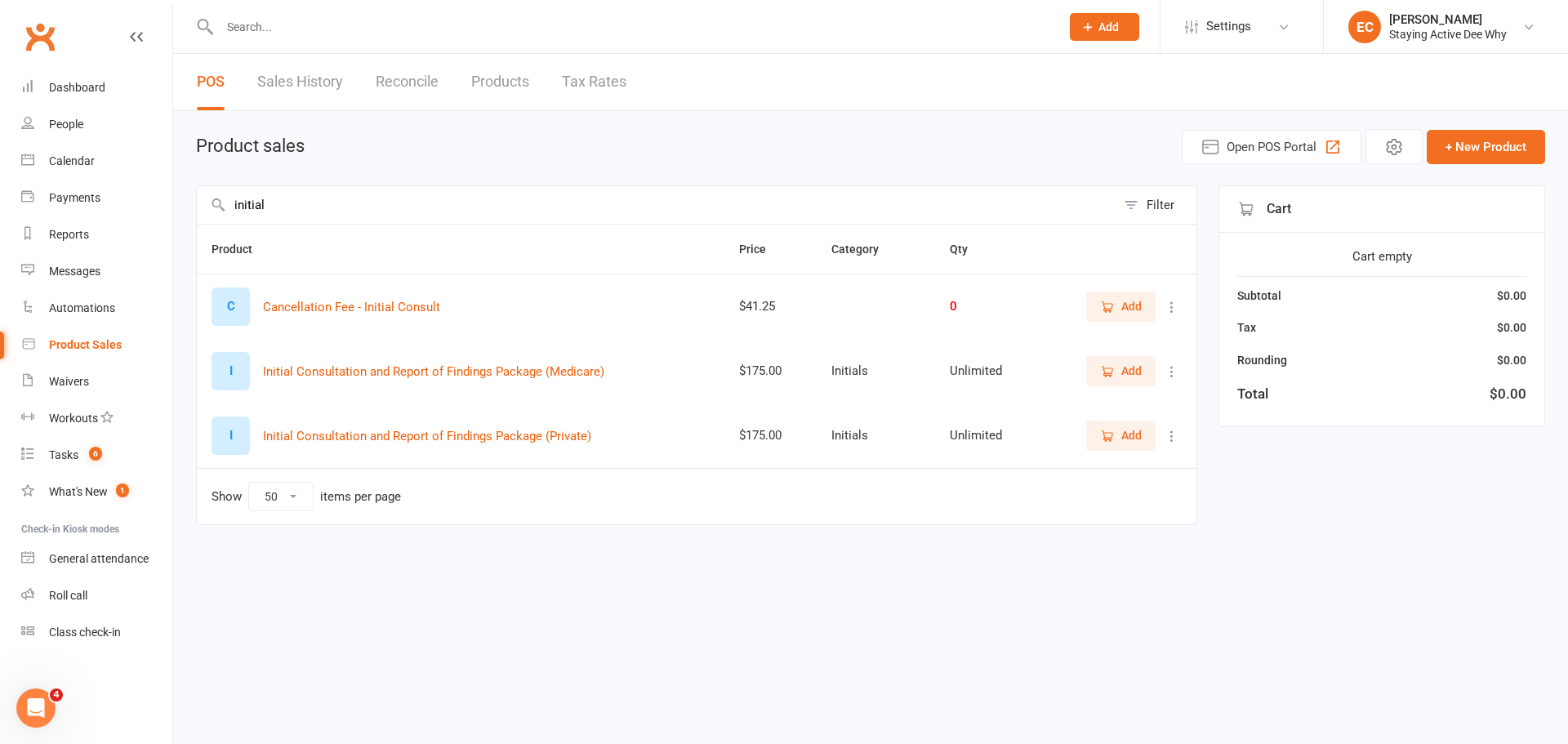
type input "initial"
click at [1120, 443] on span "Add" at bounding box center [1120, 436] width 42 height 18
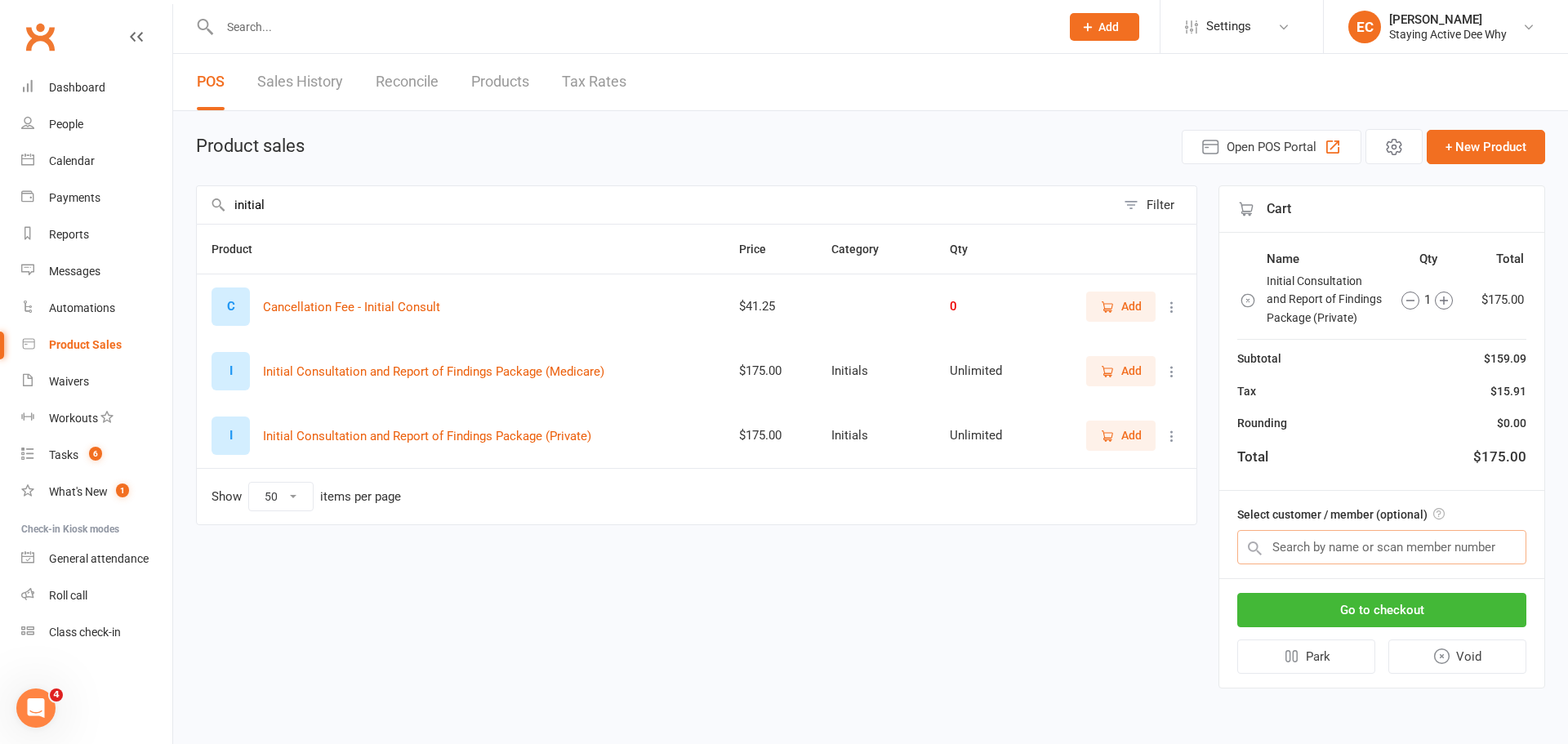
click at [1326, 548] on input "text" at bounding box center [1382, 547] width 289 height 34
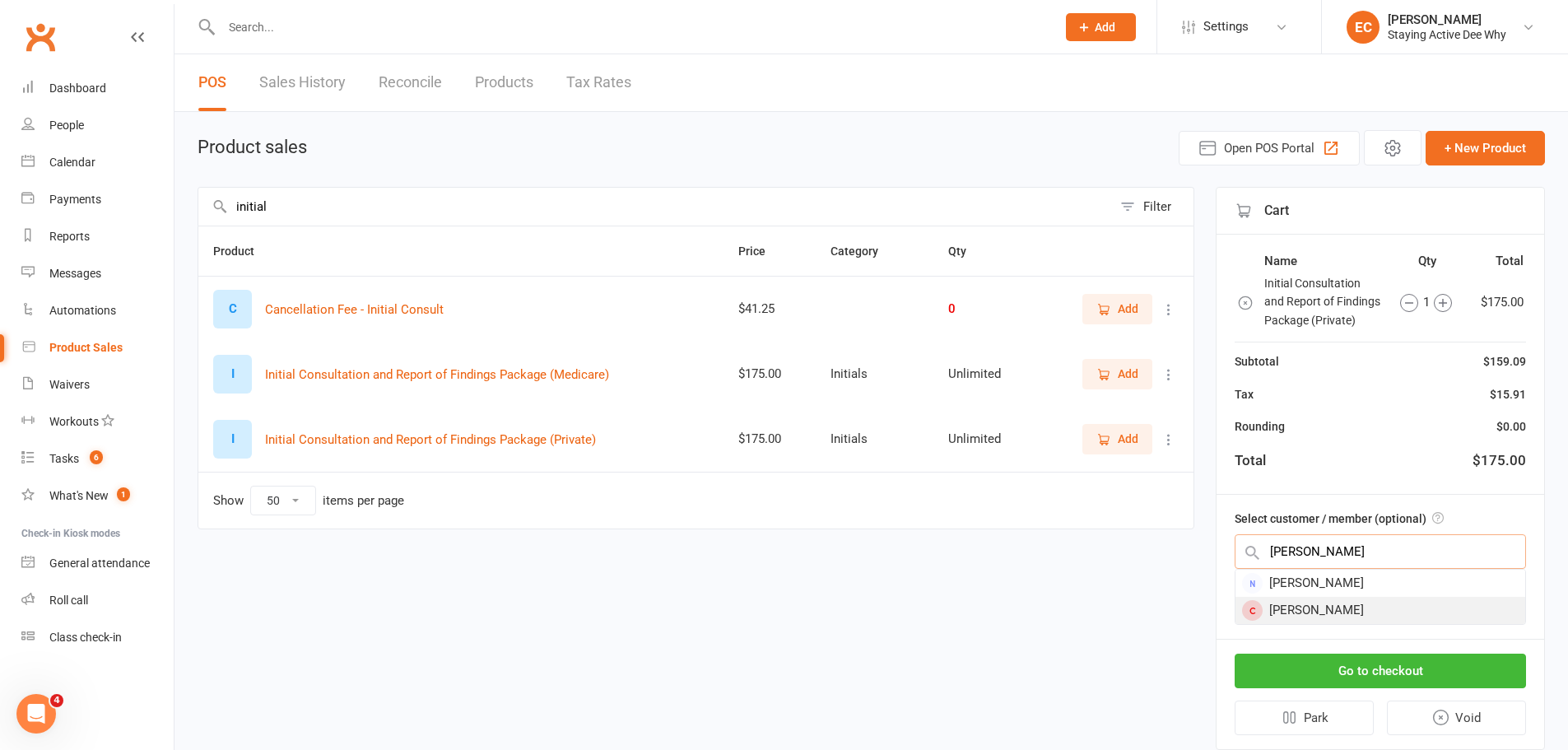
type input "[PERSON_NAME]"
click at [1297, 602] on div "[PERSON_NAME]" at bounding box center [1380, 611] width 289 height 27
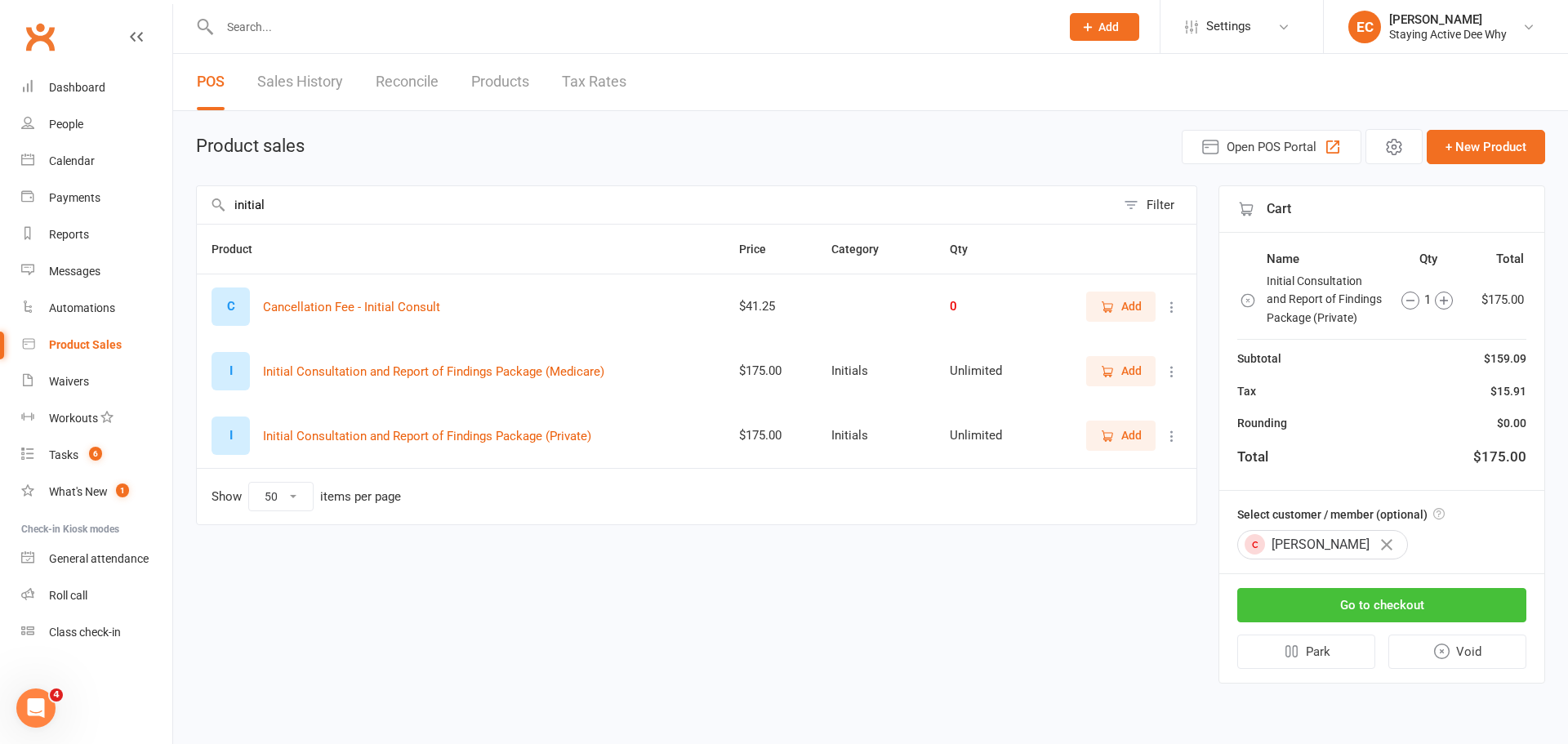
click at [1369, 598] on button "Go to checkout" at bounding box center [1382, 604] width 289 height 34
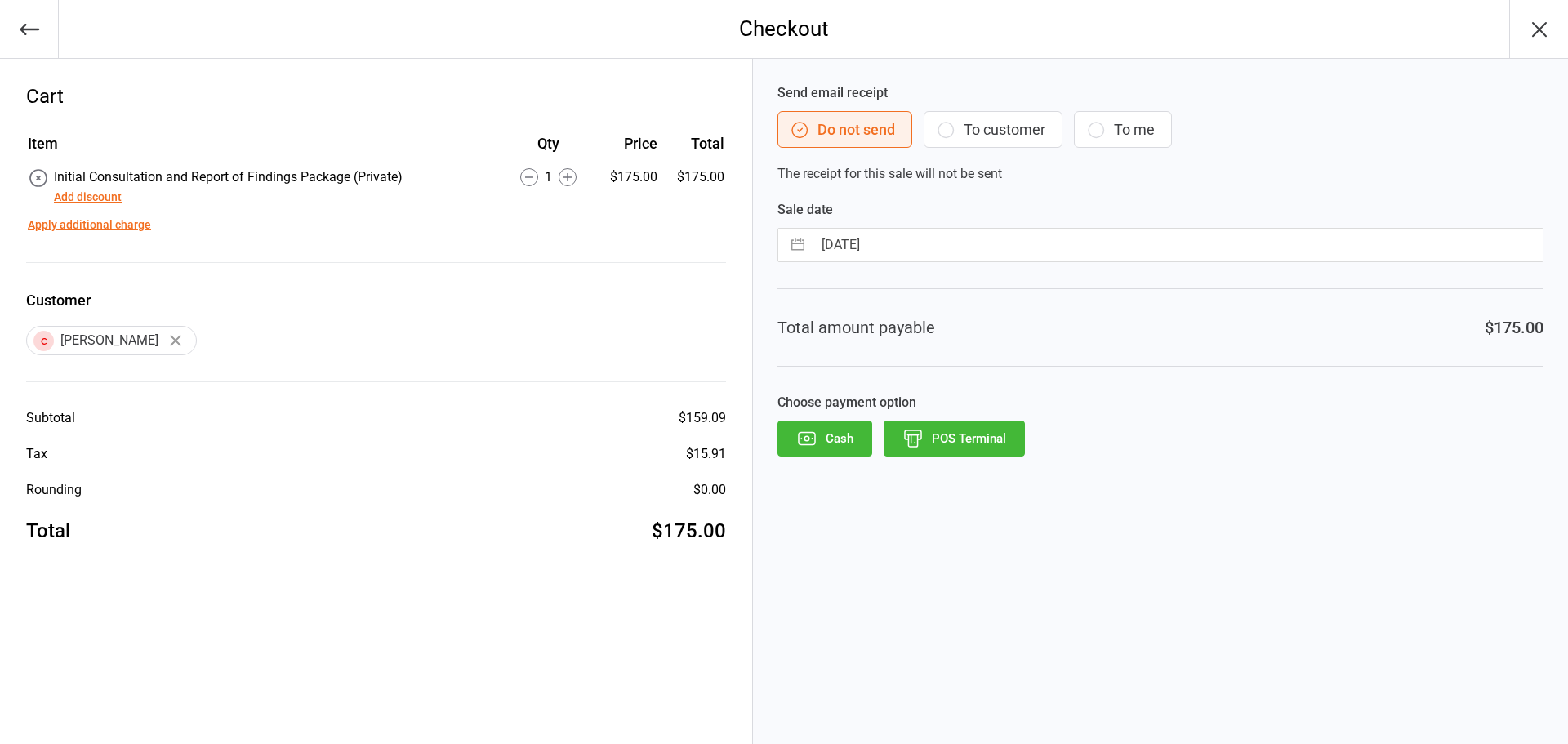
click at [951, 440] on button "POS Terminal" at bounding box center [954, 438] width 142 height 36
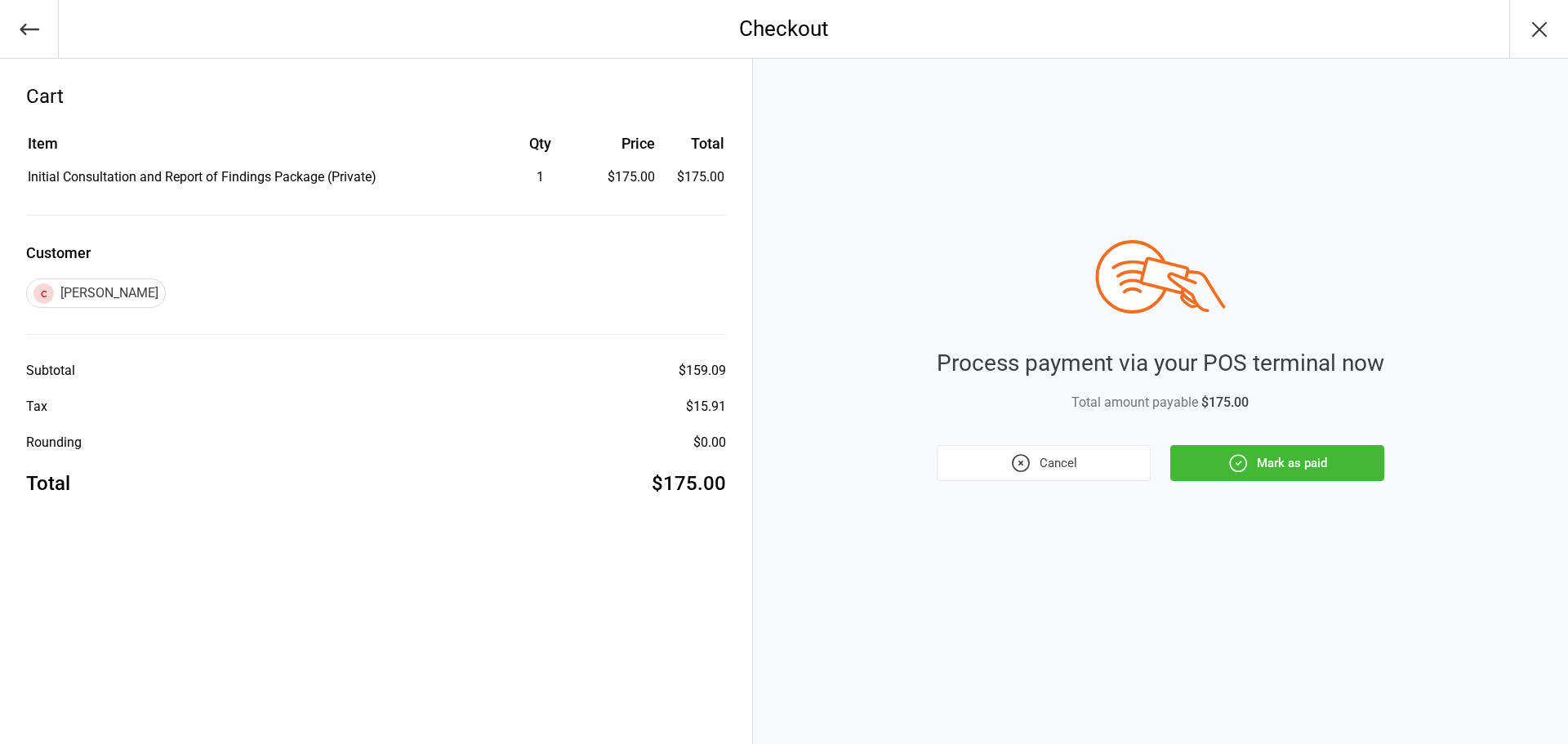
click at [1047, 469] on button "Cancel" at bounding box center [1043, 463] width 214 height 36
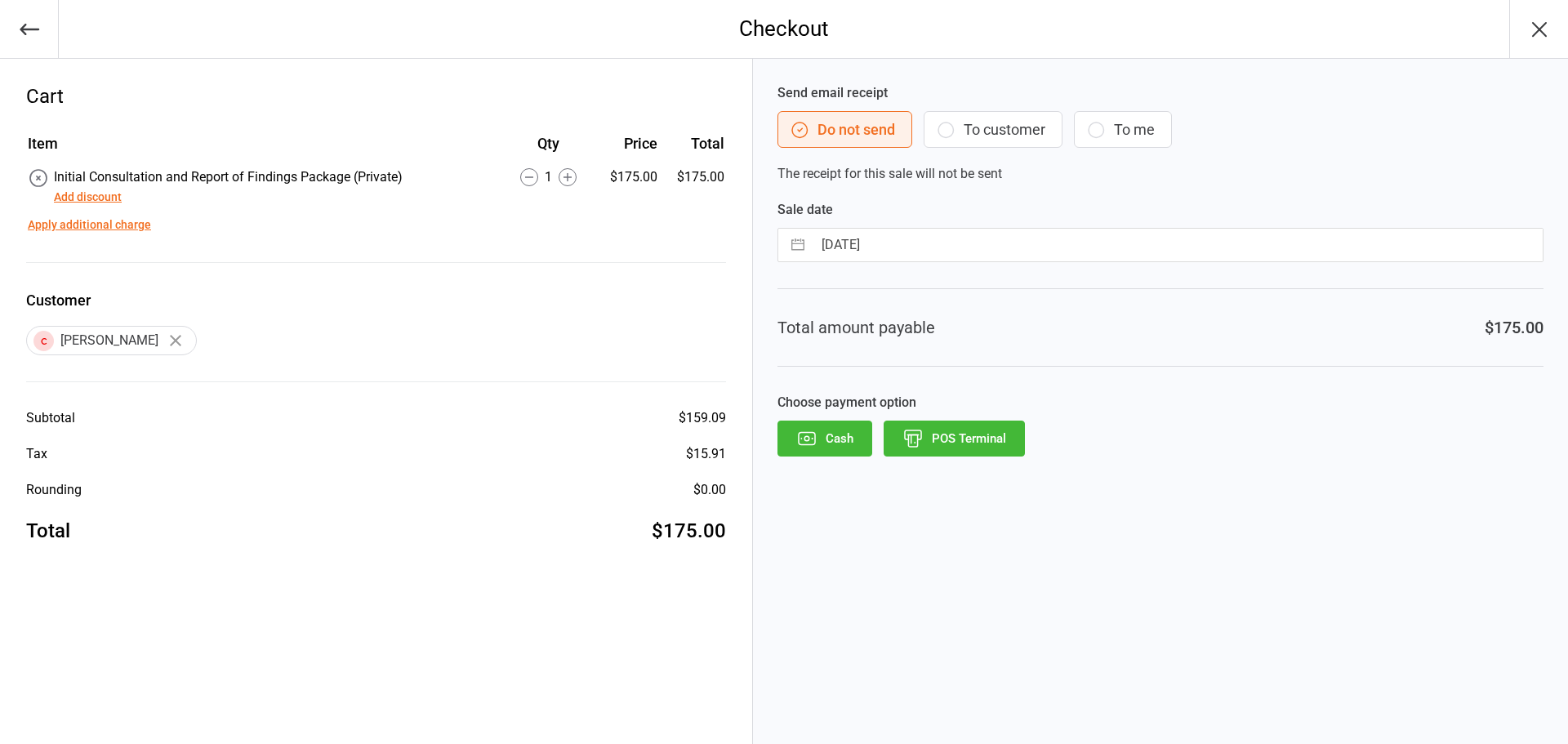
click at [862, 248] on input "[DATE]" at bounding box center [1177, 245] width 730 height 33
select select "7"
select select "2025"
select select "8"
select select "2025"
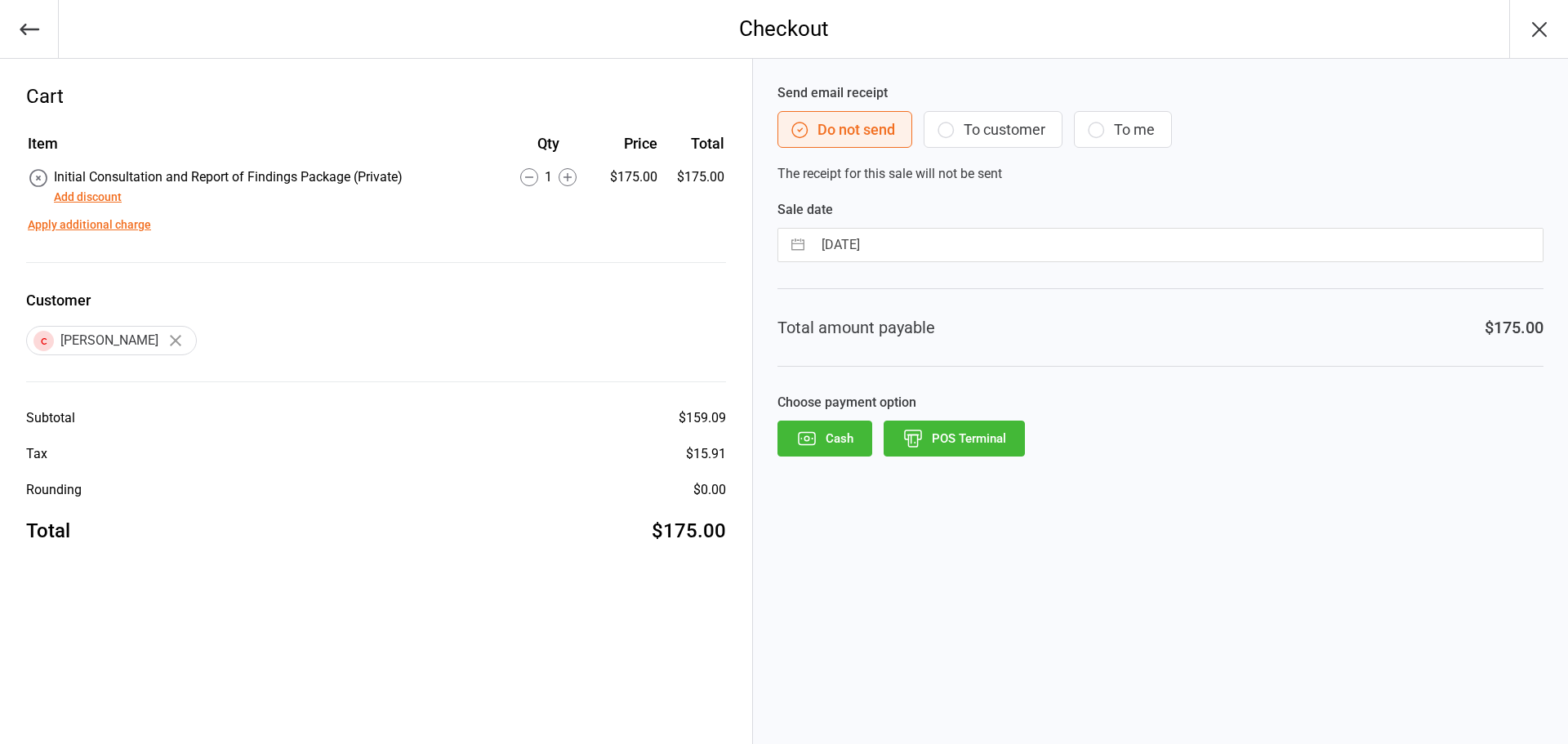
select select "9"
select select "2025"
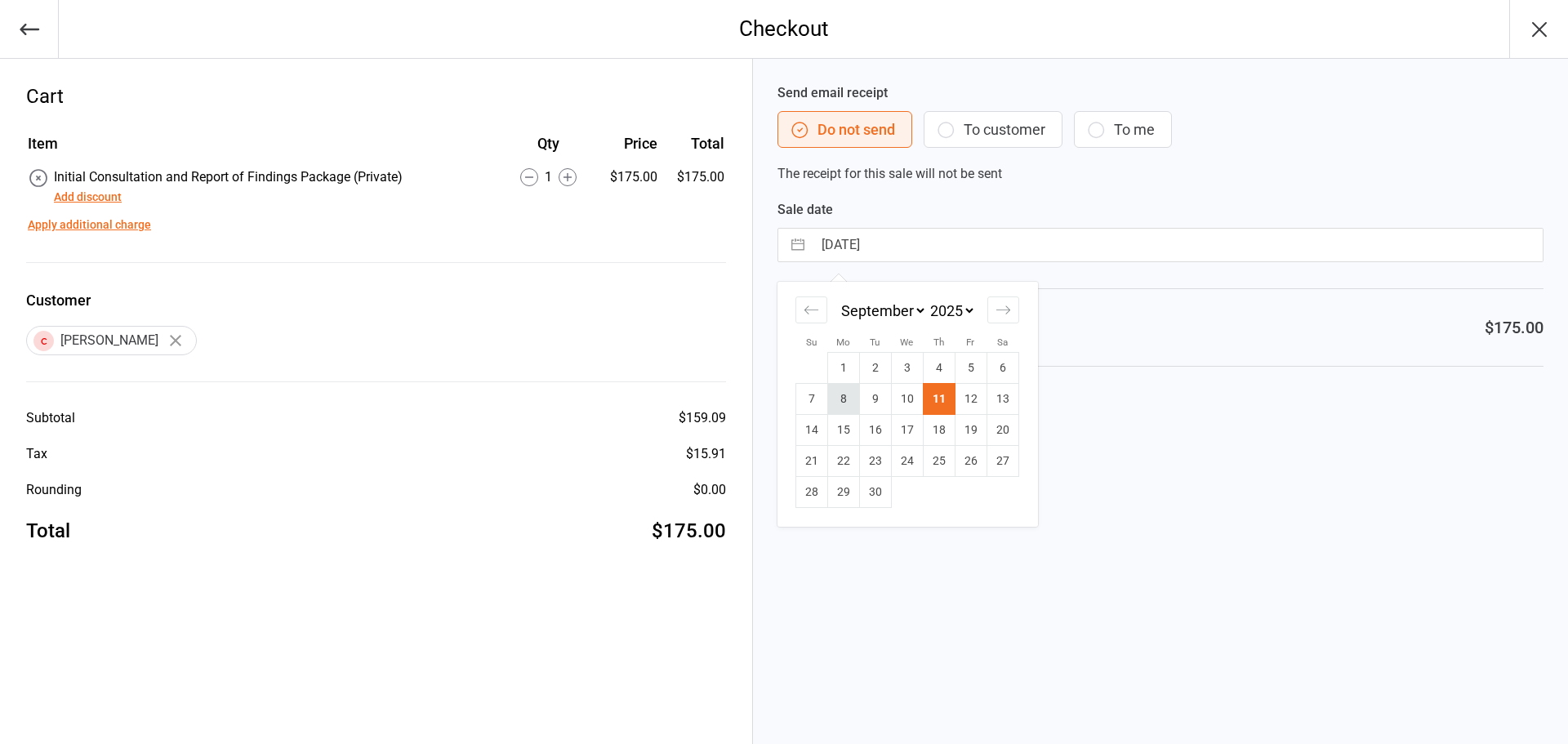
click at [850, 400] on td "8" at bounding box center [843, 400] width 32 height 31
type input "[DATE]"
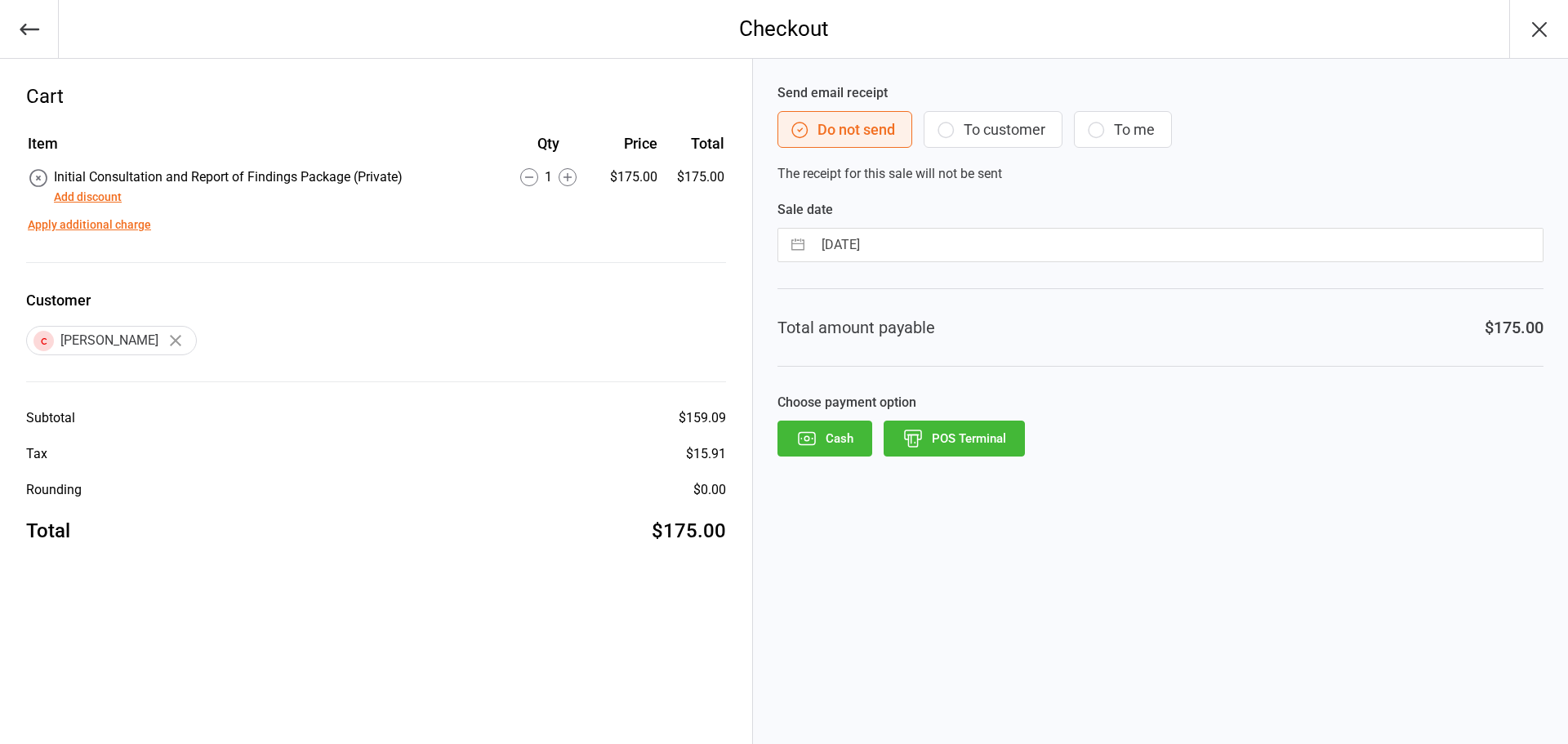
click at [944, 448] on button "POS Terminal" at bounding box center [954, 438] width 142 height 36
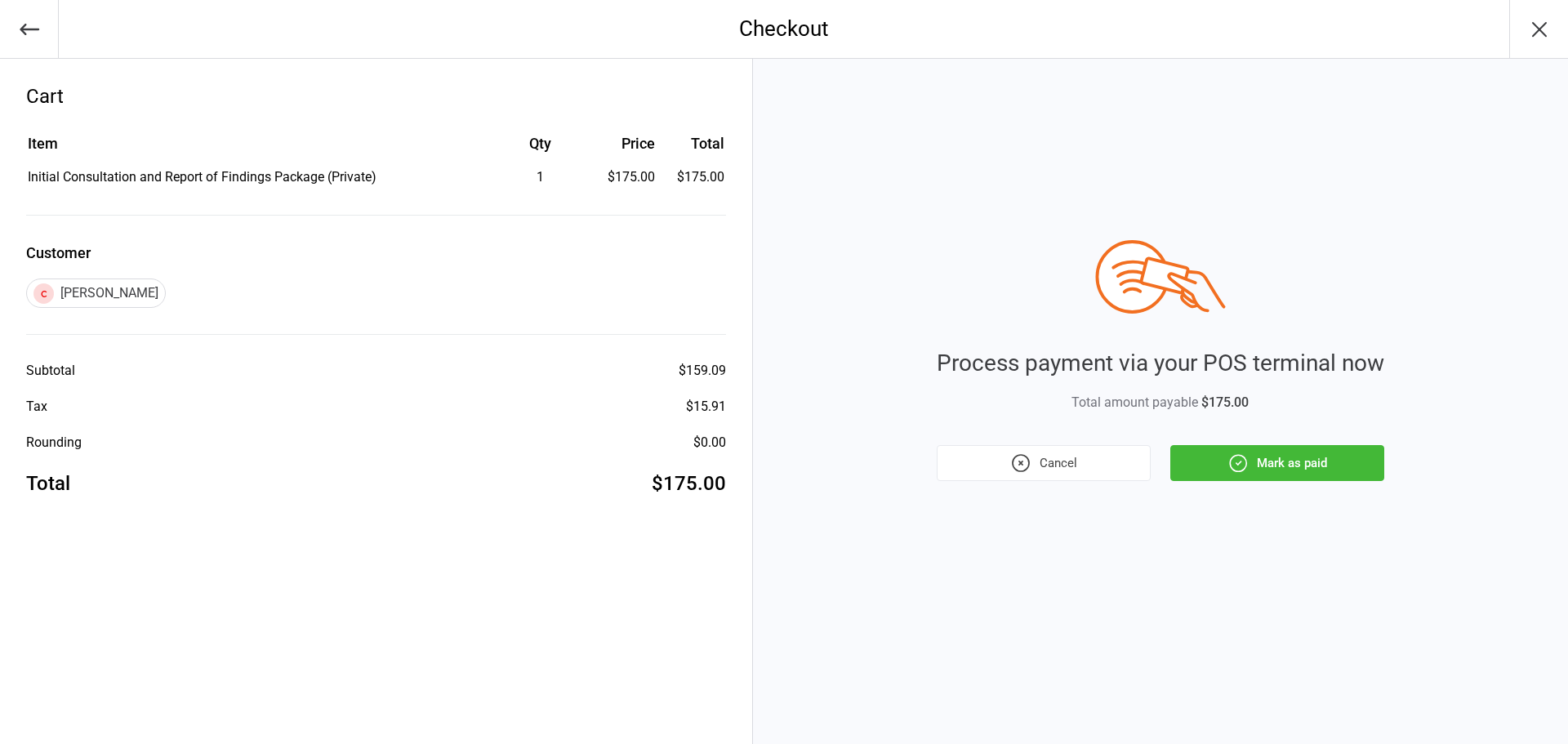
click at [1282, 463] on button "Mark as paid" at bounding box center [1277, 463] width 214 height 36
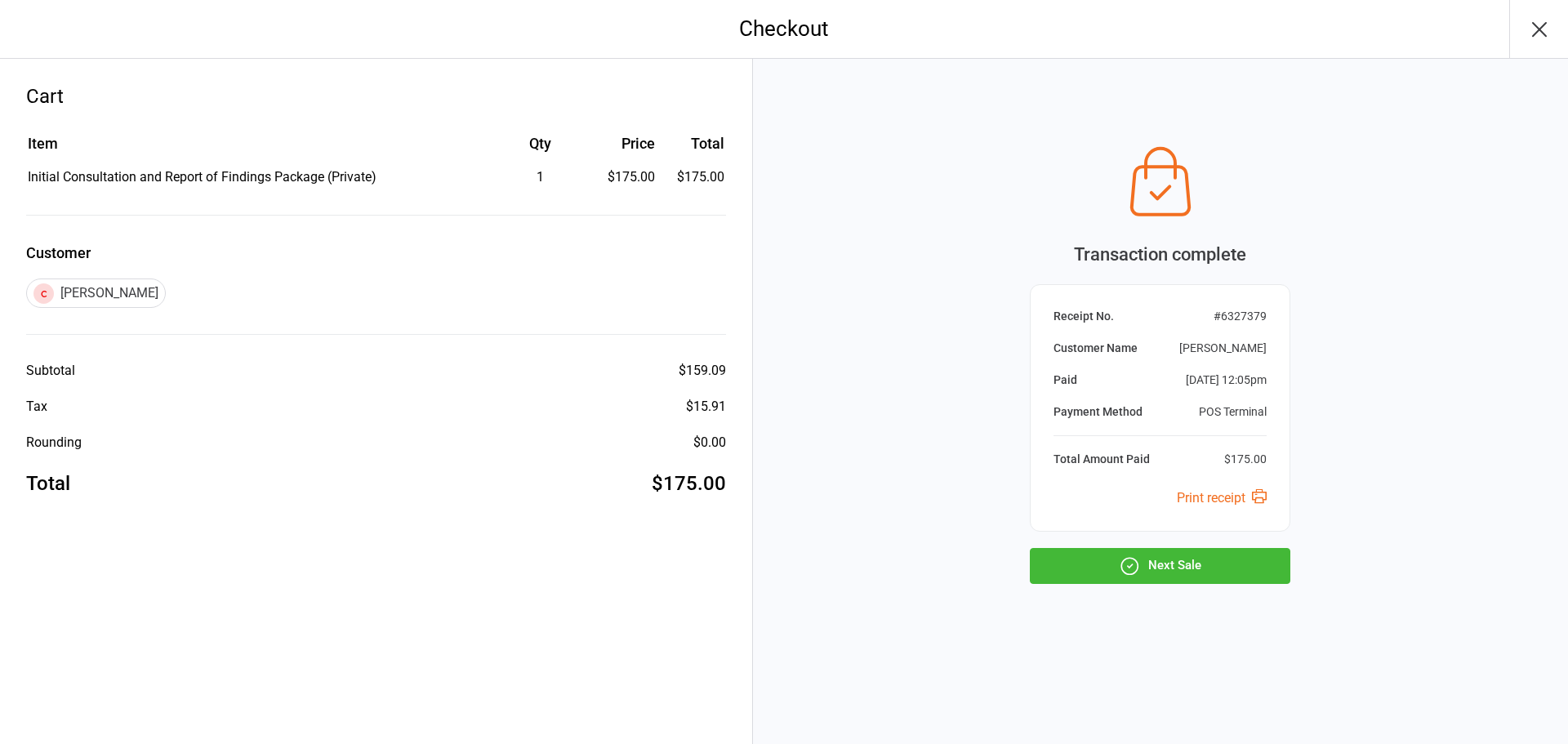
click at [1527, 47] on button "button" at bounding box center [1538, 29] width 59 height 58
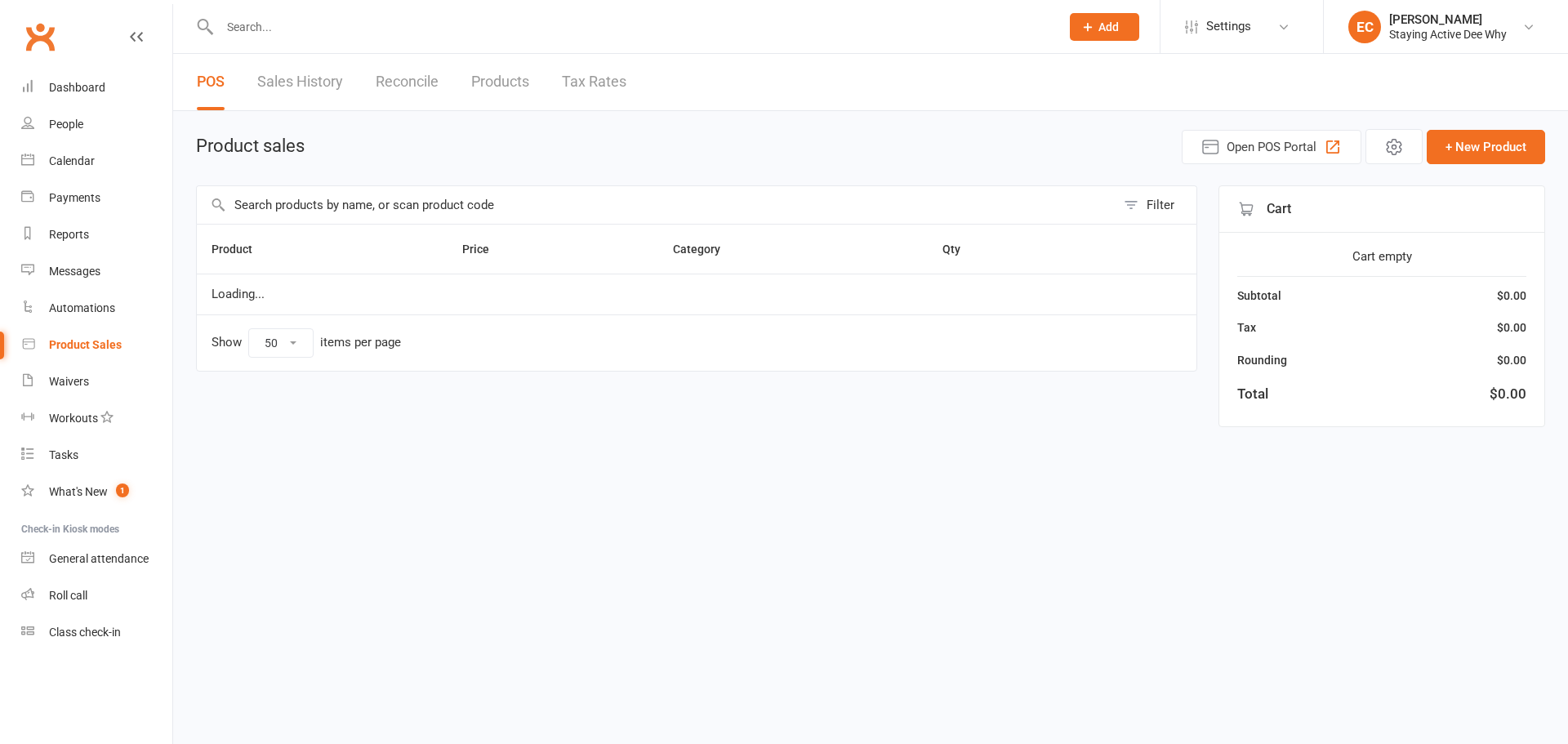
select select "50"
click at [467, 28] on input "text" at bounding box center [632, 27] width 834 height 23
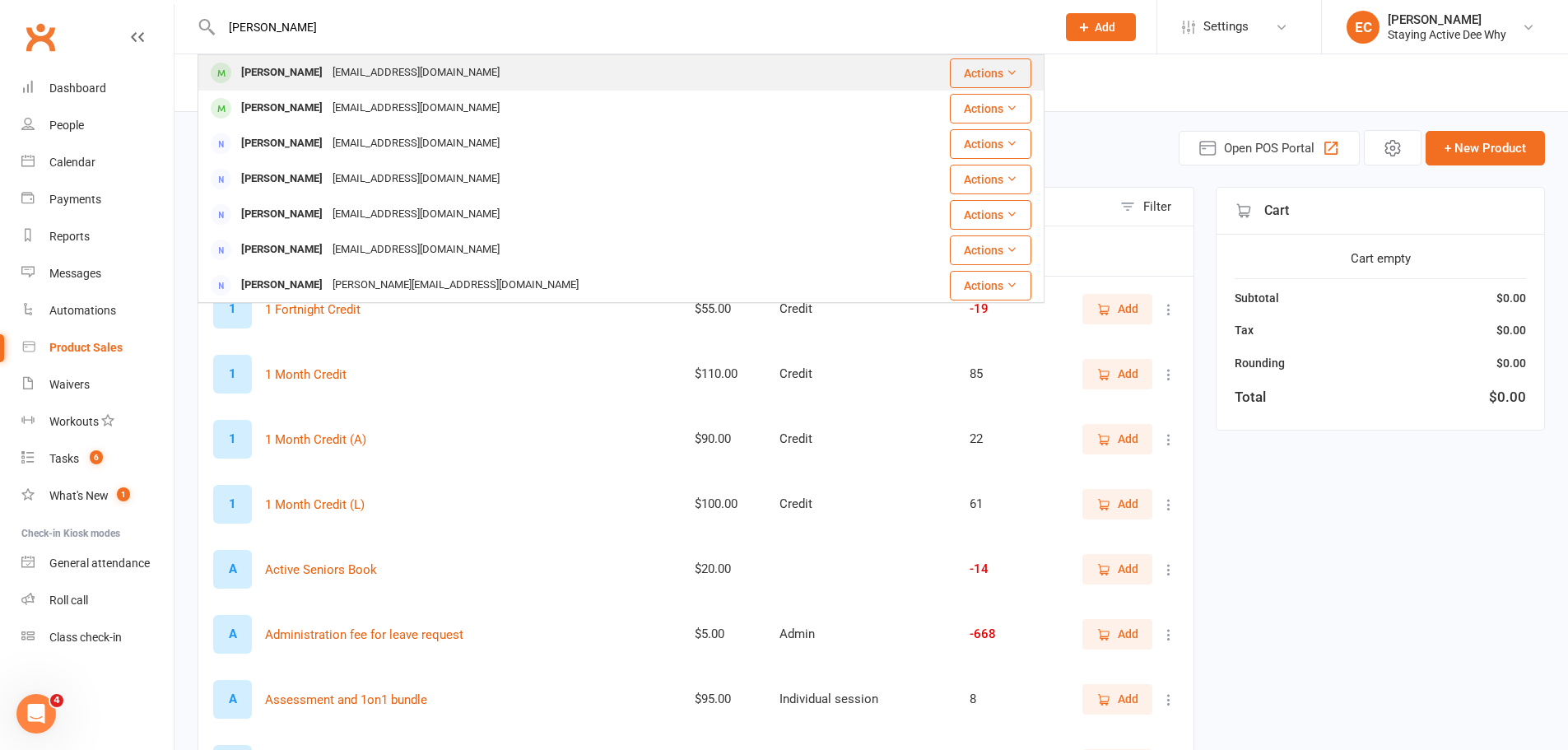
type input "[PERSON_NAME]"
click at [328, 75] on div "[EMAIL_ADDRESS][DOMAIN_NAME]" at bounding box center [415, 72] width 177 height 23
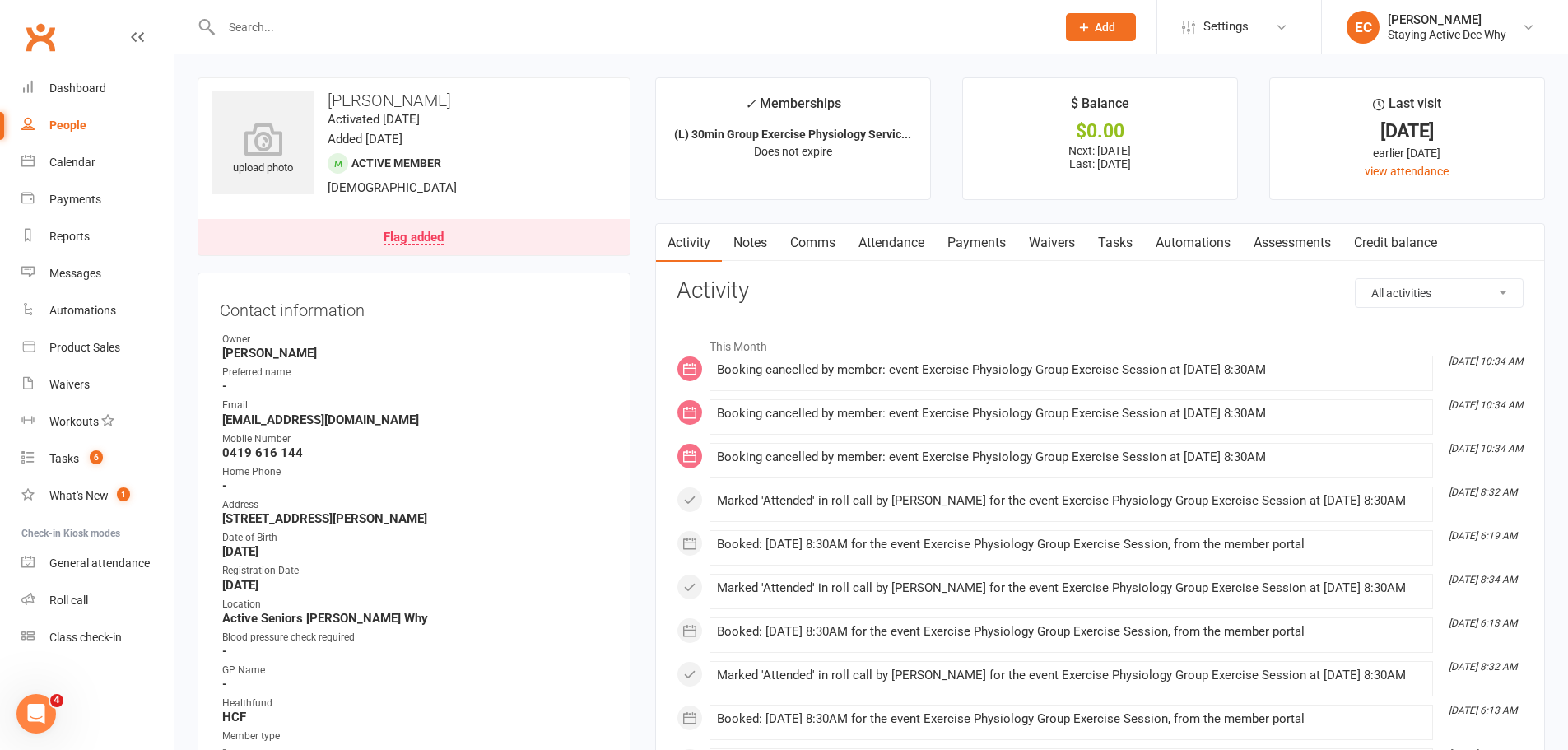
click at [920, 247] on link "Attendance" at bounding box center [892, 243] width 89 height 38
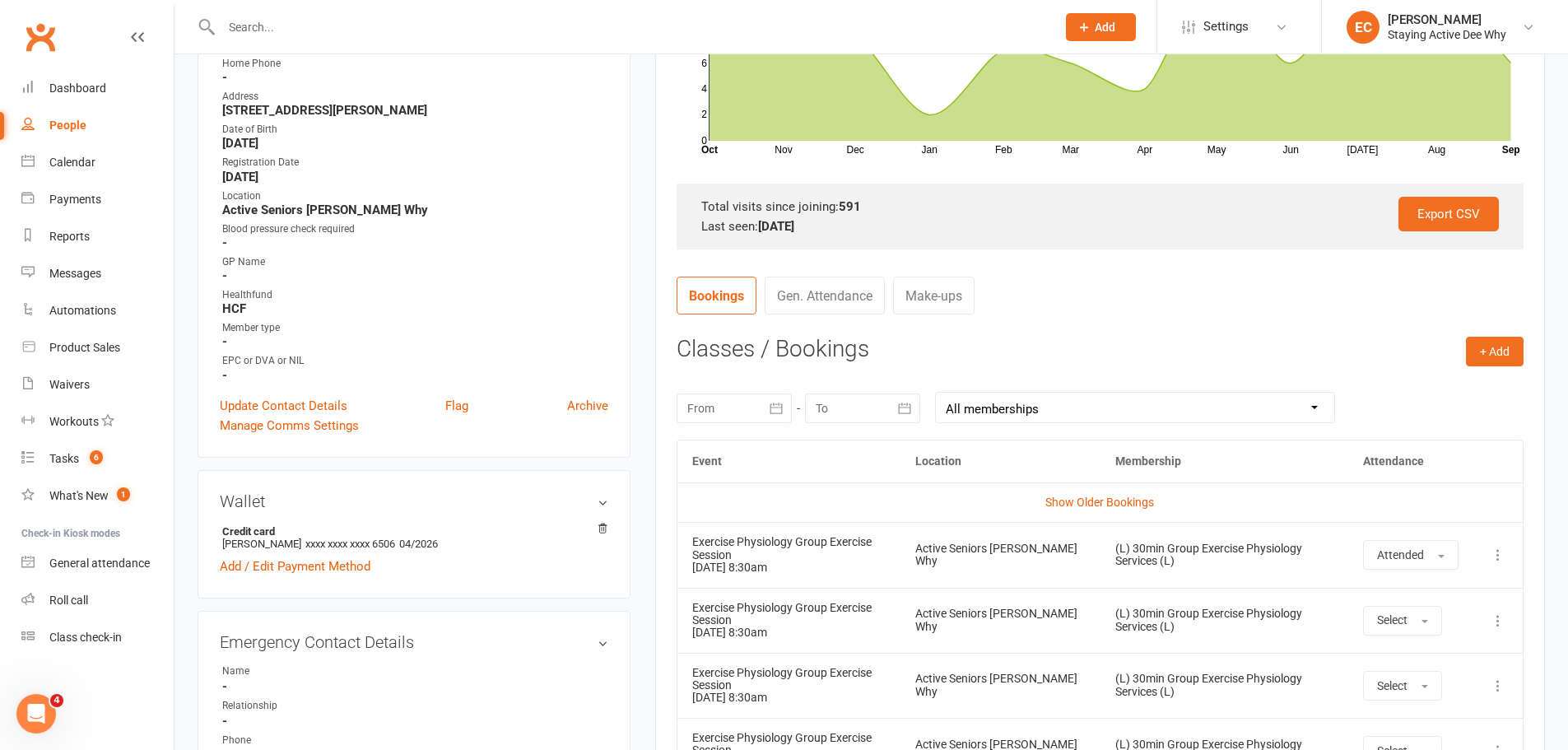
scroll to position [164, 0]
